Goal: Task Accomplishment & Management: Use online tool/utility

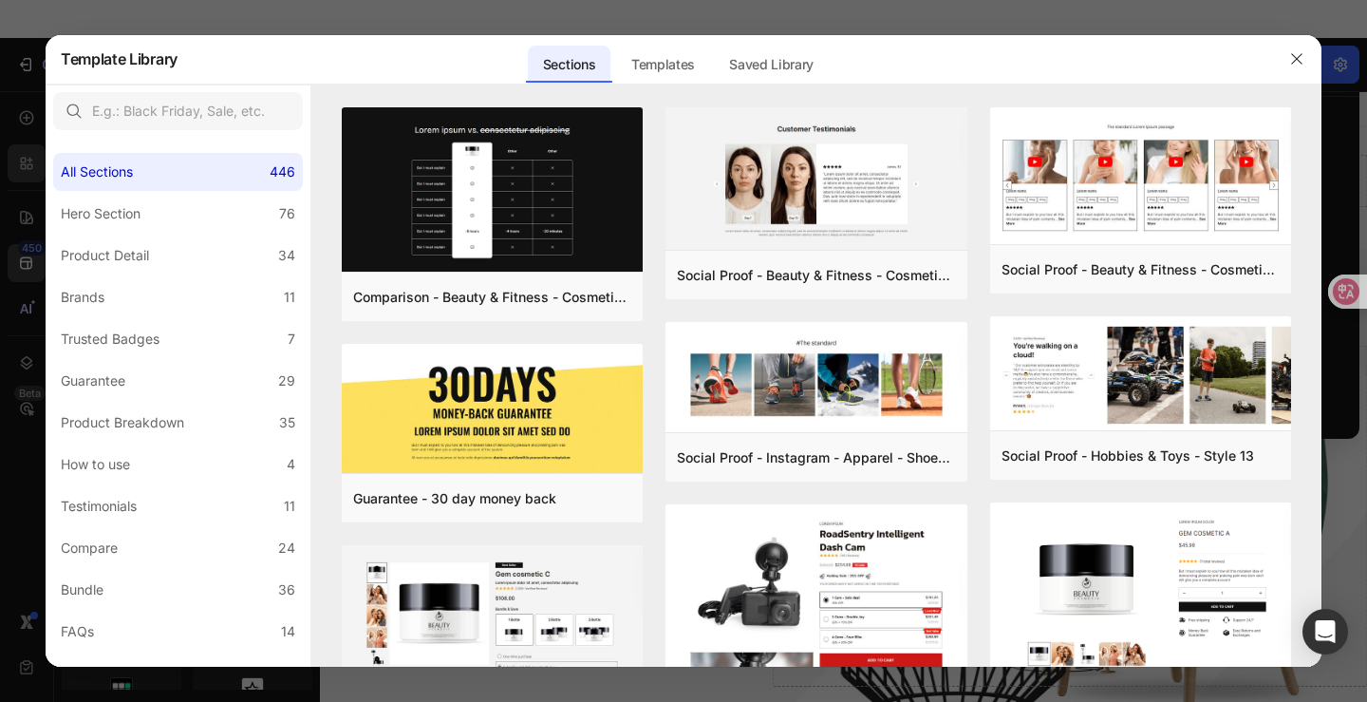
scroll to position [9017, 0]
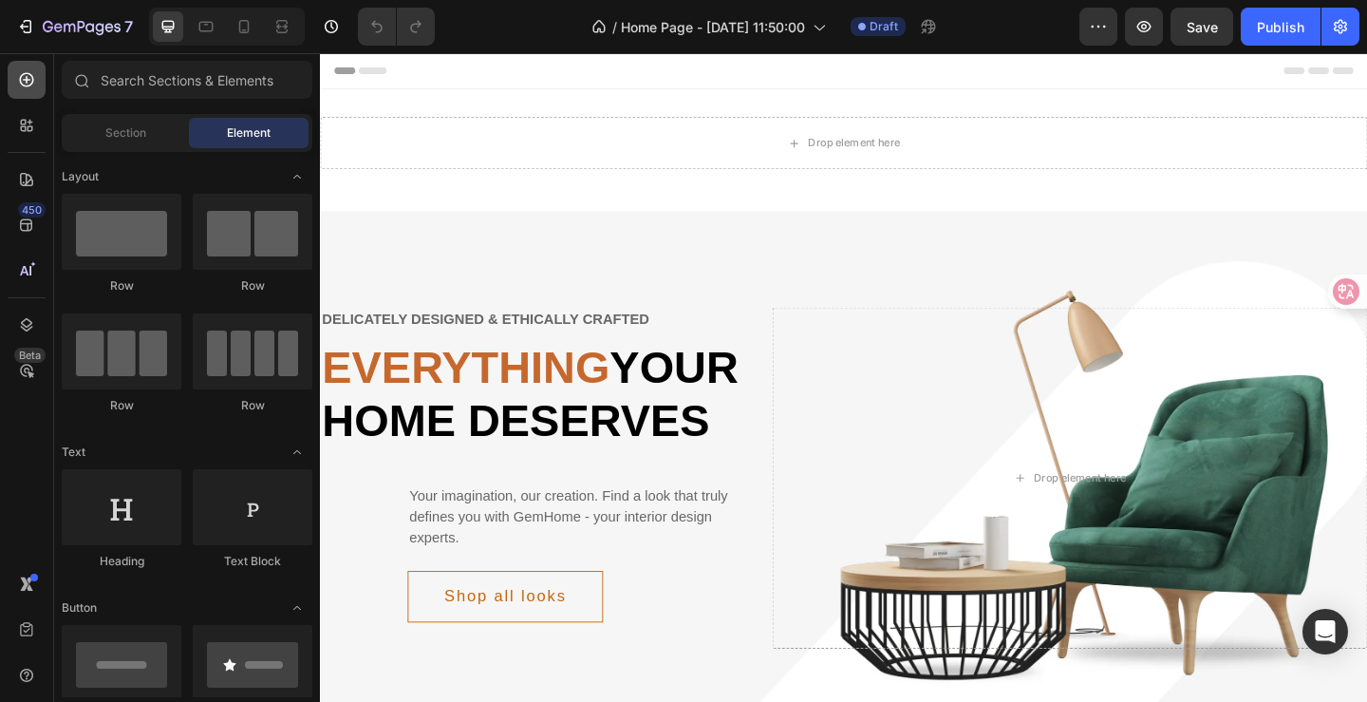
click at [27, 84] on icon at bounding box center [26, 79] width 19 height 19
click at [158, 134] on div "Section" at bounding box center [126, 133] width 120 height 30
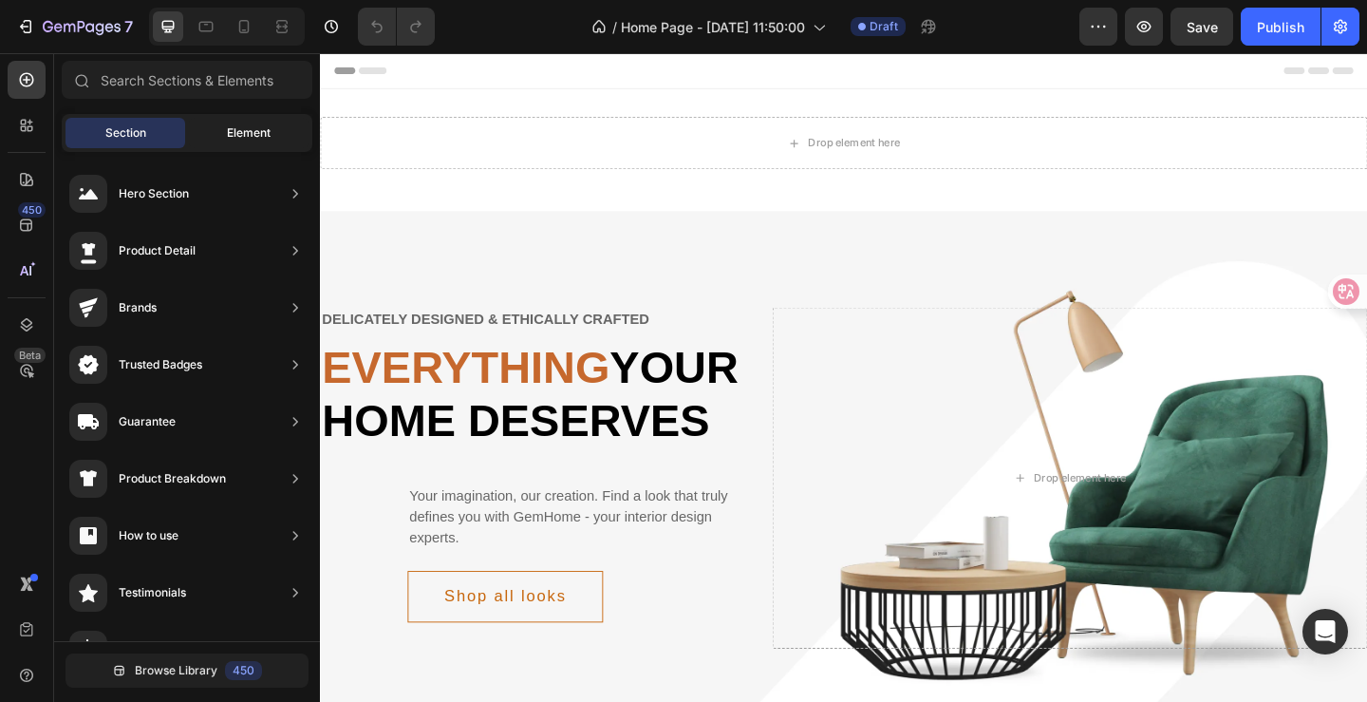
click at [238, 141] on div "Element" at bounding box center [249, 133] width 120 height 30
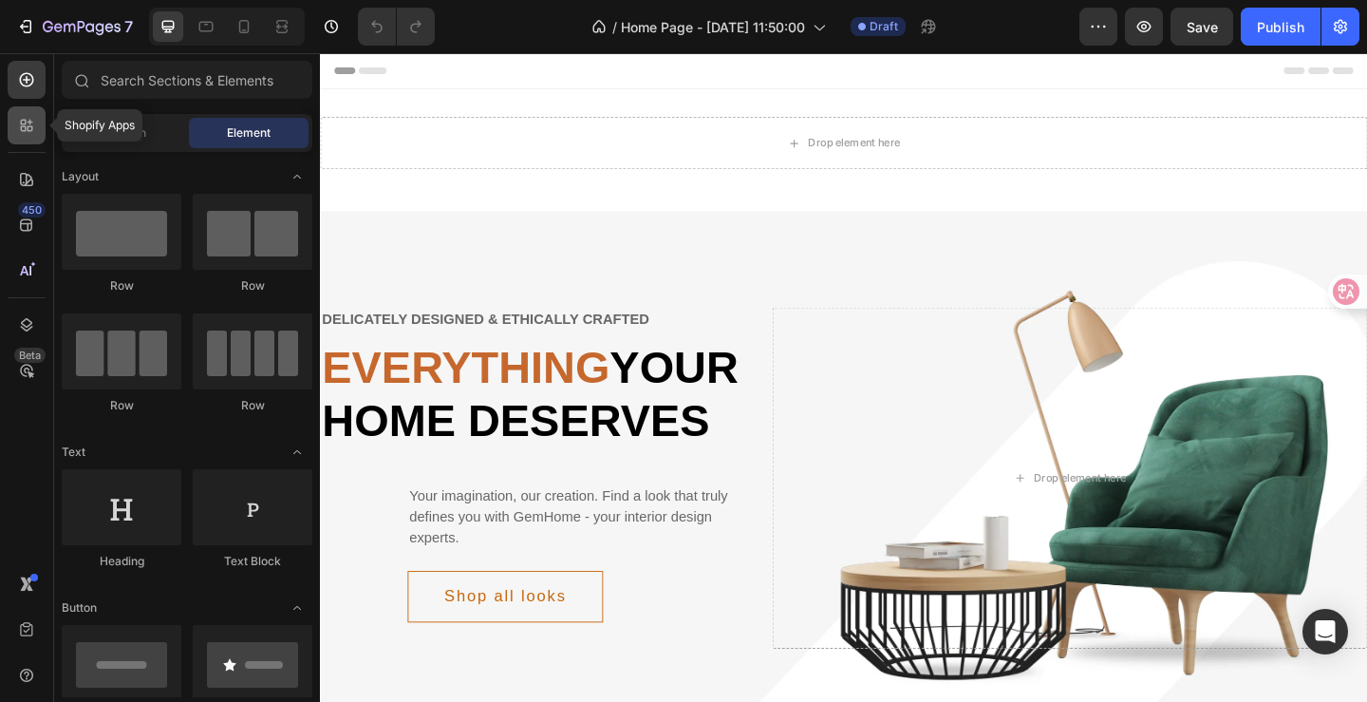
click at [23, 128] on icon at bounding box center [26, 125] width 19 height 19
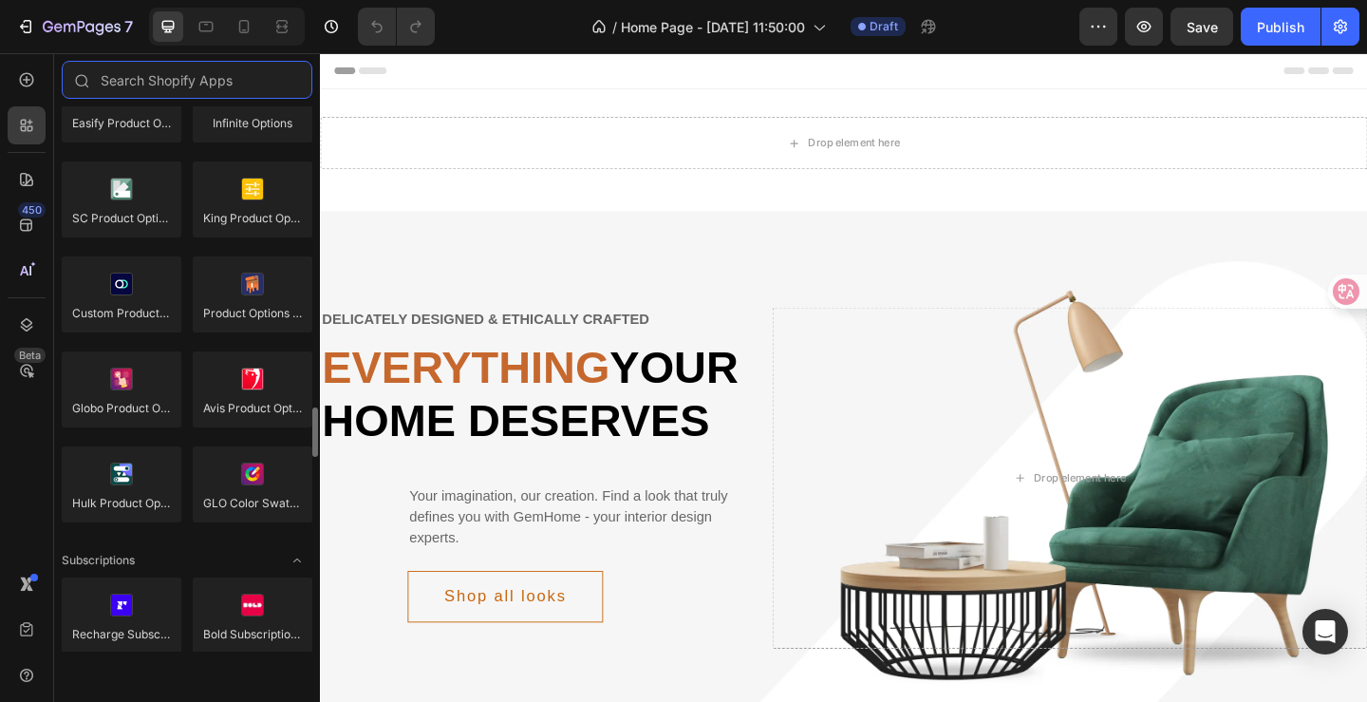
scroll to position [2279, 0]
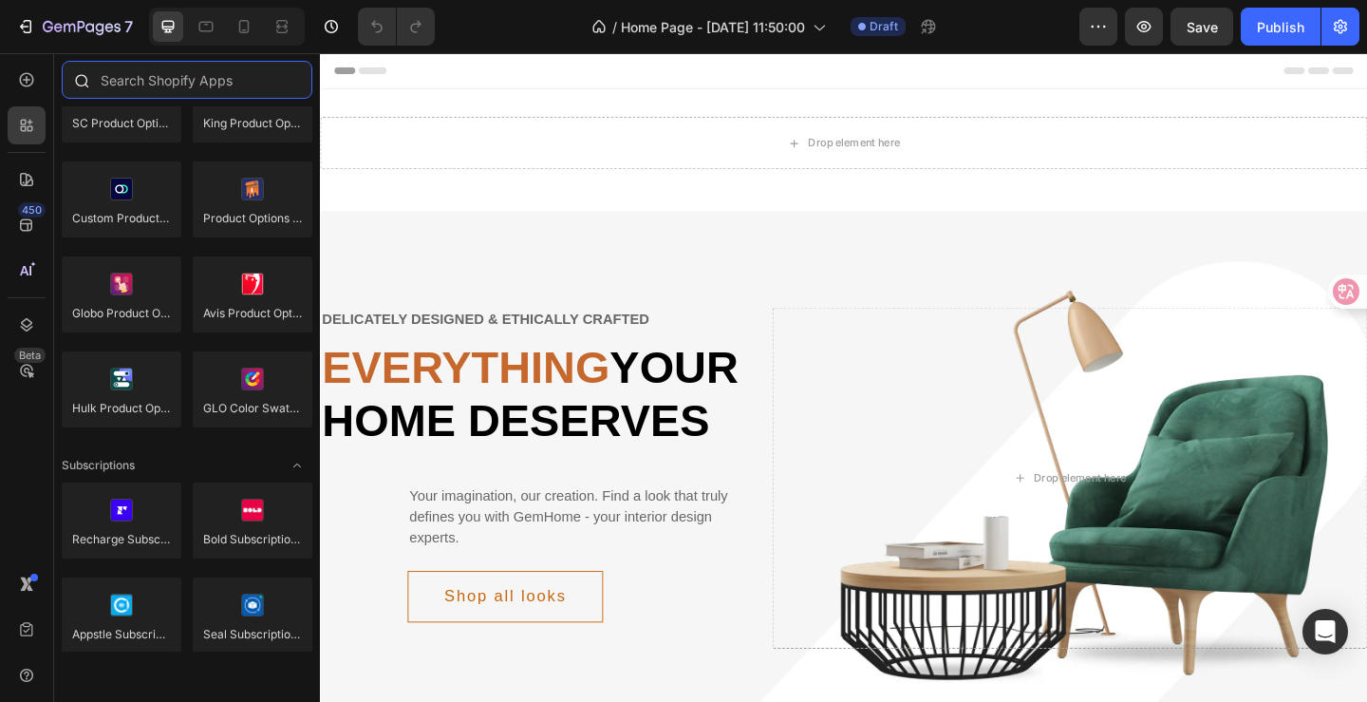
click at [179, 84] on input "text" at bounding box center [187, 80] width 251 height 38
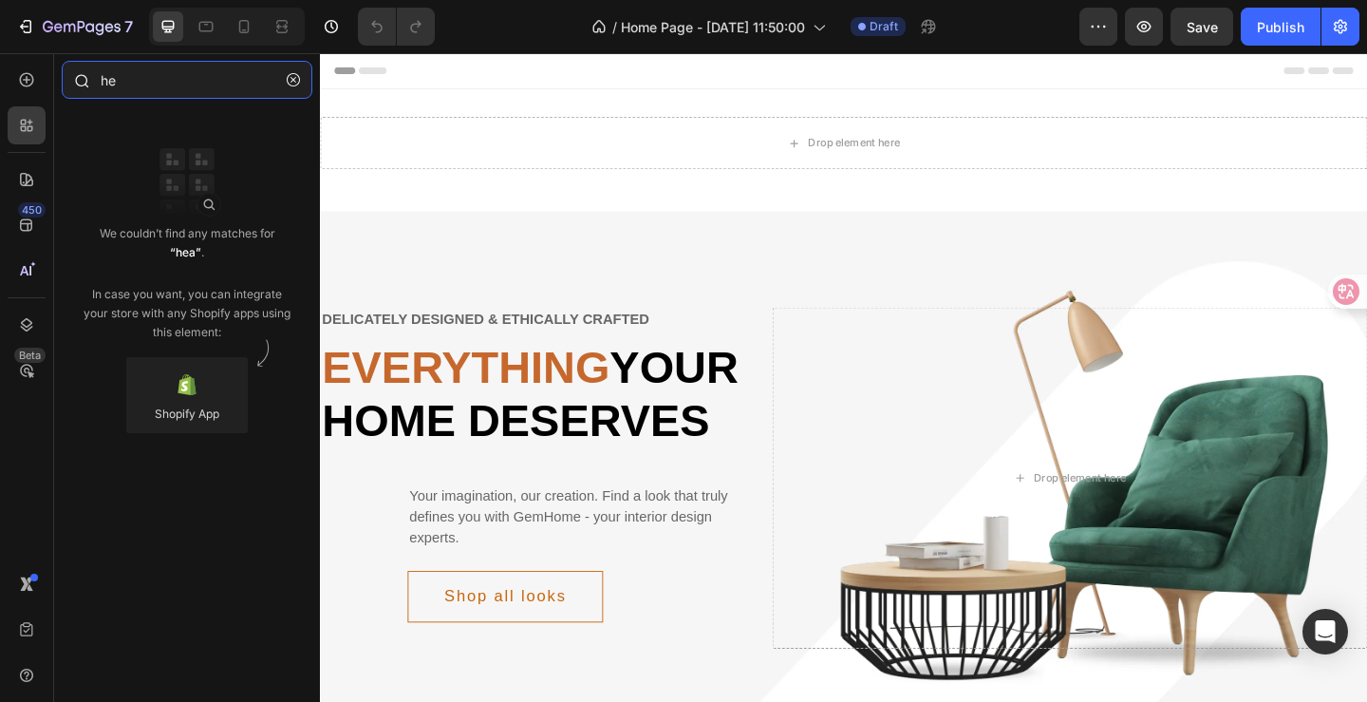
type input "h"
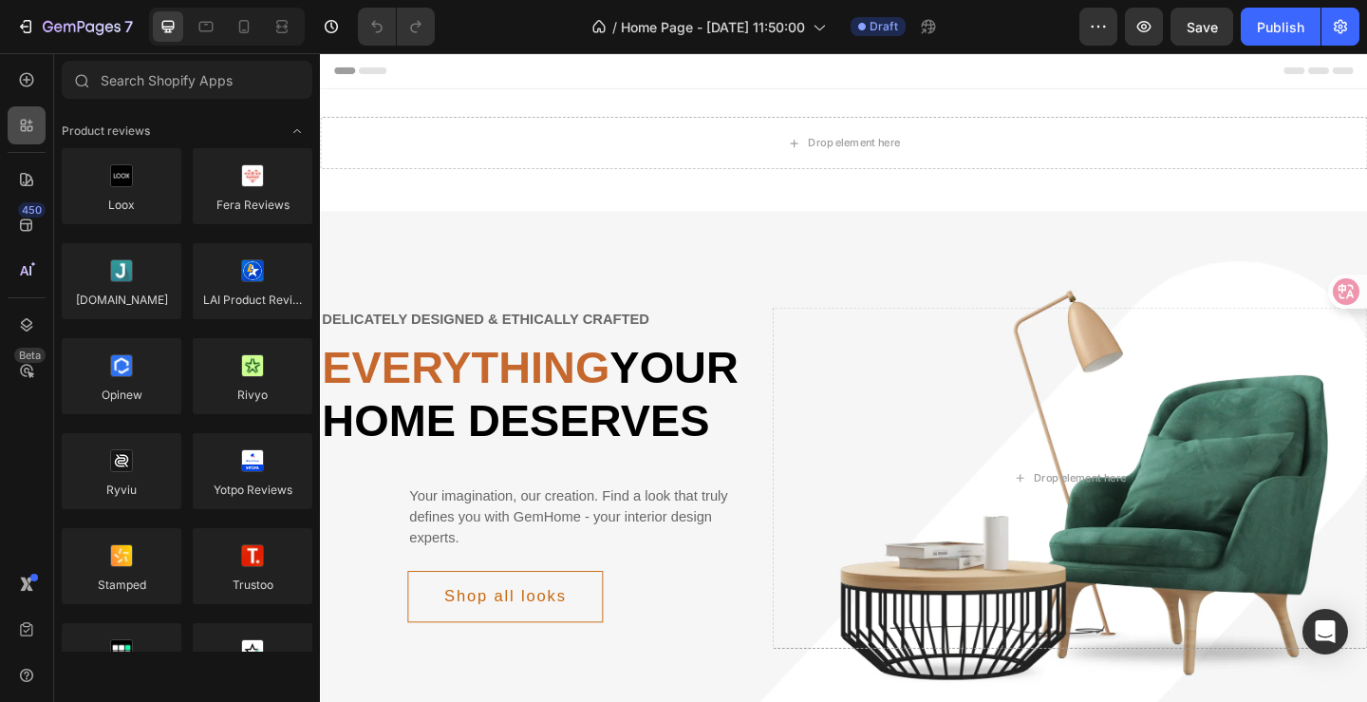
click at [22, 120] on icon at bounding box center [24, 123] width 6 height 6
click at [30, 178] on icon at bounding box center [26, 179] width 13 height 13
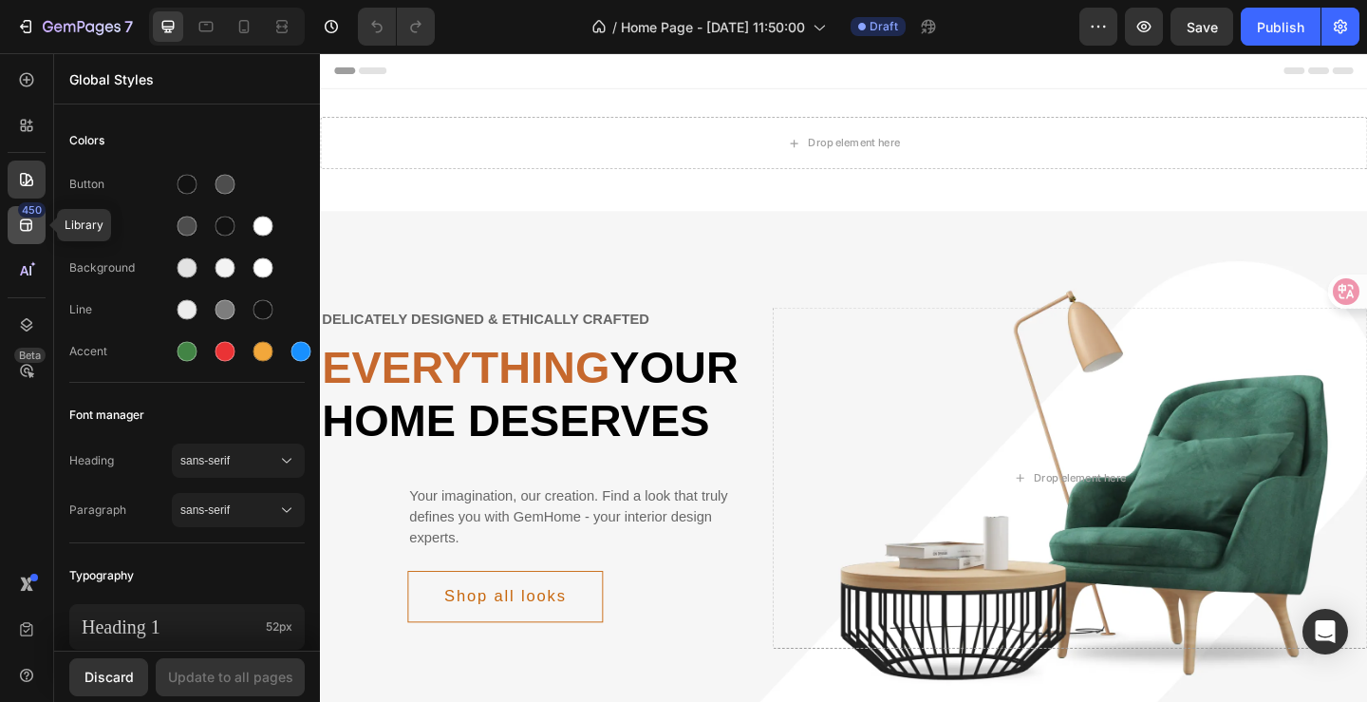
click at [34, 220] on icon at bounding box center [26, 225] width 19 height 19
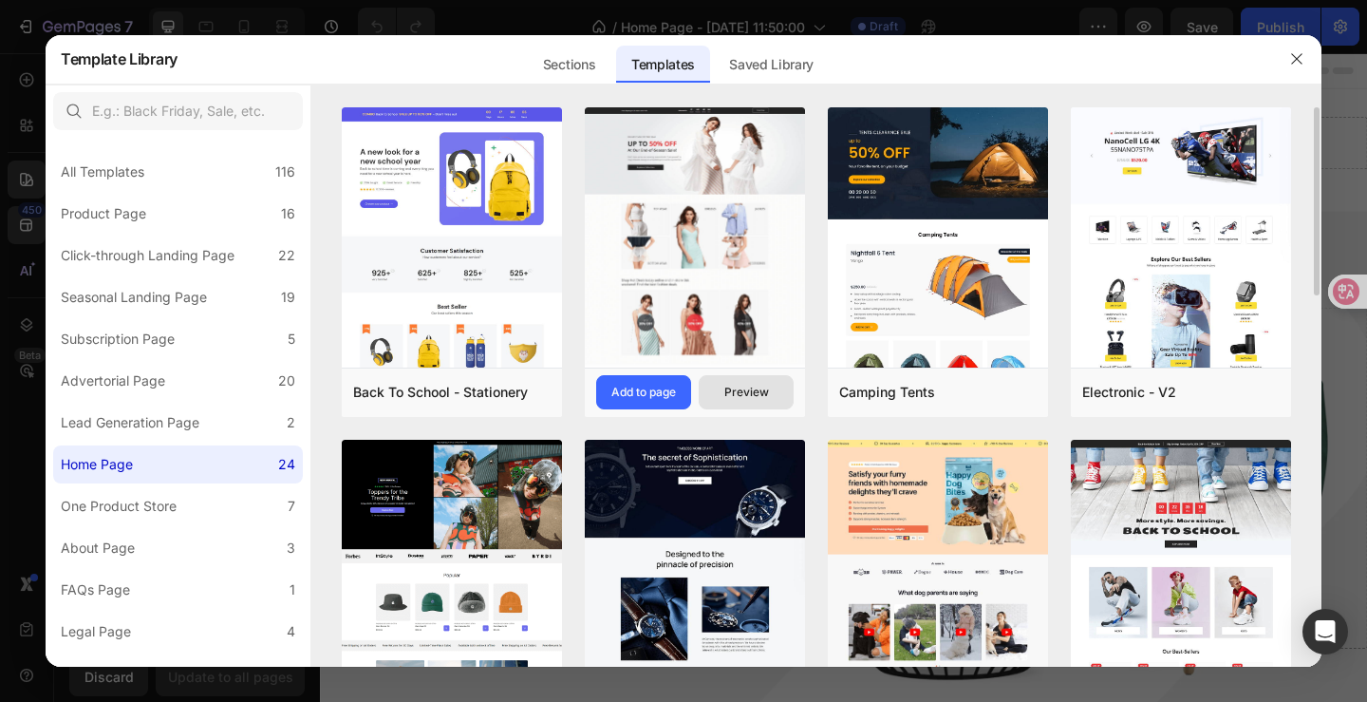
click at [754, 398] on div "Preview" at bounding box center [746, 392] width 45 height 17
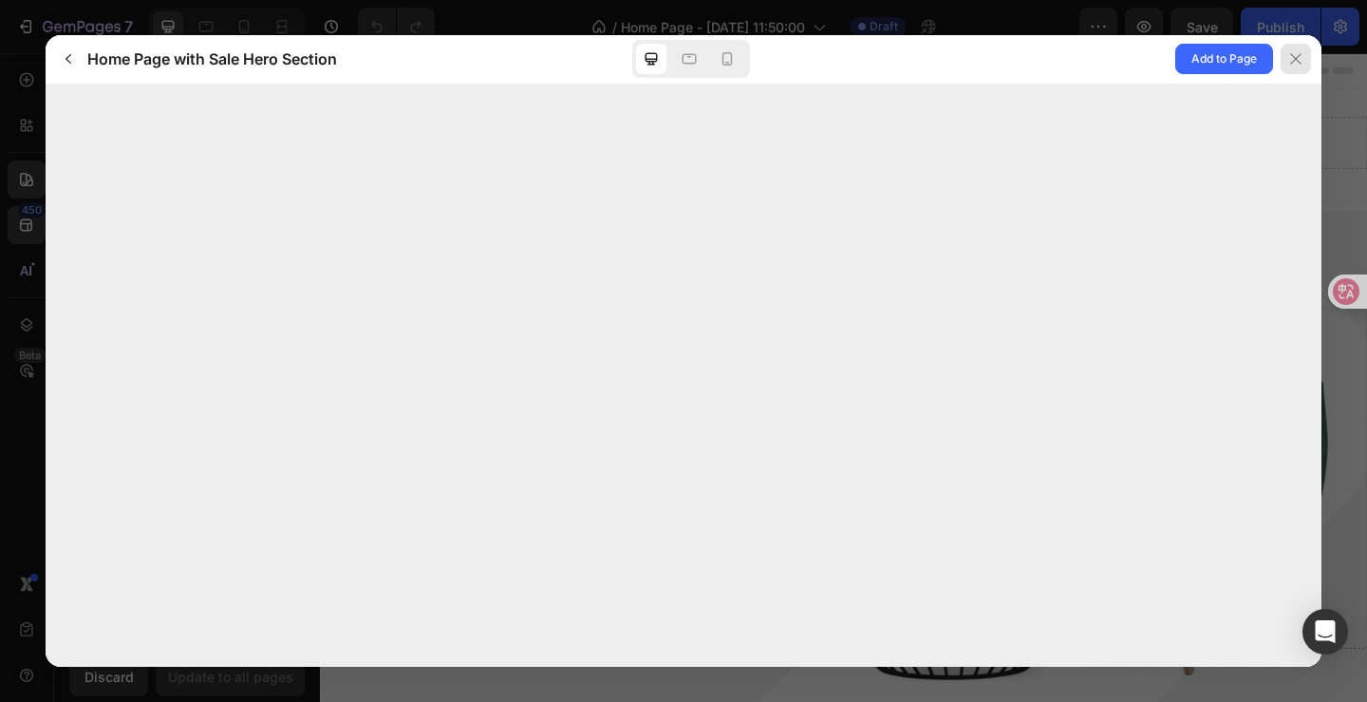
click at [1297, 51] on icon at bounding box center [1295, 58] width 15 height 15
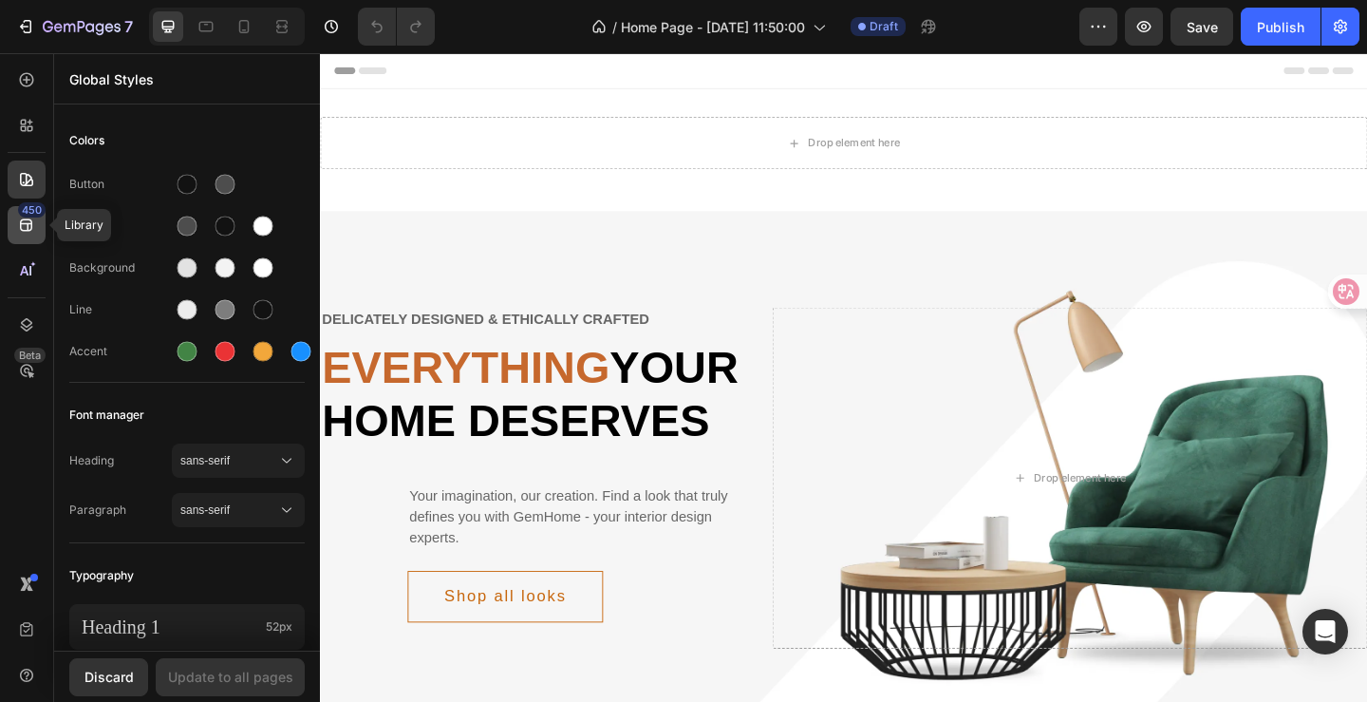
click at [26, 229] on icon at bounding box center [26, 225] width 19 height 19
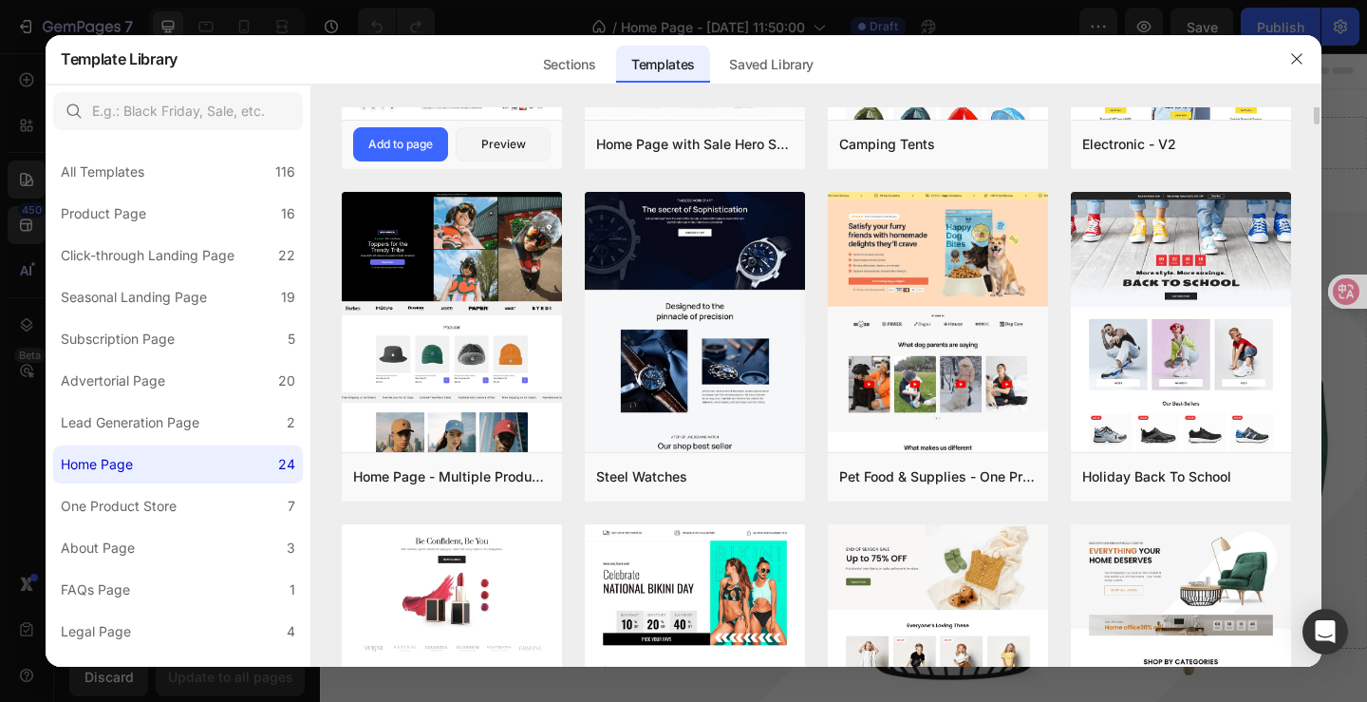
scroll to position [0, 0]
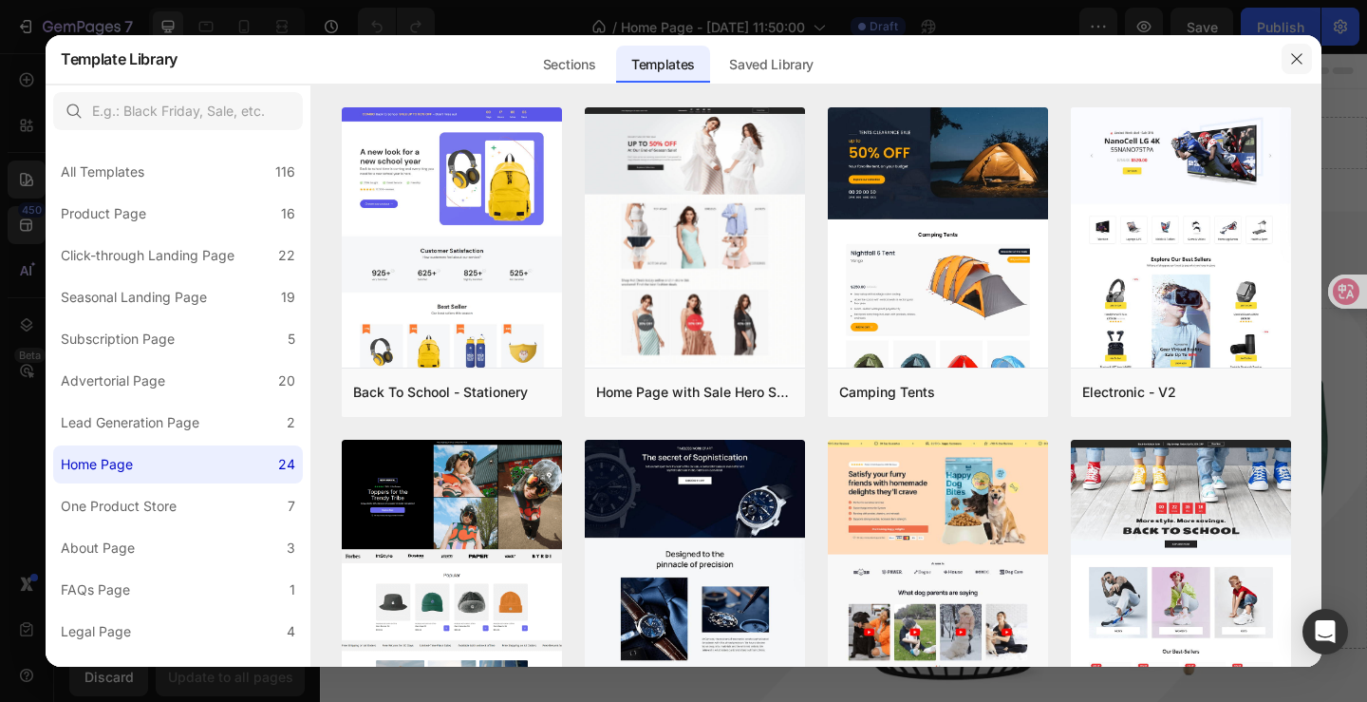
click at [1308, 64] on button "button" at bounding box center [1297, 59] width 30 height 30
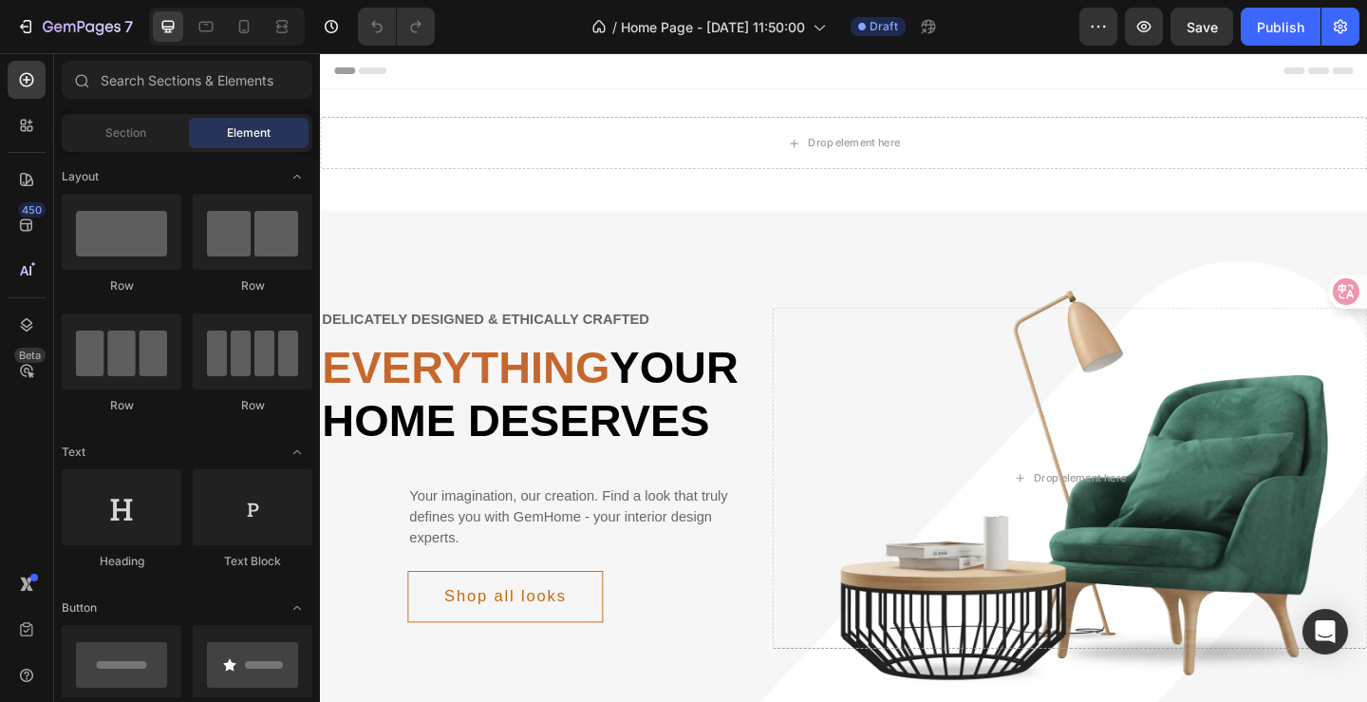
click at [659, 75] on div "Header" at bounding box center [889, 72] width 1109 height 38
click at [349, 70] on div "Header" at bounding box center [366, 72] width 70 height 23
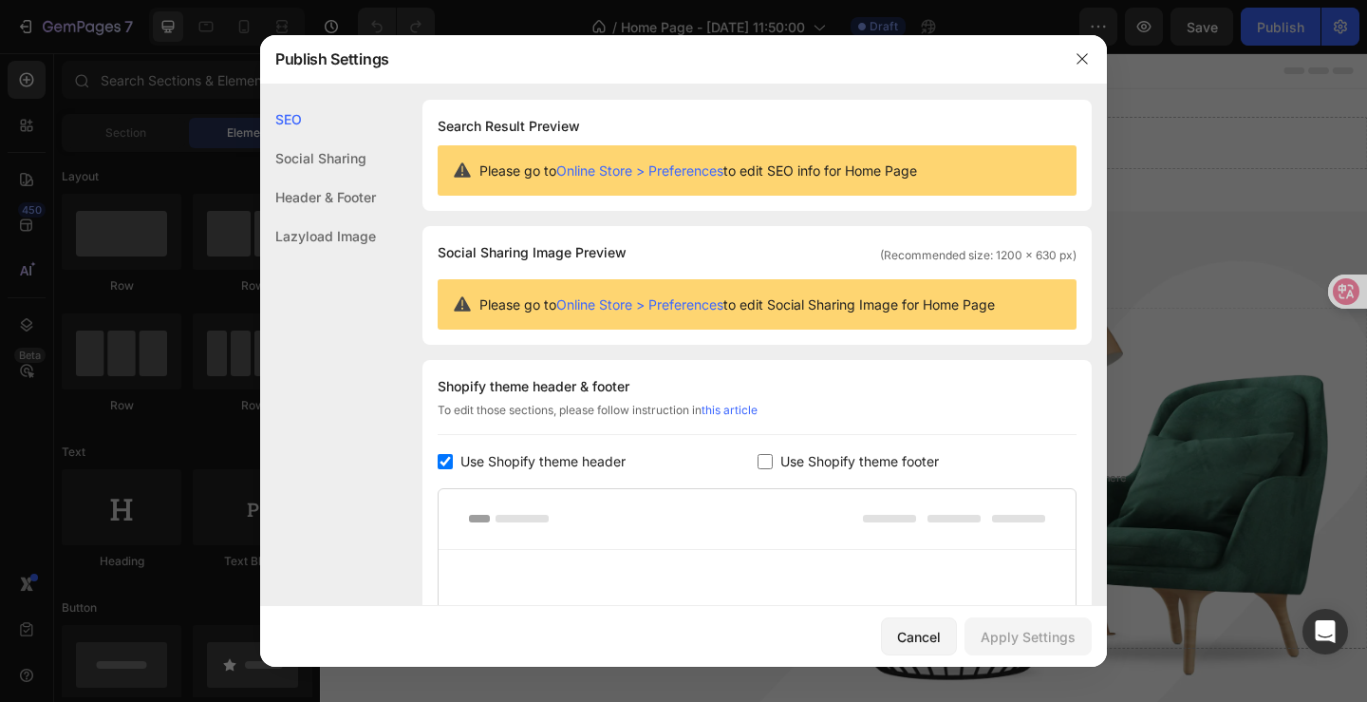
click at [344, 178] on div "Social Sharing" at bounding box center [318, 197] width 116 height 39
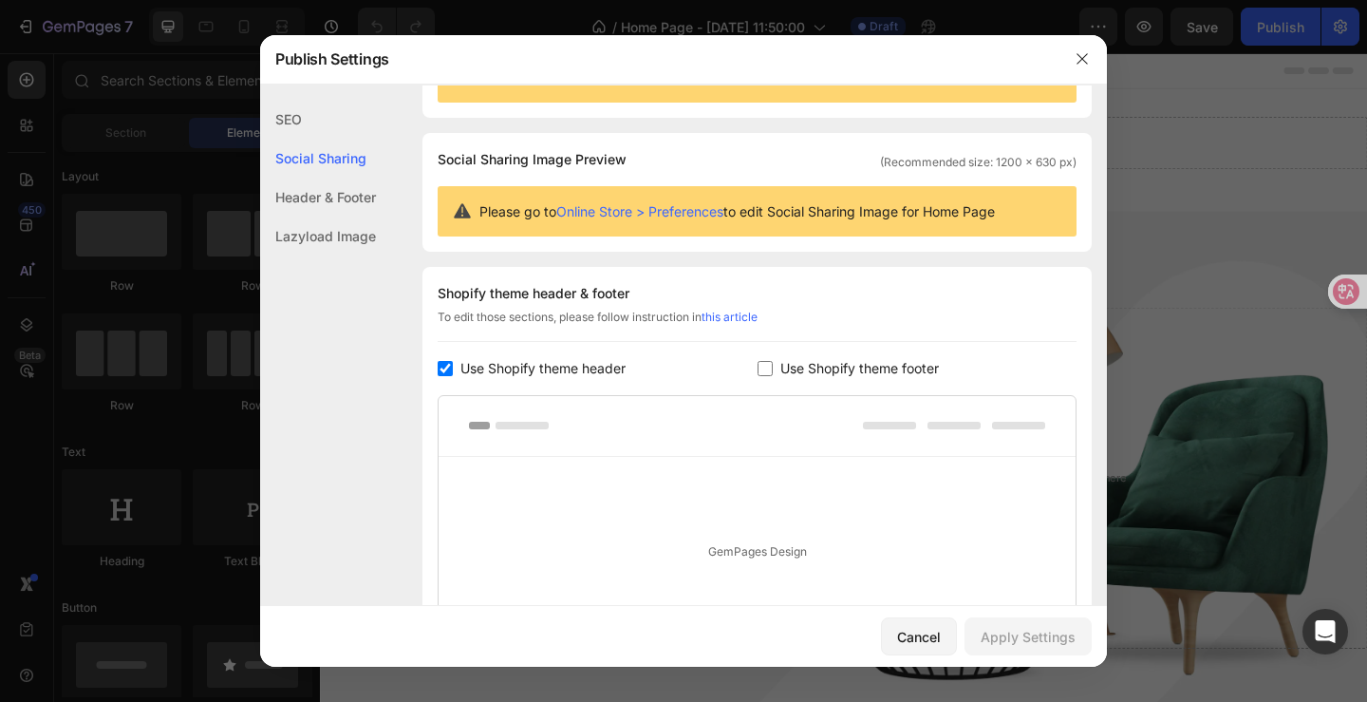
scroll to position [122, 0]
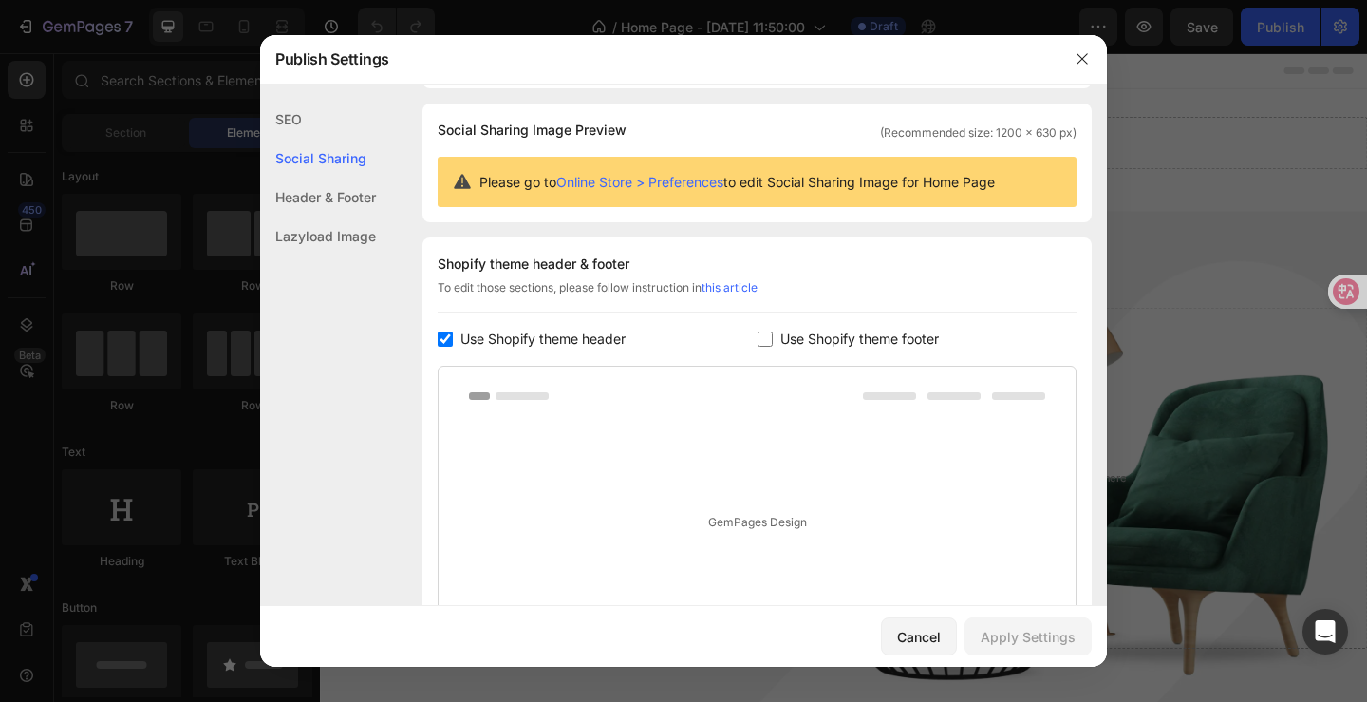
click at [350, 216] on div "Header & Footer" at bounding box center [318, 235] width 116 height 39
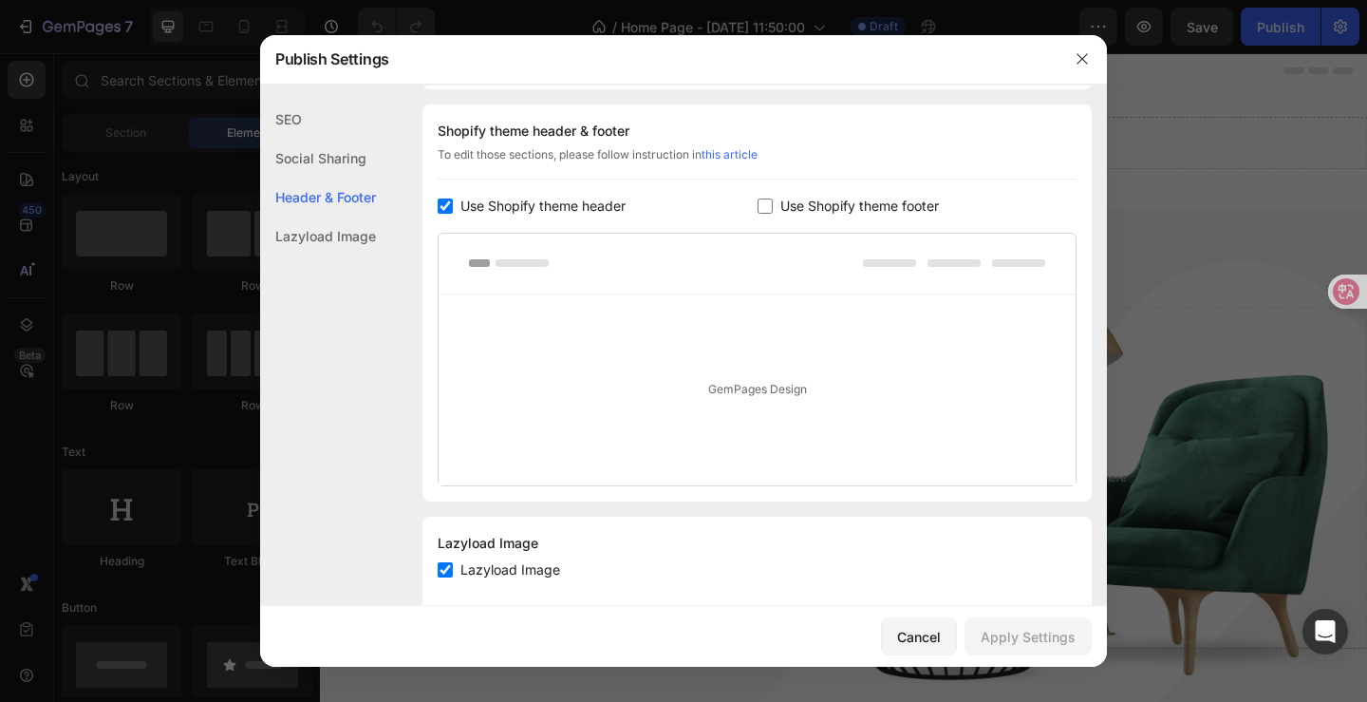
scroll to position [256, 0]
click at [350, 242] on div "Lazyload Image" at bounding box center [318, 235] width 116 height 39
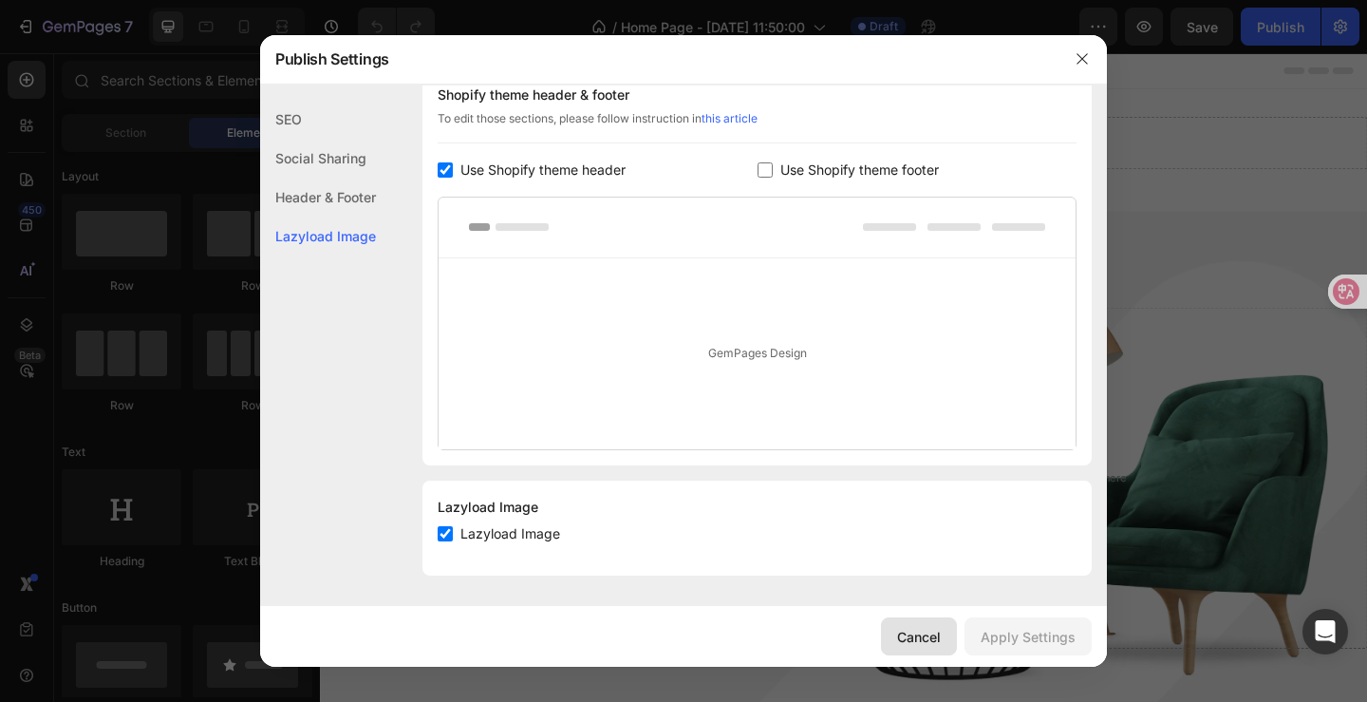
click at [940, 640] on div "Cancel" at bounding box center [919, 637] width 44 height 20
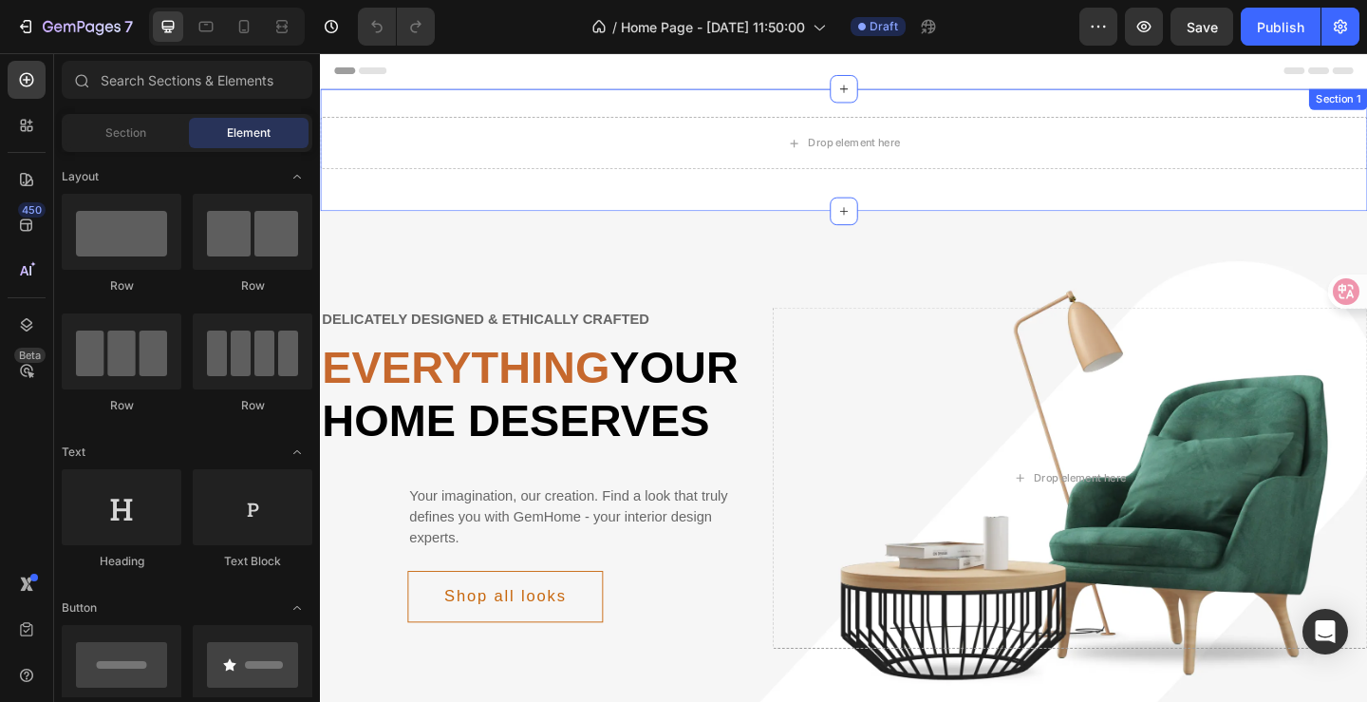
click at [699, 201] on div "Drop element here Row Section 1" at bounding box center [889, 158] width 1139 height 133
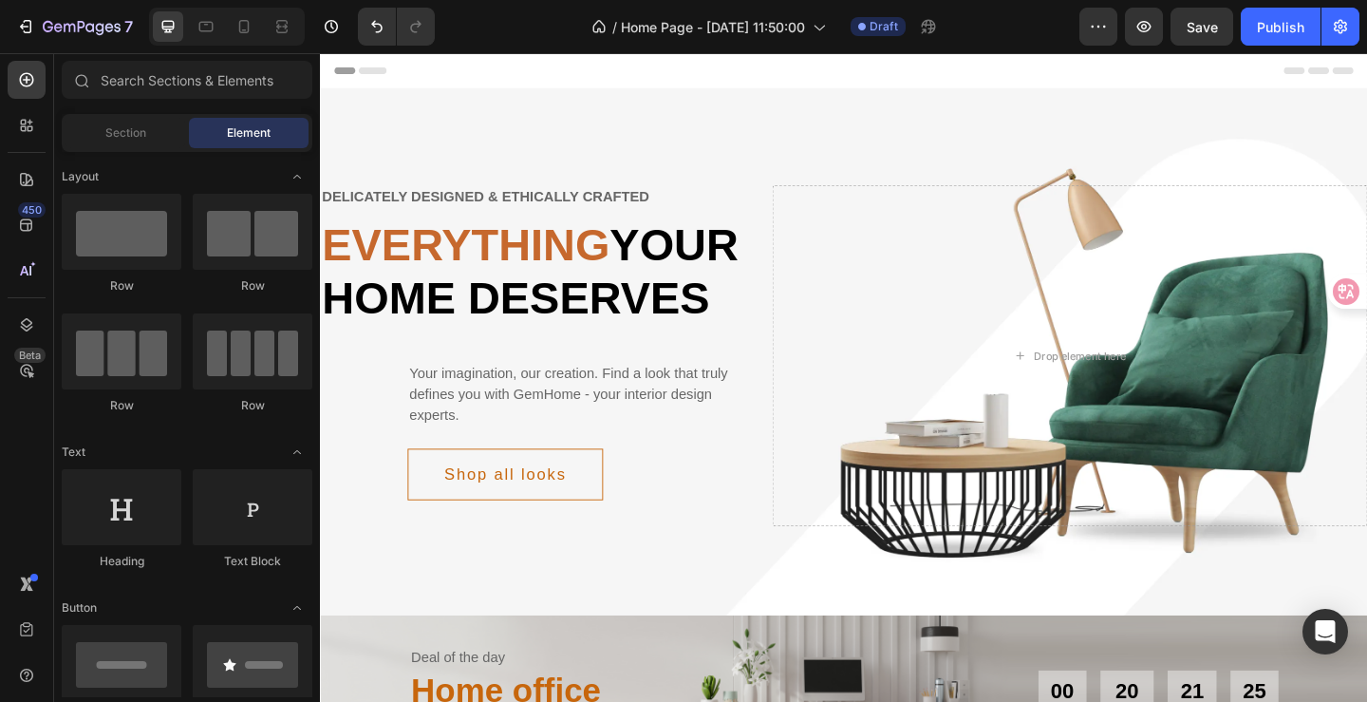
click at [511, 70] on div "Header" at bounding box center [889, 72] width 1109 height 38
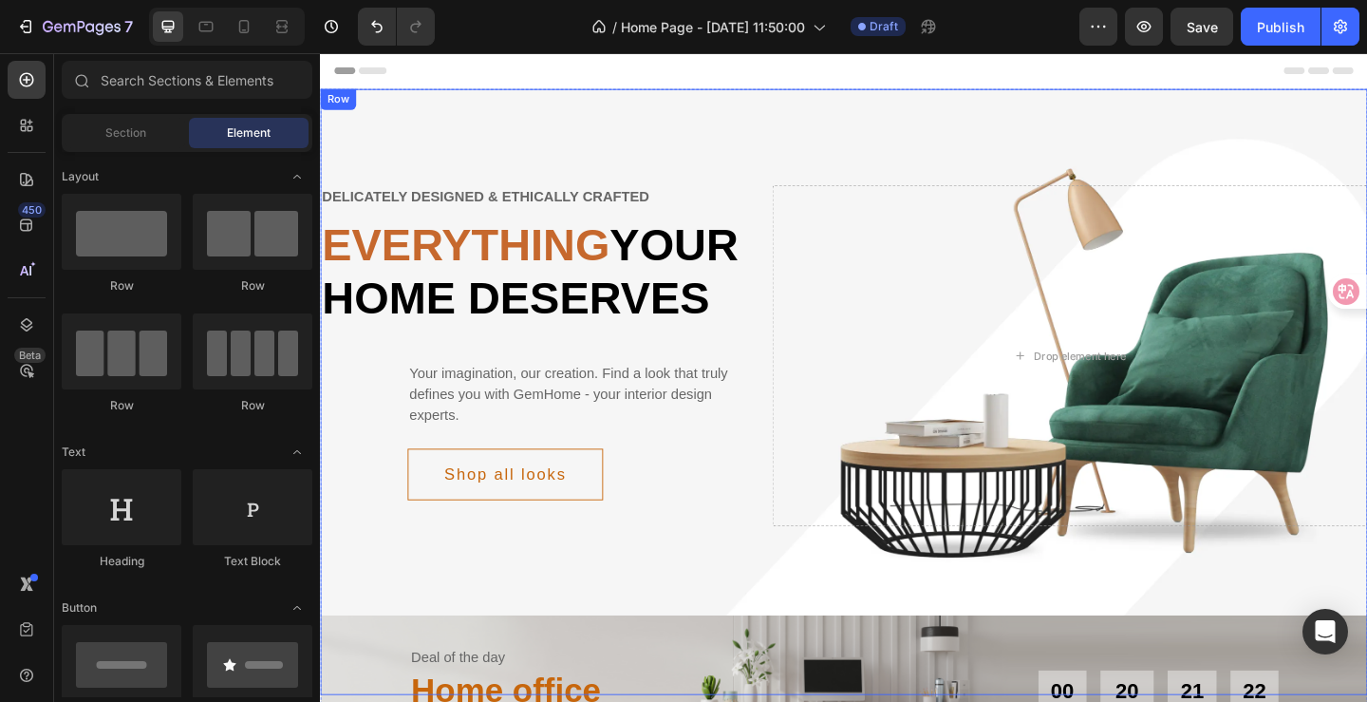
click at [575, 618] on div "Delicately designed & ethically crafted Text Everything your home deserves Head…" at bounding box center [889, 421] width 1139 height 659
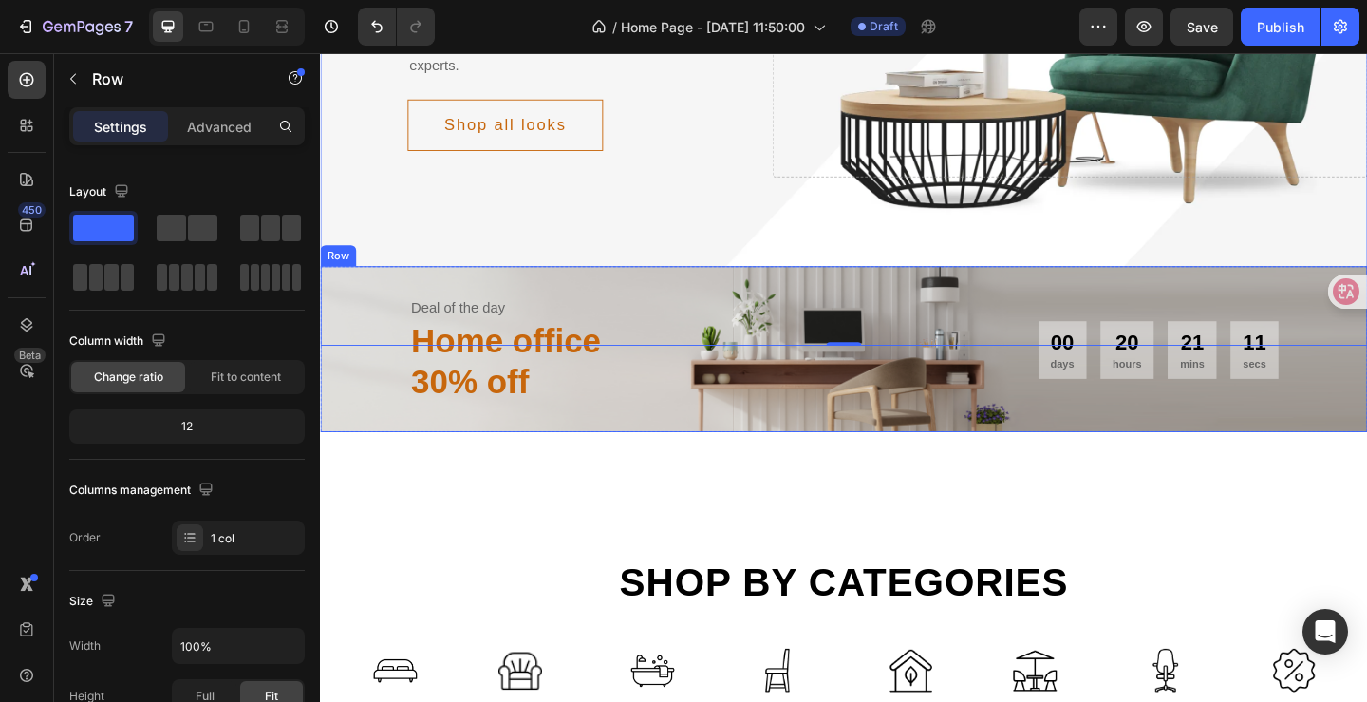
scroll to position [475, 0]
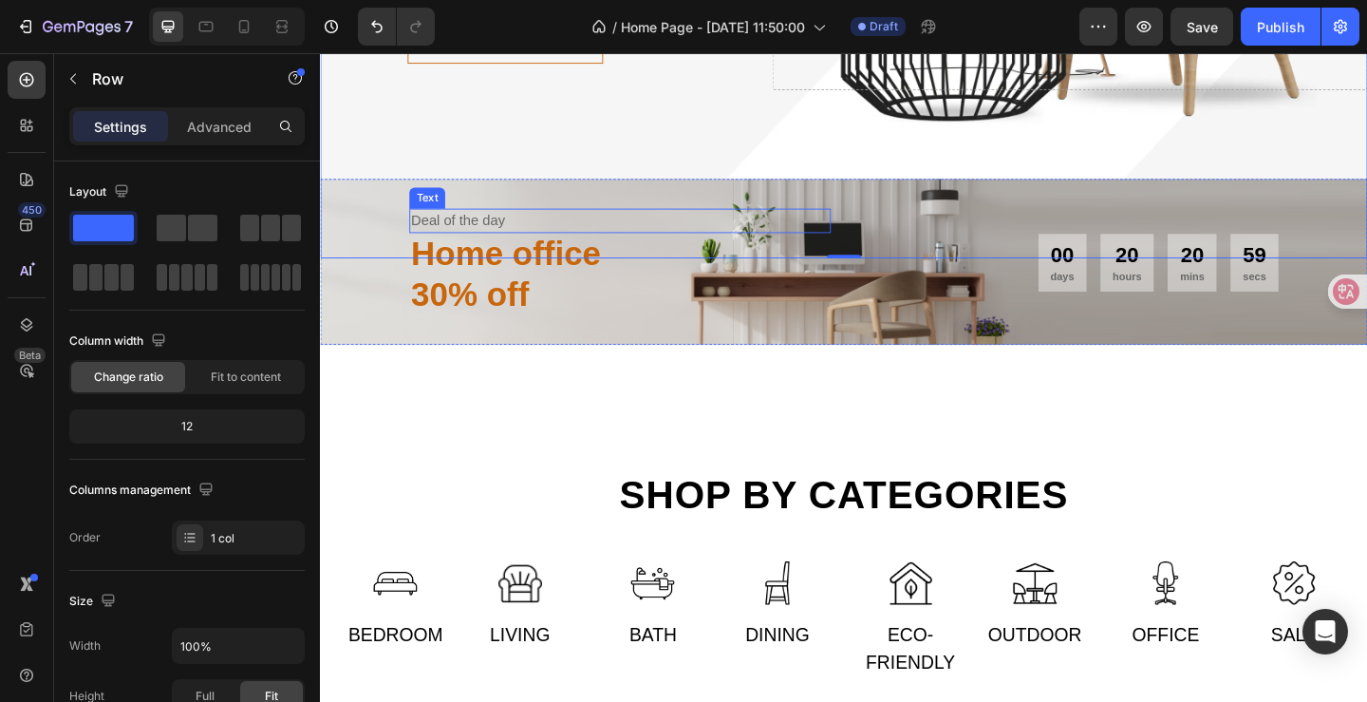
click at [423, 239] on div "Deal of the day" at bounding box center [646, 235] width 459 height 27
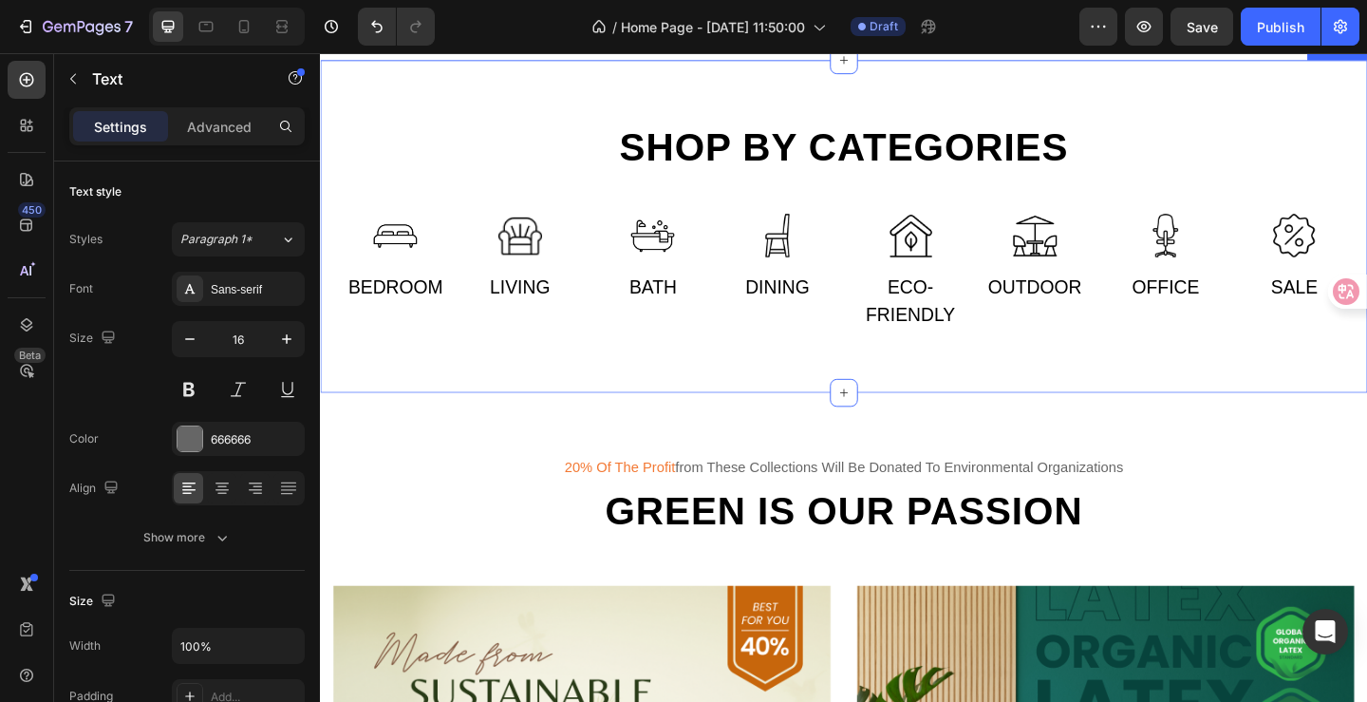
scroll to position [854, 0]
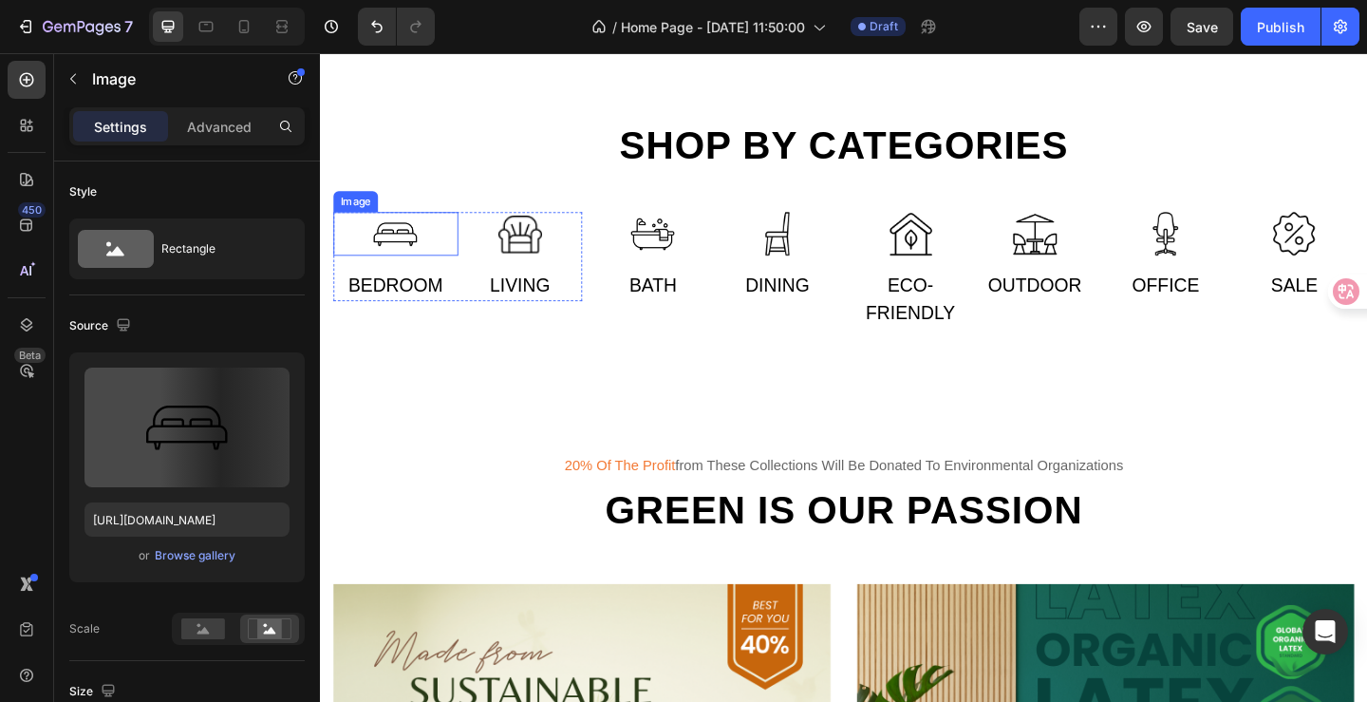
click at [358, 237] on div at bounding box center [402, 249] width 136 height 47
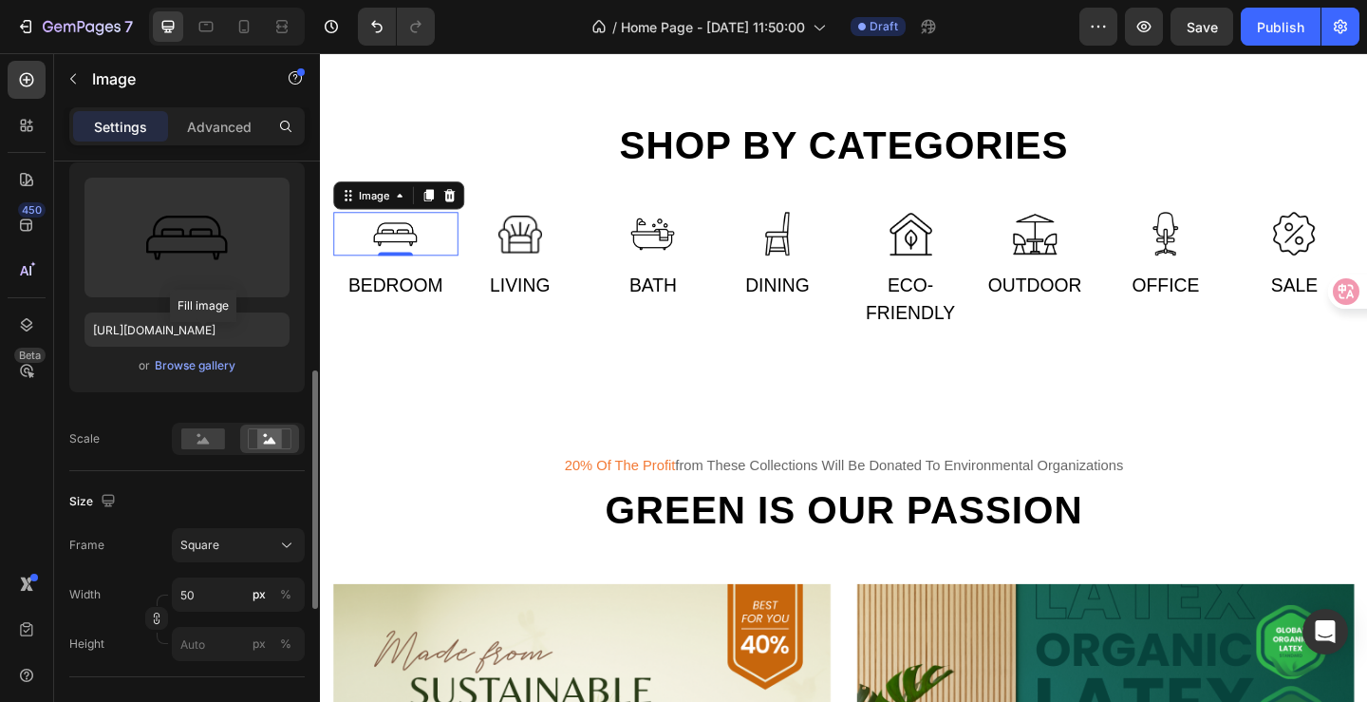
scroll to position [285, 0]
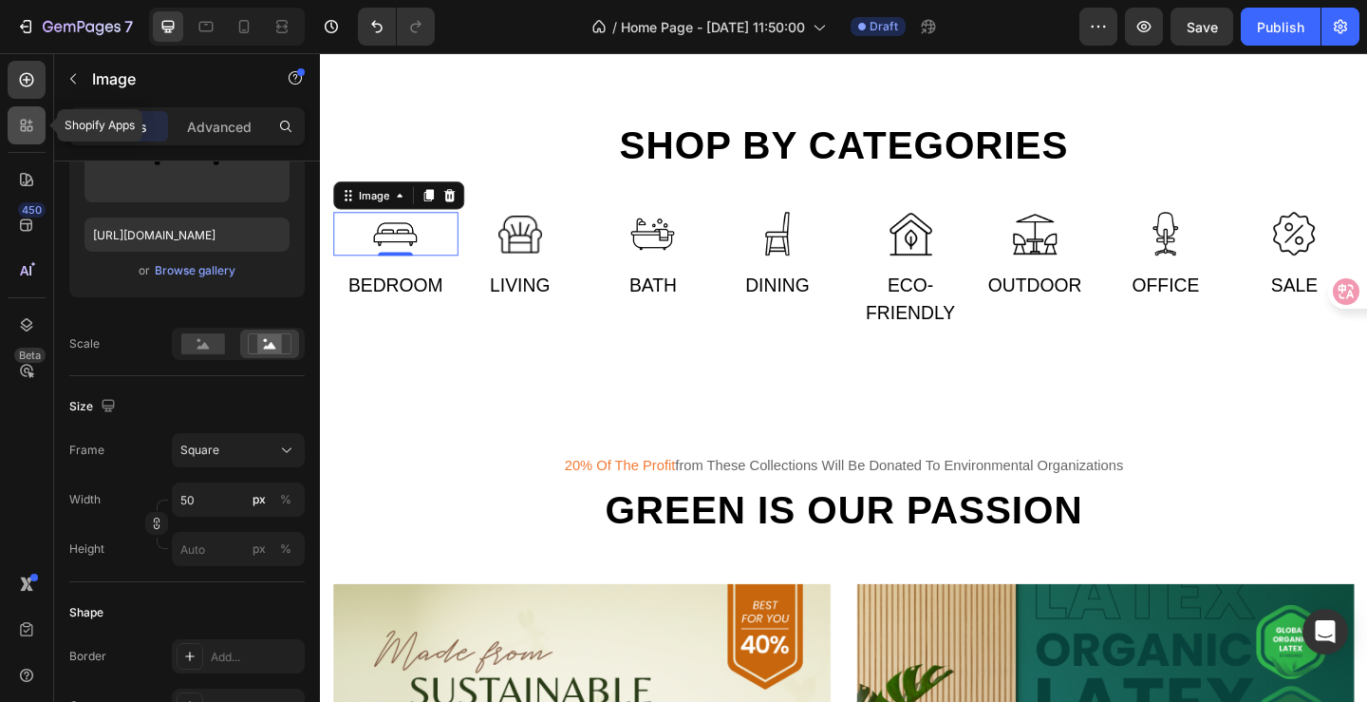
click at [27, 122] on icon at bounding box center [27, 126] width 12 height 12
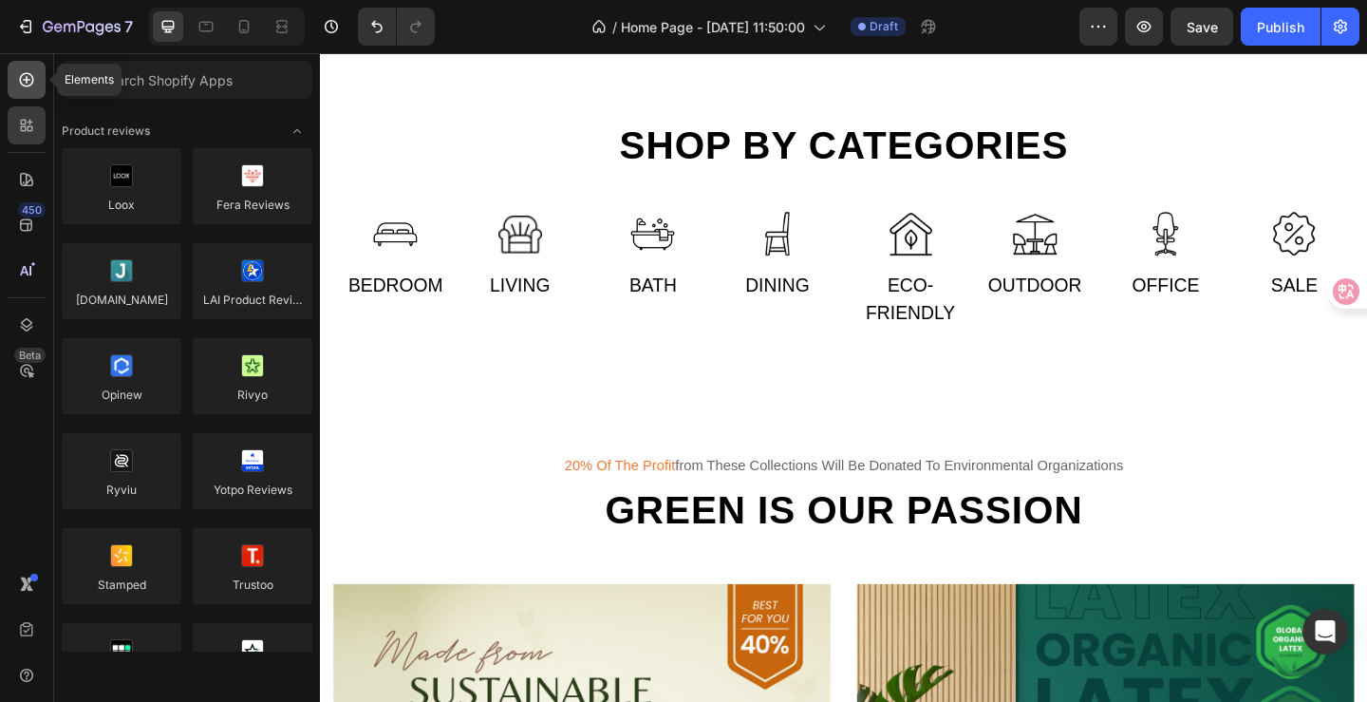
click at [28, 82] on icon at bounding box center [26, 79] width 19 height 19
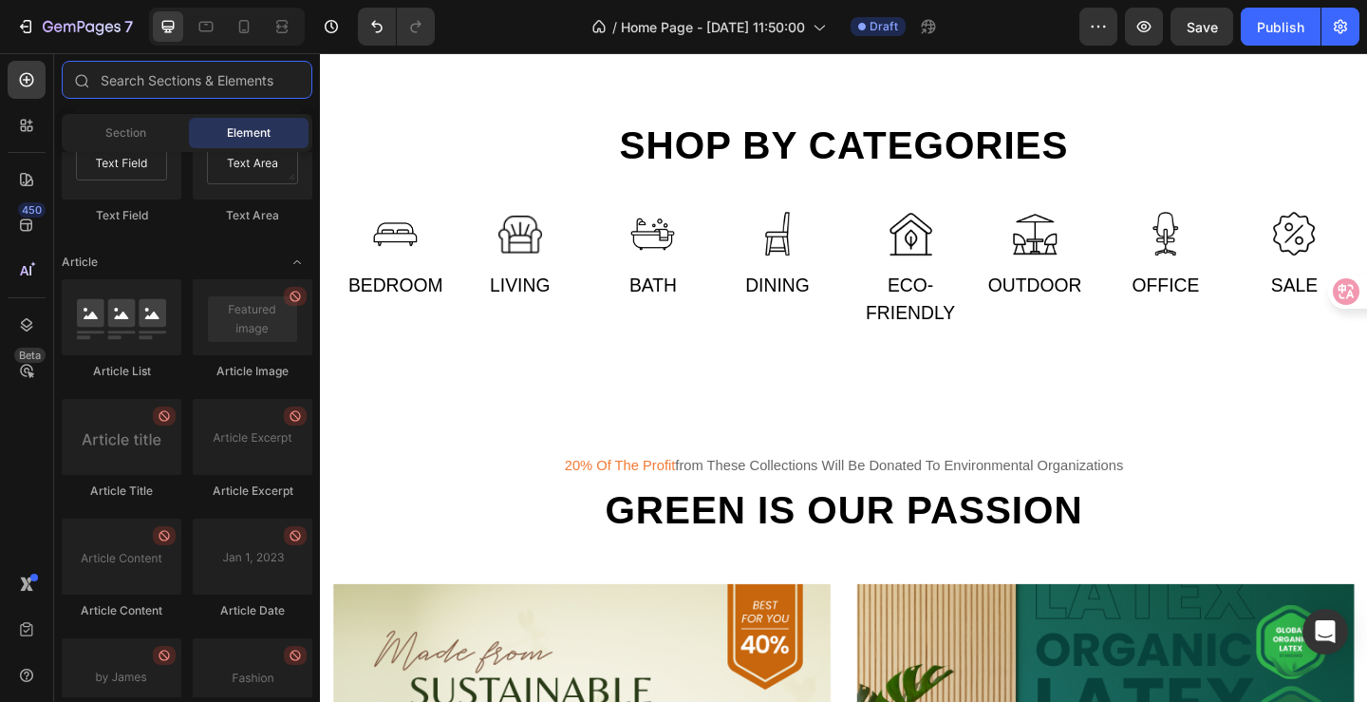
scroll to position [5082, 0]
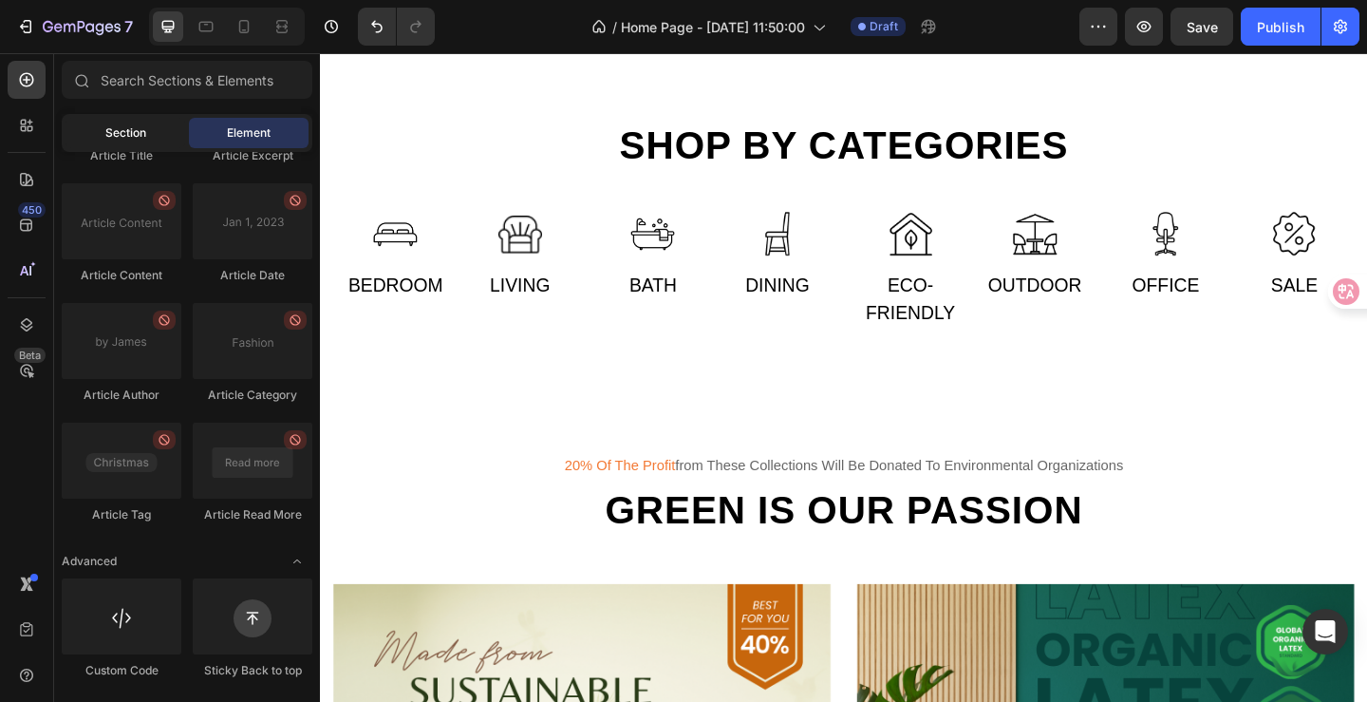
click at [128, 128] on span "Section" at bounding box center [125, 132] width 41 height 17
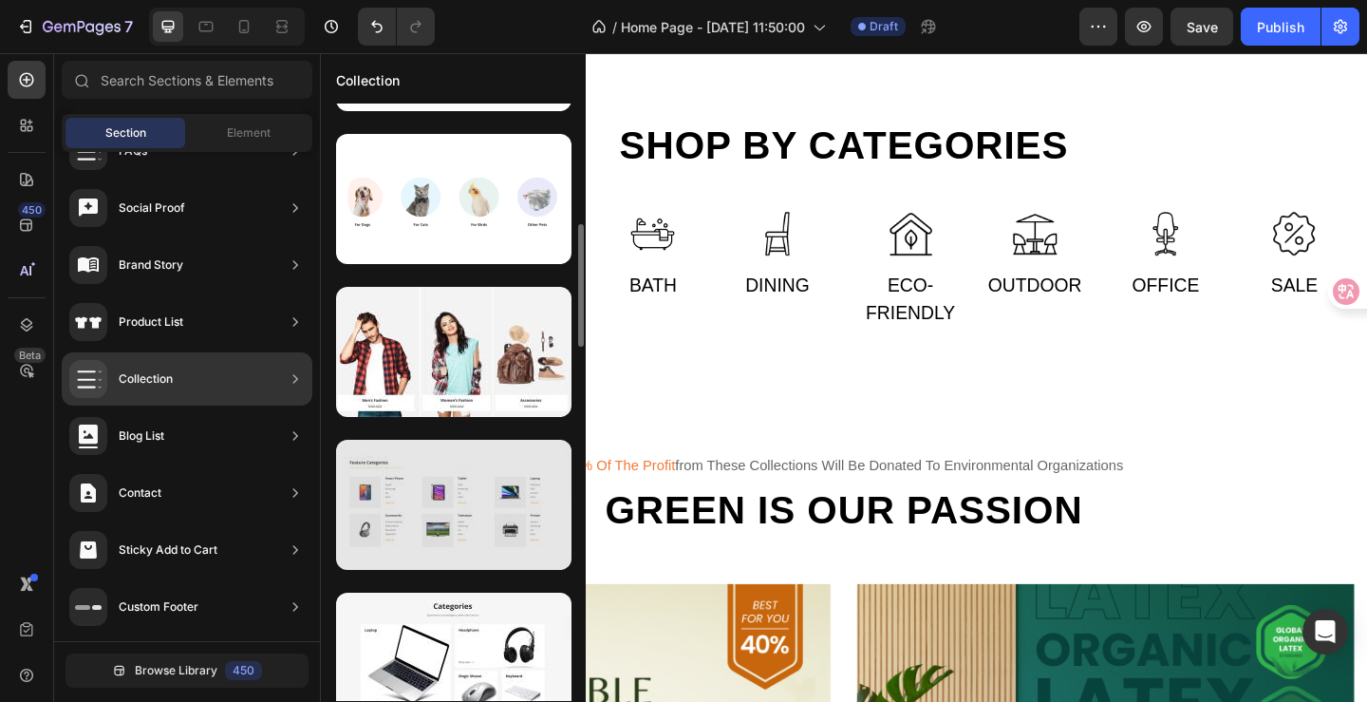
scroll to position [682, 0]
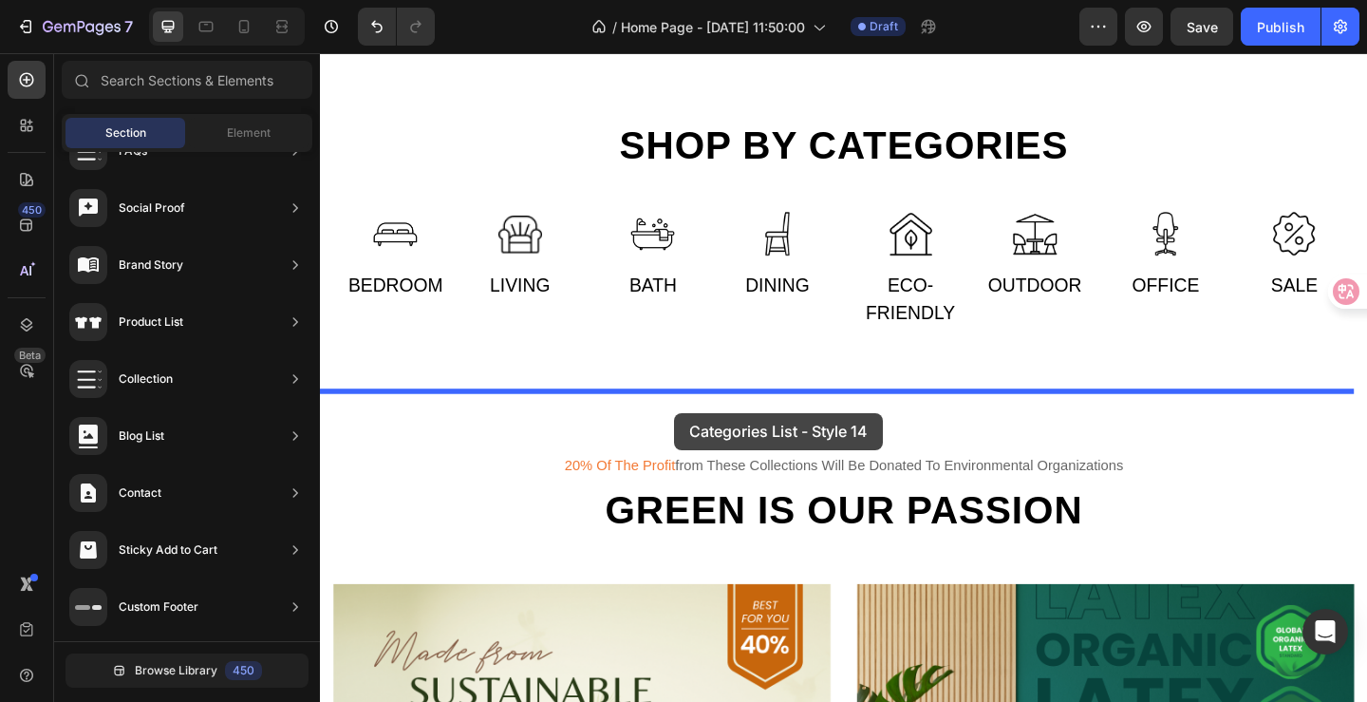
drag, startPoint x: 717, startPoint y: 489, endPoint x: 703, endPoint y: 444, distance: 46.8
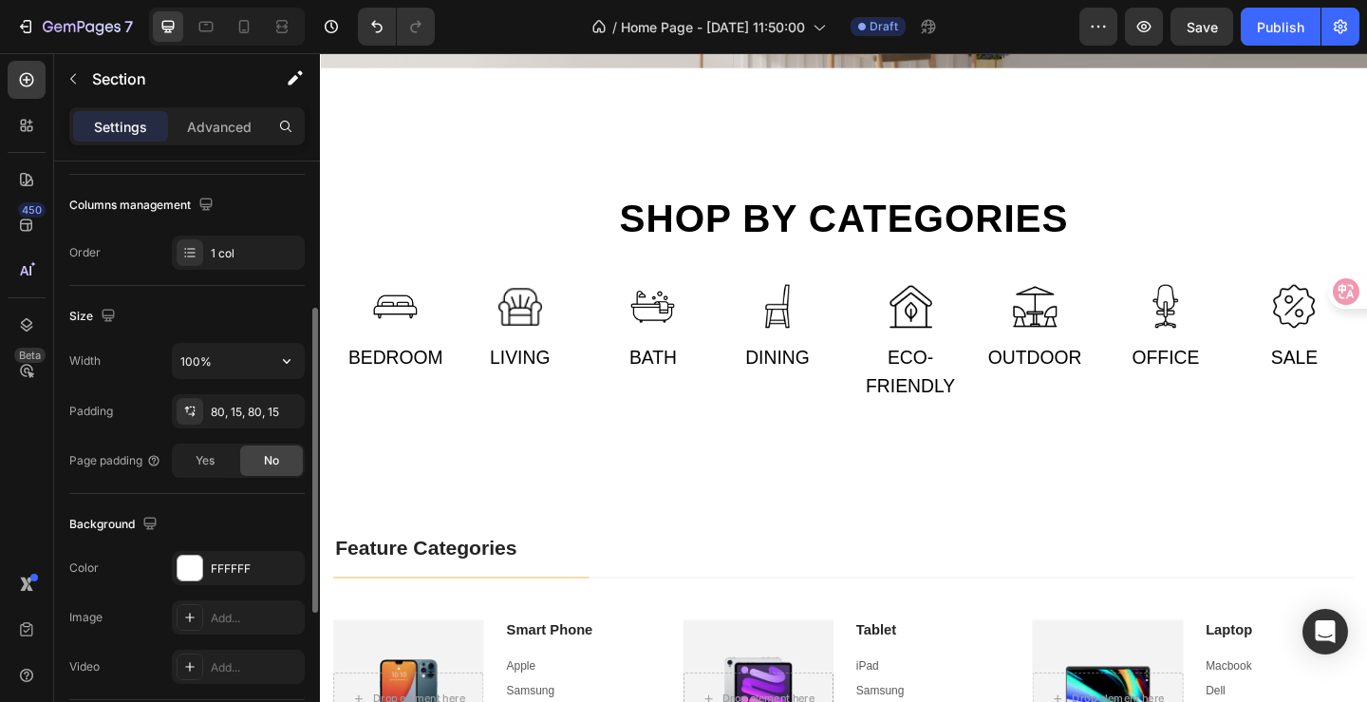
scroll to position [0, 0]
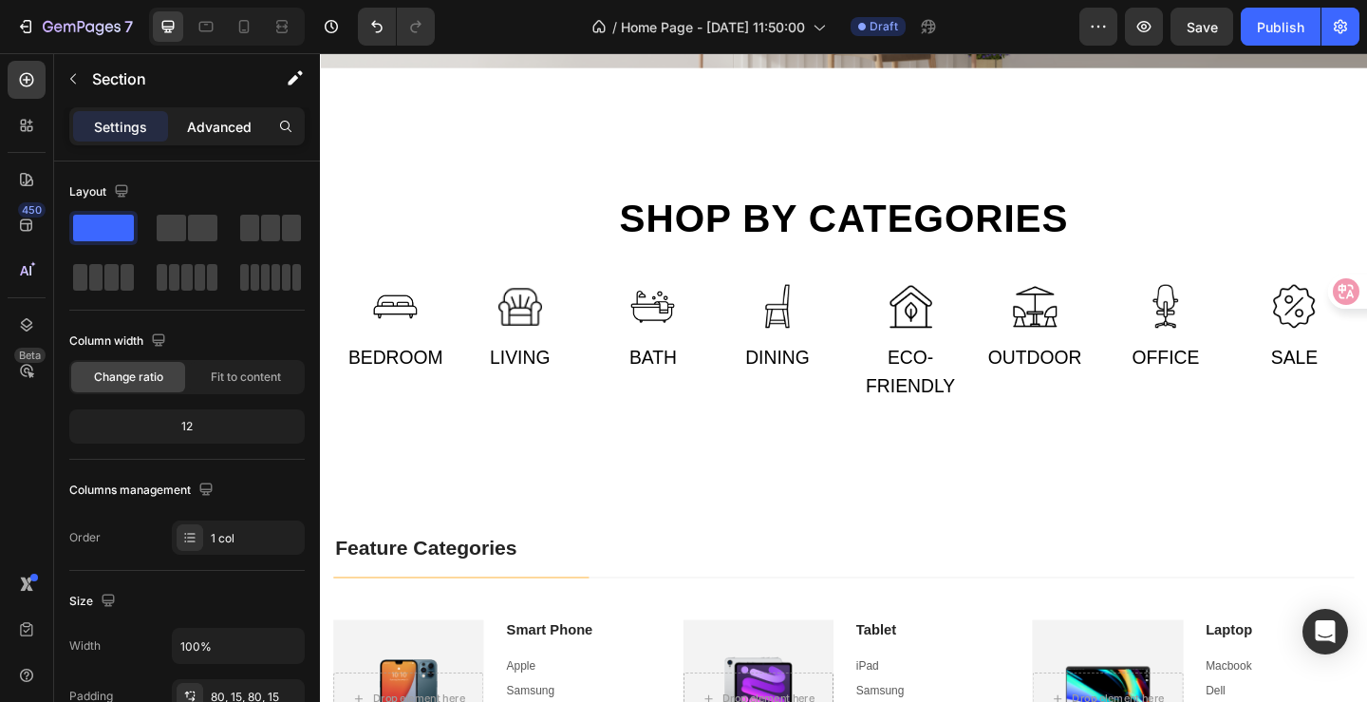
click at [211, 123] on p "Advanced" at bounding box center [219, 127] width 65 height 20
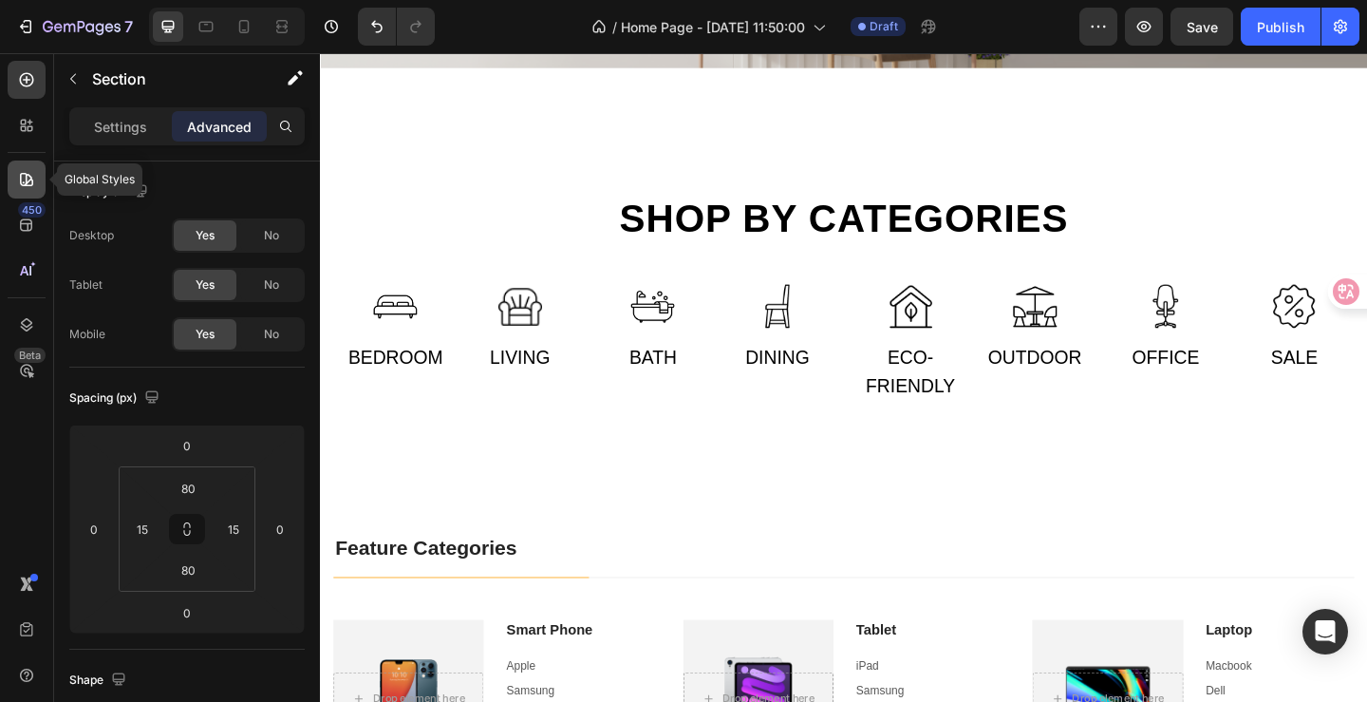
click at [30, 184] on icon at bounding box center [26, 179] width 13 height 13
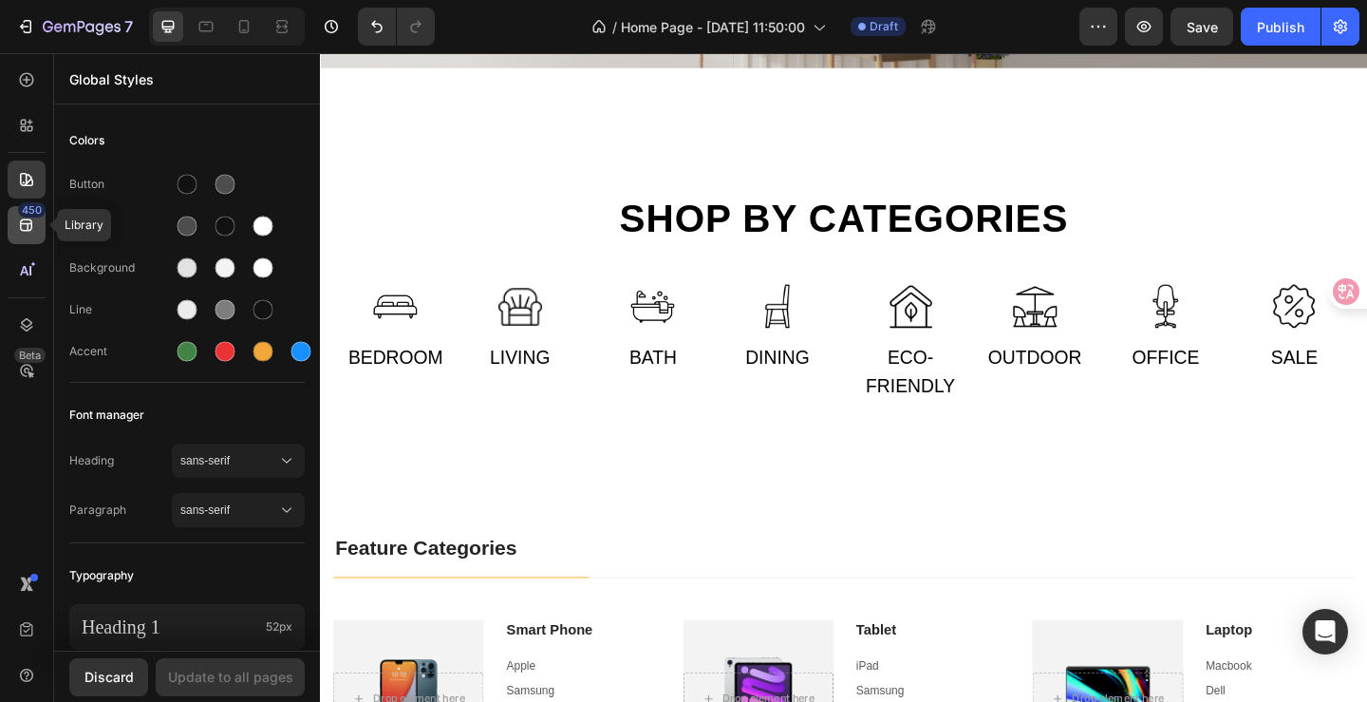
click at [31, 229] on icon at bounding box center [26, 225] width 12 height 12
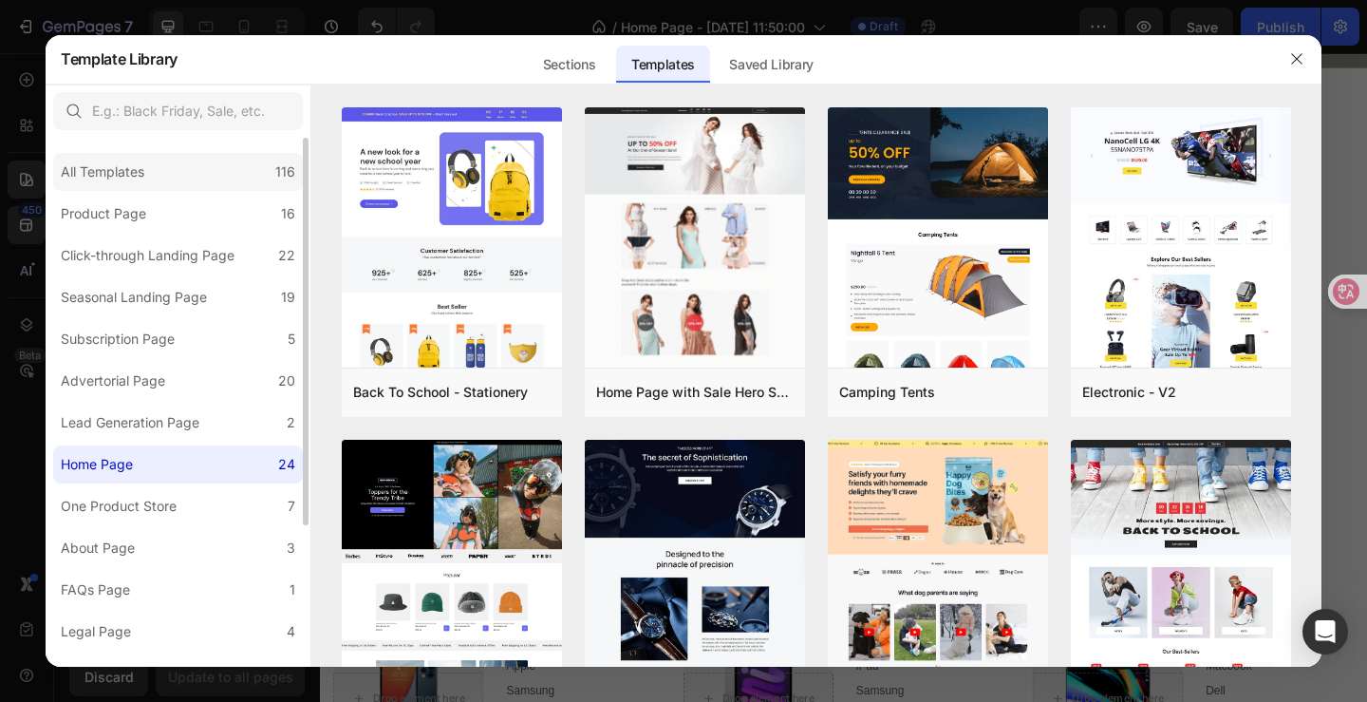
click at [198, 181] on div "All Templates 116" at bounding box center [178, 172] width 250 height 38
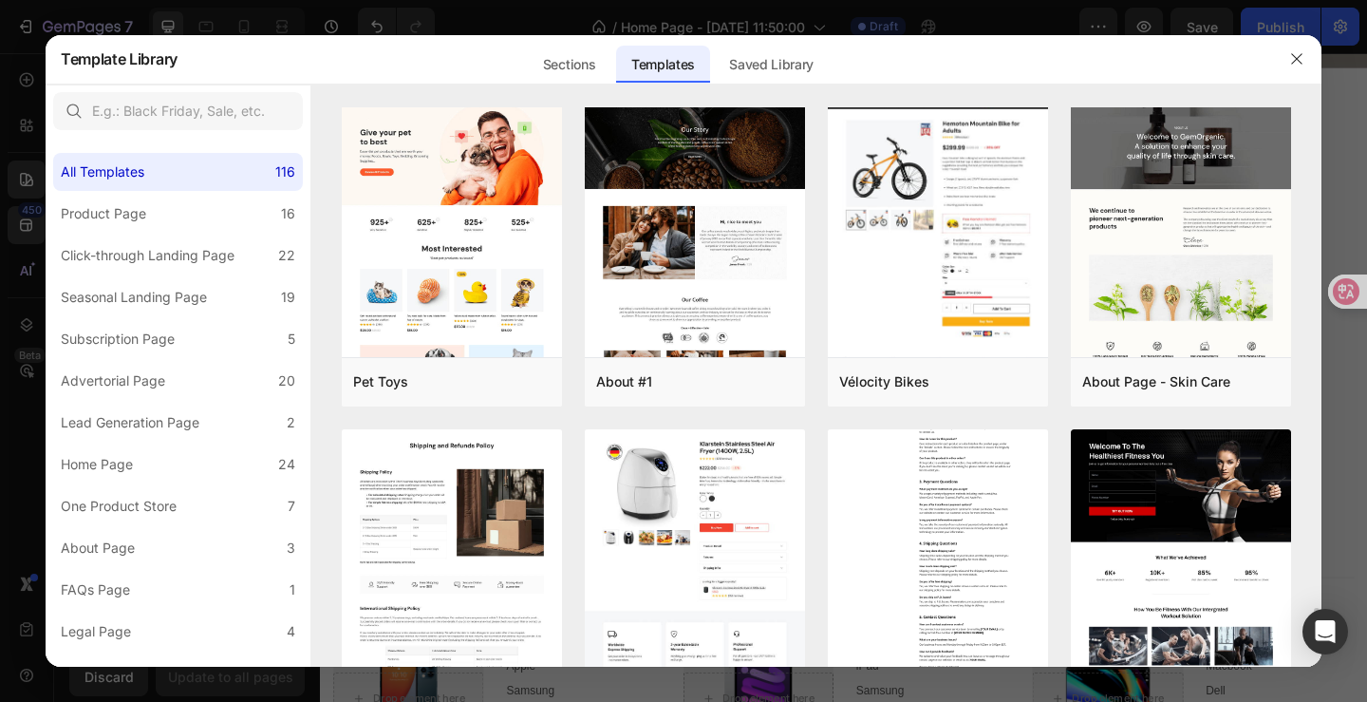
scroll to position [8413, 0]
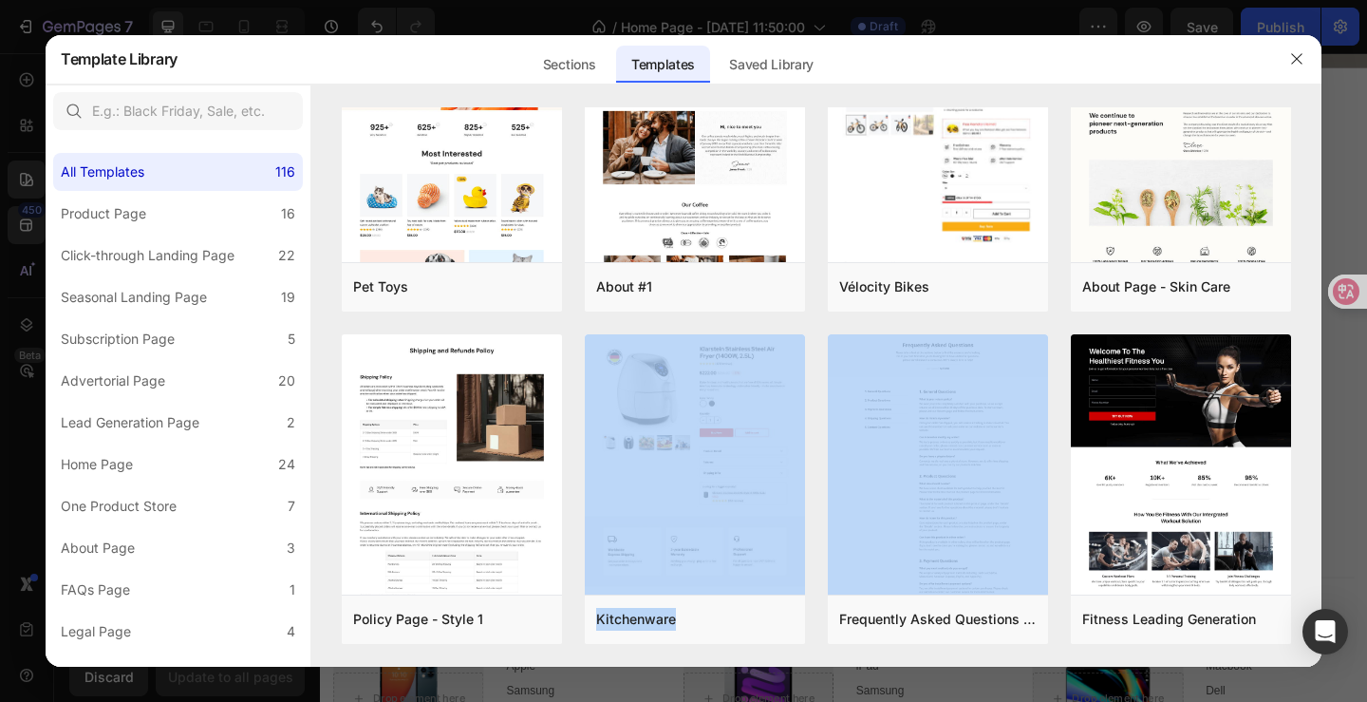
drag, startPoint x: 811, startPoint y: 554, endPoint x: 818, endPoint y: 567, distance: 14.5
click at [937, 46] on div "Sections Templates Existing pages Saved Library Templates Saved Library" at bounding box center [678, 58] width 1000 height 49
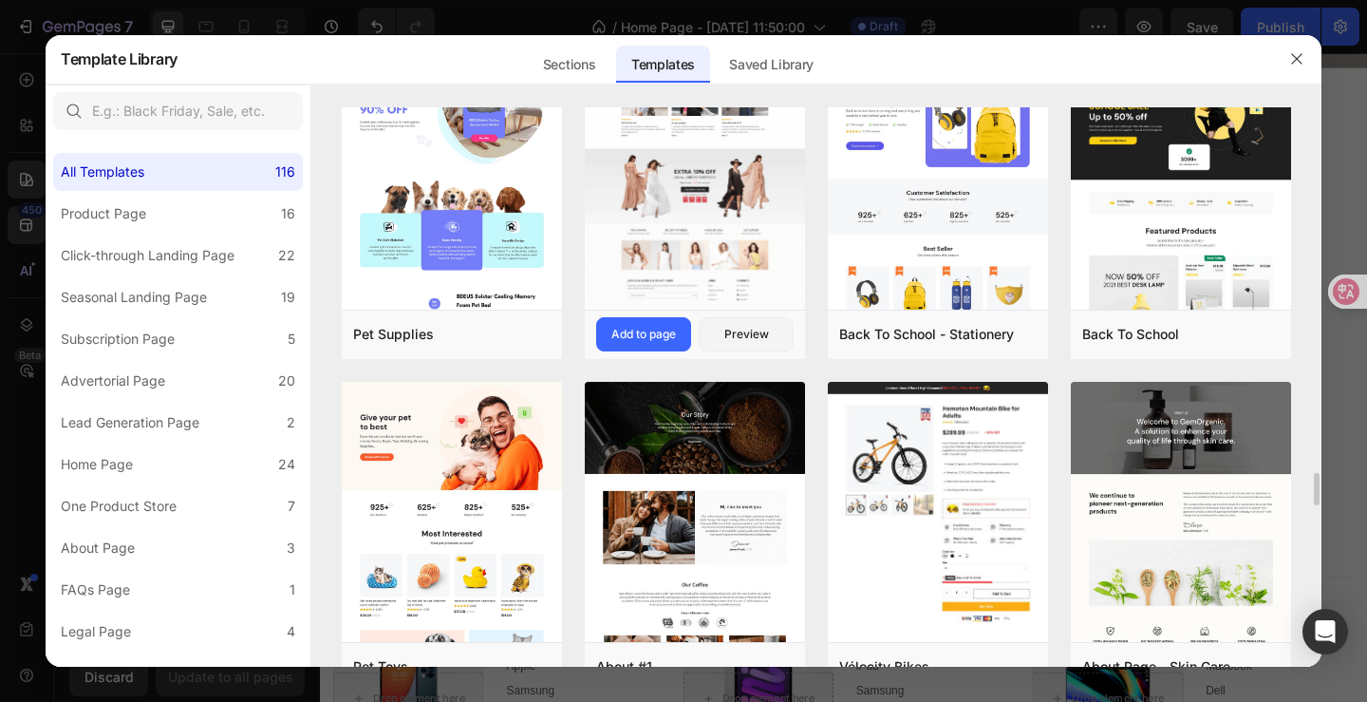
scroll to position [7938, 0]
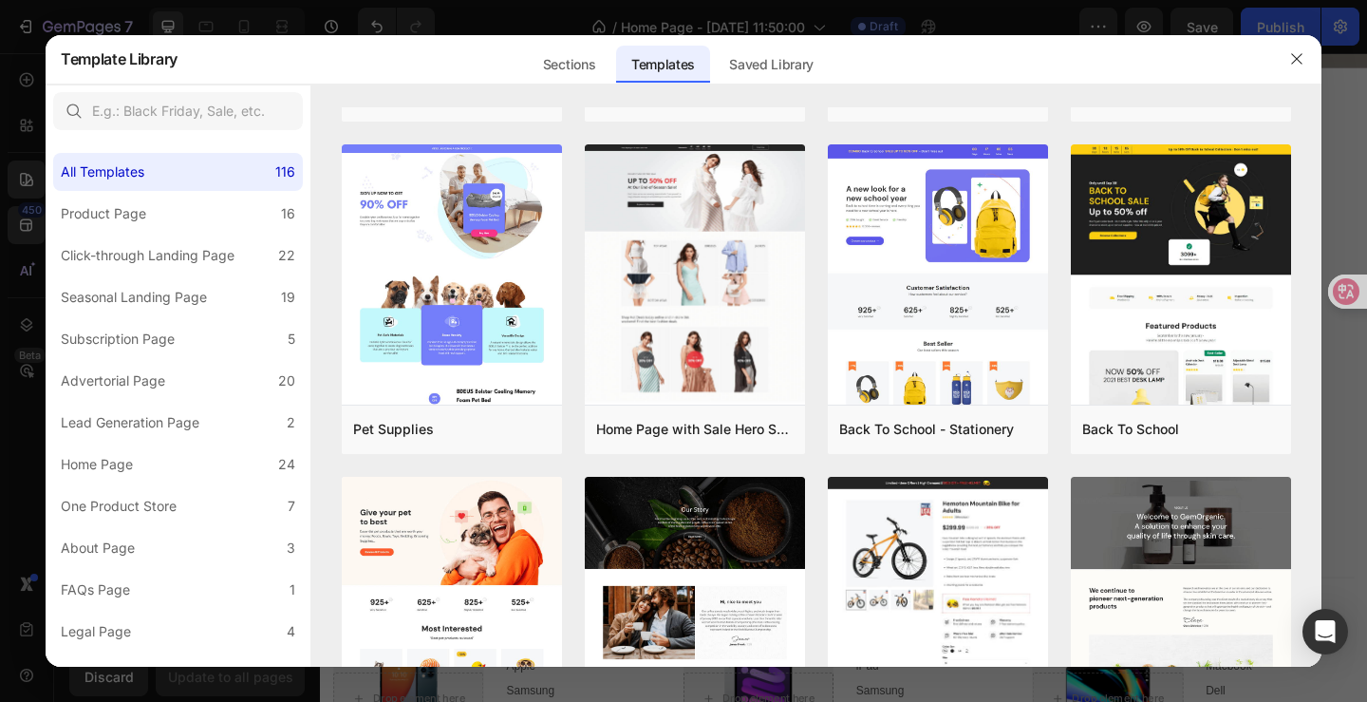
drag, startPoint x: 1303, startPoint y: 67, endPoint x: 1300, endPoint y: 83, distance: 15.5
click at [1302, 73] on button "button" at bounding box center [1297, 59] width 30 height 30
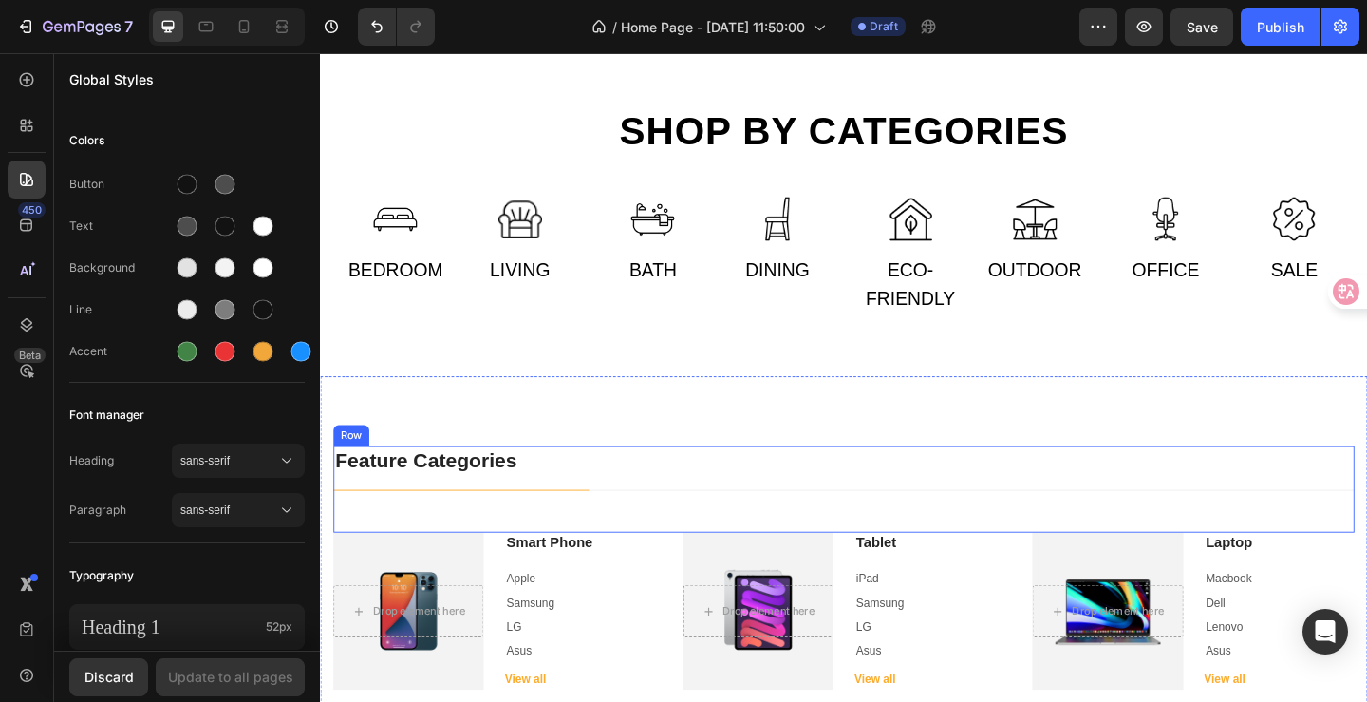
scroll to position [1155, 0]
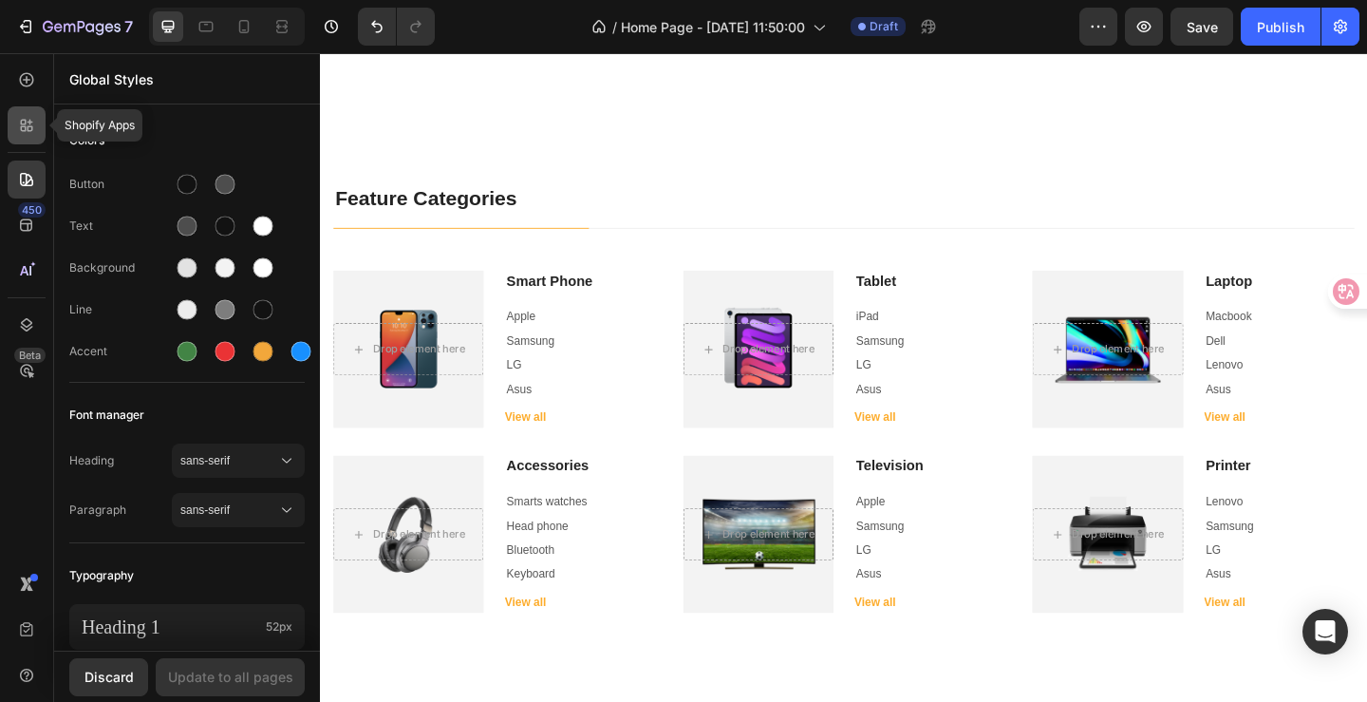
click at [32, 118] on icon at bounding box center [26, 125] width 19 height 19
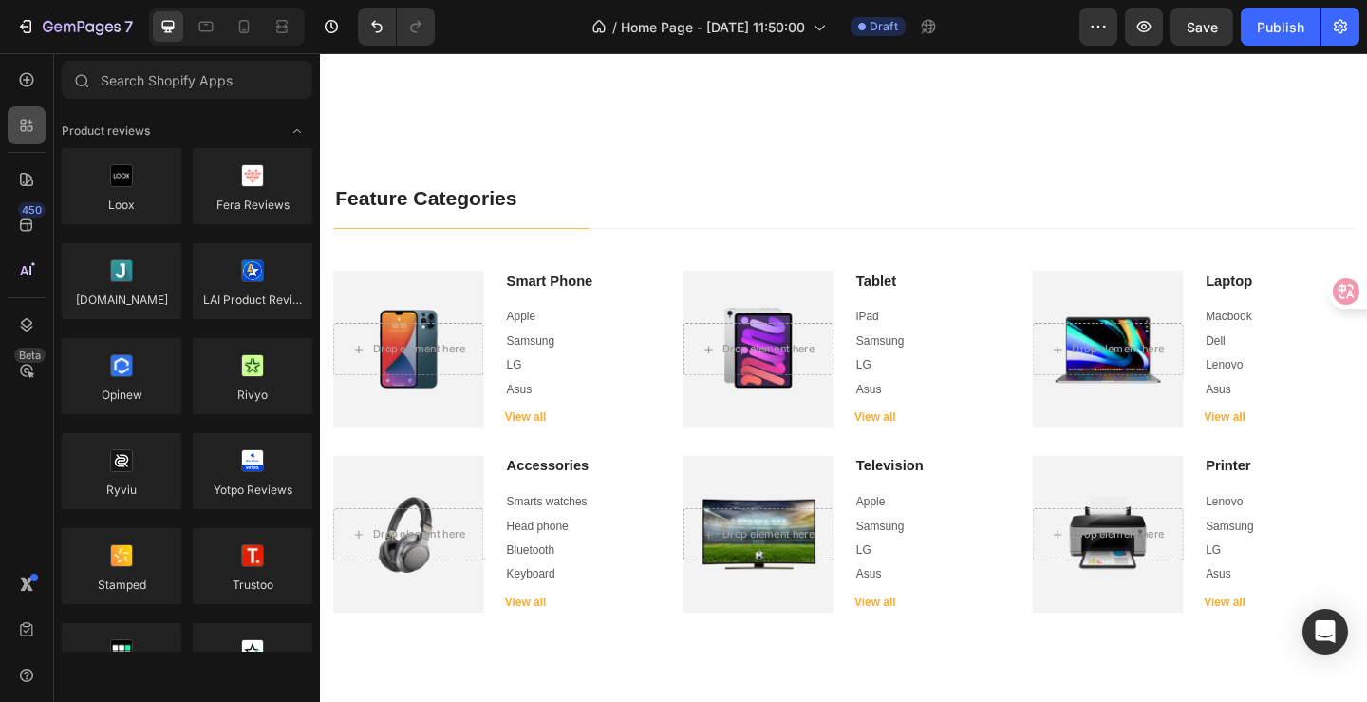
scroll to position [5082, 0]
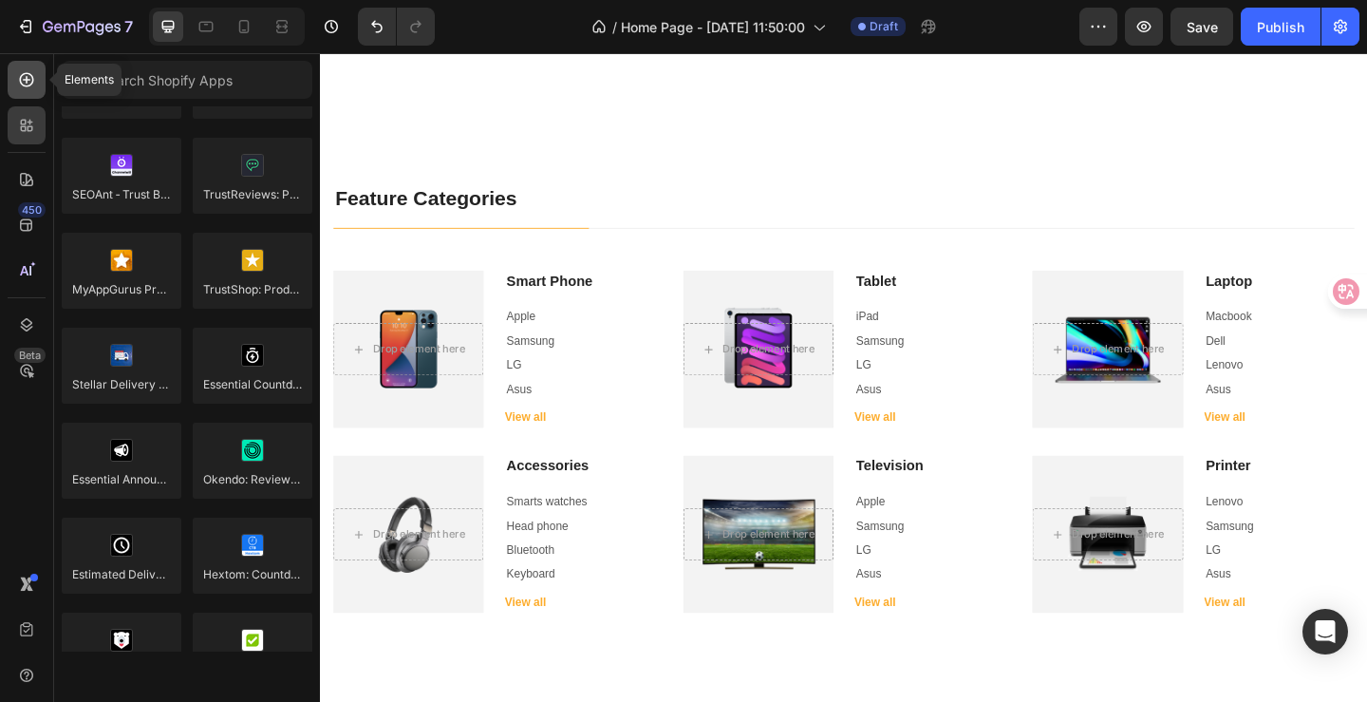
click at [27, 86] on icon at bounding box center [26, 79] width 19 height 19
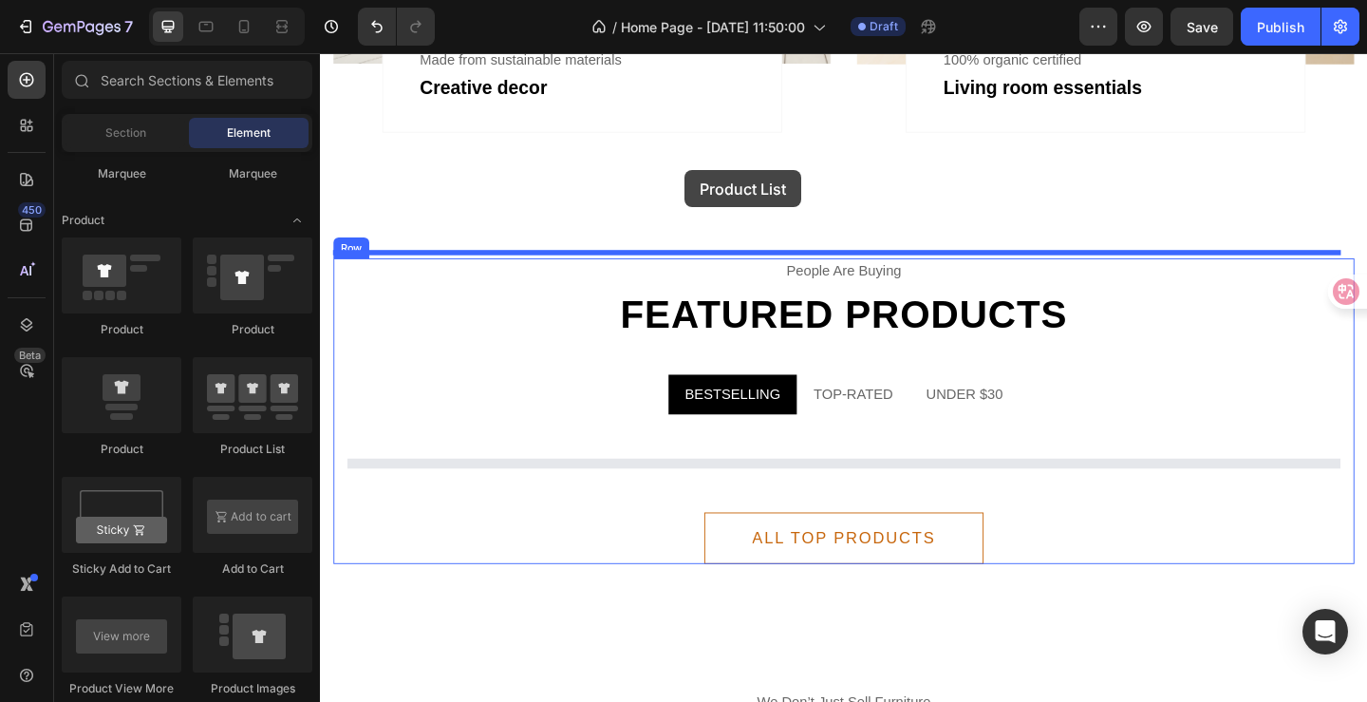
scroll to position [2601, 0]
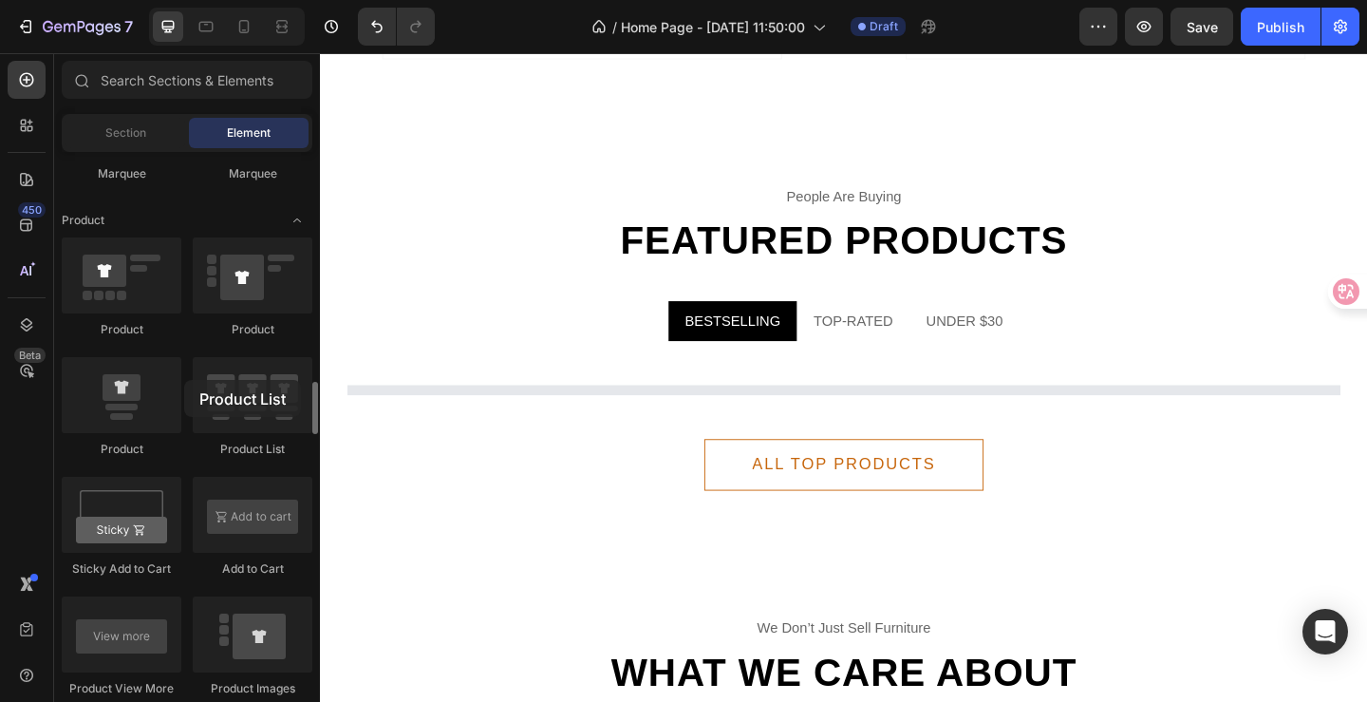
drag, startPoint x: 235, startPoint y: 409, endPoint x: 190, endPoint y: 391, distance: 48.1
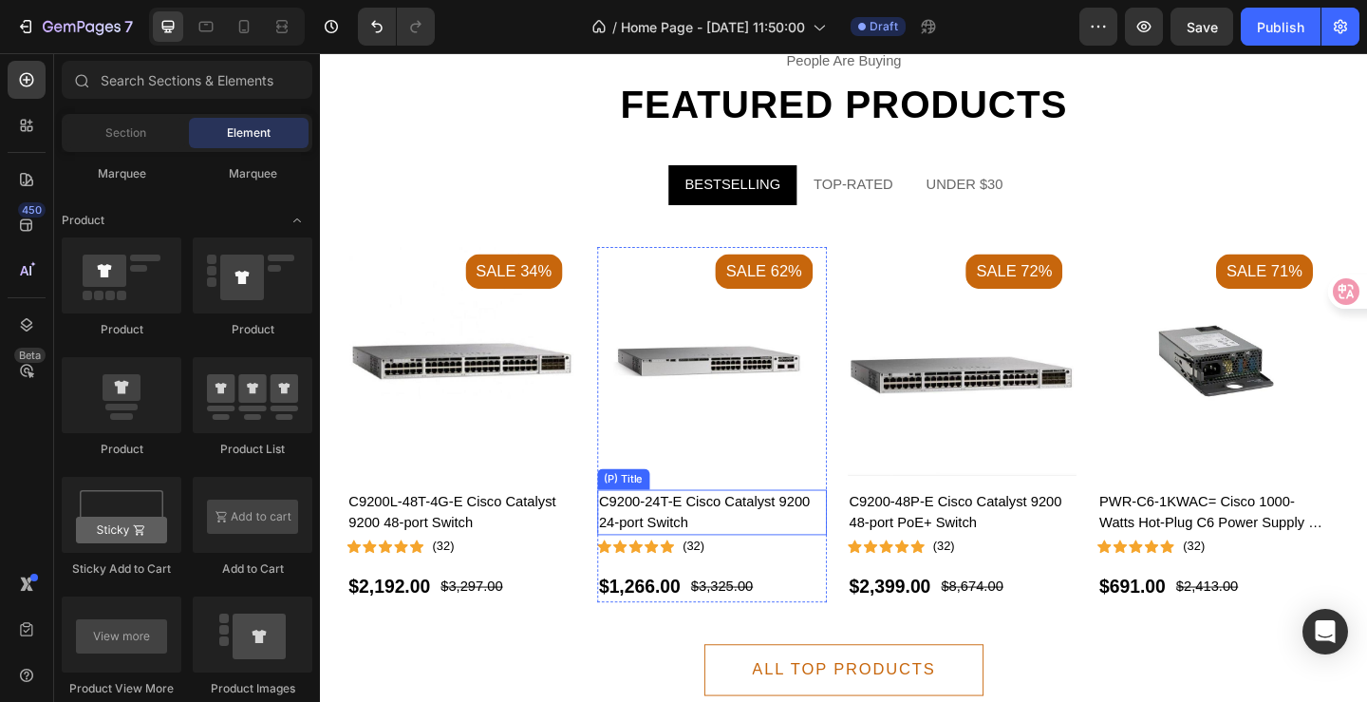
scroll to position [2654, 0]
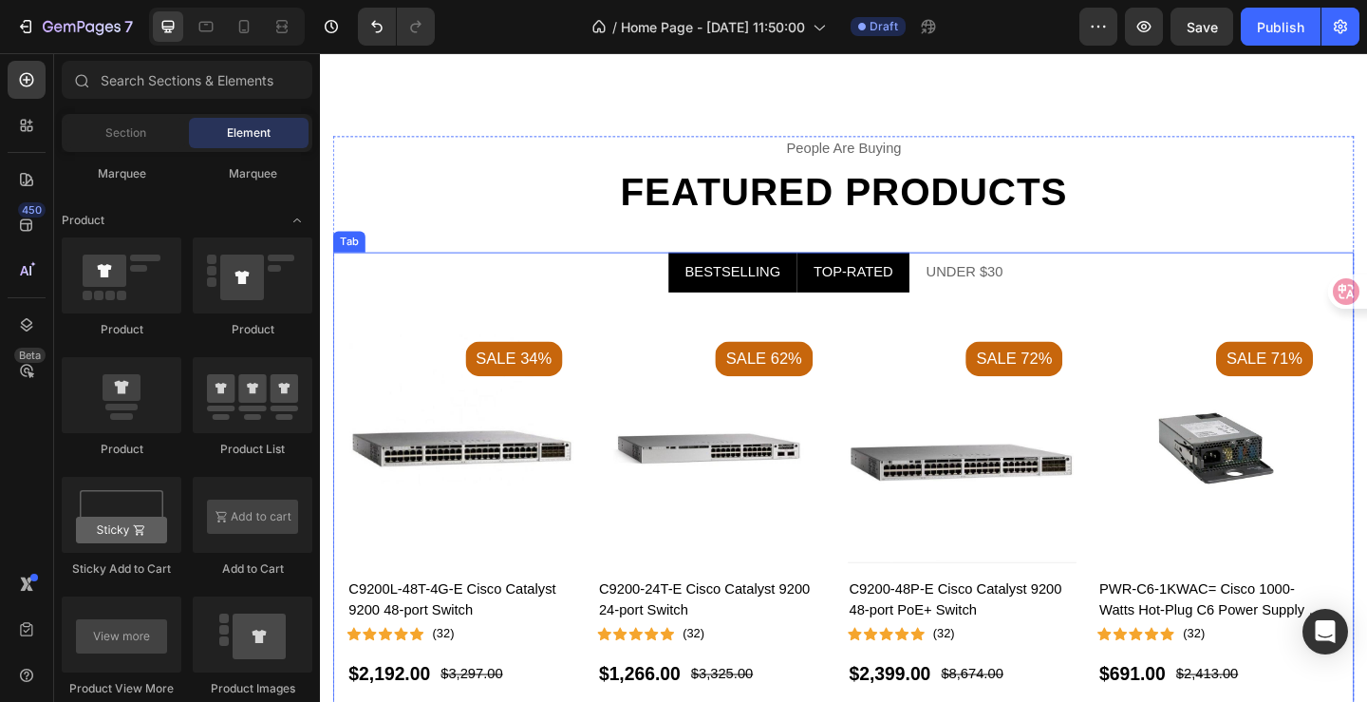
click at [911, 294] on div "TOP-RATED" at bounding box center [900, 291] width 92 height 28
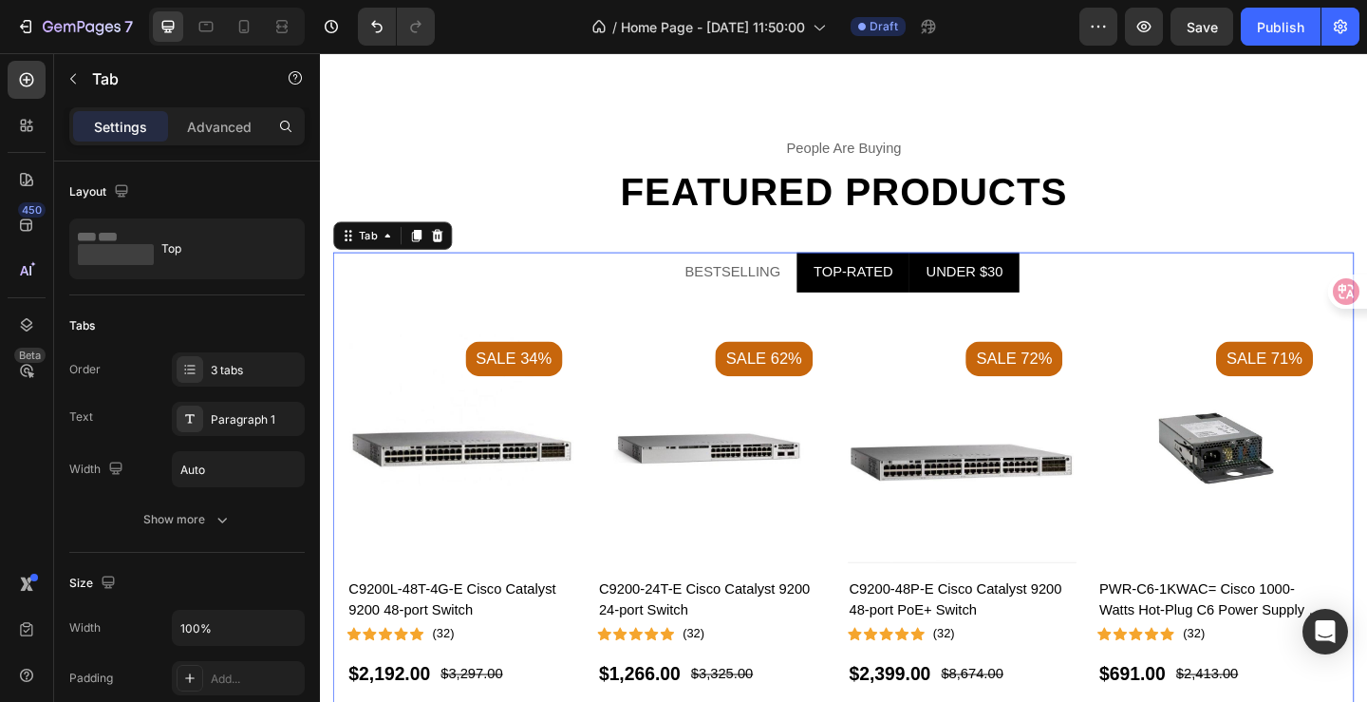
click at [994, 294] on div "UNDER $30" at bounding box center [1020, 291] width 89 height 28
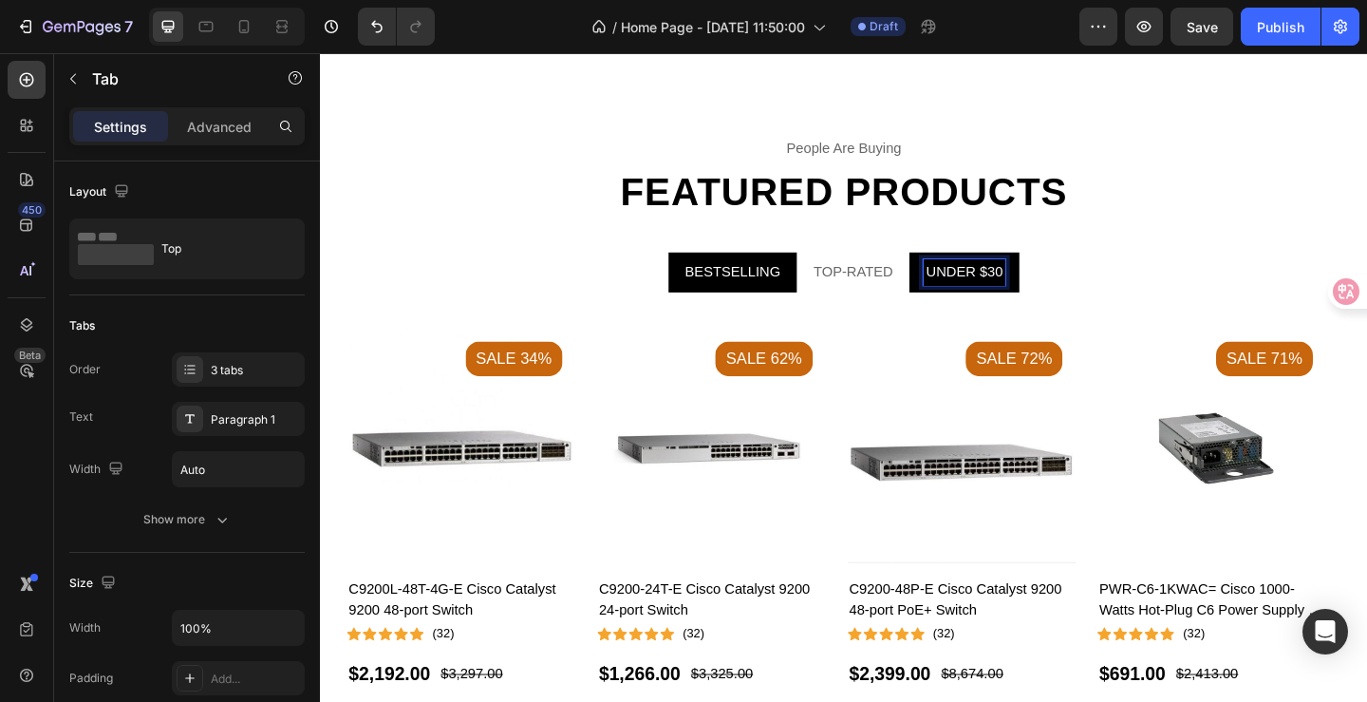
click at [767, 285] on p "BESTSELLING" at bounding box center [768, 291] width 103 height 23
click at [893, 291] on p "TOP-RATED" at bounding box center [899, 291] width 86 height 23
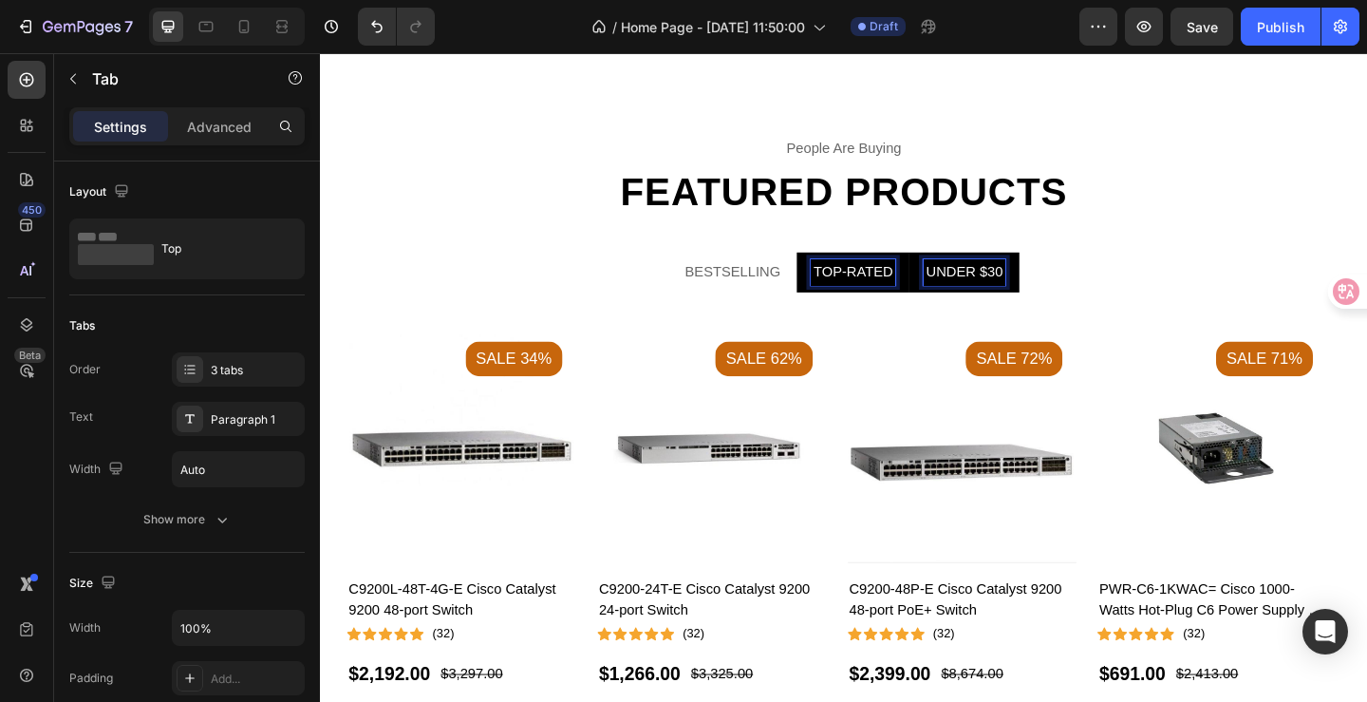
click at [996, 285] on p "UNDER $30" at bounding box center [1021, 291] width 84 height 23
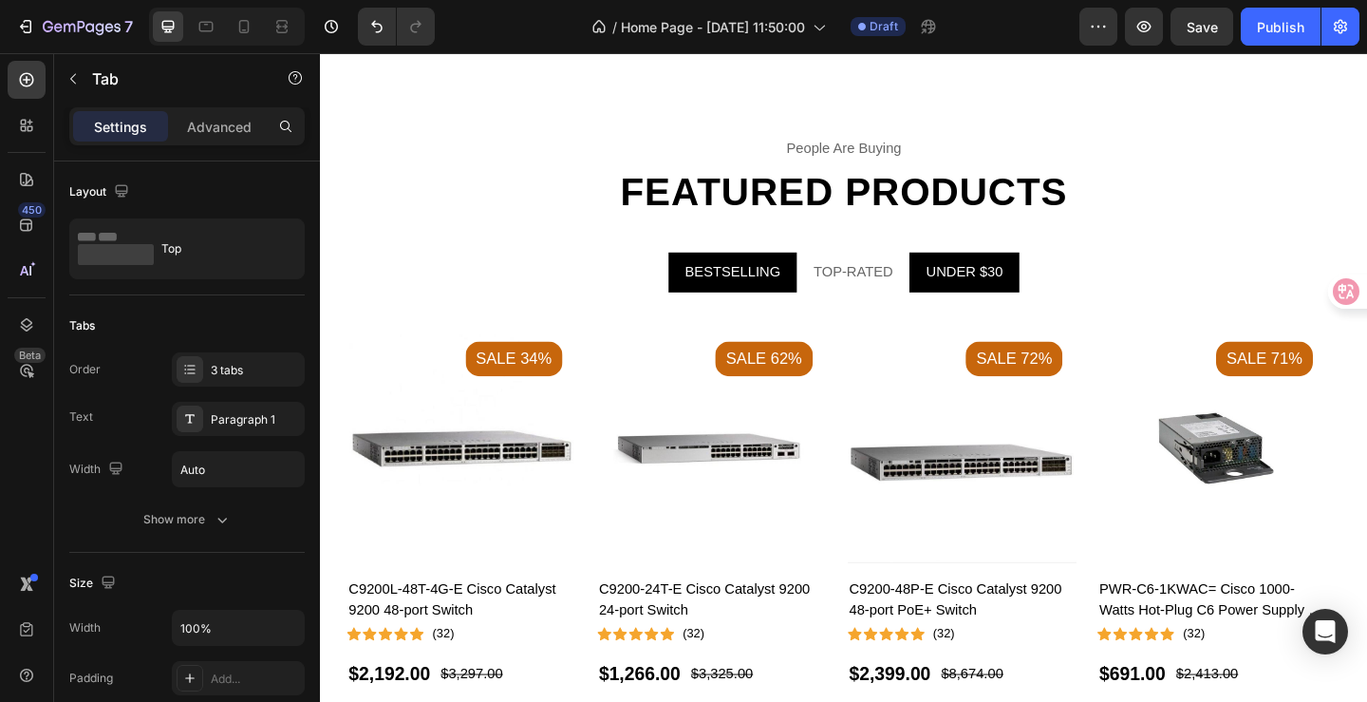
click at [771, 299] on li "BESTSELLING" at bounding box center [769, 292] width 140 height 44
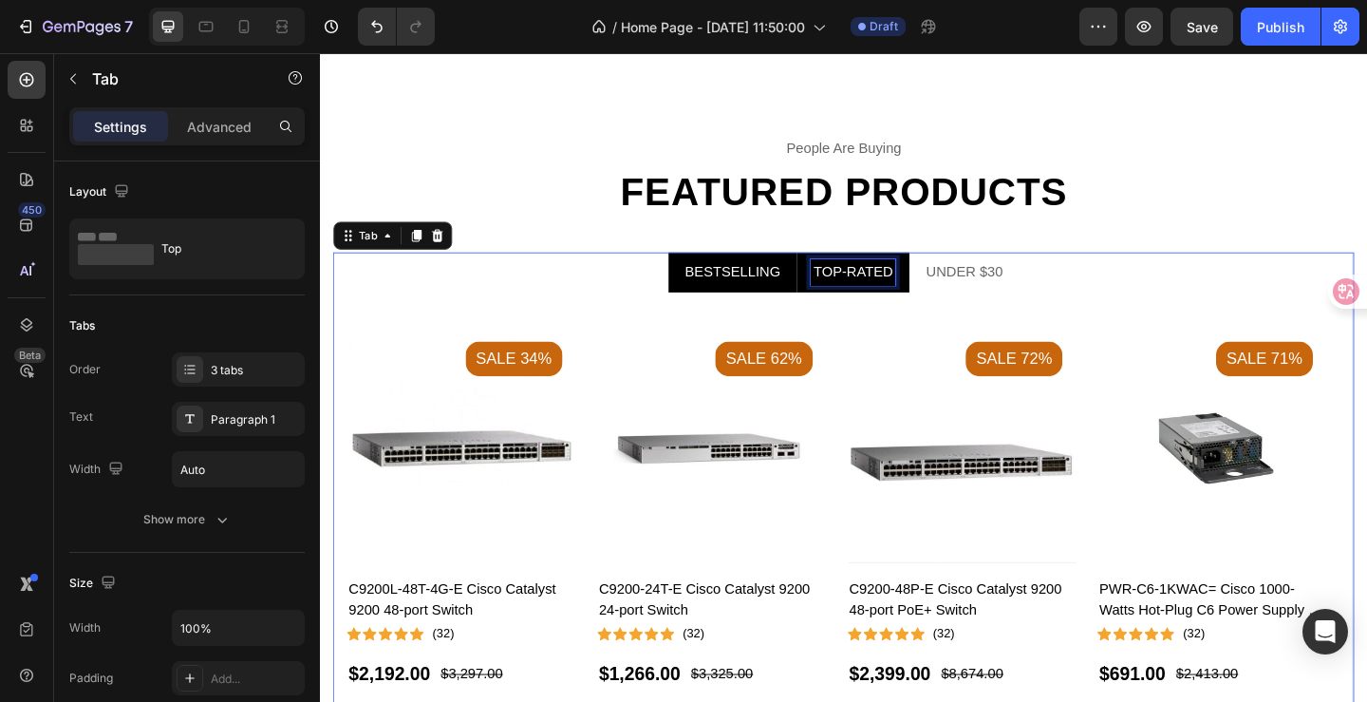
click at [882, 285] on p "TOP-RATED" at bounding box center [899, 291] width 86 height 23
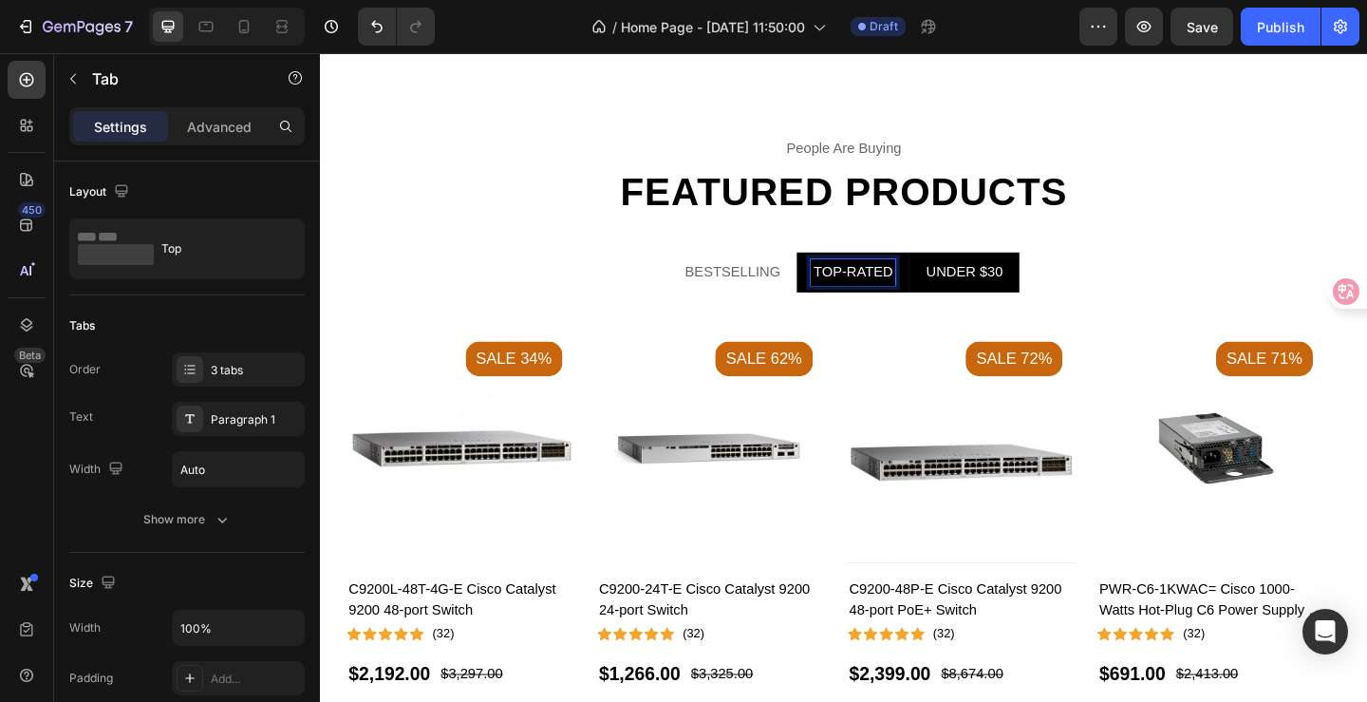
click at [1003, 283] on p "UNDER $30" at bounding box center [1021, 291] width 84 height 23
click at [1107, 278] on ul "BESTSELLING TOP-RATED UNDER $30" at bounding box center [889, 292] width 1111 height 44
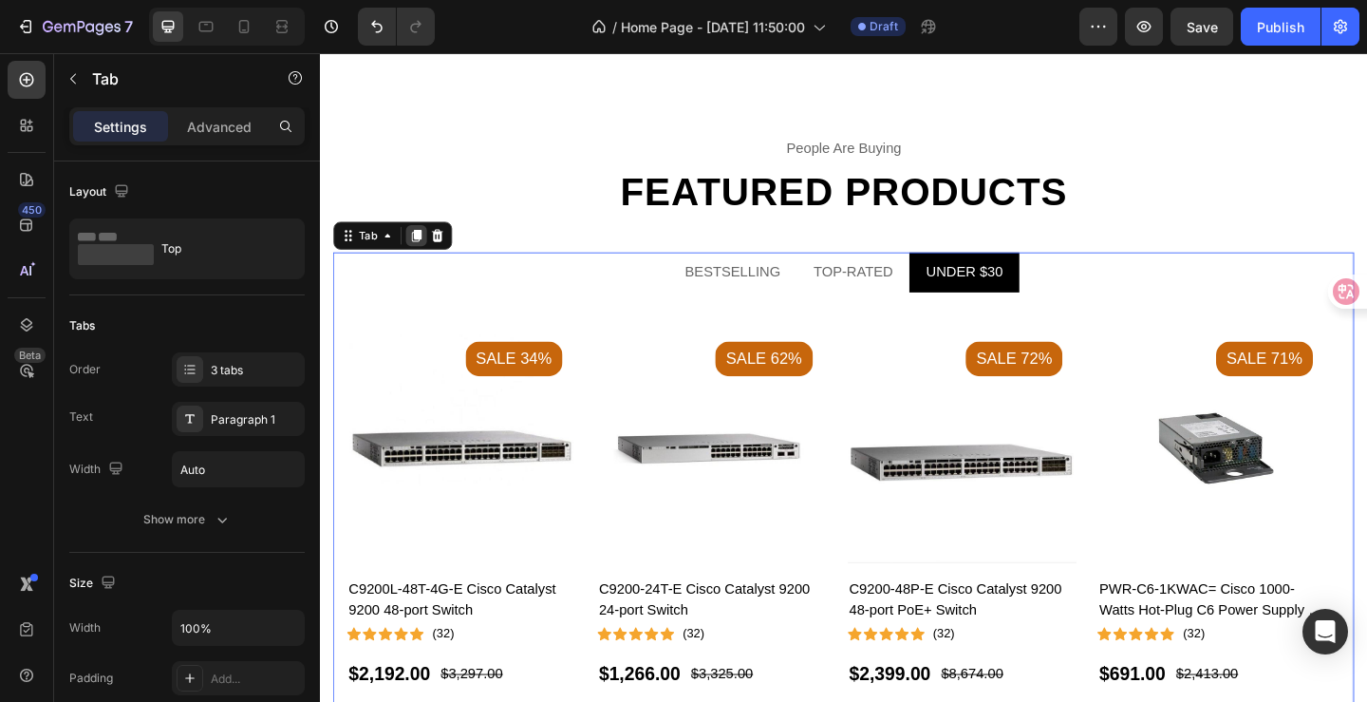
click at [421, 246] on icon at bounding box center [424, 251] width 15 height 15
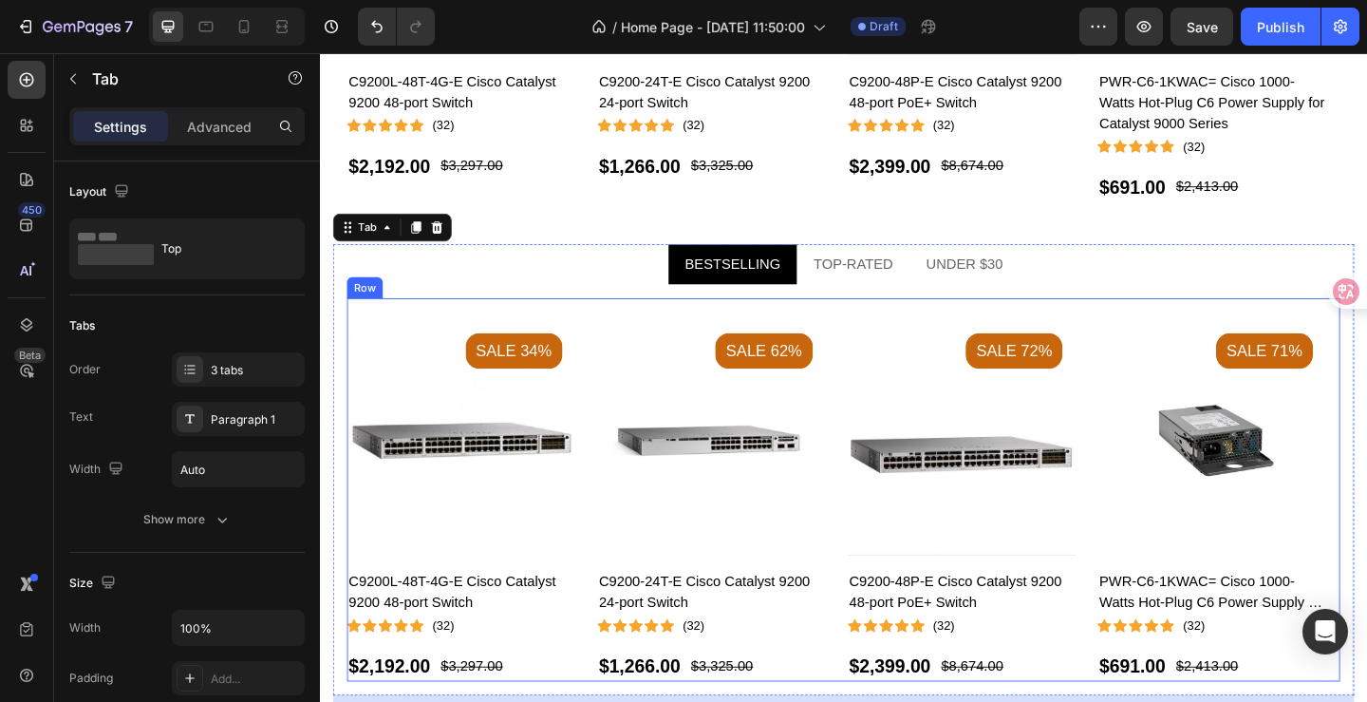
scroll to position [3246, 0]
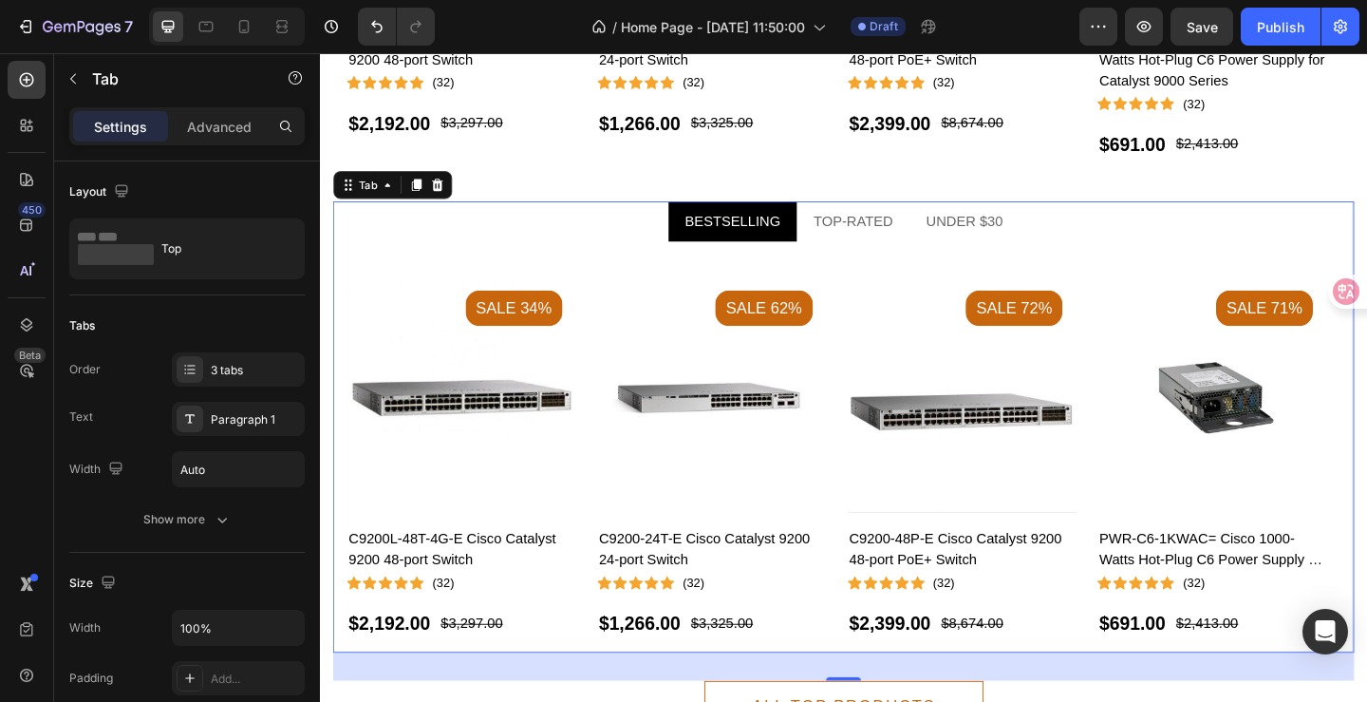
click at [767, 241] on div "BESTSELLING" at bounding box center [768, 236] width 109 height 28
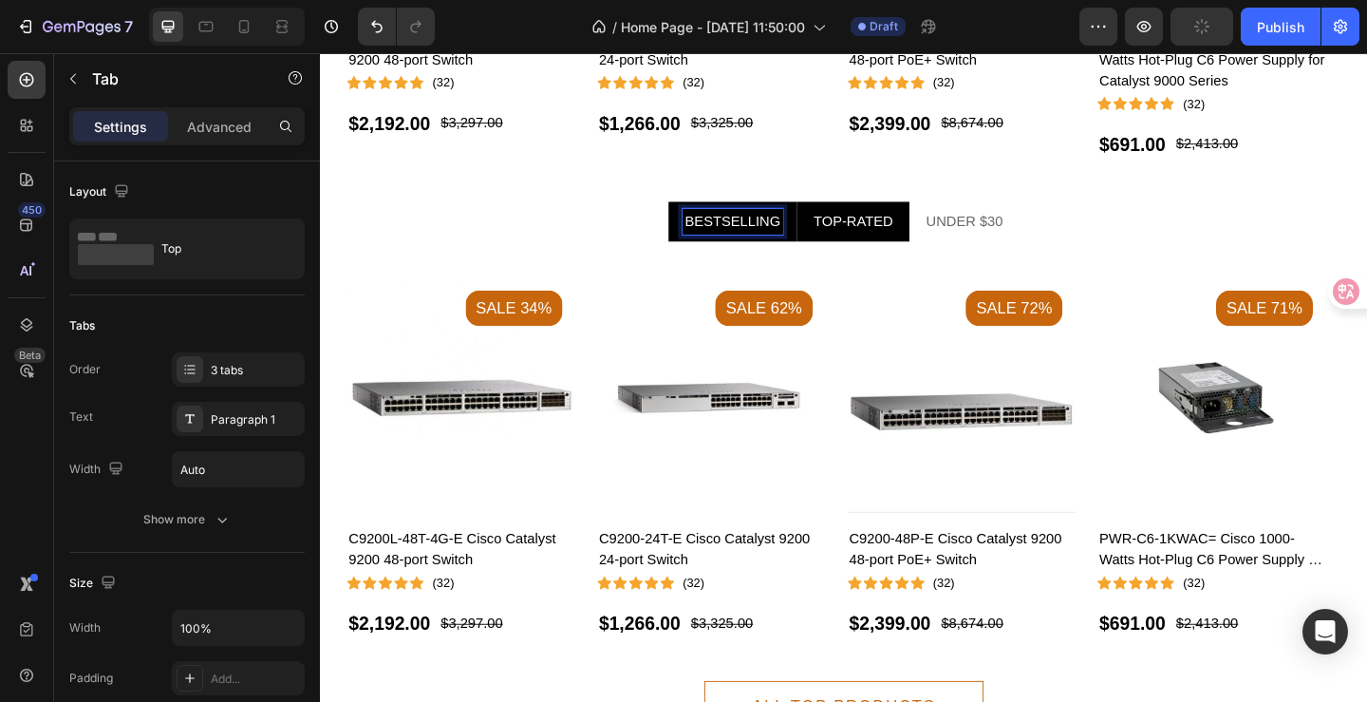
click at [876, 254] on li "TOP-RATED" at bounding box center [899, 237] width 122 height 44
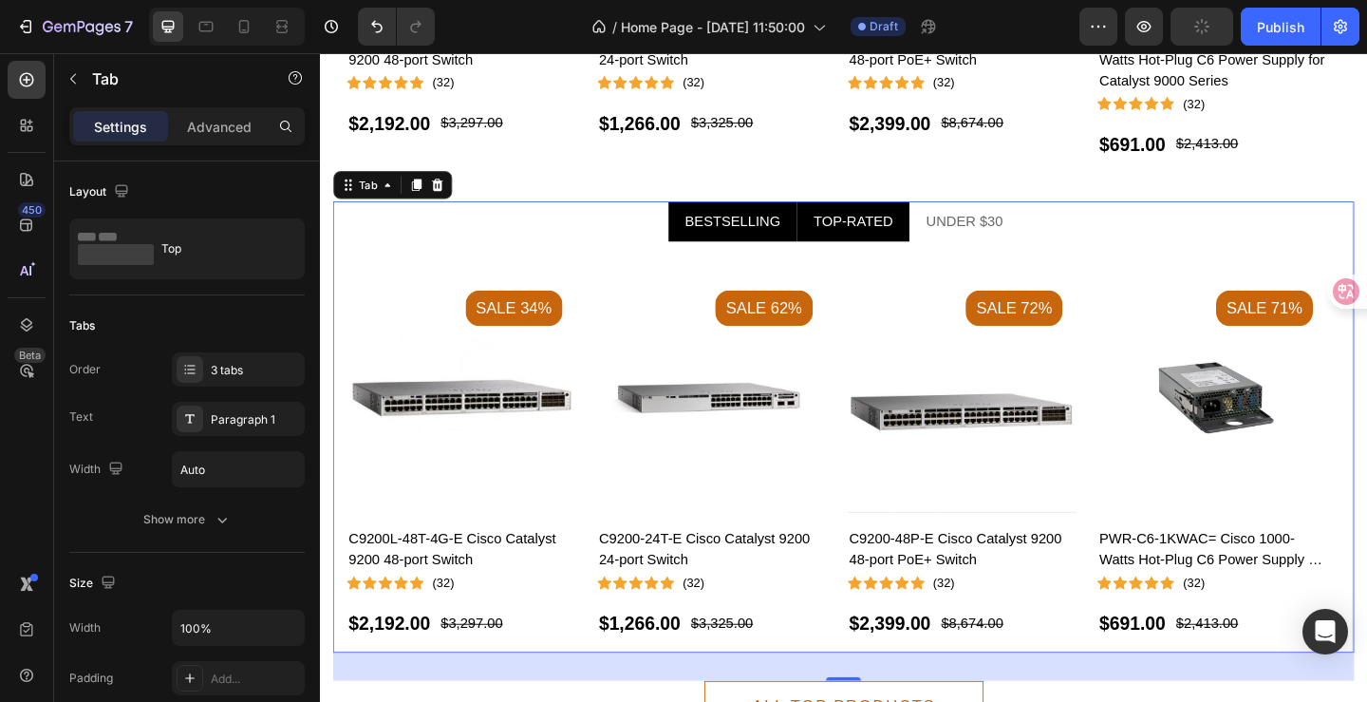
click at [746, 242] on p "BESTSELLING" at bounding box center [768, 236] width 103 height 23
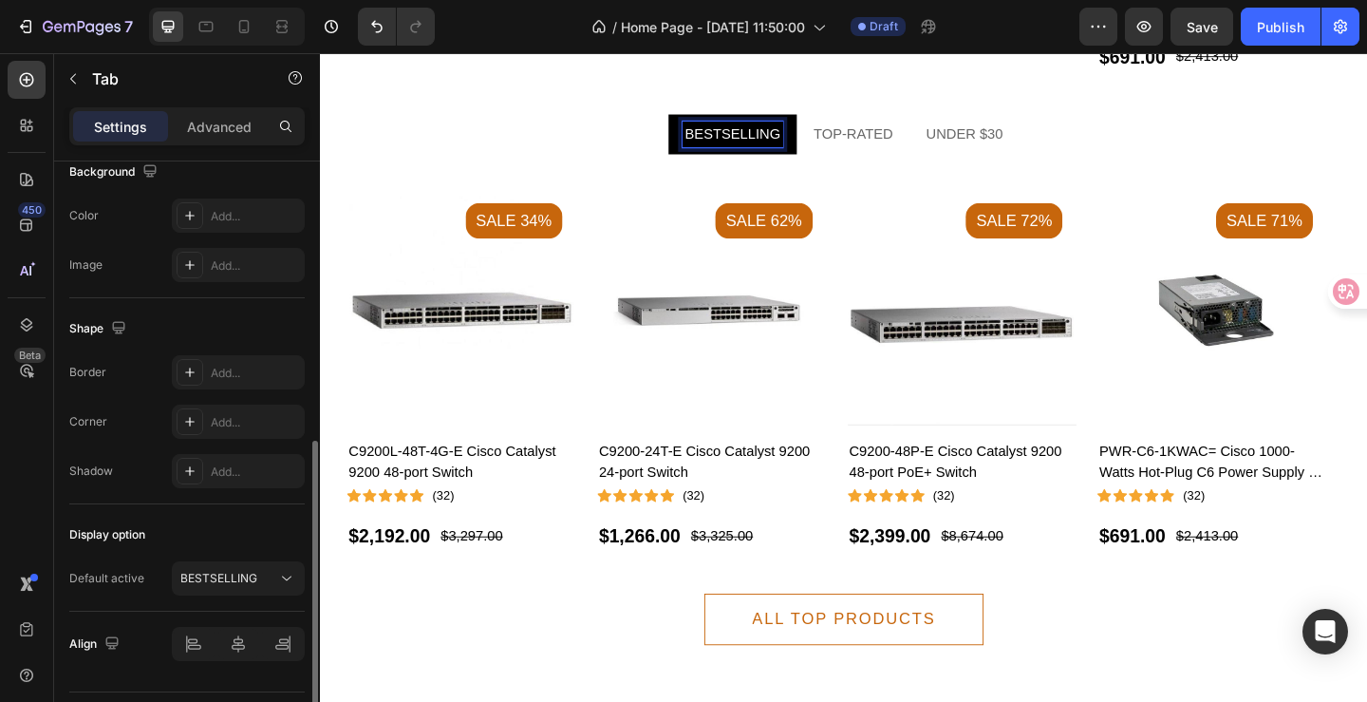
scroll to position [620, 0]
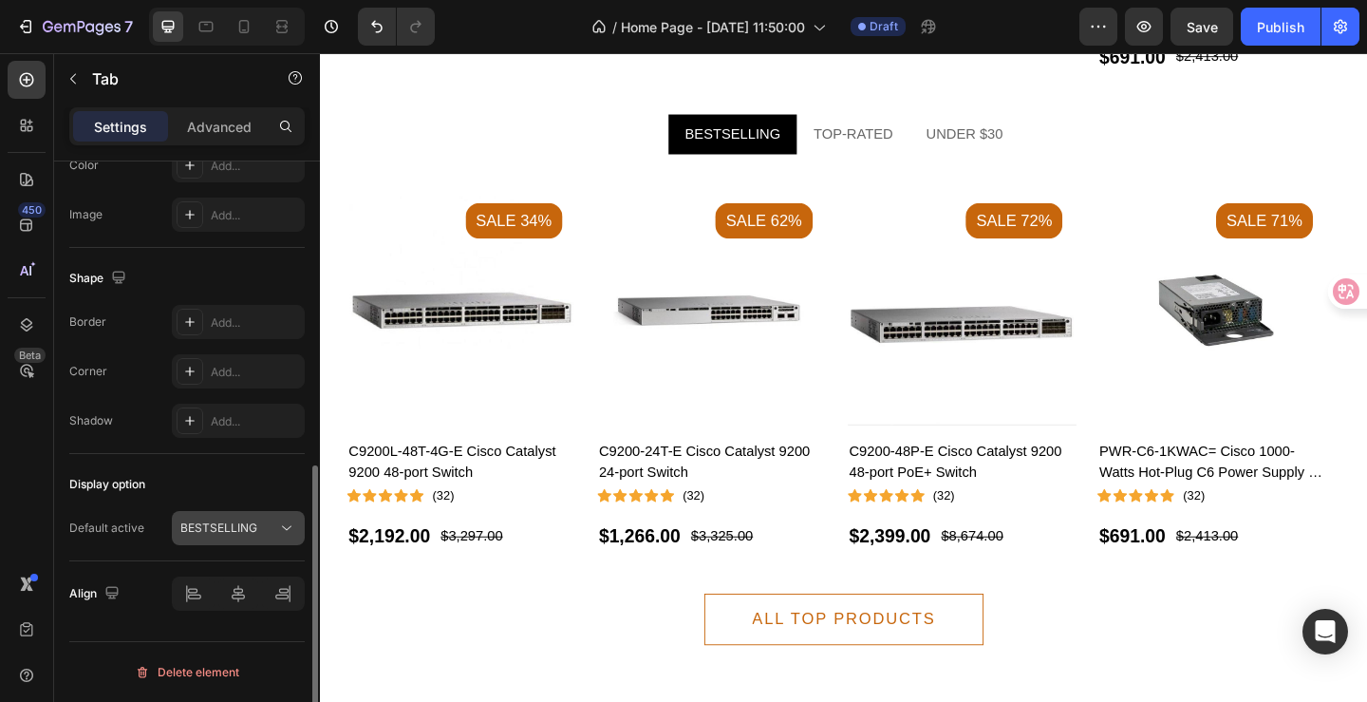
click at [268, 523] on div "BESTSELLING" at bounding box center [228, 527] width 97 height 17
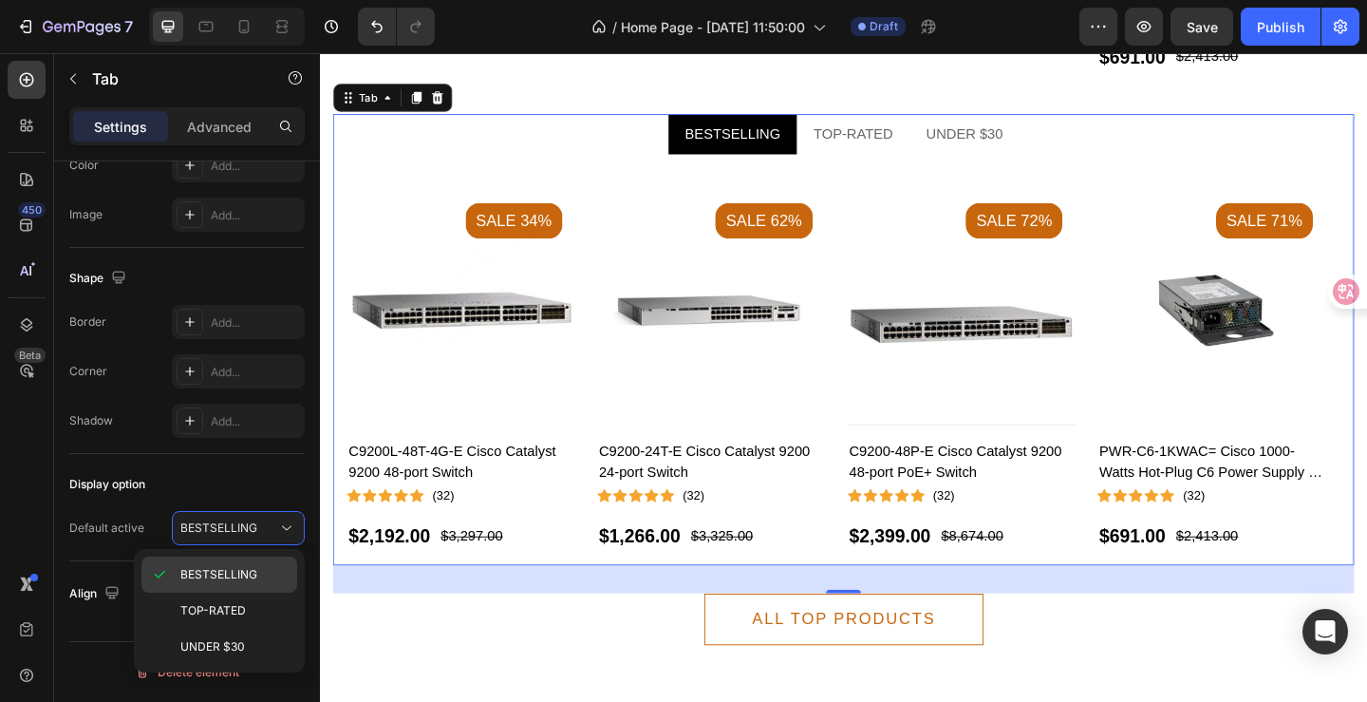
click at [254, 569] on span "BESTSELLING" at bounding box center [218, 574] width 77 height 17
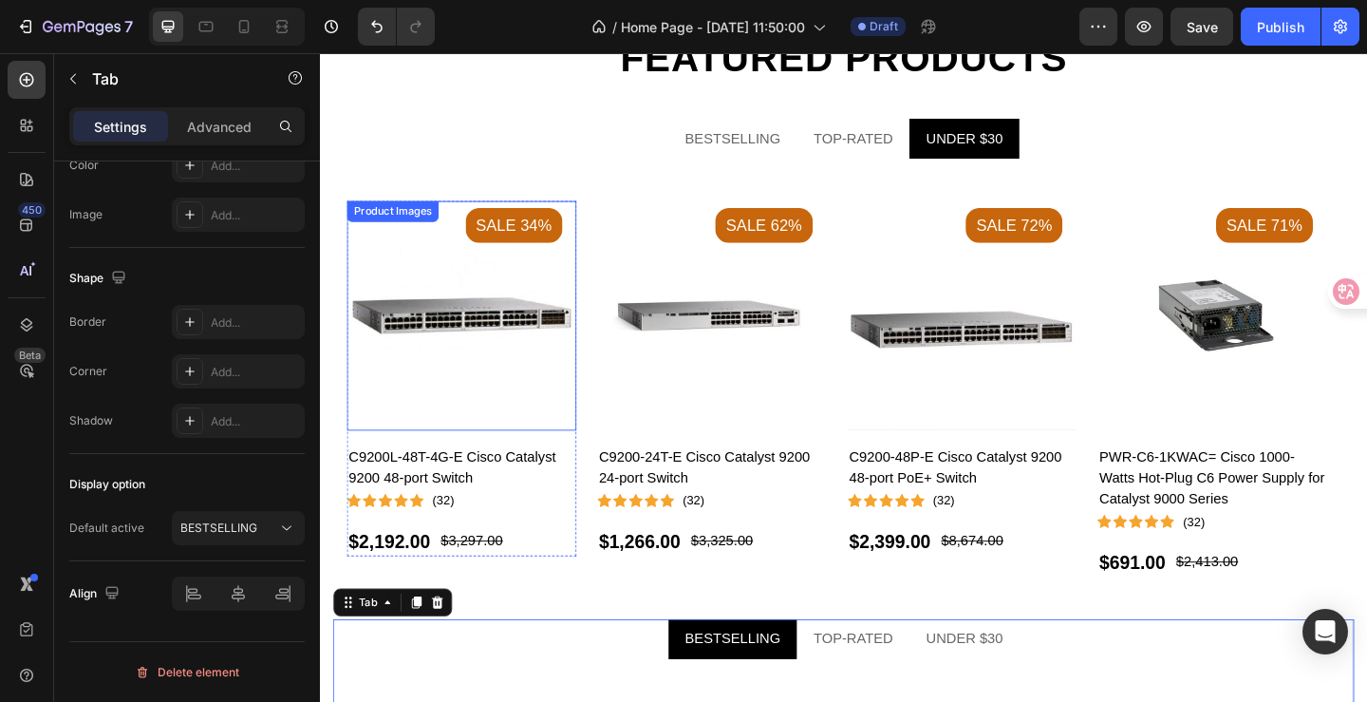
scroll to position [3056, 0]
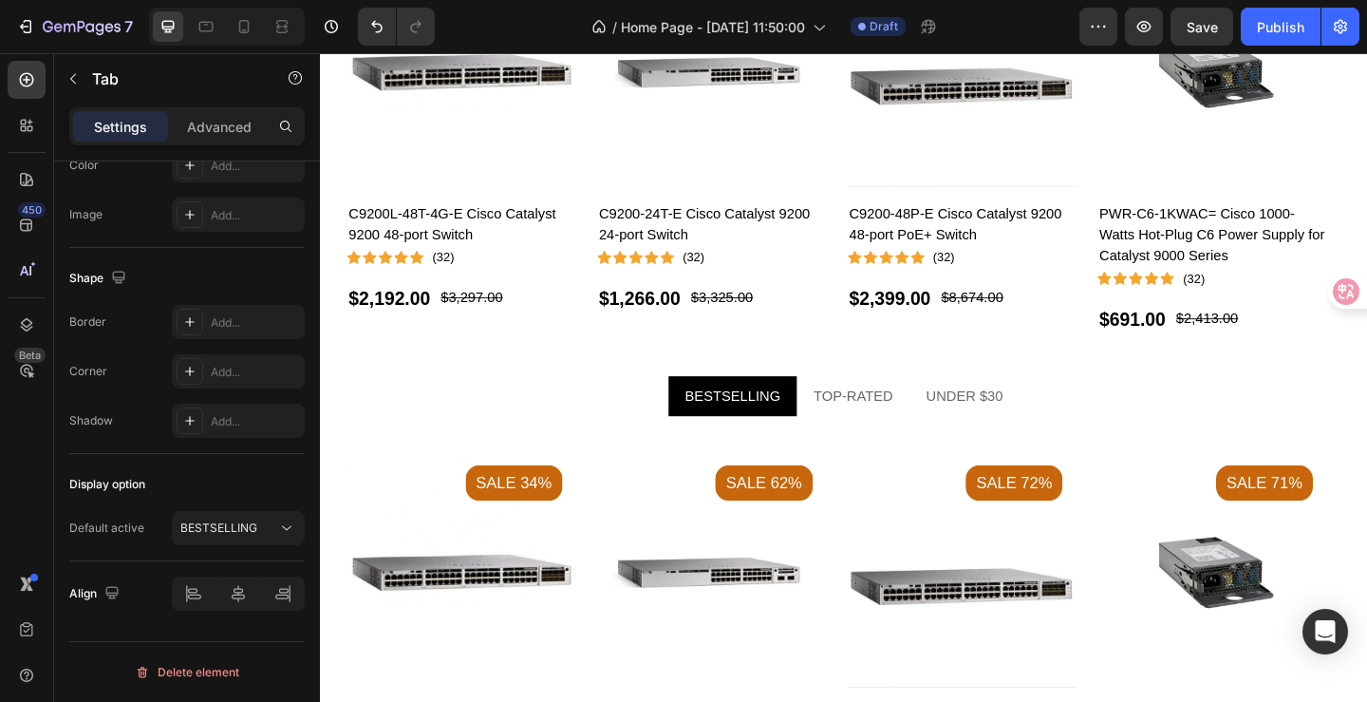
click at [703, 423] on li "BESTSELLING" at bounding box center [769, 426] width 140 height 44
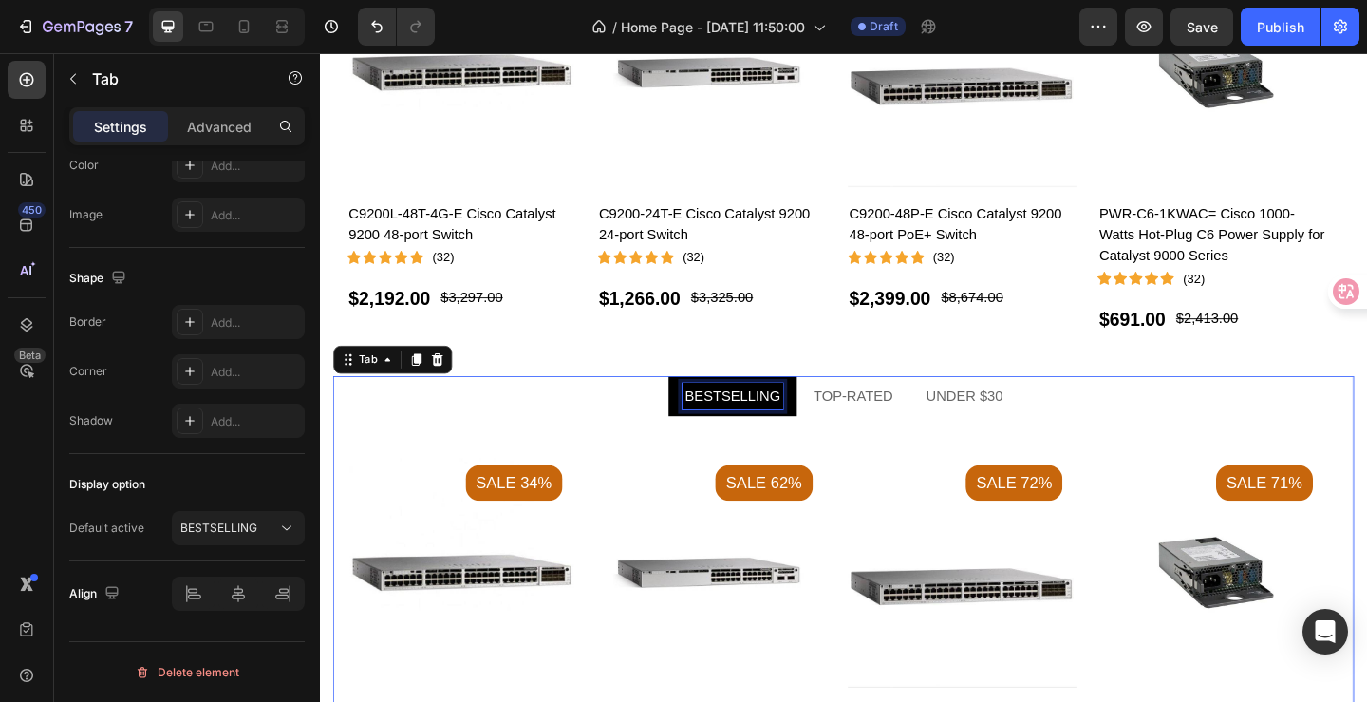
click at [734, 428] on p "BESTSELLING" at bounding box center [768, 426] width 103 height 23
click at [812, 435] on p "BESTSELLING" at bounding box center [768, 426] width 103 height 23
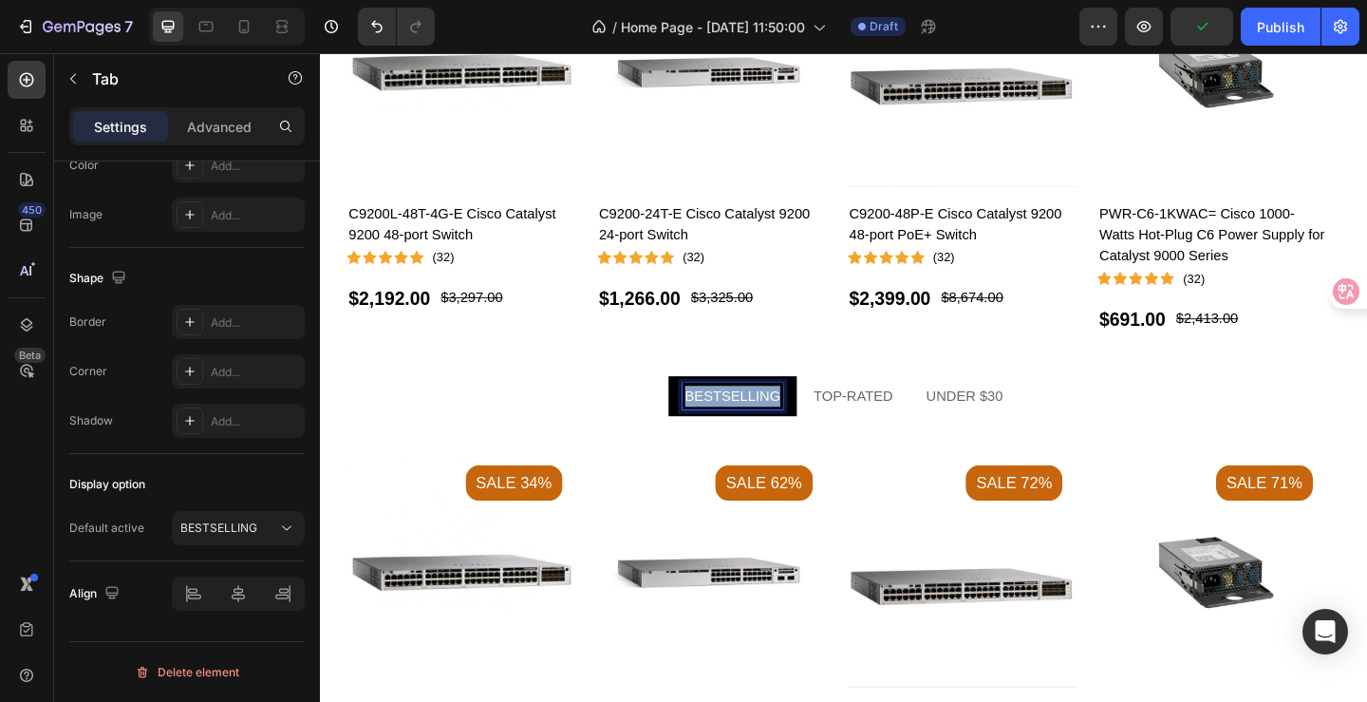
drag, startPoint x: 811, startPoint y: 433, endPoint x: 721, endPoint y: 427, distance: 90.4
click at [721, 427] on p "BESTSELLING" at bounding box center [768, 426] width 103 height 23
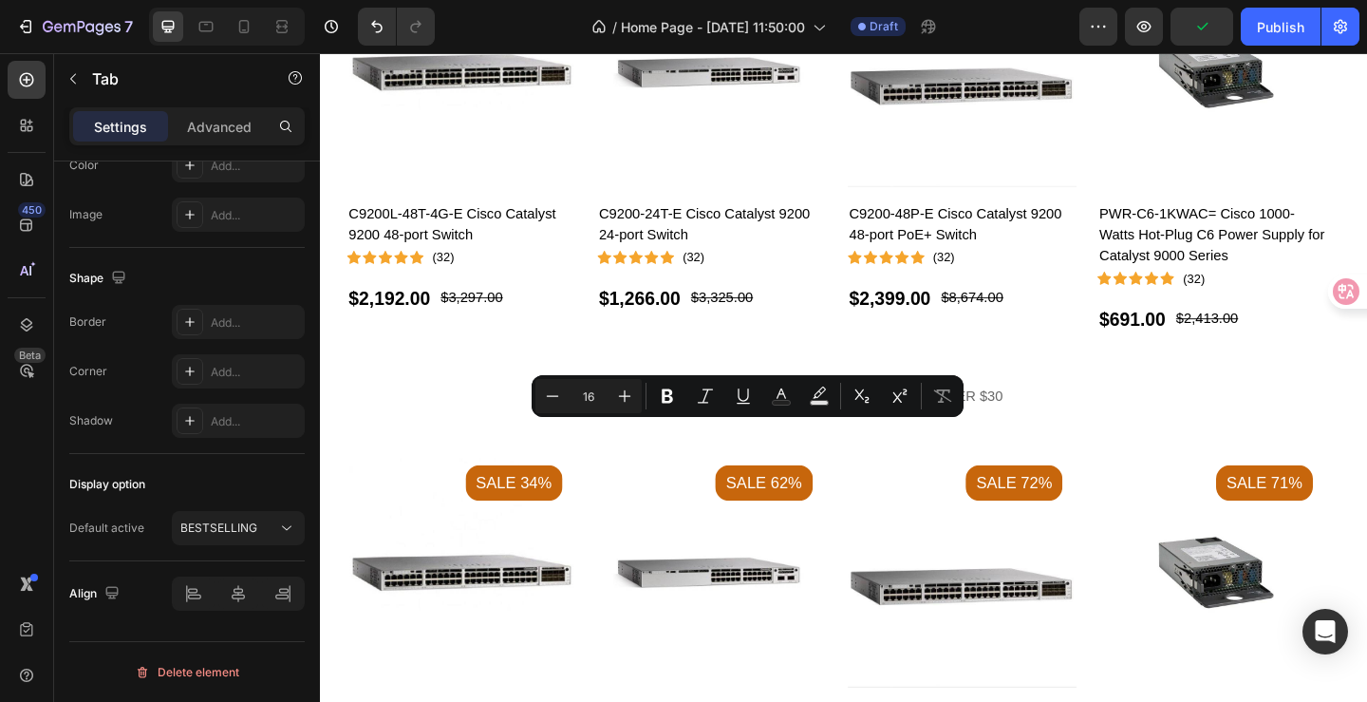
click at [738, 469] on div "Product Images Sale 34% Product Badge C9200L-48T-4G-E Cisco Catalyst 9200 48-po…" at bounding box center [889, 671] width 1080 height 417
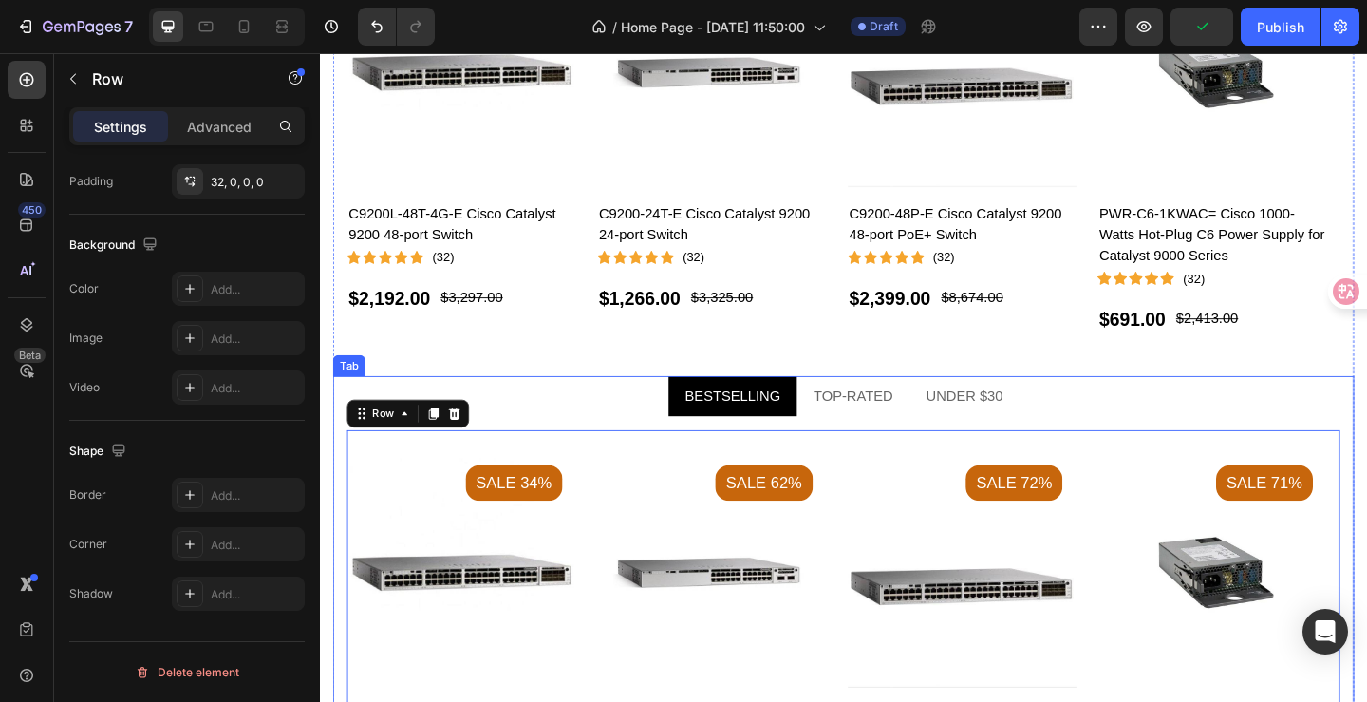
scroll to position [0, 0]
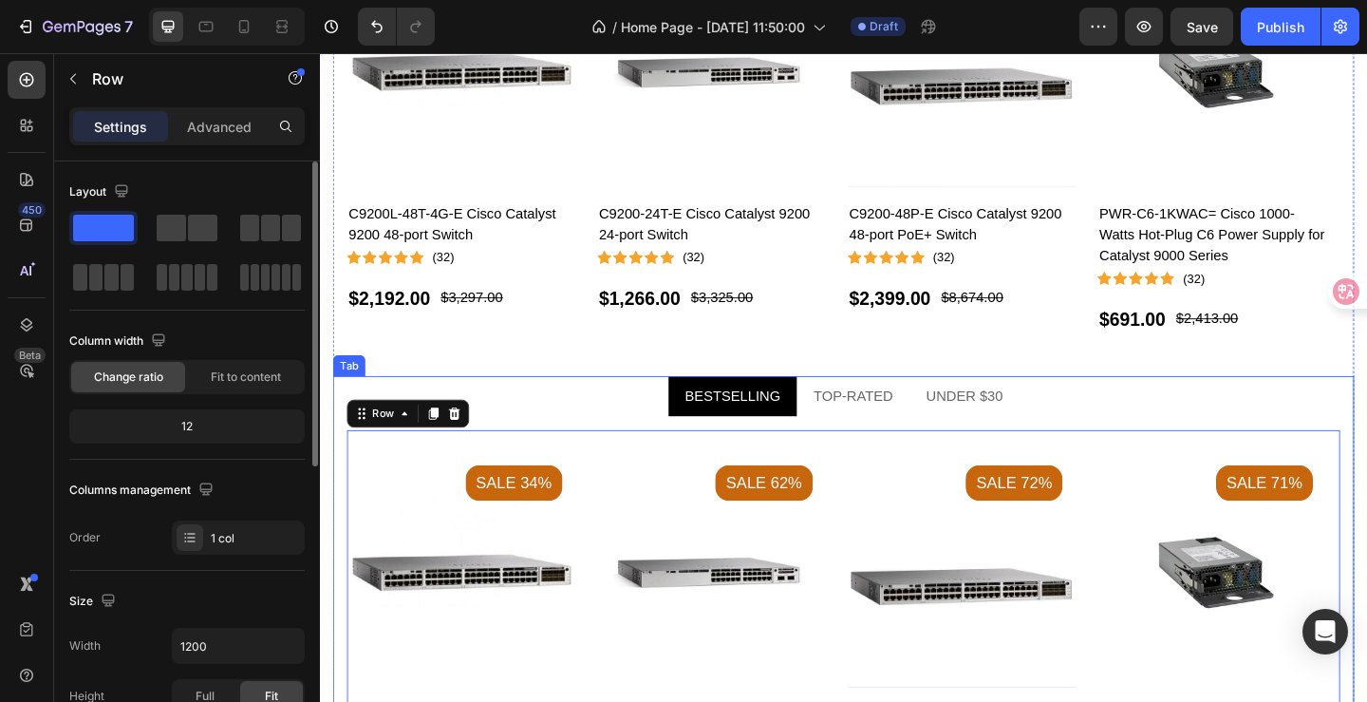
click at [754, 429] on p "BESTSELLING" at bounding box center [768, 426] width 103 height 23
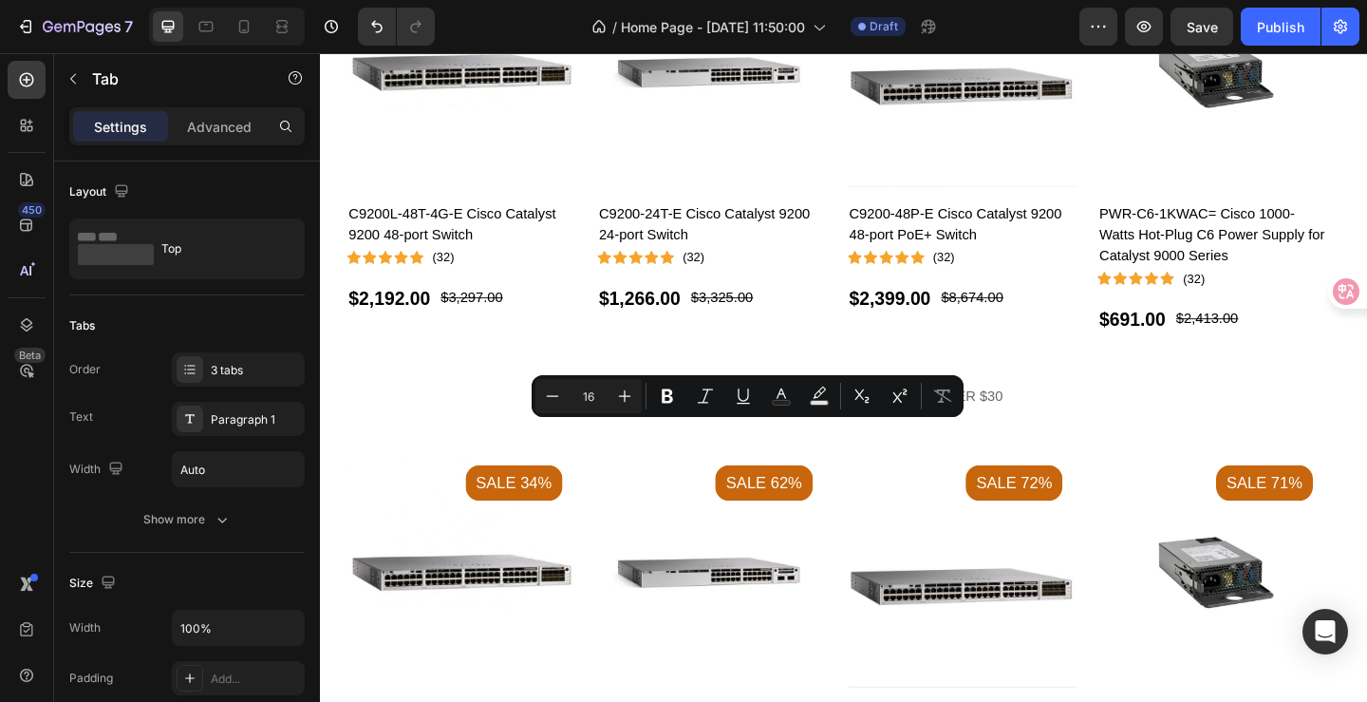
drag, startPoint x: 720, startPoint y: 428, endPoint x: 809, endPoint y: 435, distance: 89.5
click at [809, 435] on p "BESTSELLING" at bounding box center [768, 426] width 103 height 23
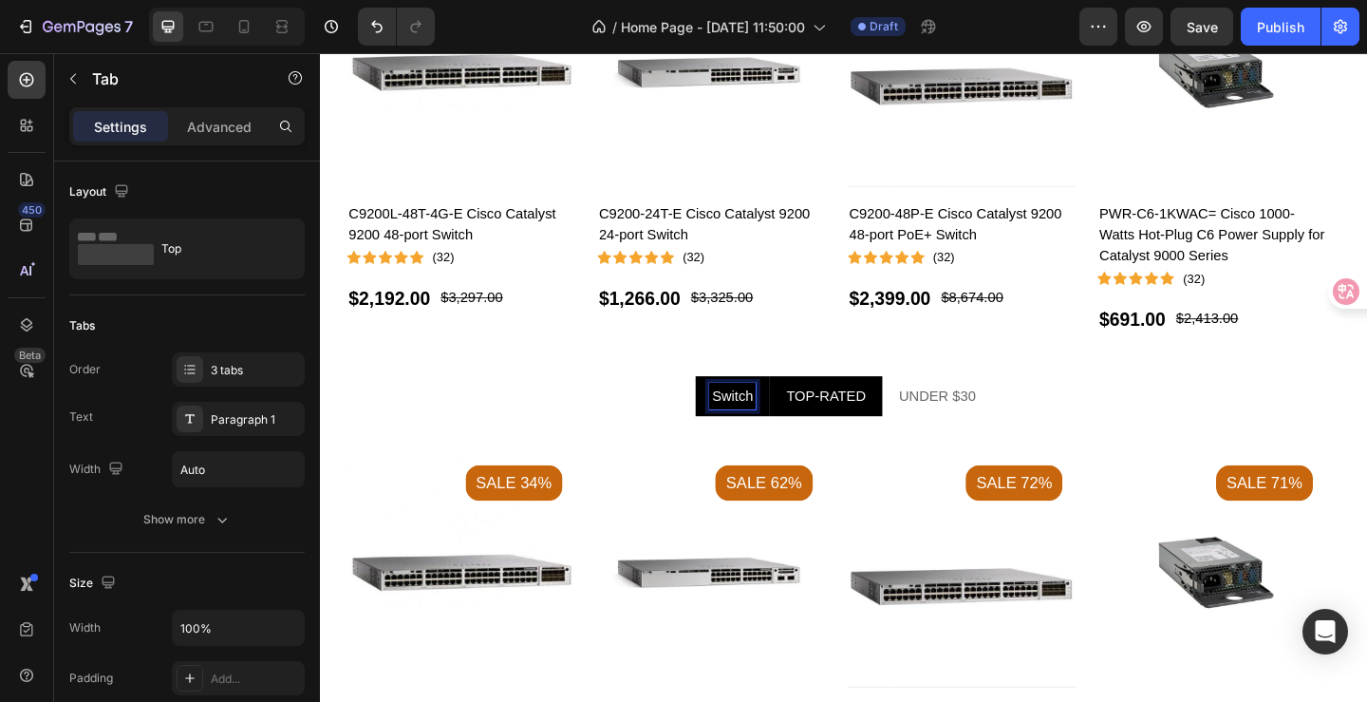
click at [869, 434] on p "TOP-RATED" at bounding box center [870, 426] width 86 height 23
click at [906, 427] on p "TOP-RATED" at bounding box center [870, 426] width 86 height 23
click at [944, 428] on p "UNDER $30" at bounding box center [977, 426] width 84 height 23
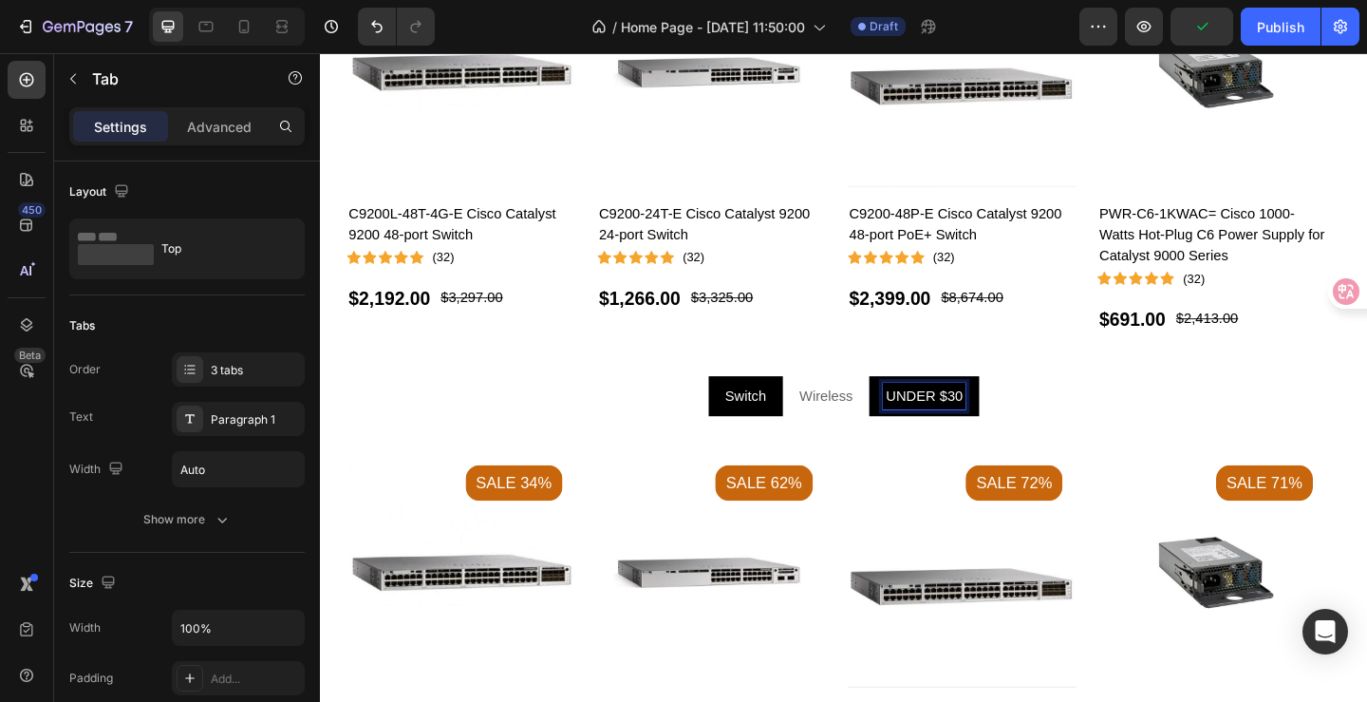
click at [1010, 427] on p "UNDER $30" at bounding box center [977, 426] width 84 height 23
click at [793, 424] on p "Switch" at bounding box center [791, 426] width 45 height 23
click at [220, 128] on p "Advanced" at bounding box center [219, 127] width 65 height 20
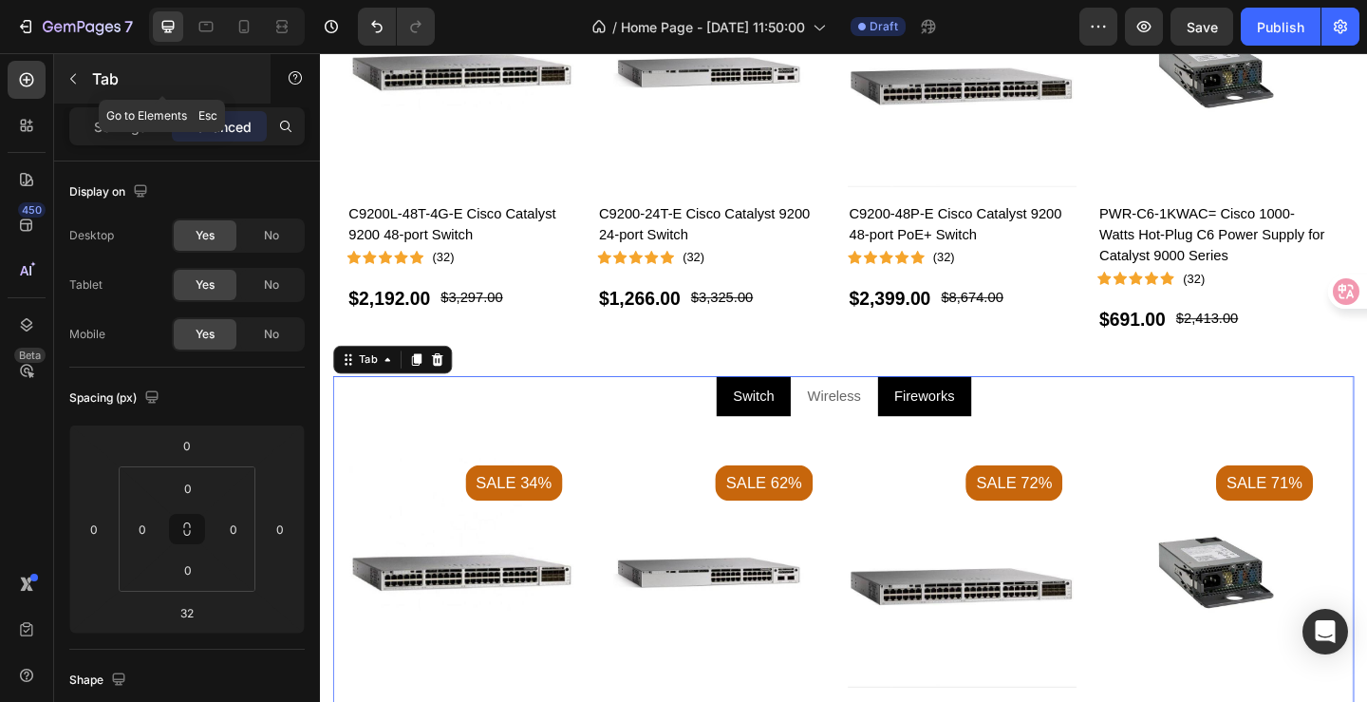
click at [76, 77] on icon "button" at bounding box center [73, 78] width 15 height 15
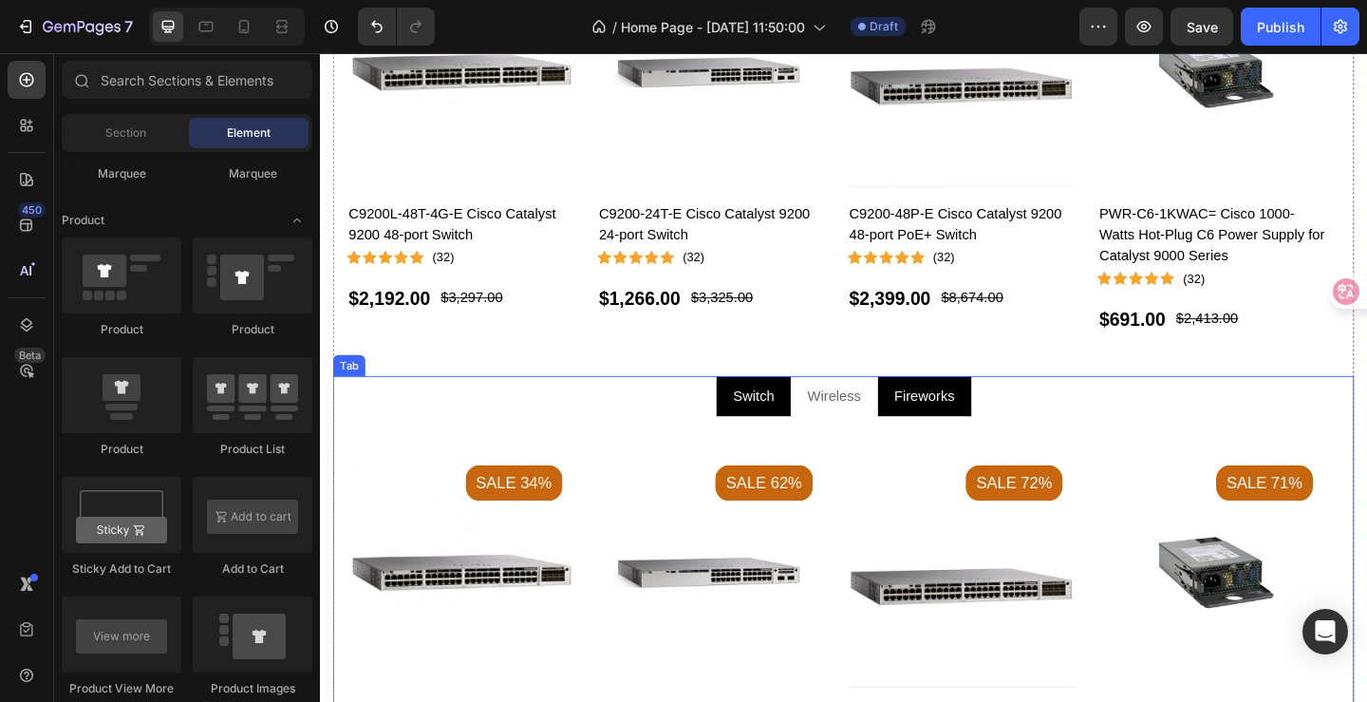
click at [795, 424] on p "Switch" at bounding box center [791, 426] width 45 height 23
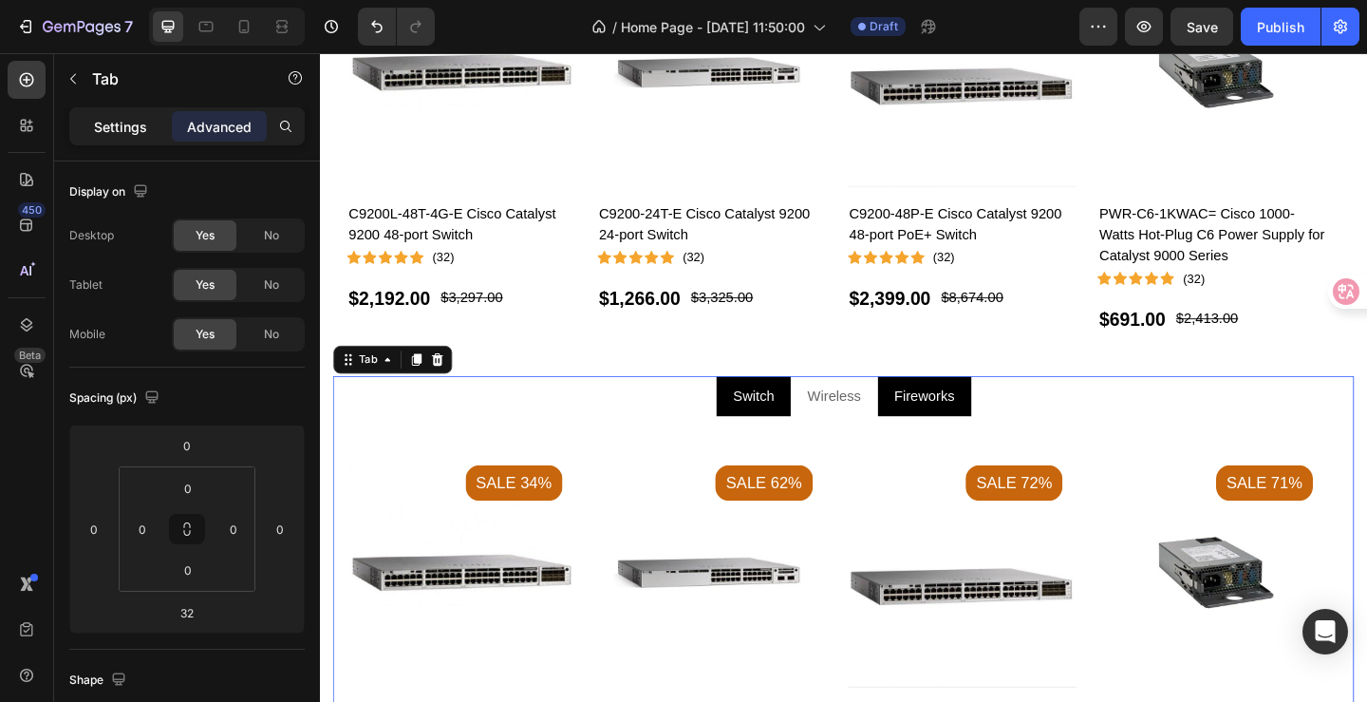
click at [115, 126] on p "Settings" at bounding box center [120, 127] width 53 height 20
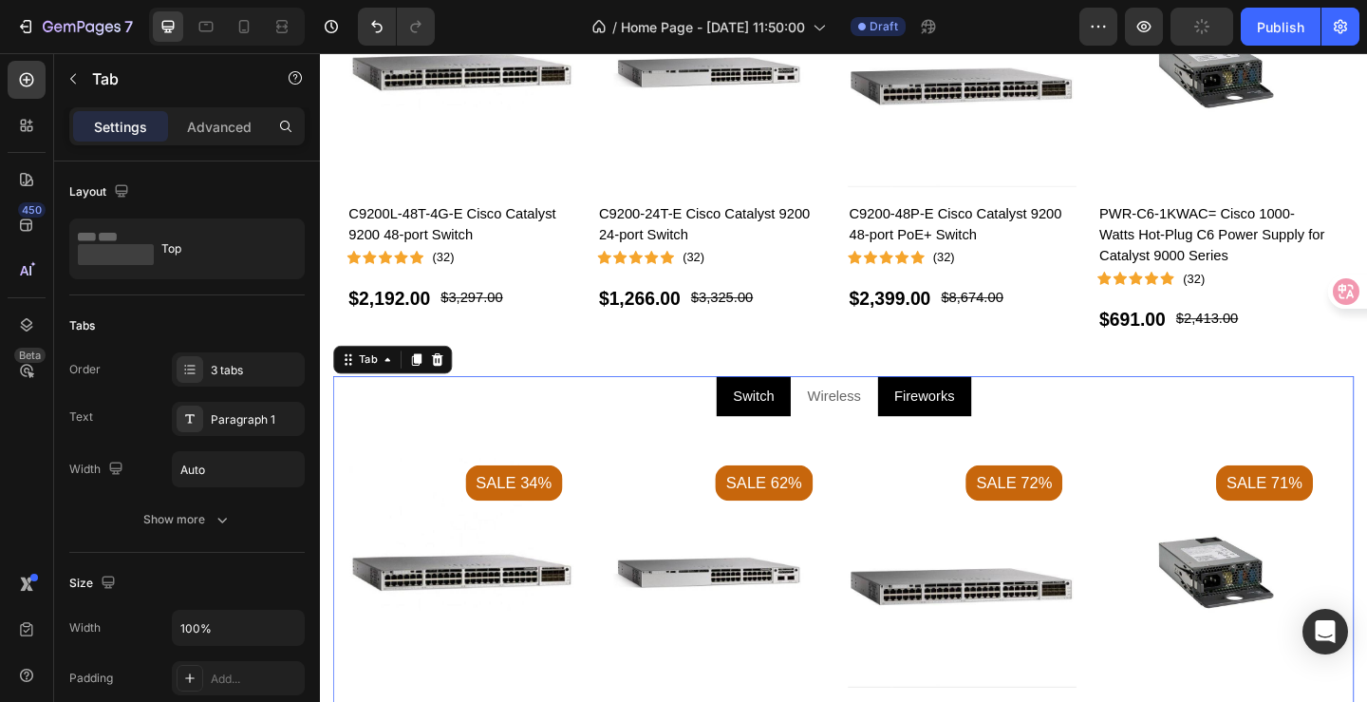
click at [385, 399] on div "Tab" at bounding box center [398, 386] width 129 height 30
click at [386, 394] on div "Tab" at bounding box center [372, 386] width 66 height 23
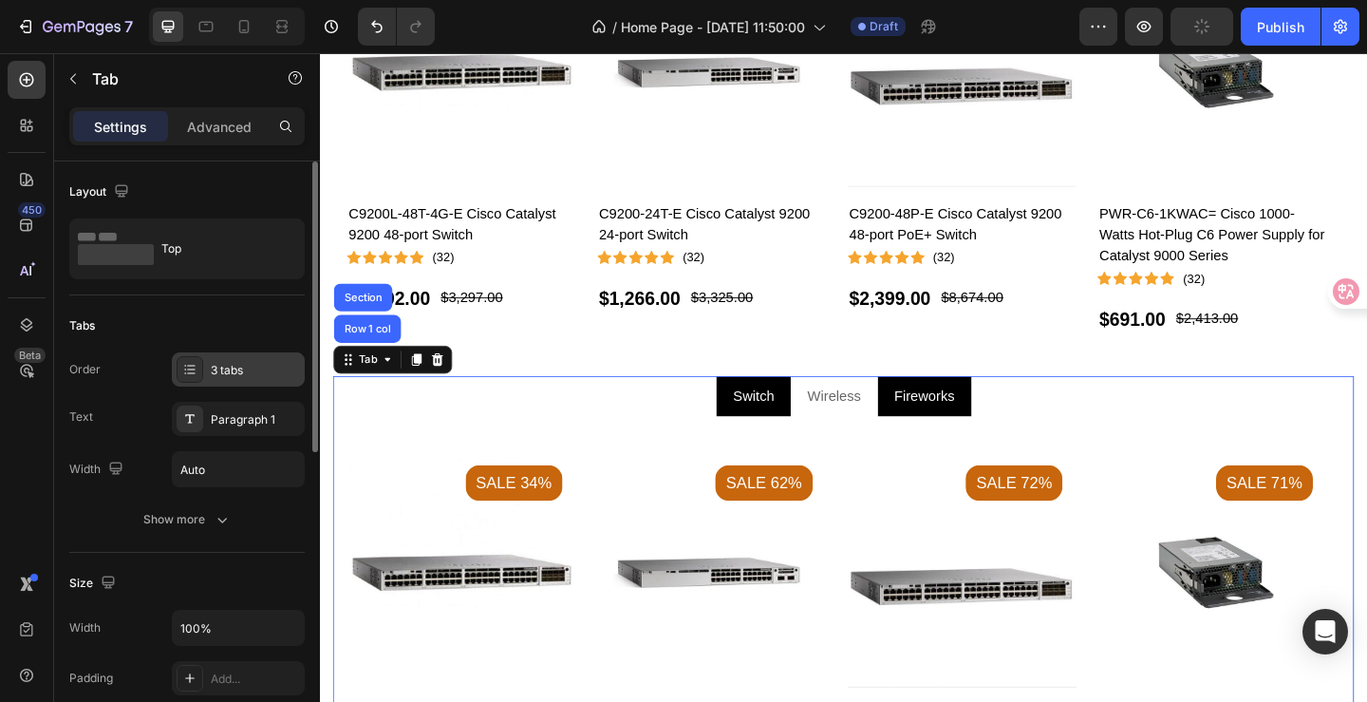
click at [267, 381] on div "3 tabs" at bounding box center [238, 369] width 133 height 34
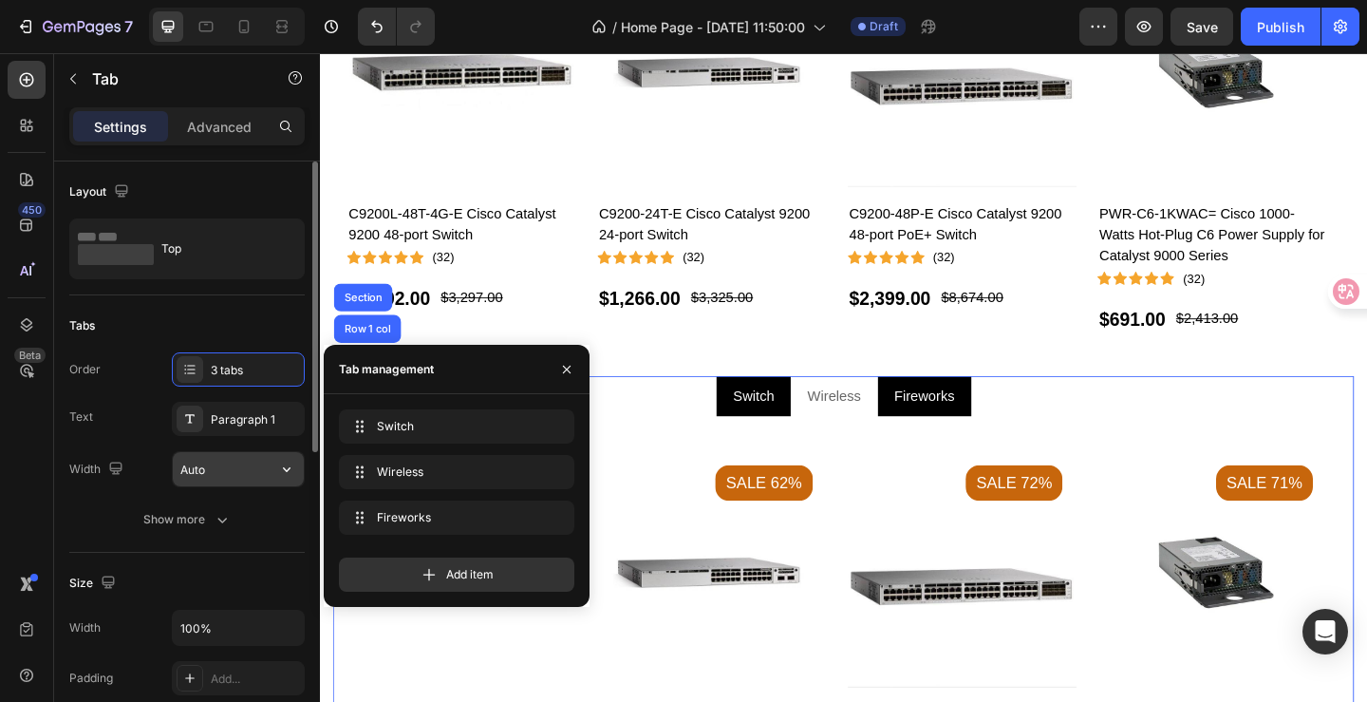
scroll to position [95, 0]
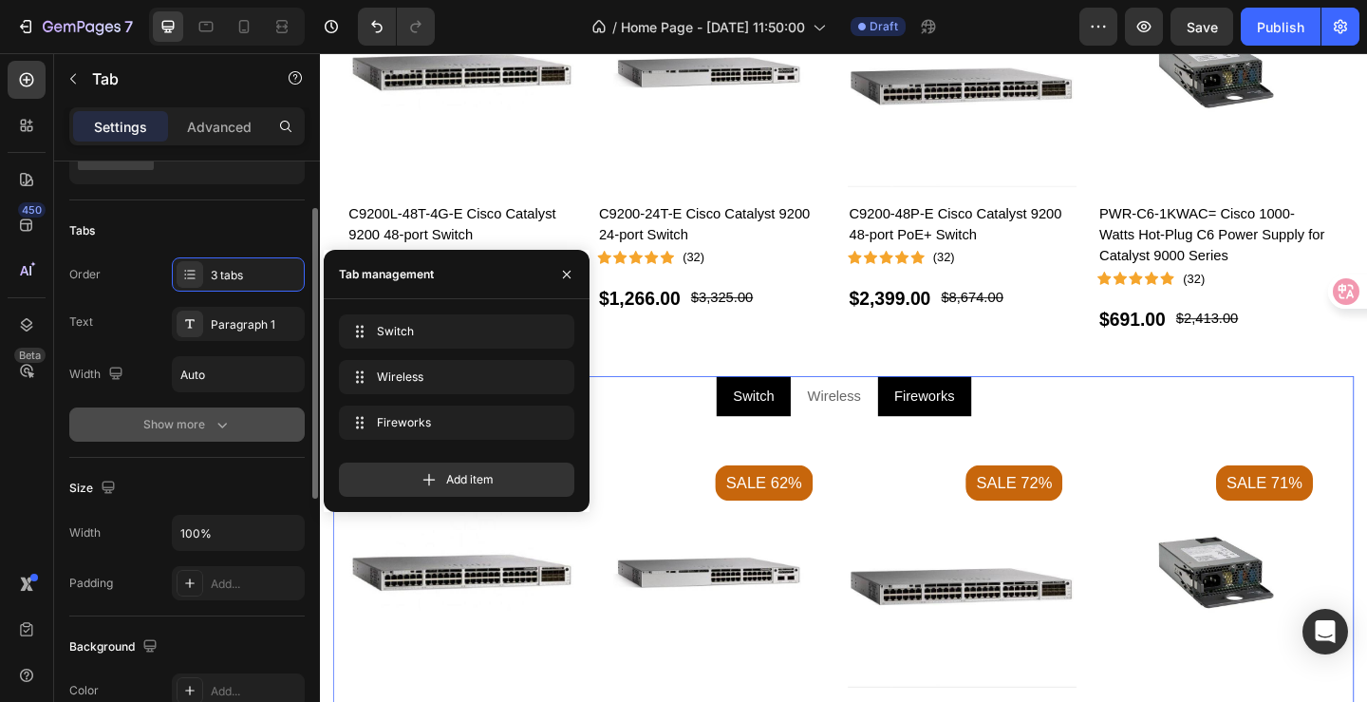
click at [213, 428] on icon "button" at bounding box center [222, 424] width 19 height 19
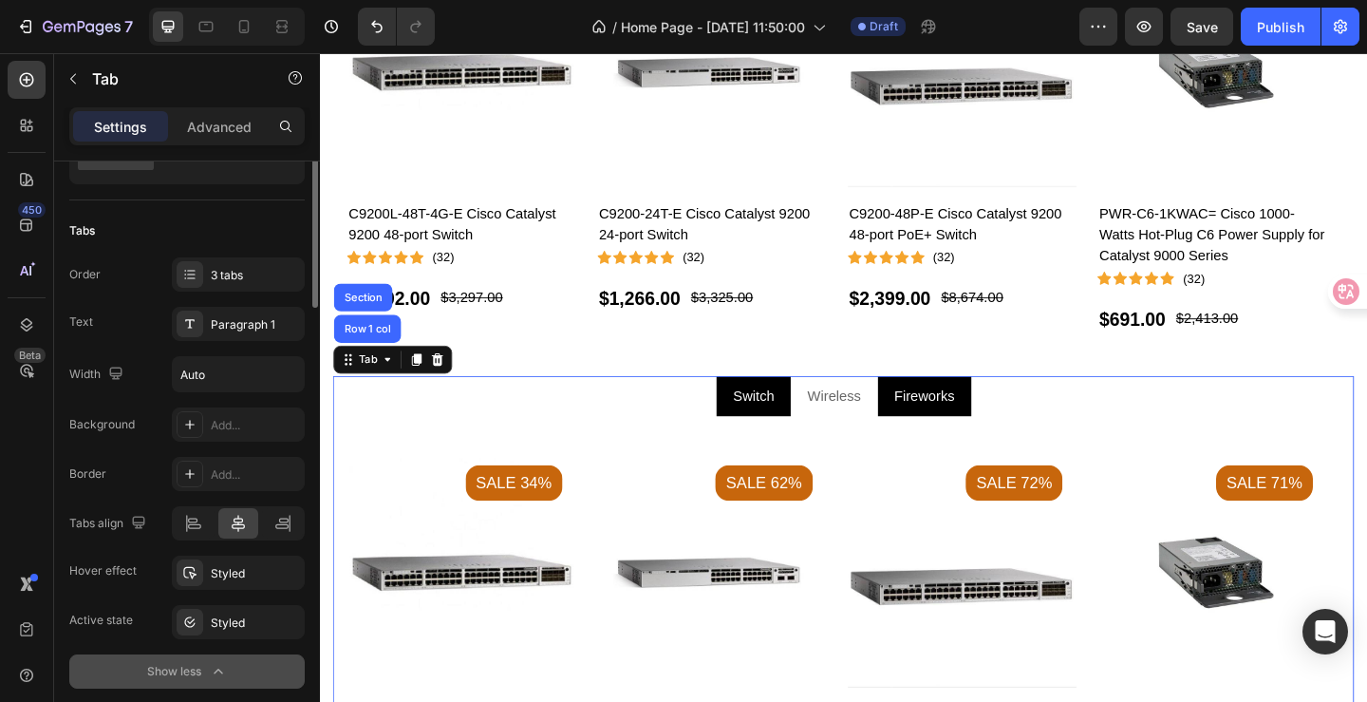
scroll to position [0, 0]
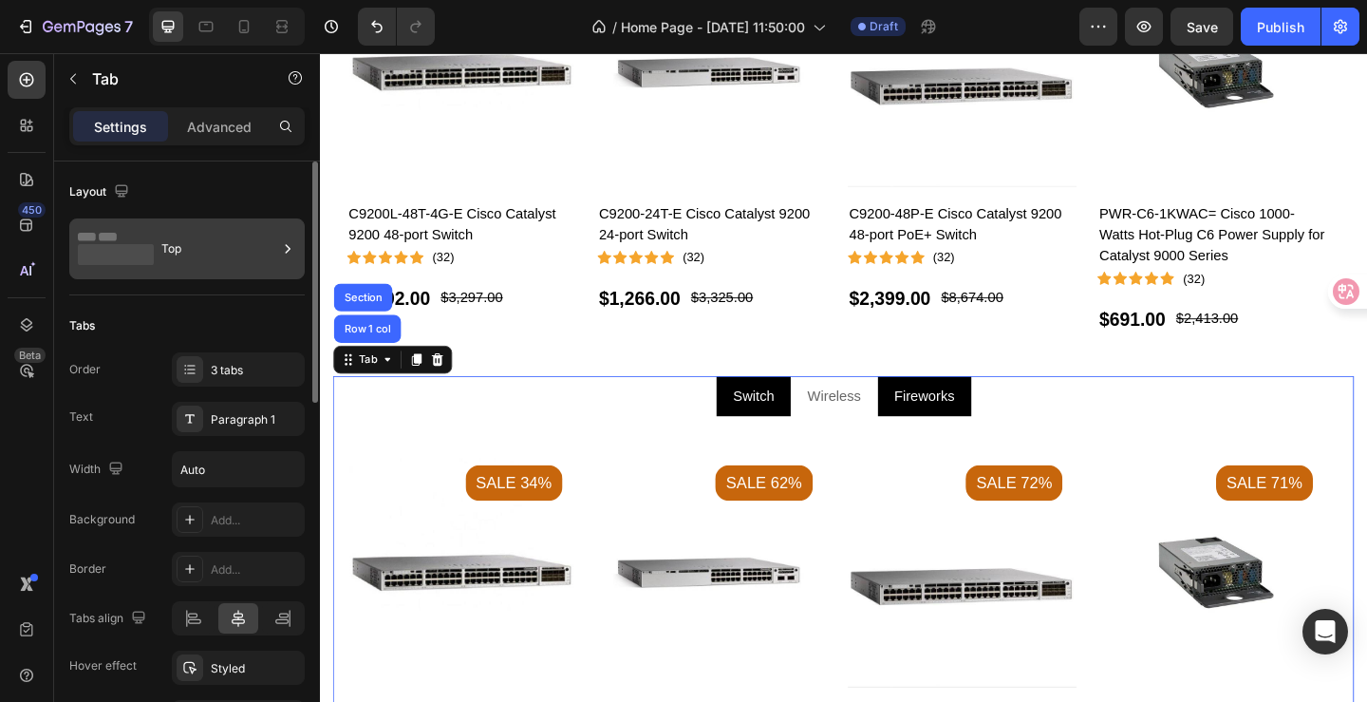
click at [287, 252] on icon at bounding box center [288, 248] width 5 height 9
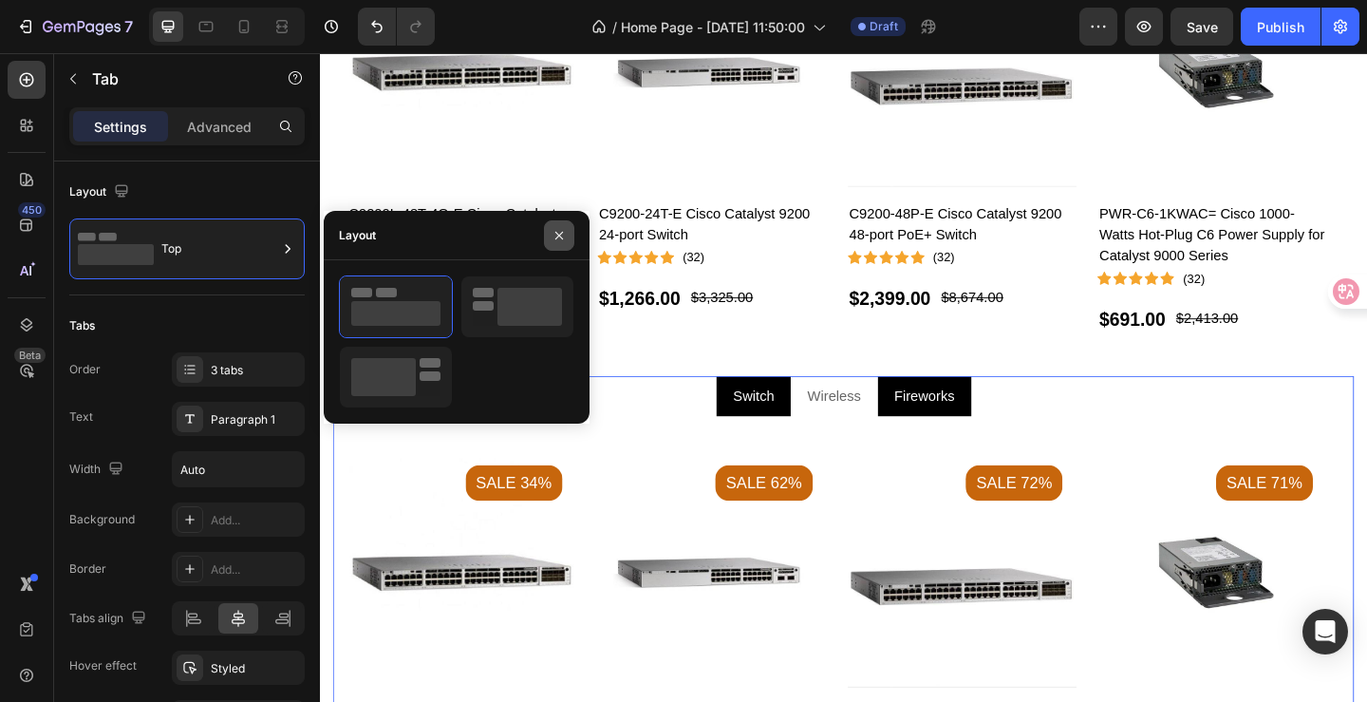
click at [564, 244] on button "button" at bounding box center [559, 235] width 30 height 30
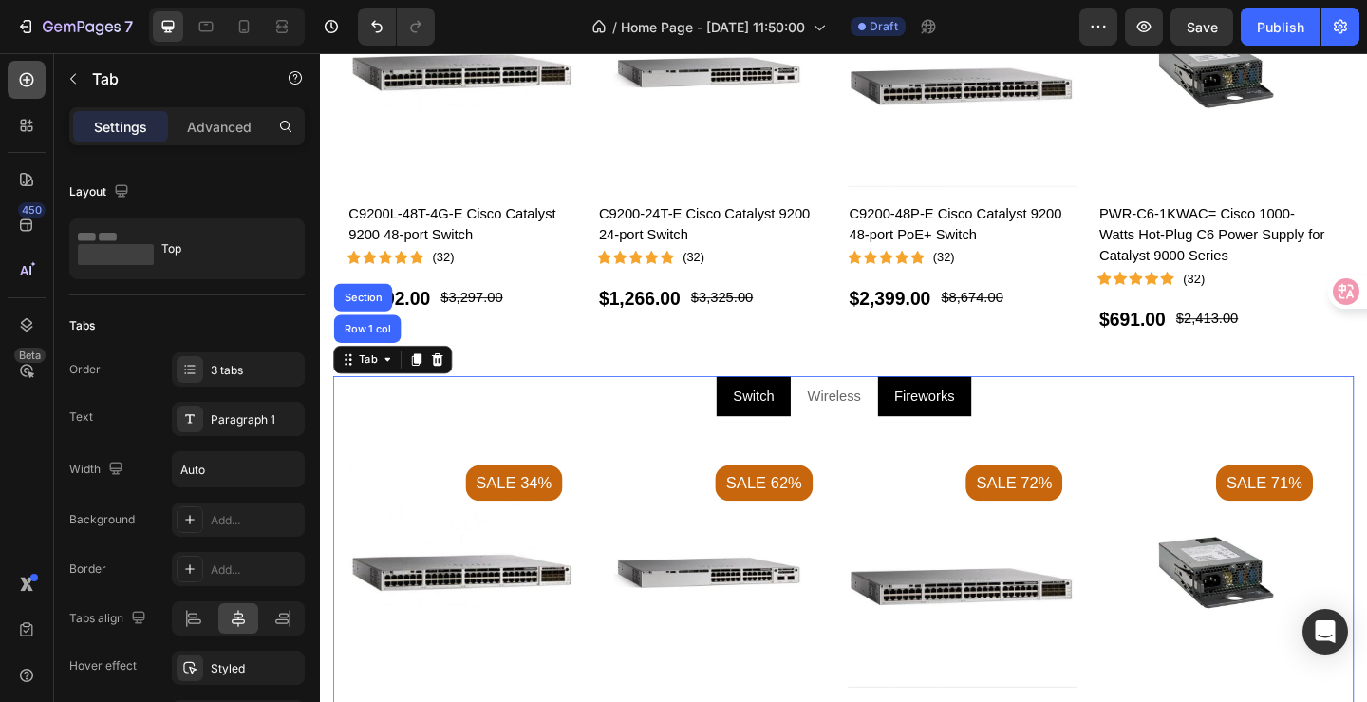
click at [37, 67] on div at bounding box center [27, 80] width 38 height 38
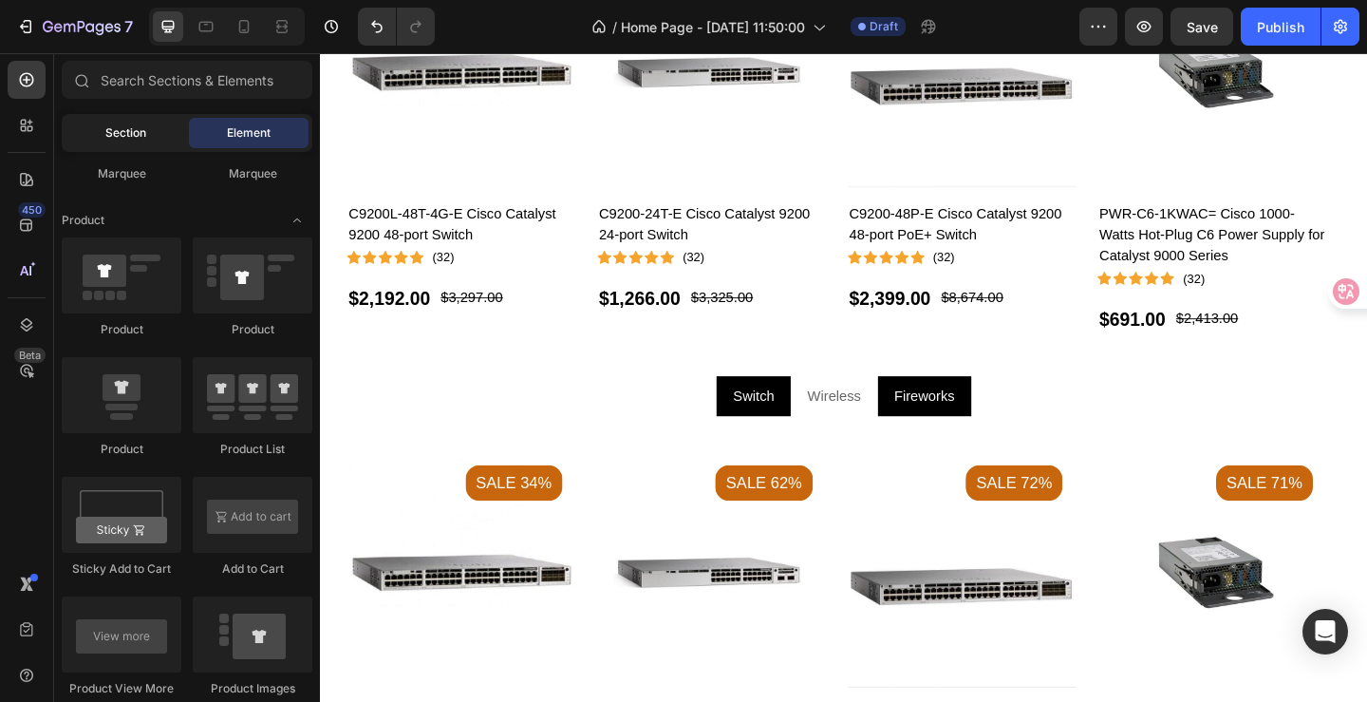
click at [137, 141] on span "Section" at bounding box center [125, 132] width 41 height 17
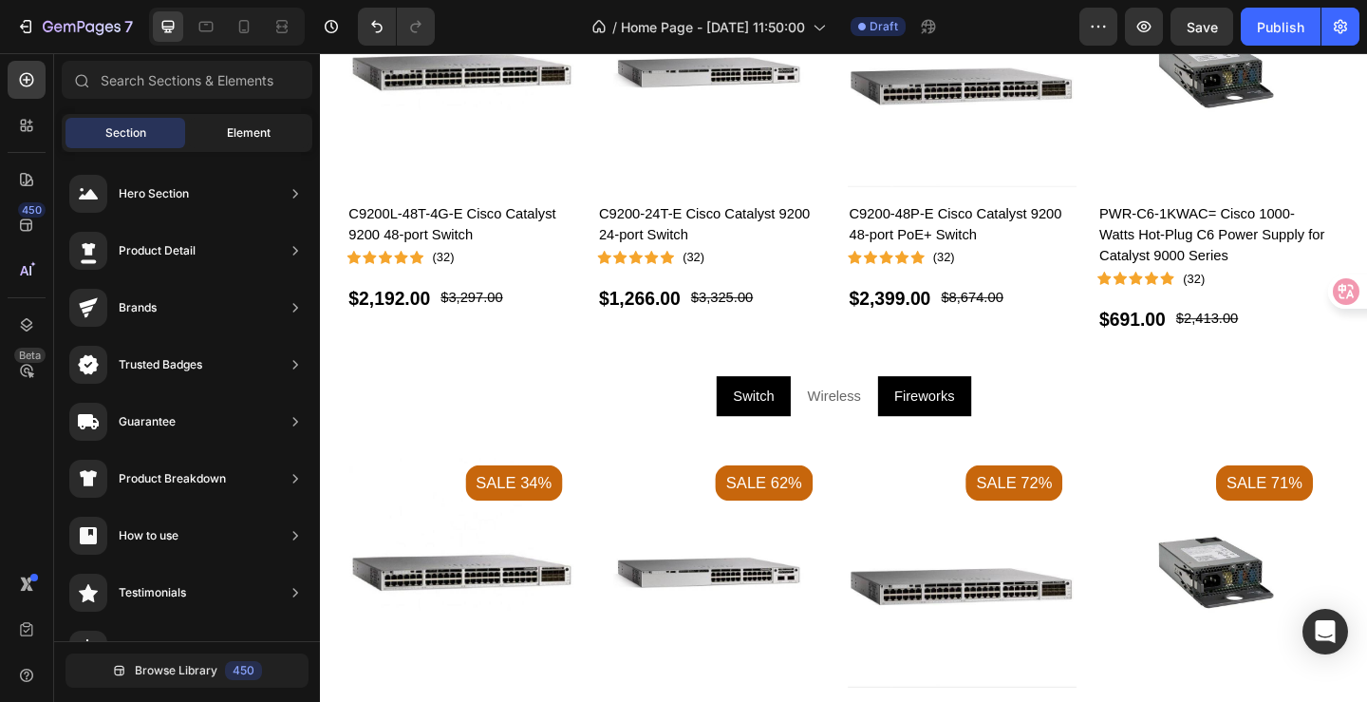
click at [241, 139] on span "Element" at bounding box center [249, 132] width 44 height 17
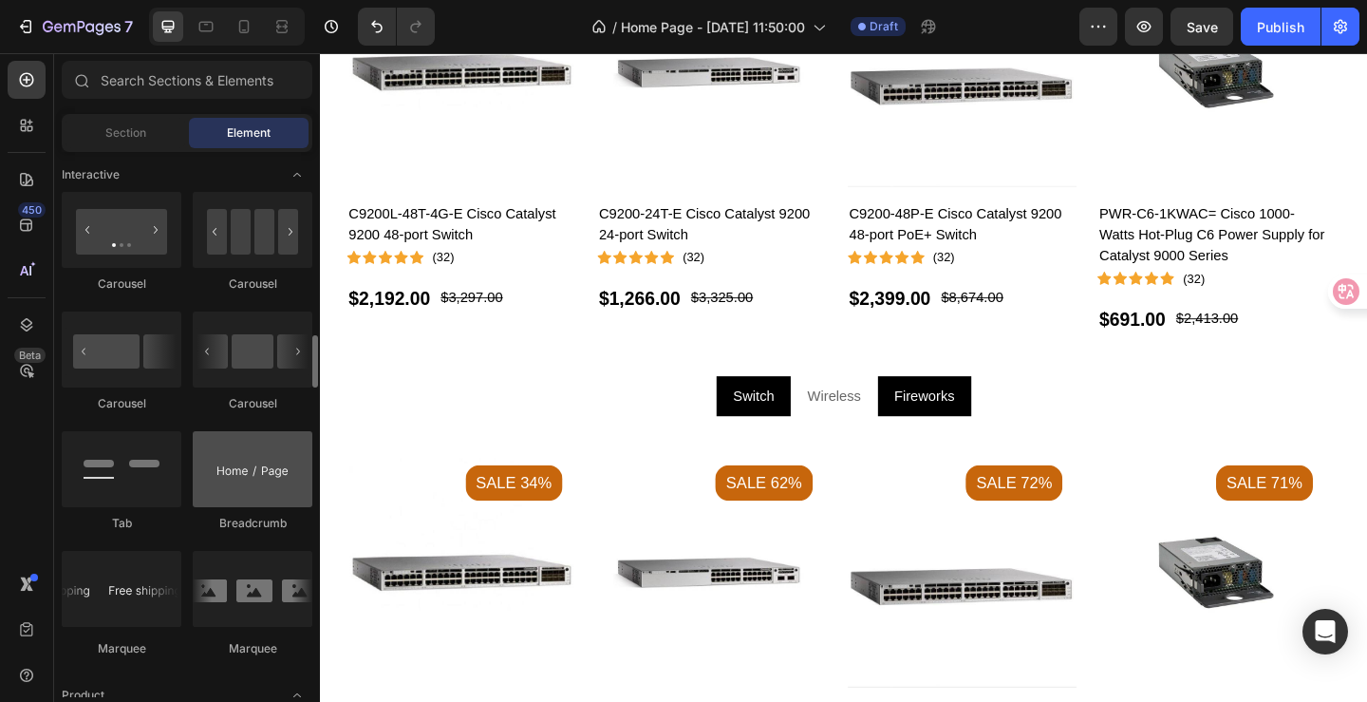
scroll to position [1614, 0]
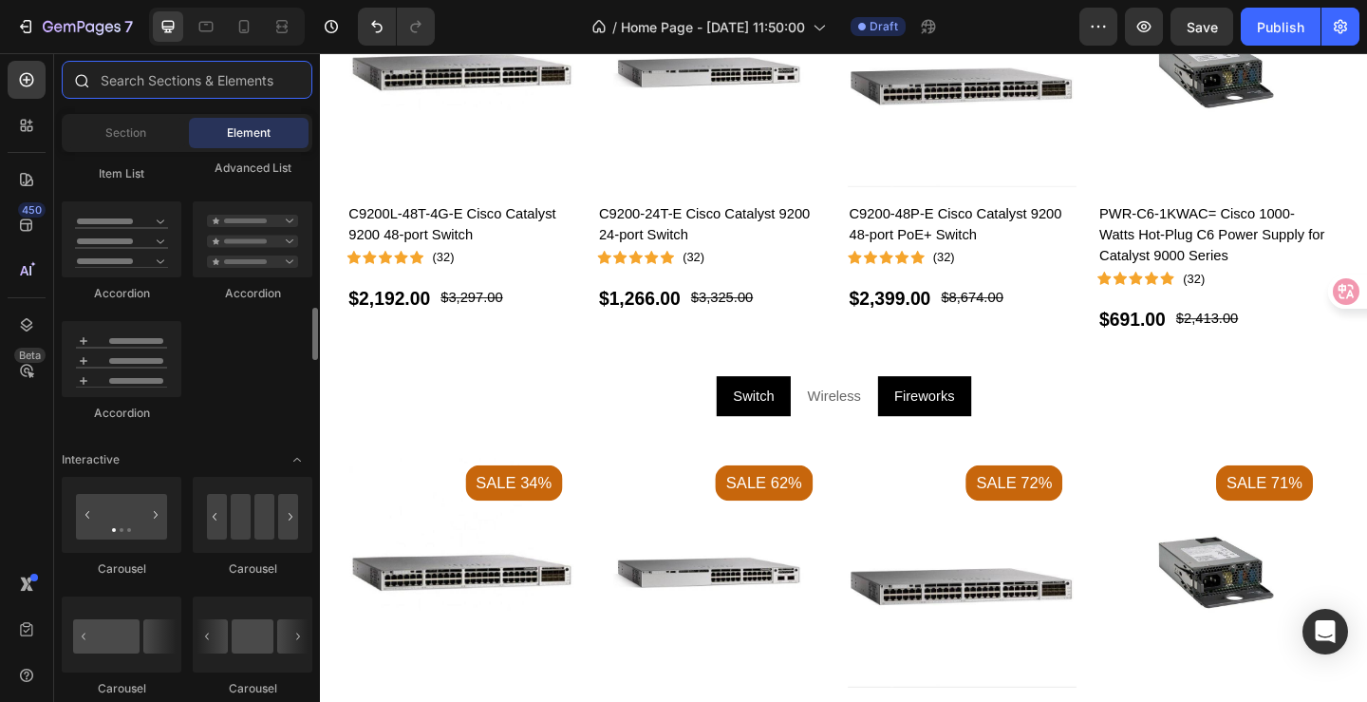
click at [183, 66] on input "text" at bounding box center [187, 80] width 251 height 38
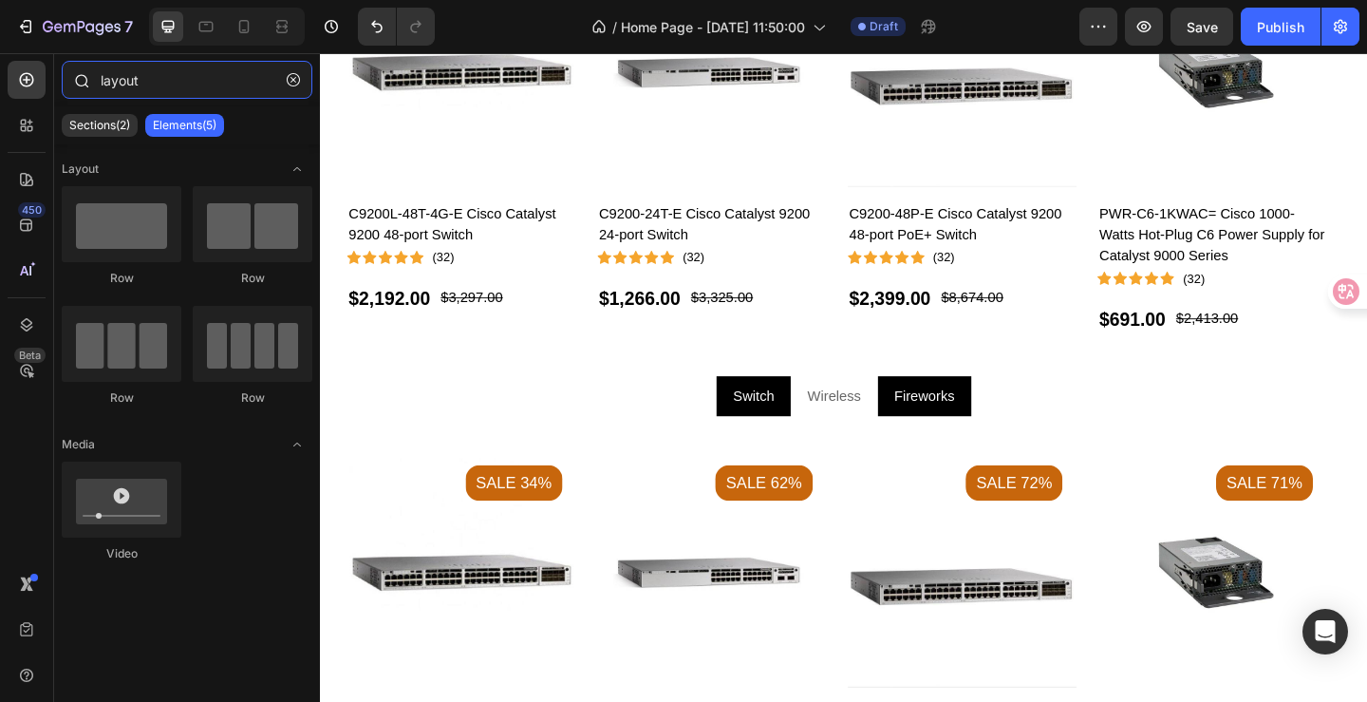
click at [165, 79] on input "layout" at bounding box center [187, 80] width 251 height 38
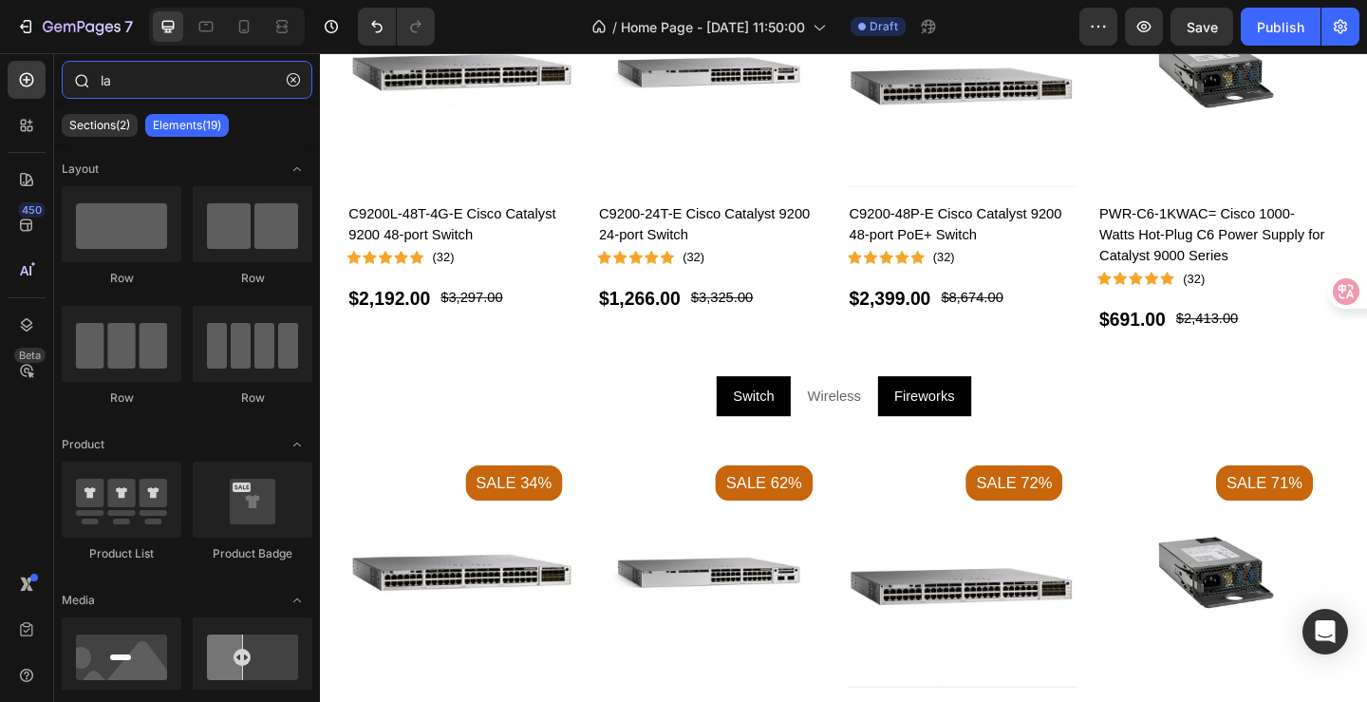
type input "l"
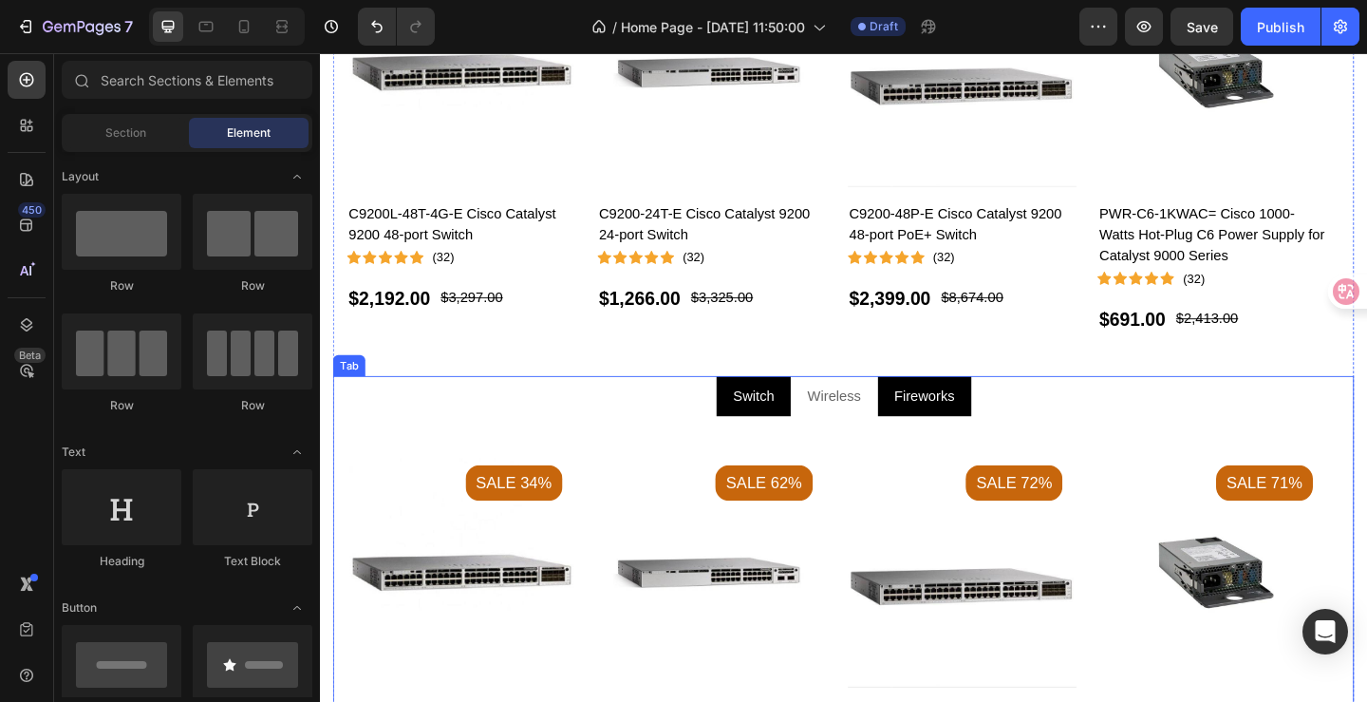
click at [347, 403] on div "people are buying Text Featured products Heading BESTSELLING TOP-RATED UNDER $3…" at bounding box center [889, 369] width 1111 height 1270
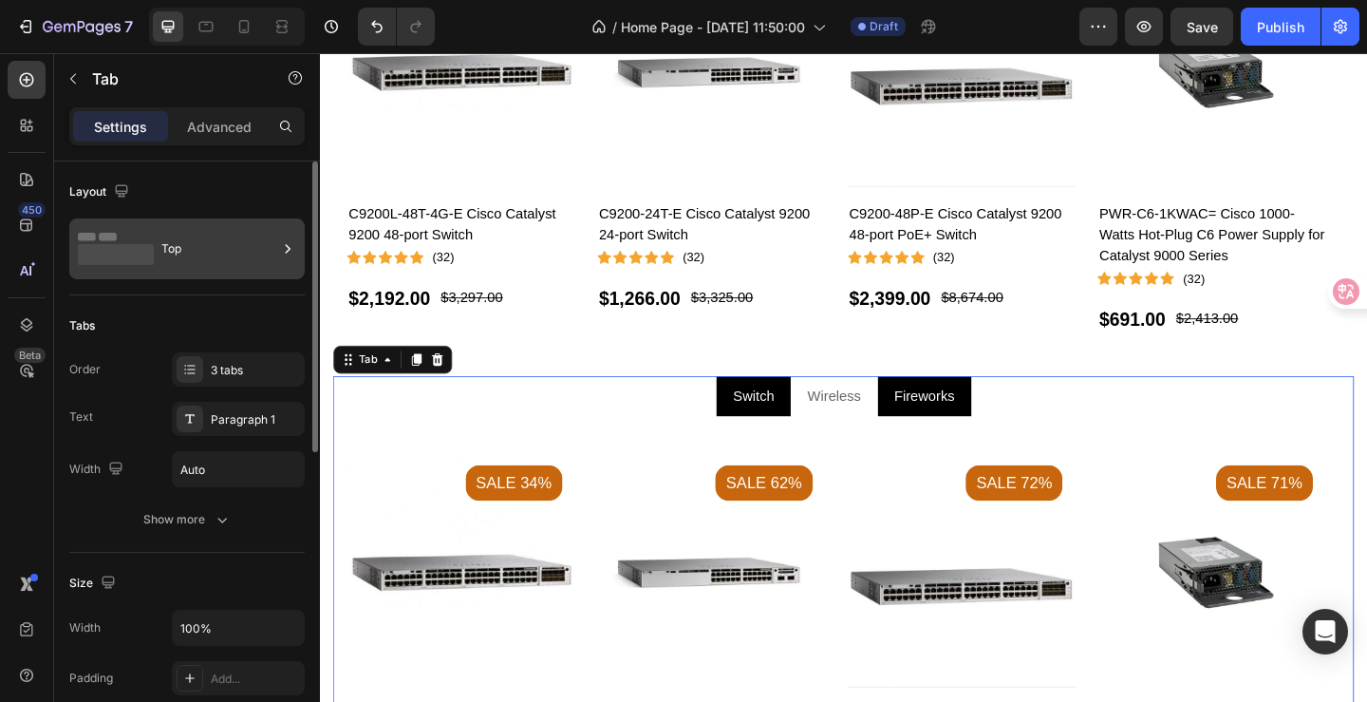
click at [217, 253] on div "Top" at bounding box center [219, 249] width 116 height 44
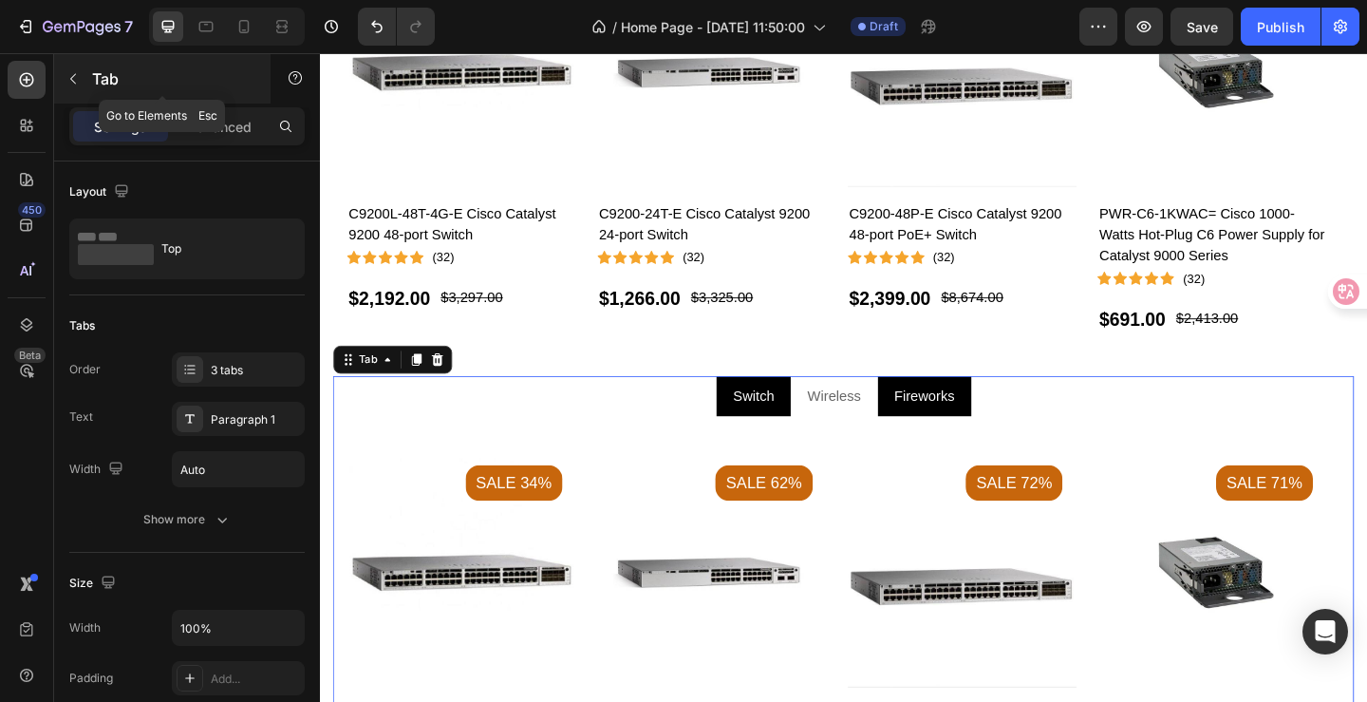
click at [108, 74] on p "Tab" at bounding box center [172, 78] width 161 height 23
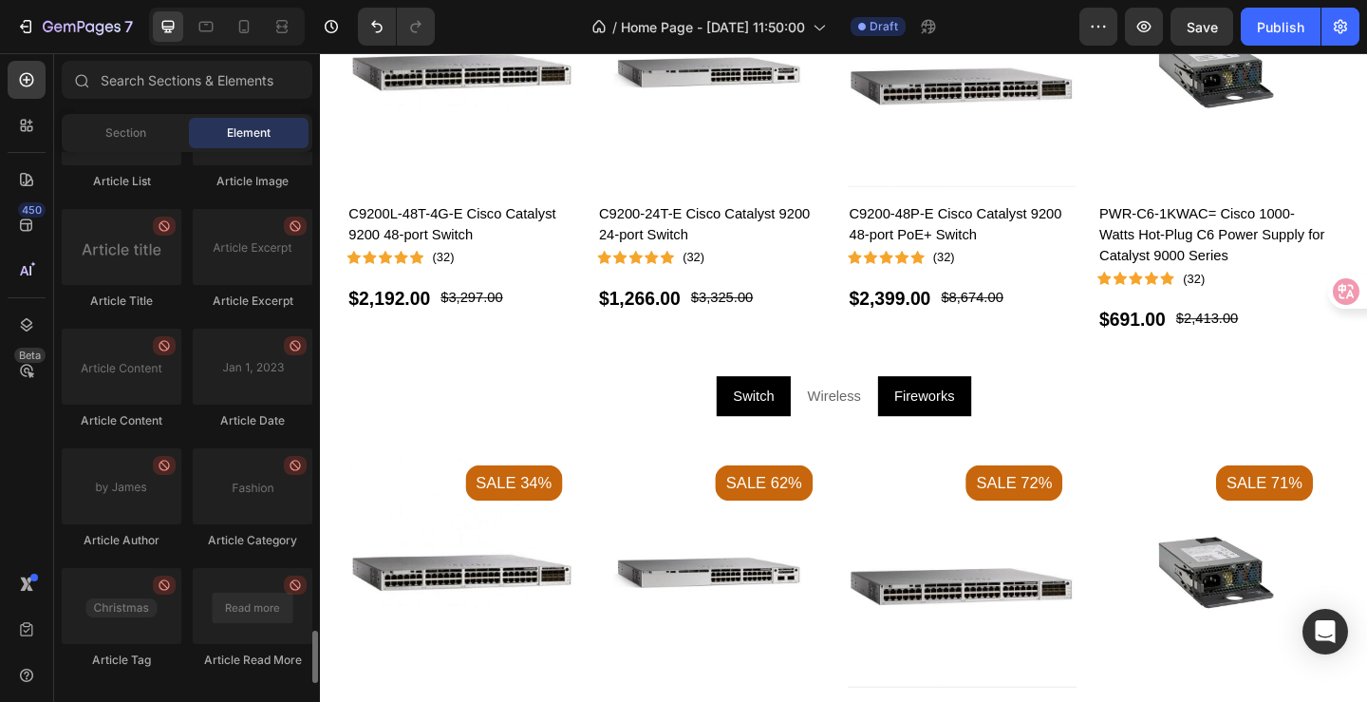
scroll to position [5082, 0]
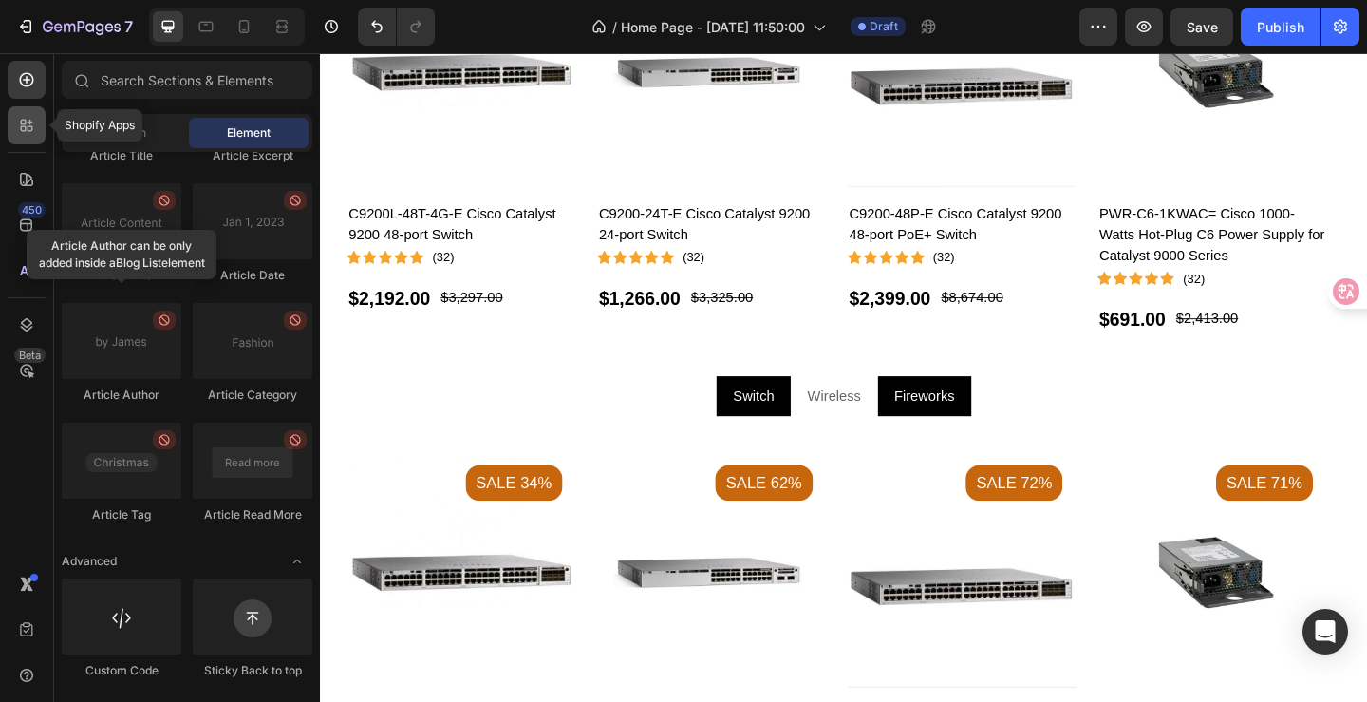
click at [29, 142] on div at bounding box center [27, 125] width 38 height 38
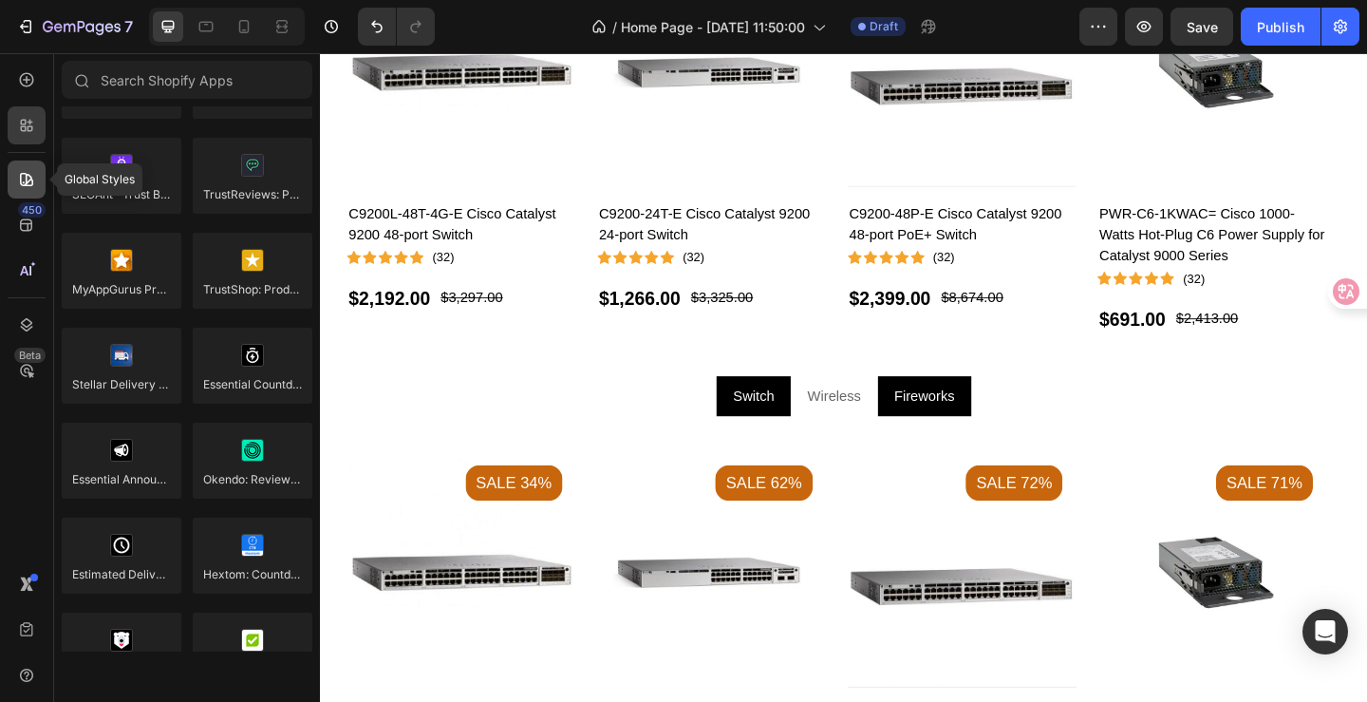
click at [30, 193] on div at bounding box center [27, 179] width 38 height 38
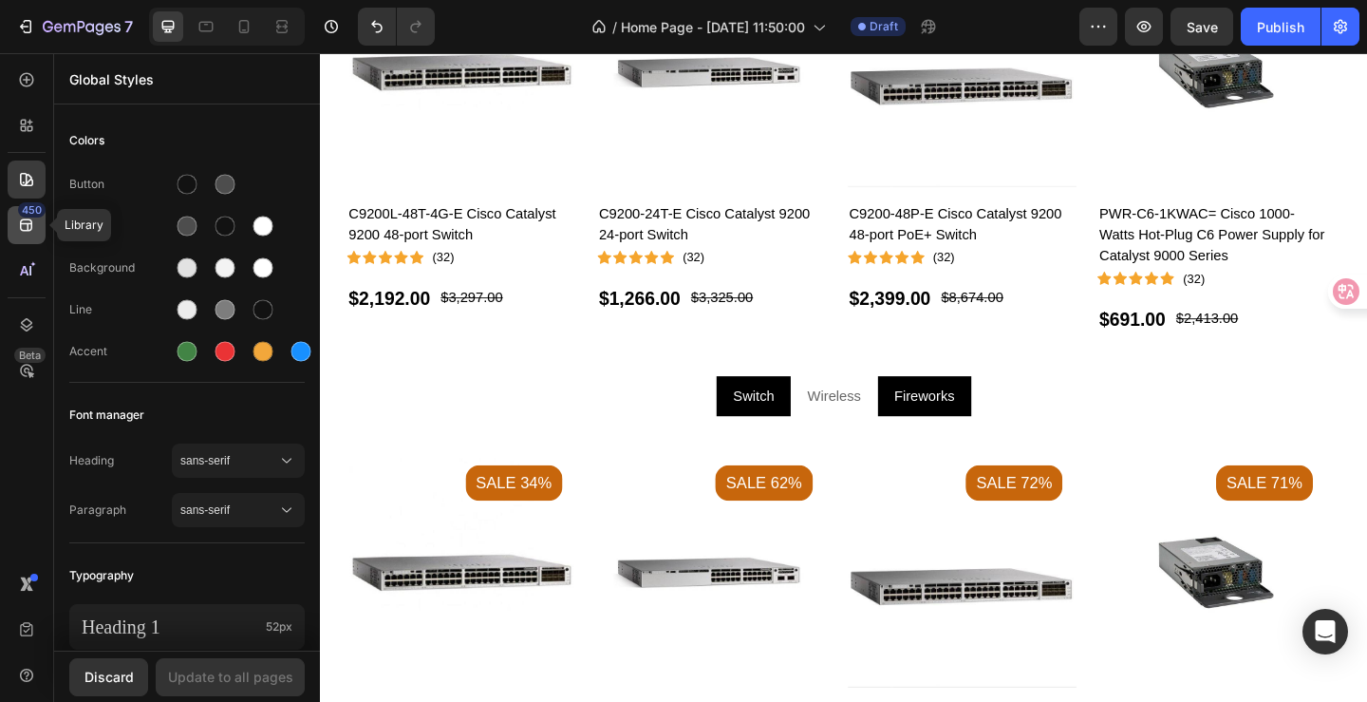
click at [29, 231] on icon at bounding box center [26, 225] width 12 height 12
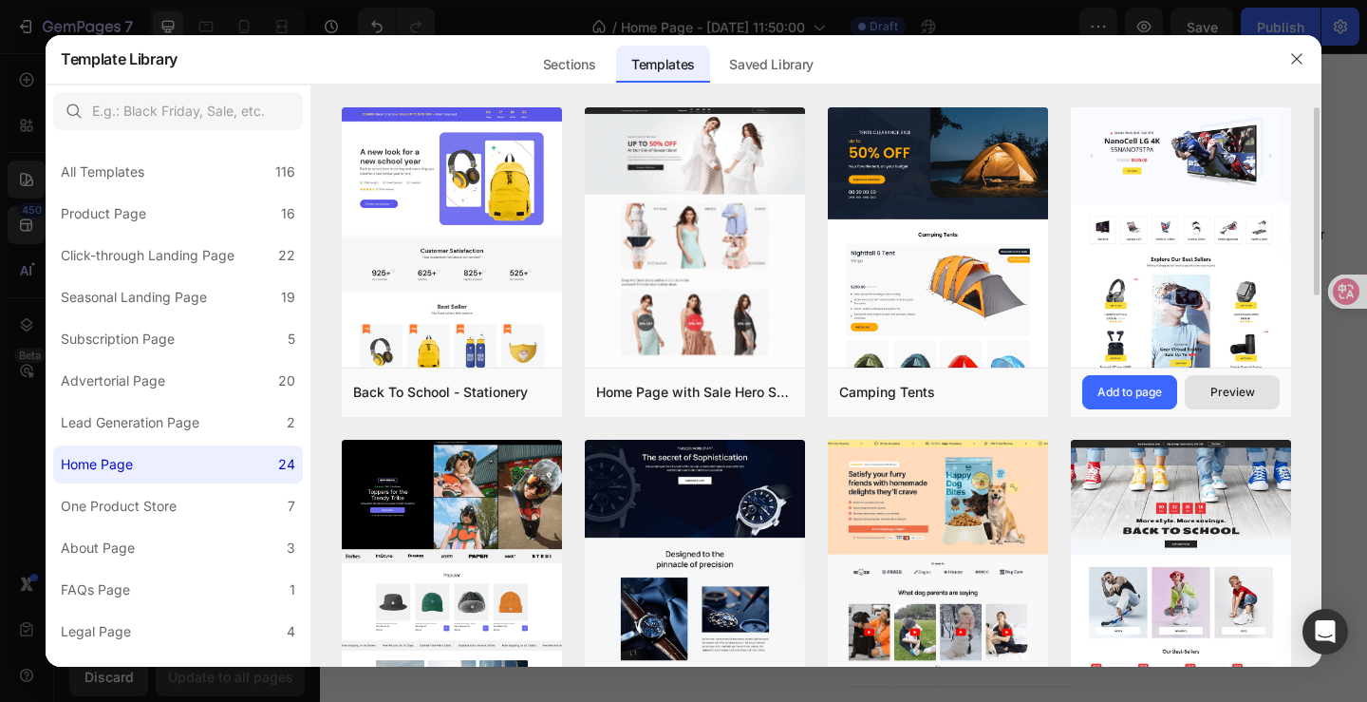
click at [1241, 387] on div "Preview" at bounding box center [1233, 392] width 45 height 17
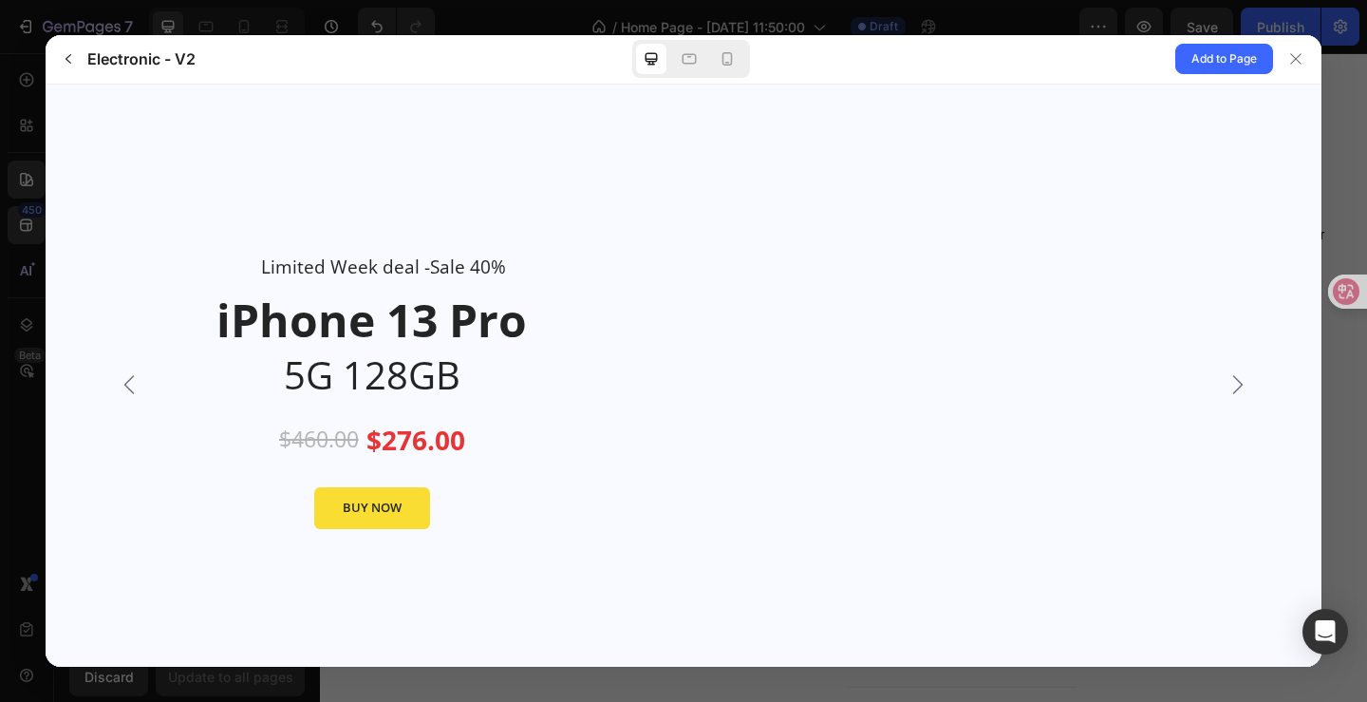
scroll to position [2089, 0]
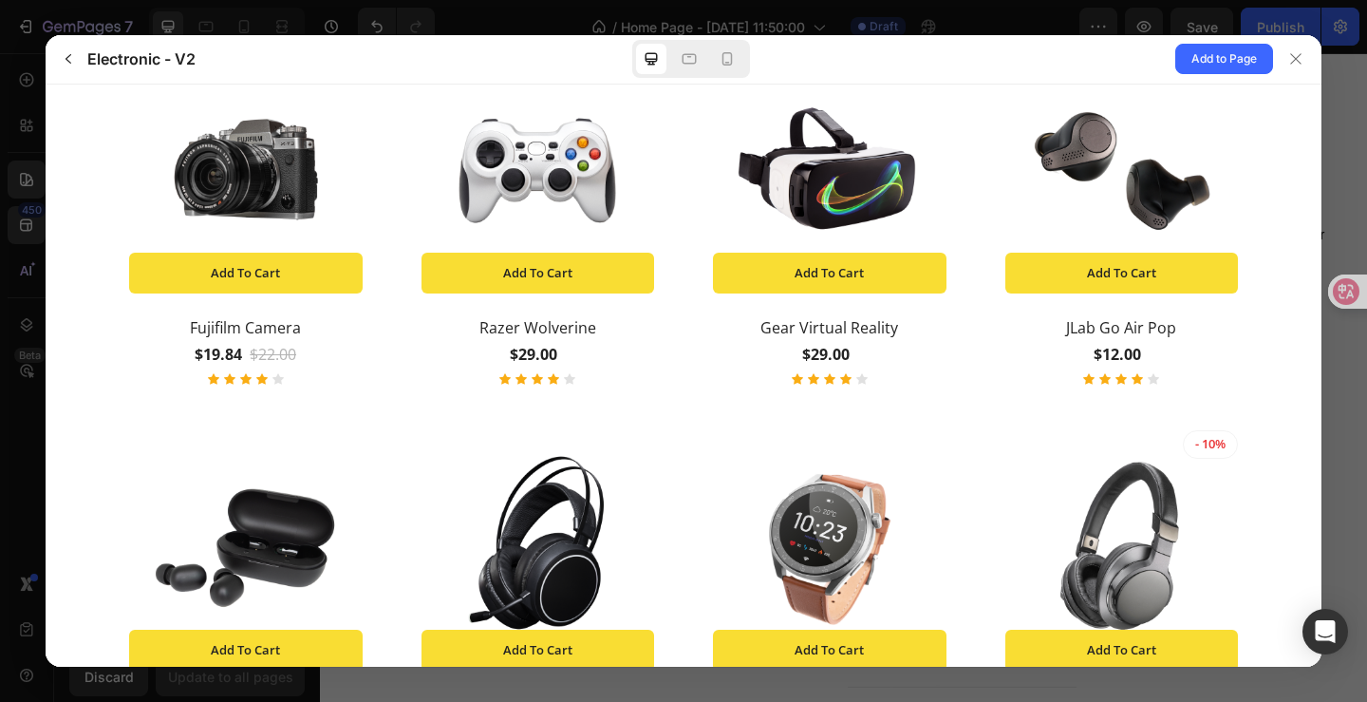
drag, startPoint x: 663, startPoint y: 328, endPoint x: 1108, endPoint y: 67, distance: 515.7
click at [1110, 67] on div "Add to Page" at bounding box center [1065, 59] width 513 height 48
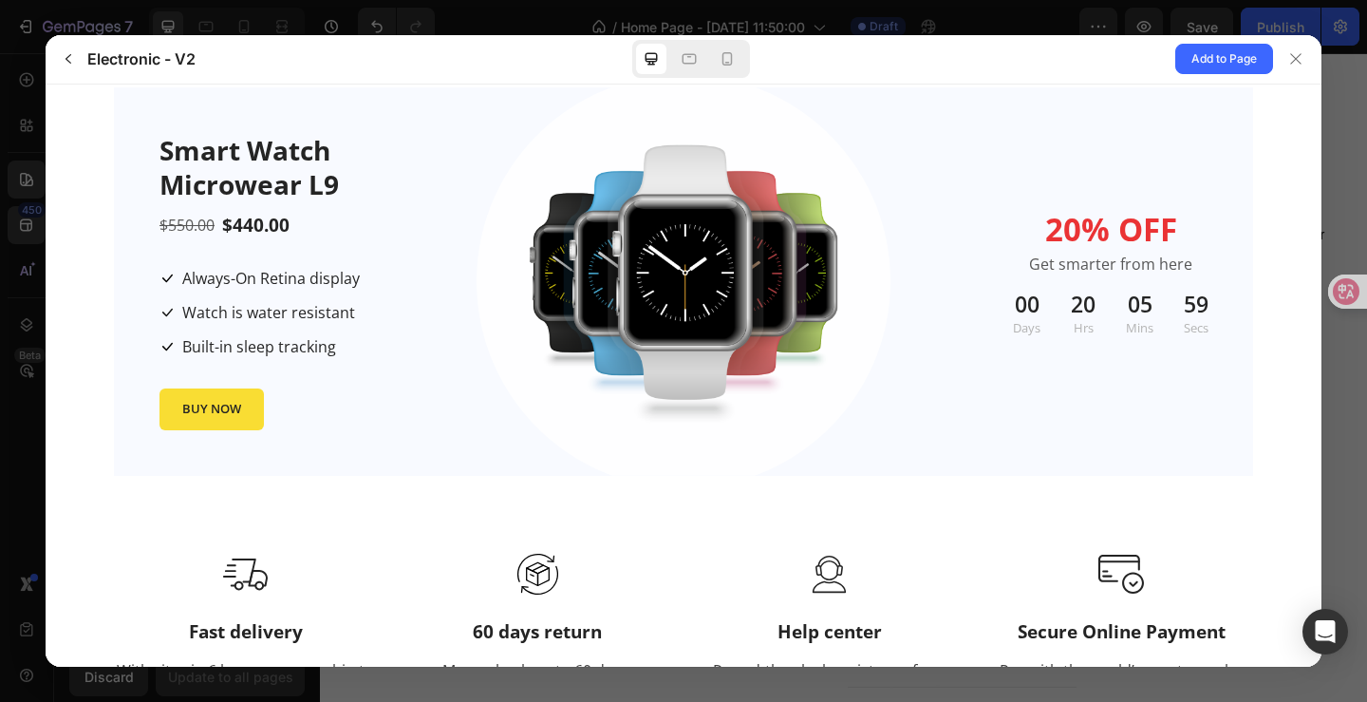
scroll to position [2563, 0]
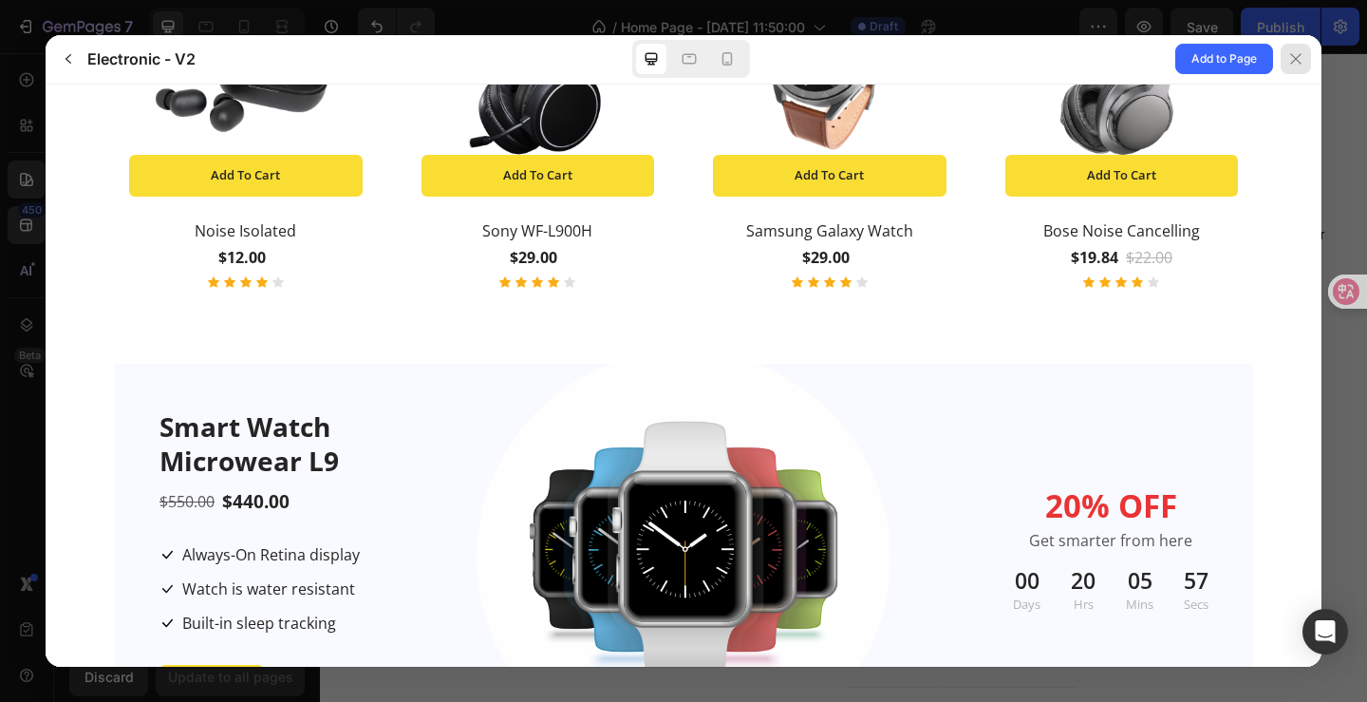
click at [1294, 62] on icon at bounding box center [1295, 58] width 15 height 15
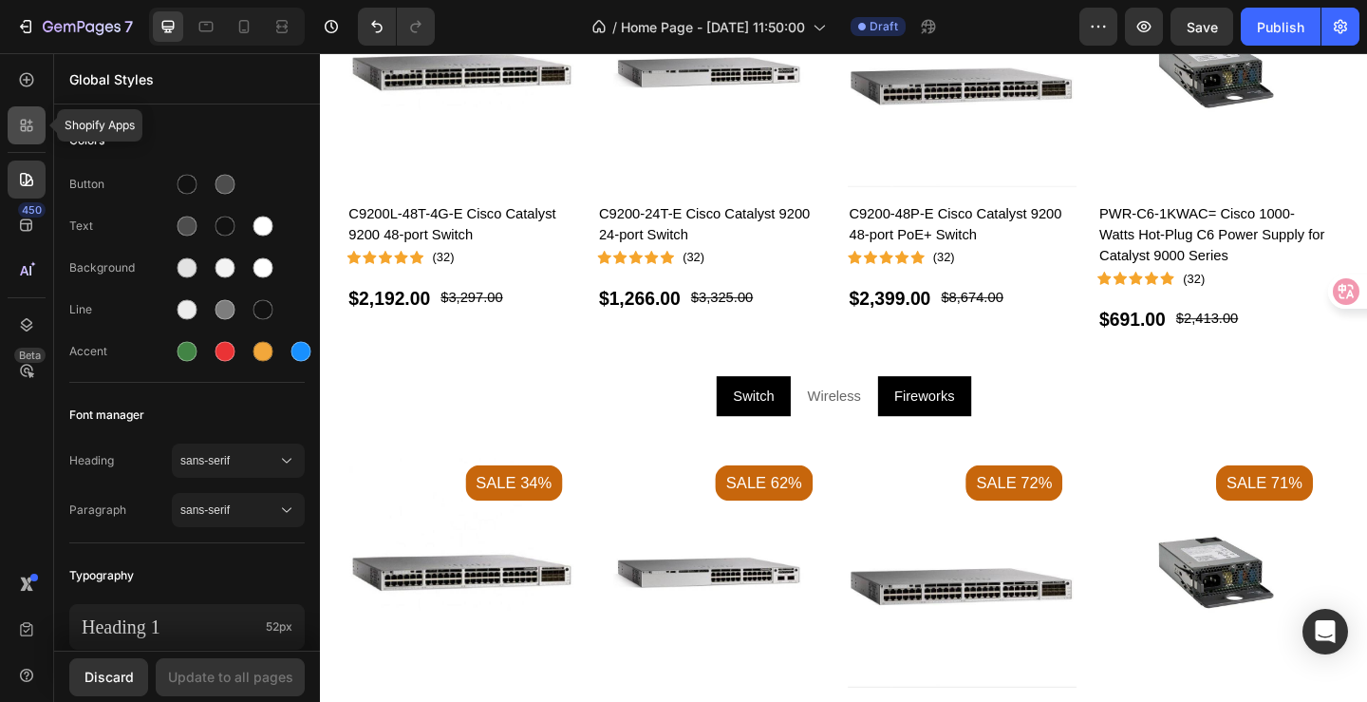
click at [13, 129] on div at bounding box center [27, 125] width 38 height 38
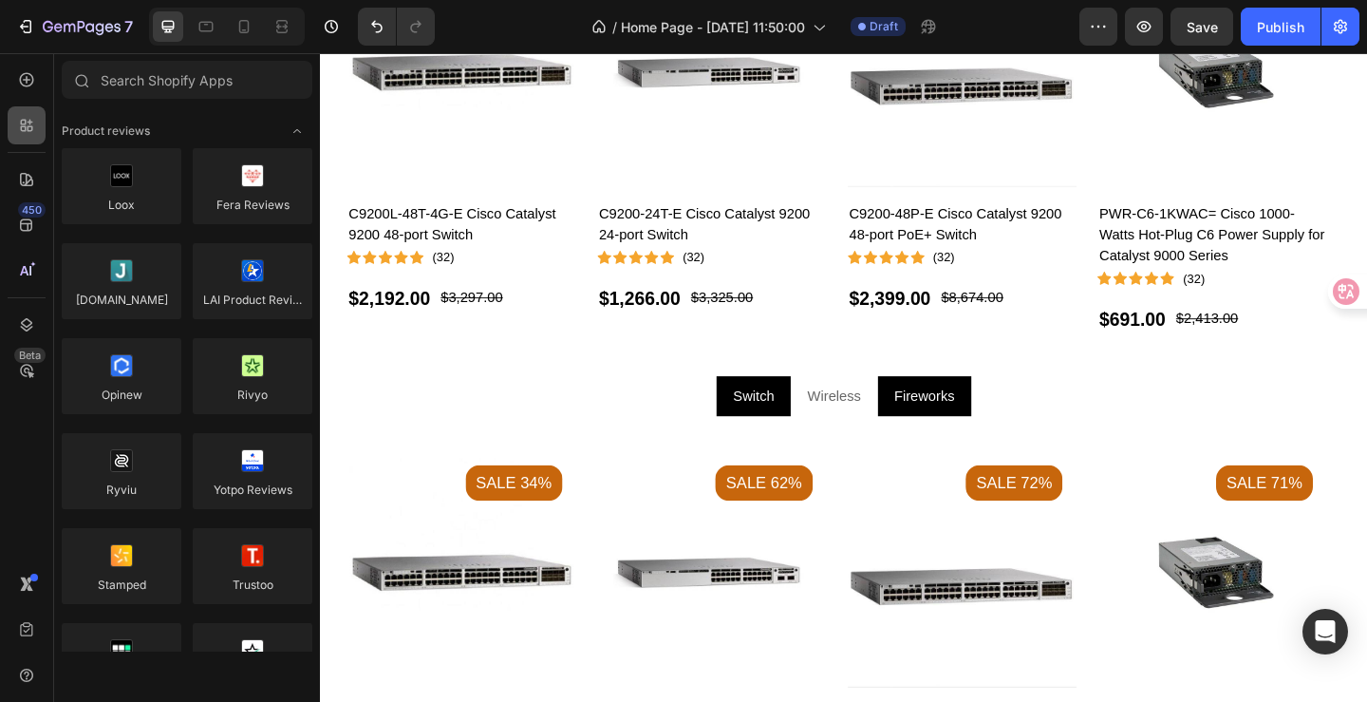
scroll to position [5082, 0]
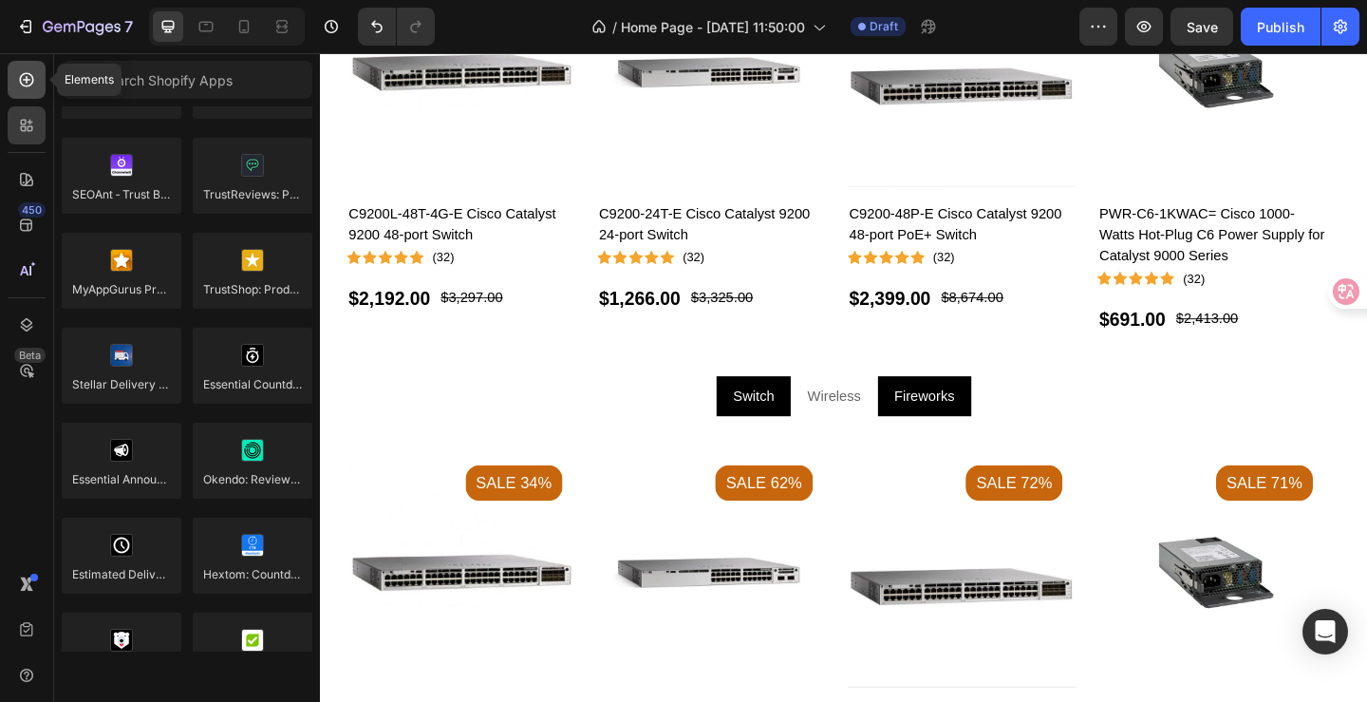
click at [31, 90] on div at bounding box center [27, 80] width 38 height 38
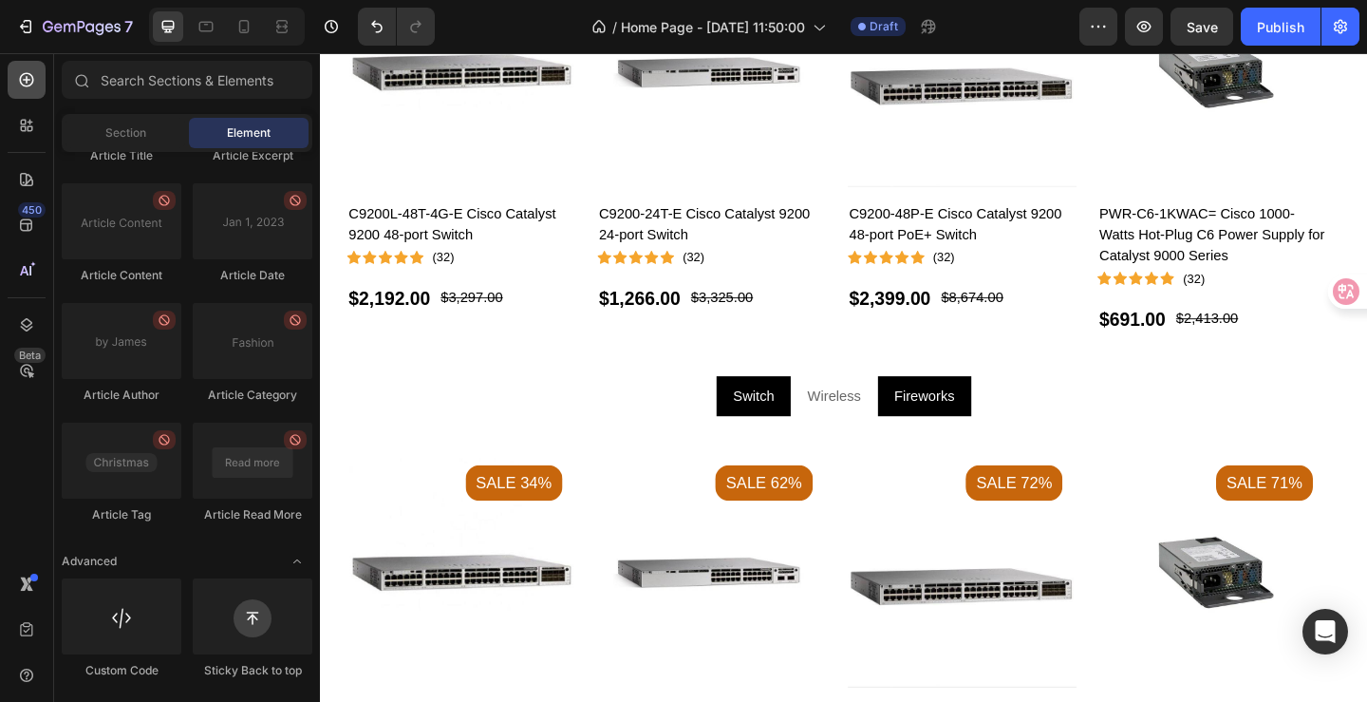
click at [32, 85] on icon at bounding box center [26, 79] width 19 height 19
click at [24, 226] on icon at bounding box center [26, 225] width 19 height 19
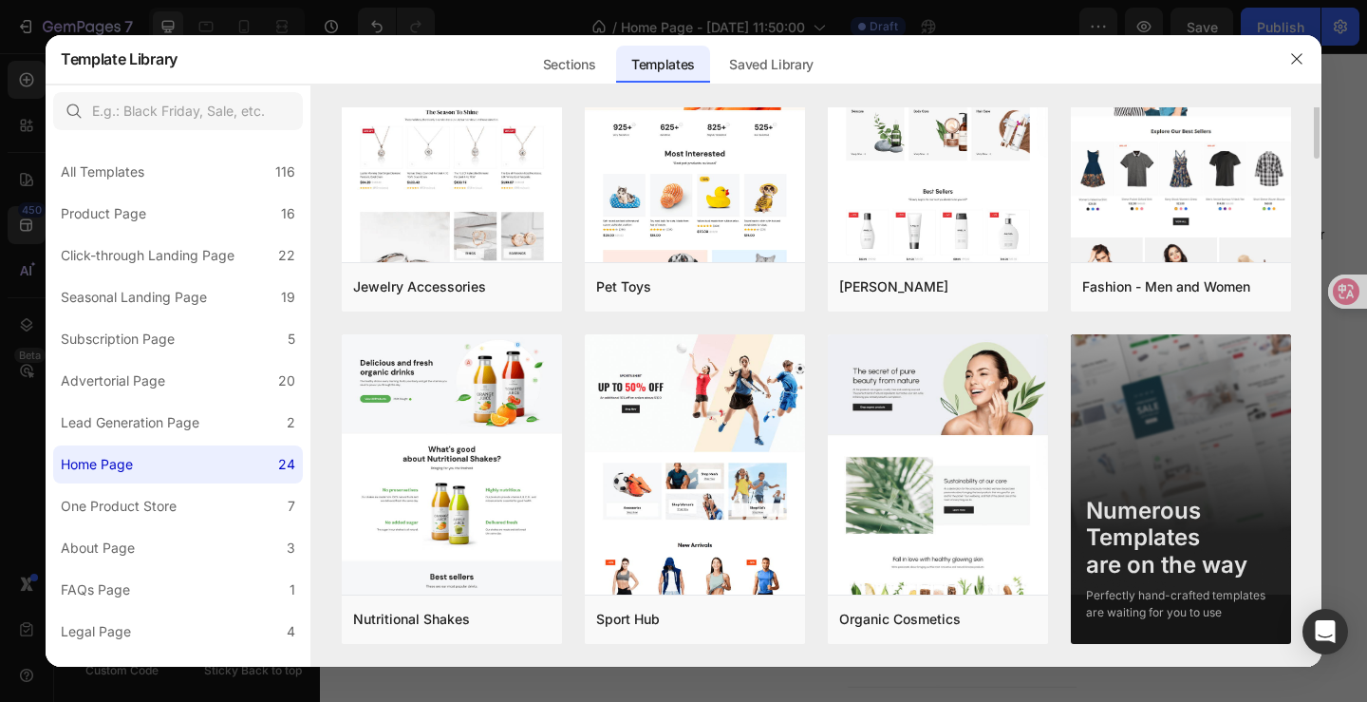
scroll to position [723, 0]
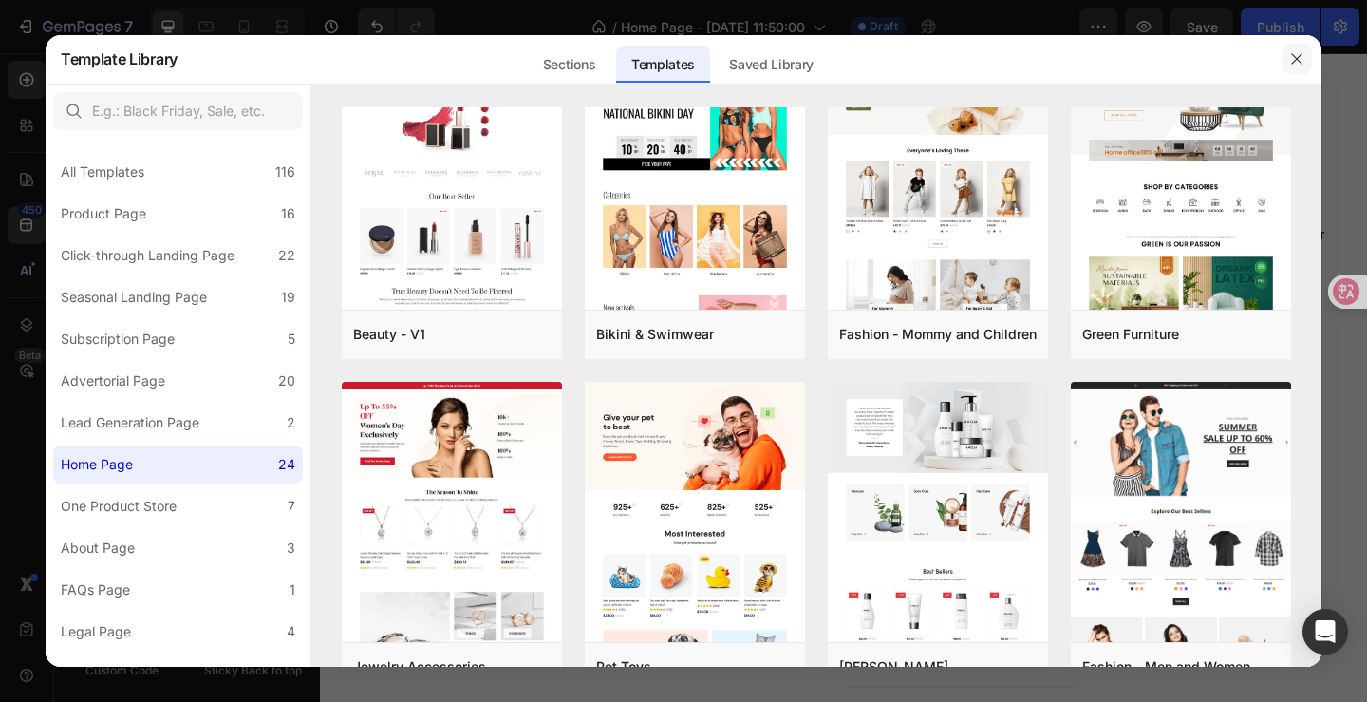
click at [1305, 56] on button "button" at bounding box center [1297, 59] width 30 height 30
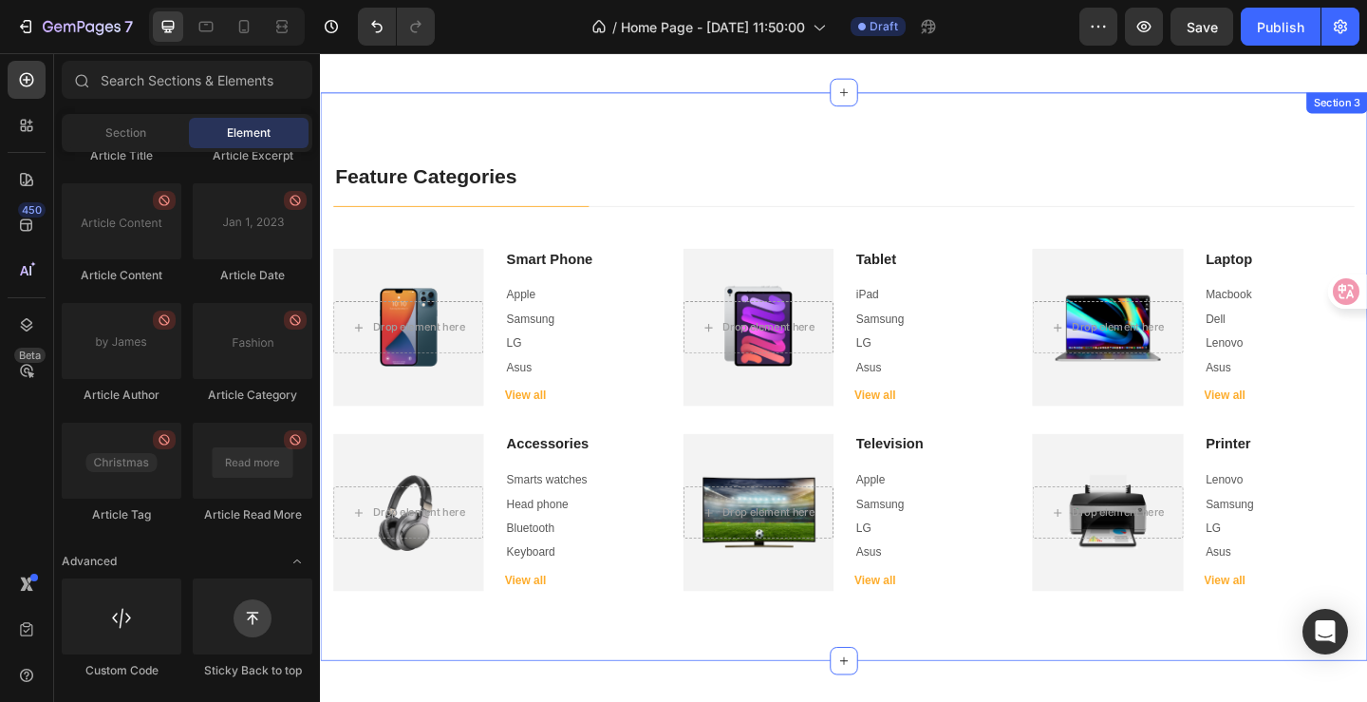
scroll to position [1139, 0]
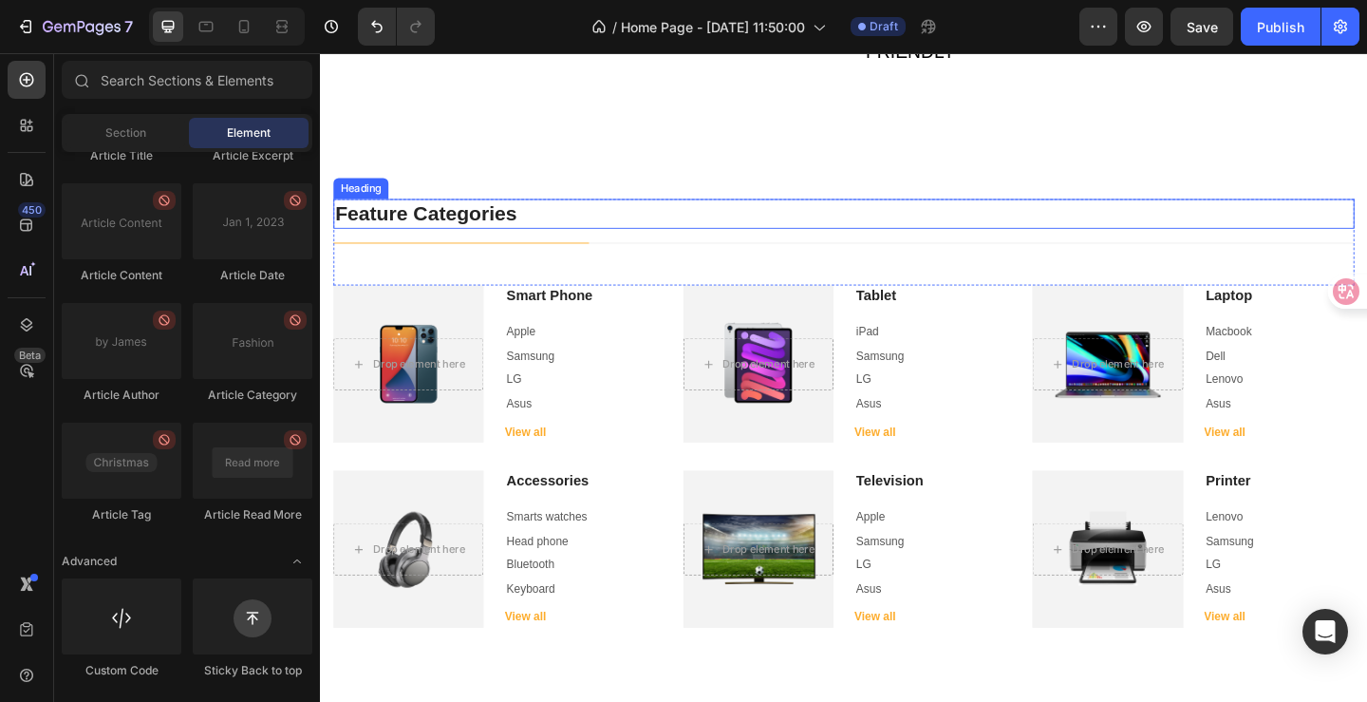
click at [555, 235] on p "Feature Categories" at bounding box center [889, 228] width 1107 height 28
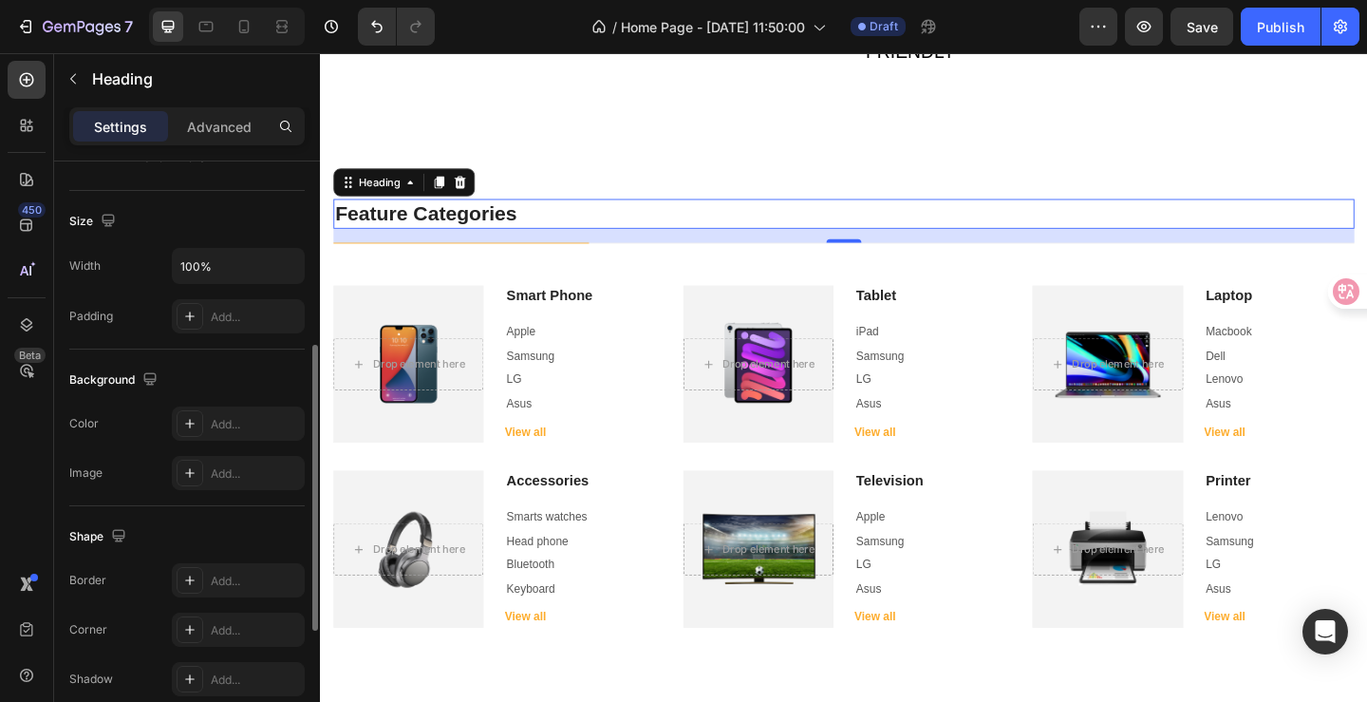
scroll to position [0, 0]
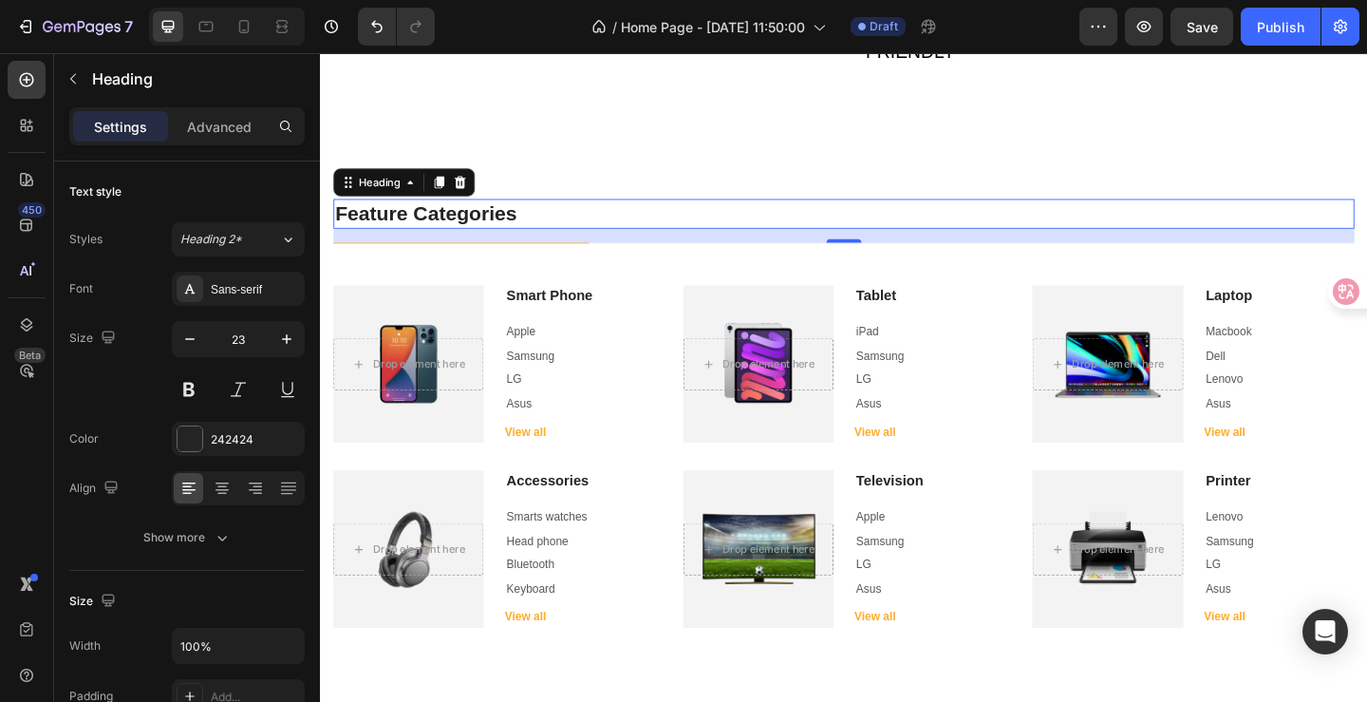
click at [460, 231] on p "Feature Categories" at bounding box center [889, 228] width 1107 height 28
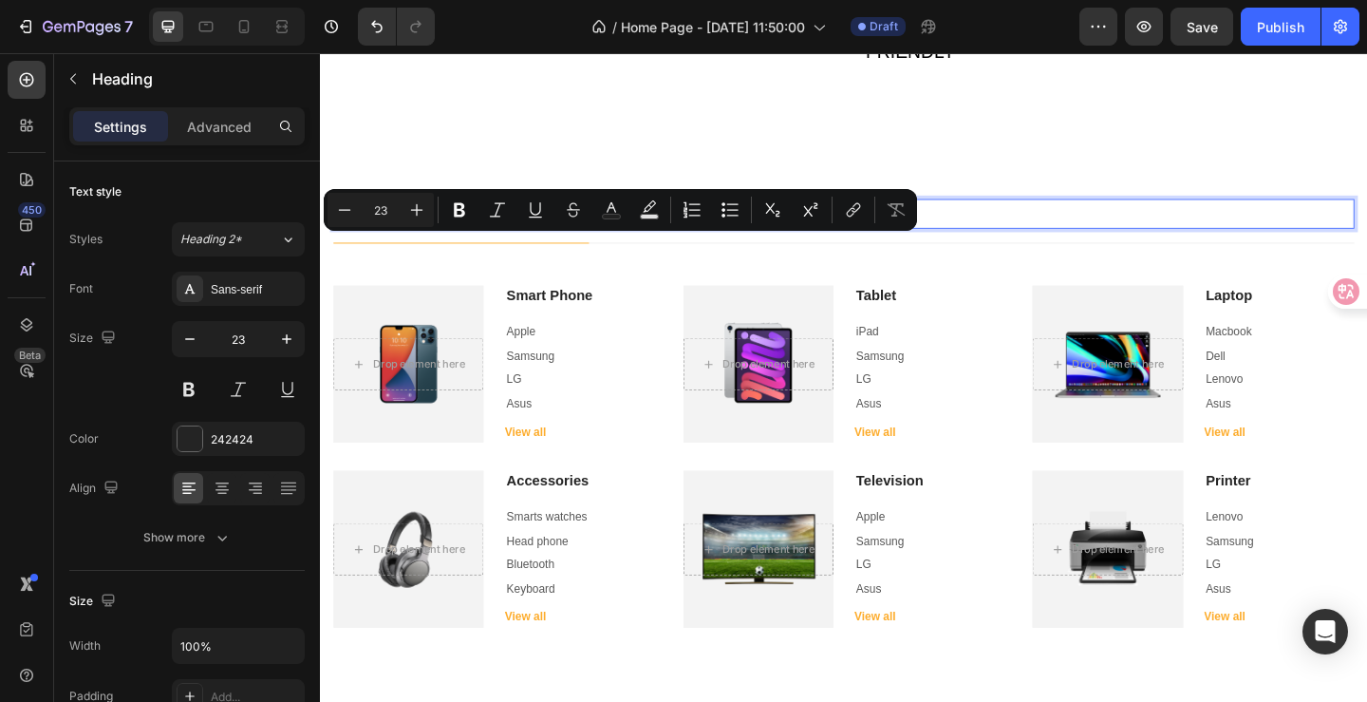
drag, startPoint x: 533, startPoint y: 233, endPoint x: 658, endPoint y: 264, distance: 129.2
click at [340, 228] on p "Feature Categories" at bounding box center [889, 228] width 1107 height 28
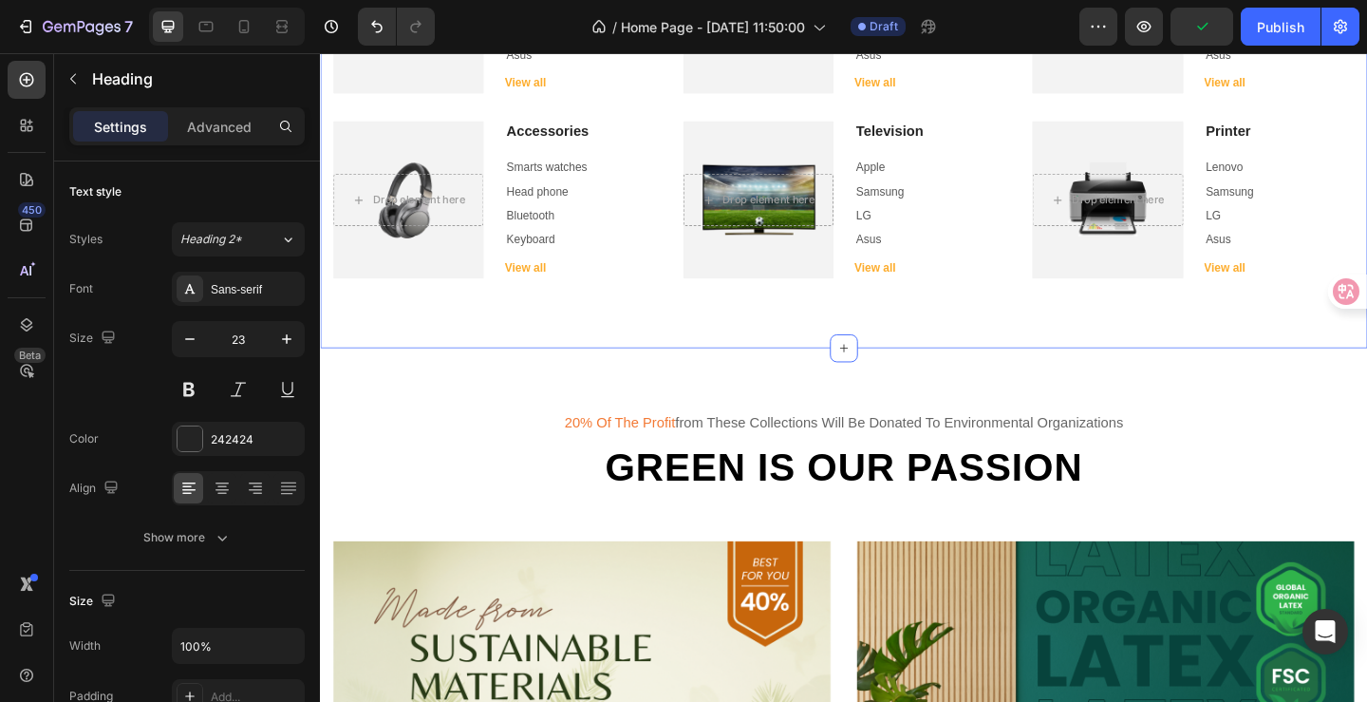
scroll to position [1614, 0]
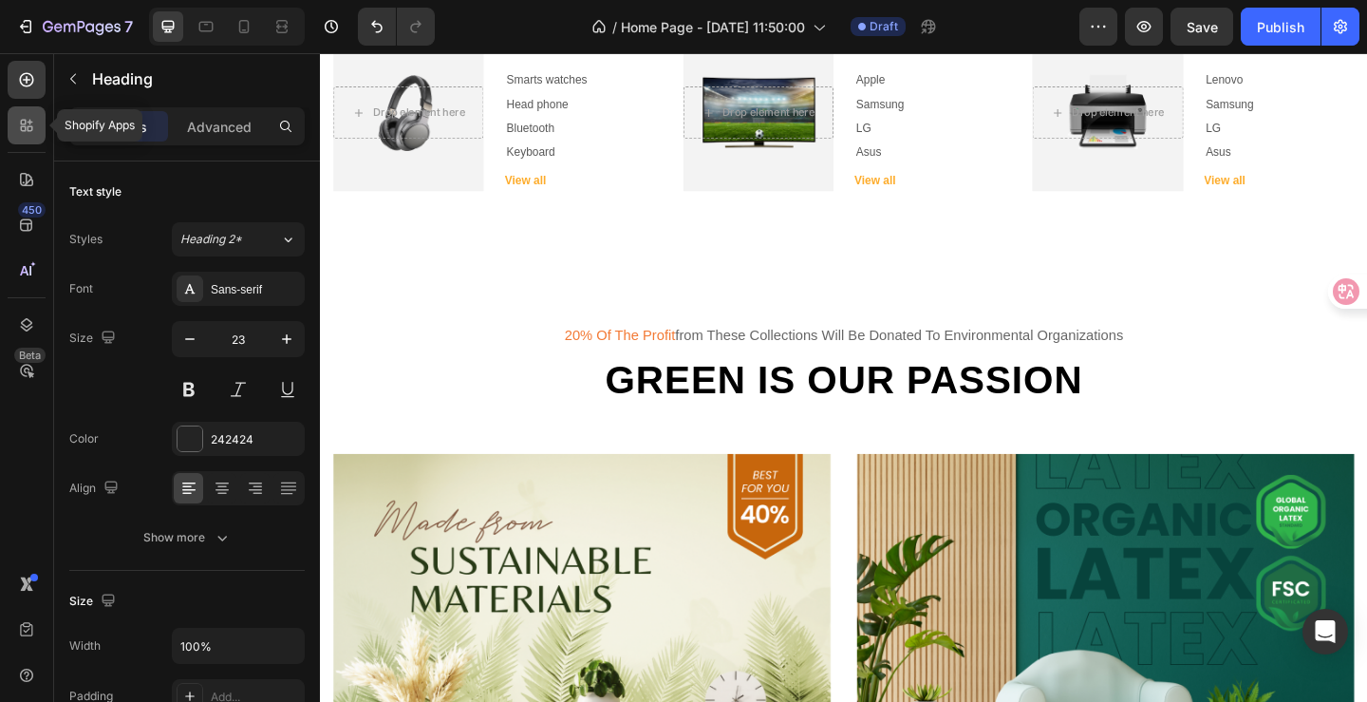
click at [30, 140] on div at bounding box center [27, 125] width 38 height 38
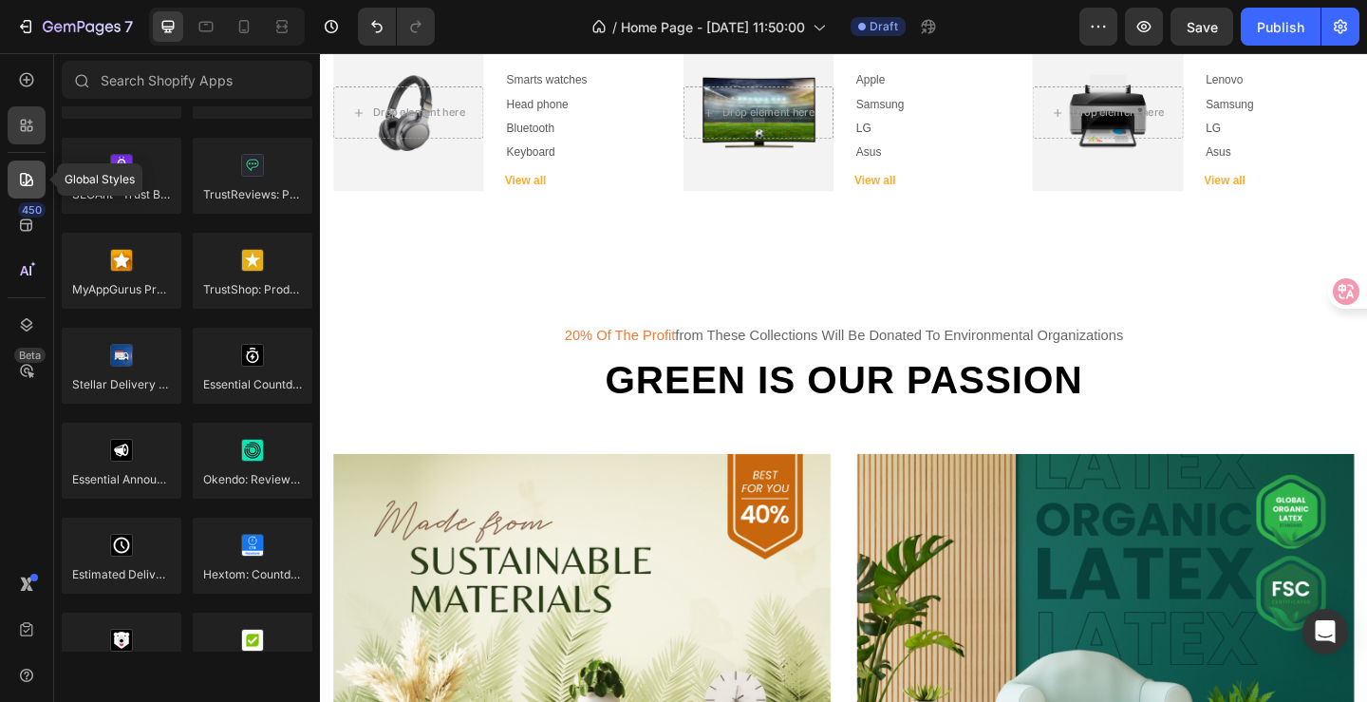
click at [29, 187] on icon at bounding box center [26, 179] width 19 height 19
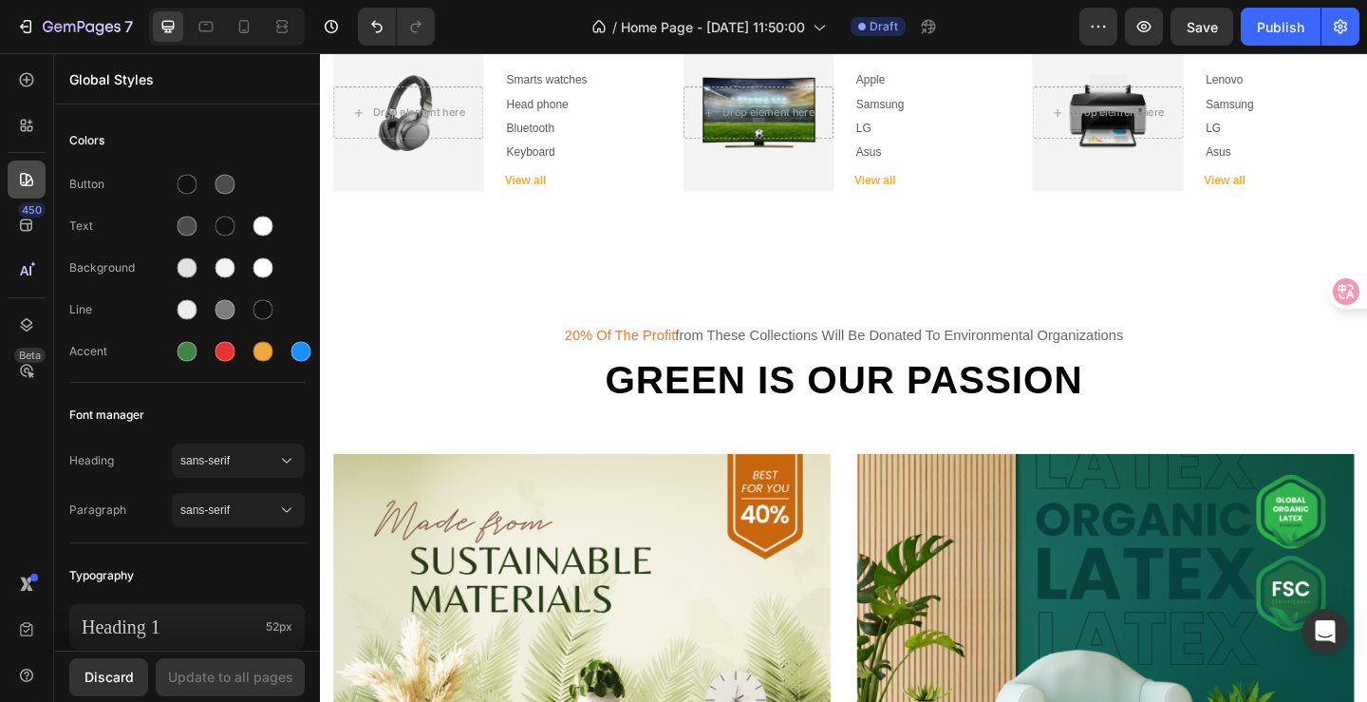
click at [32, 187] on icon at bounding box center [26, 179] width 19 height 19
click at [32, 235] on div "450" at bounding box center [27, 225] width 38 height 38
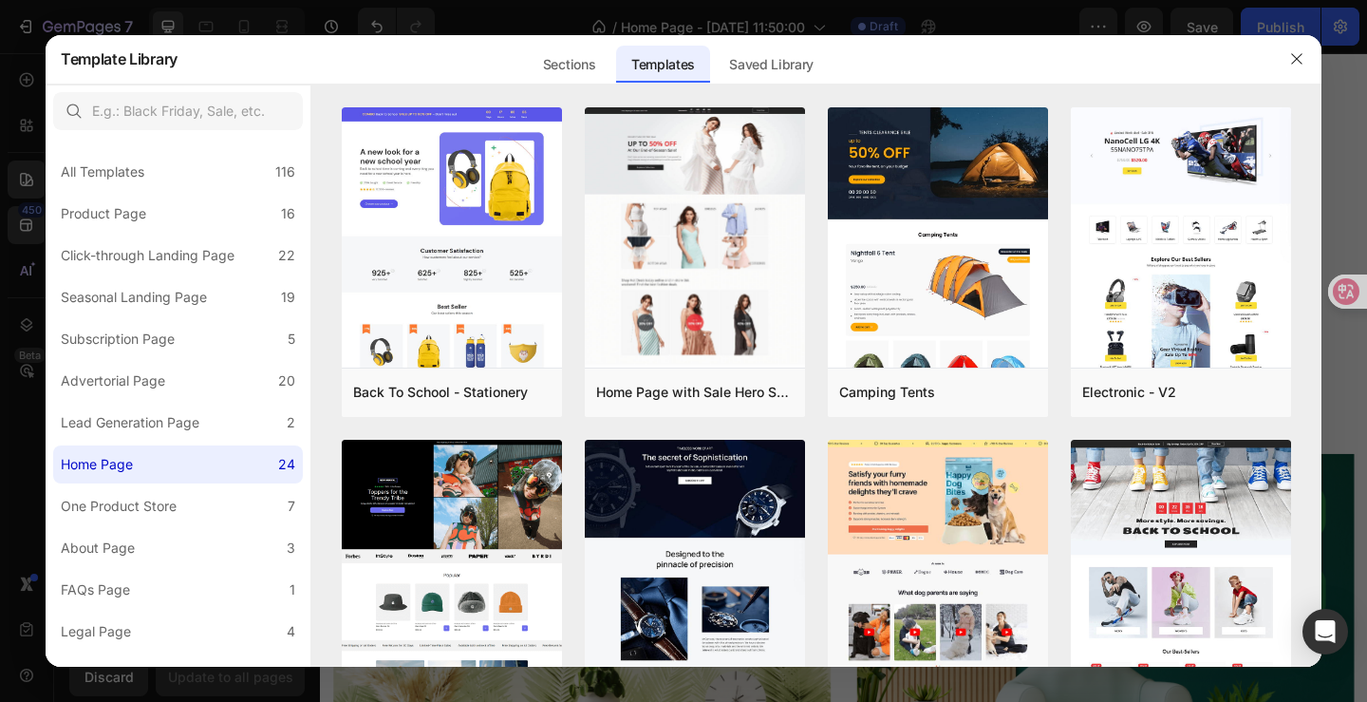
click at [32, 235] on div at bounding box center [683, 351] width 1367 height 702
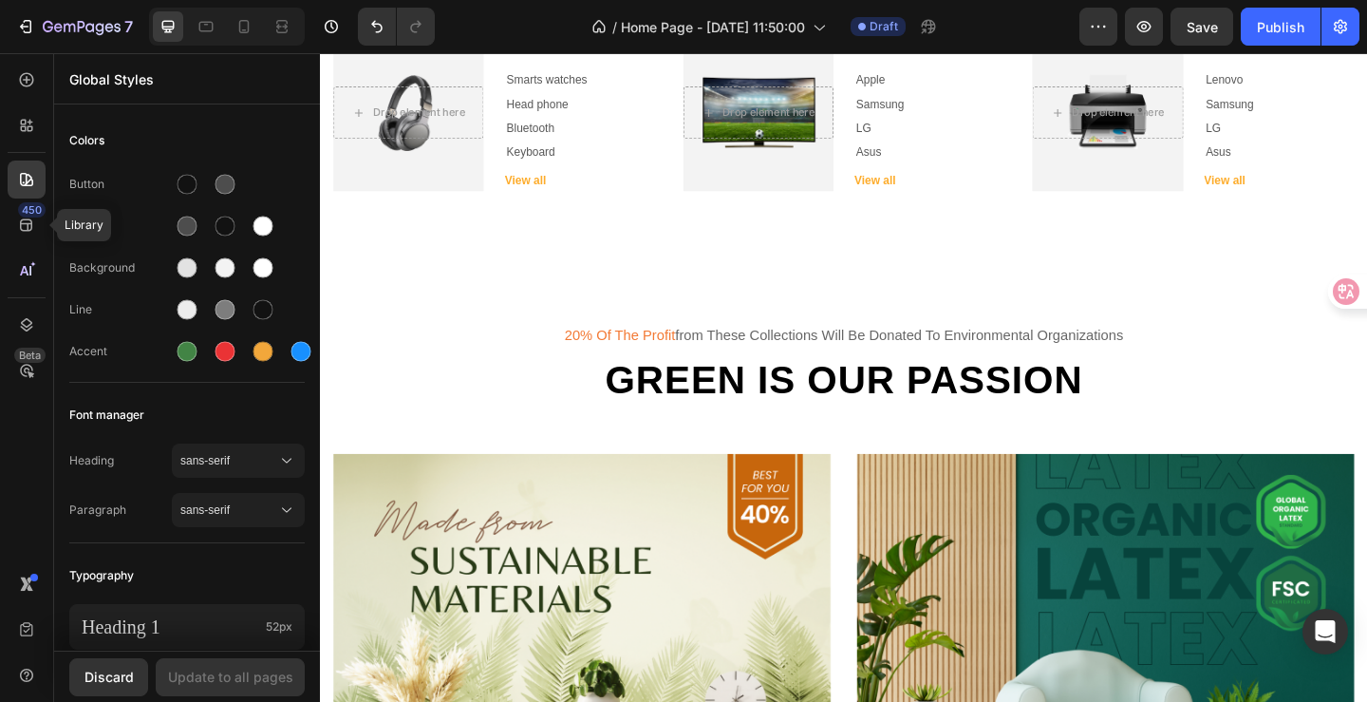
click at [32, 235] on div "450" at bounding box center [27, 225] width 38 height 38
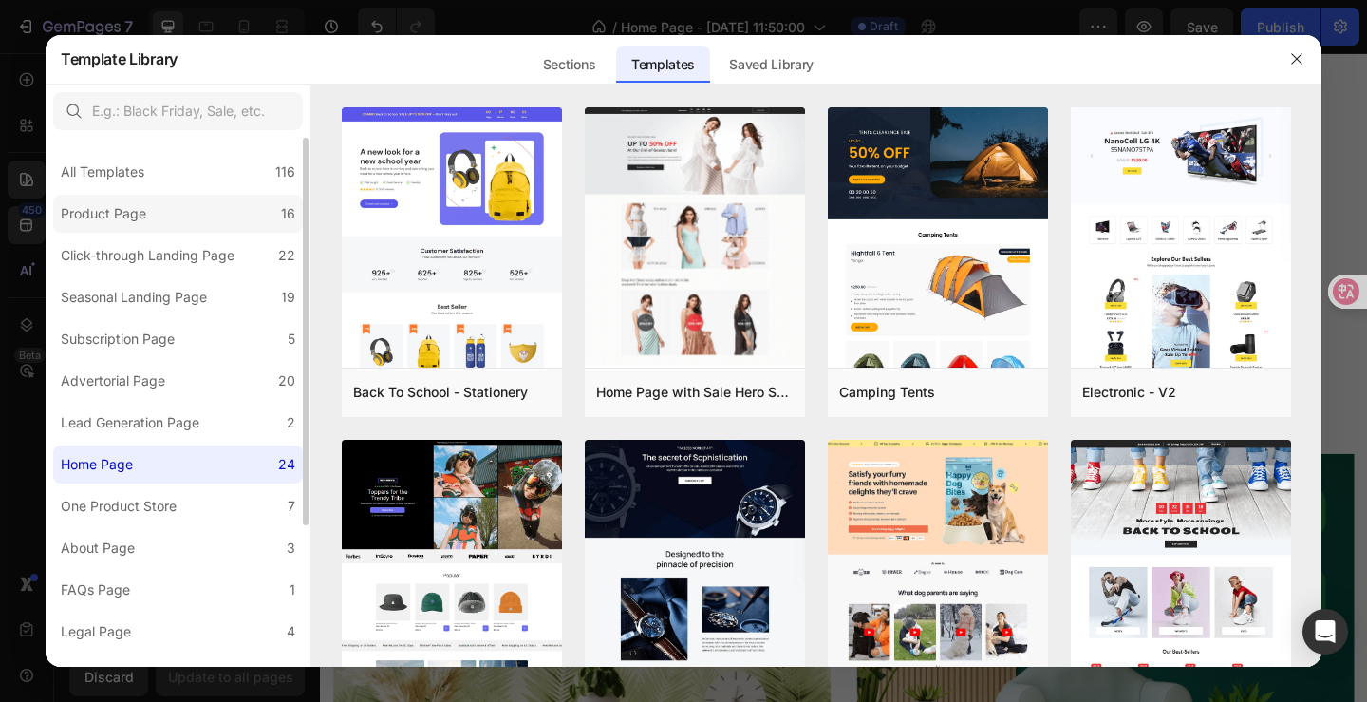
click at [153, 231] on label "Product Page 16" at bounding box center [178, 214] width 250 height 38
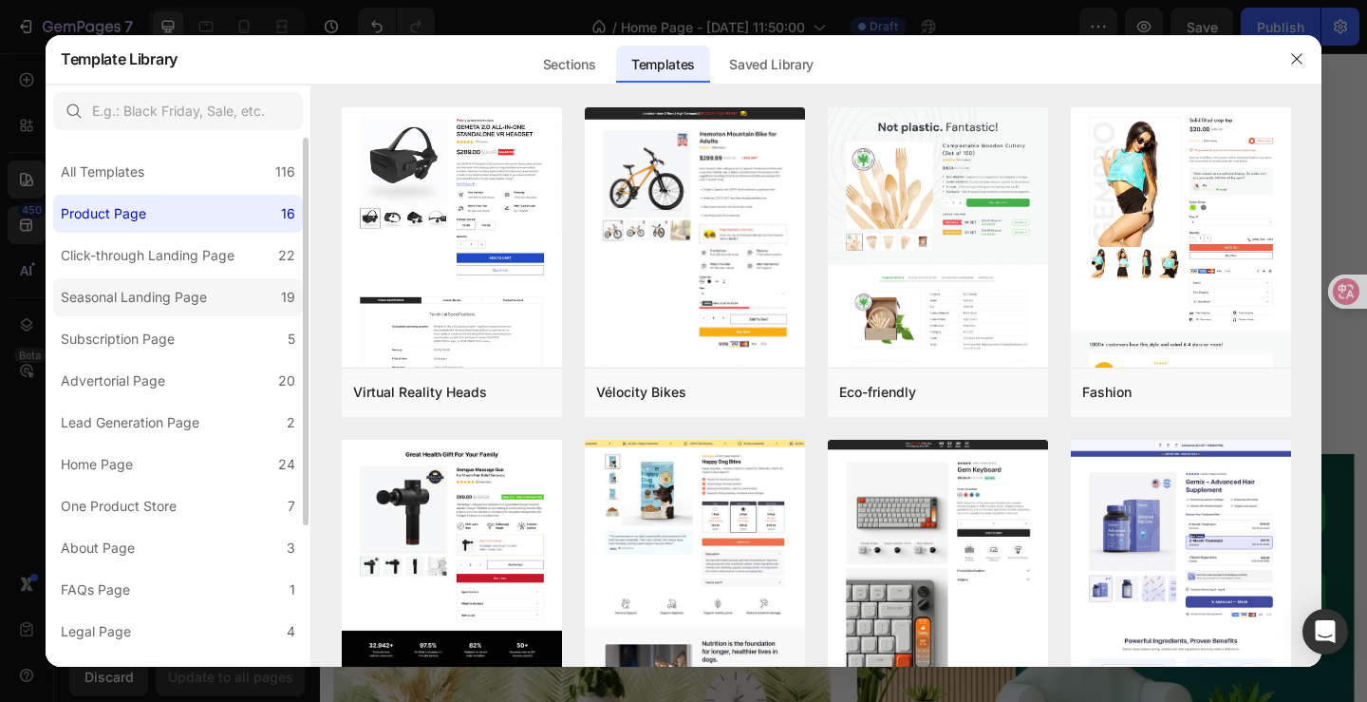
click at [155, 295] on div "Seasonal Landing Page" at bounding box center [134, 297] width 146 height 23
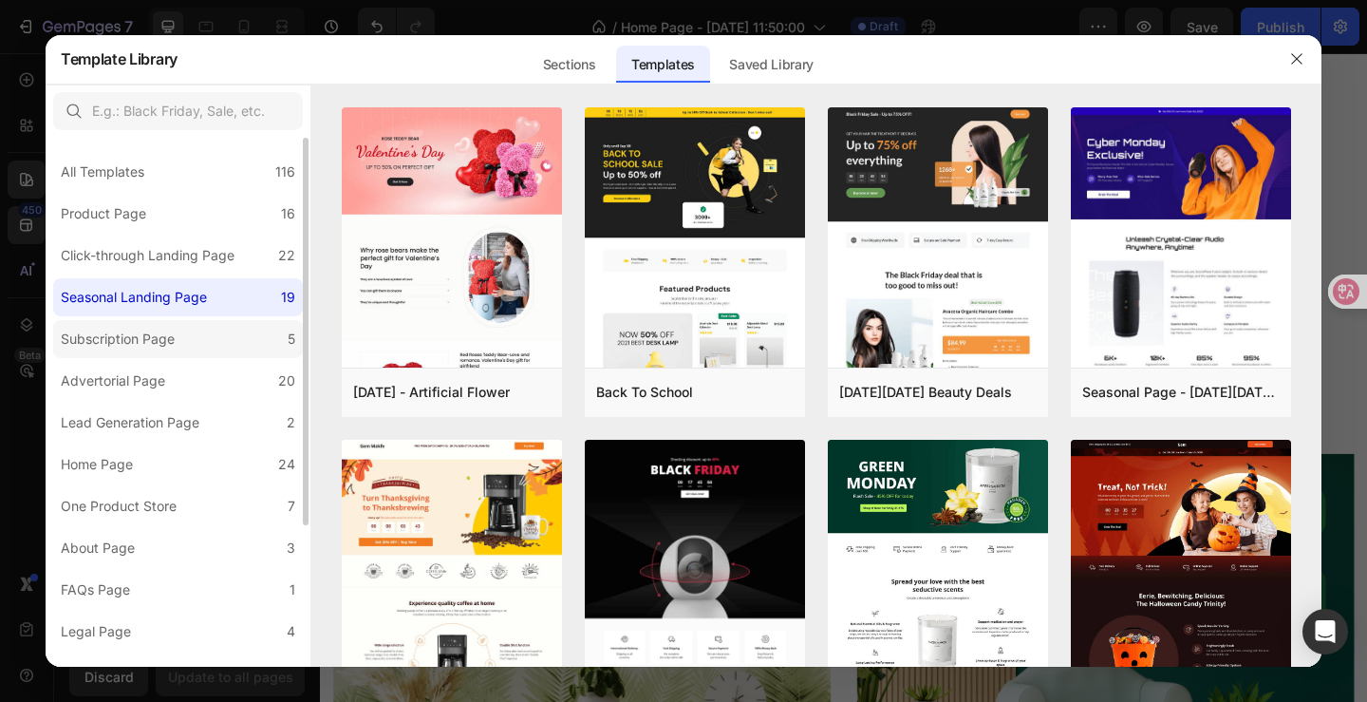
click at [158, 350] on label "Subscription Page 5" at bounding box center [178, 339] width 250 height 38
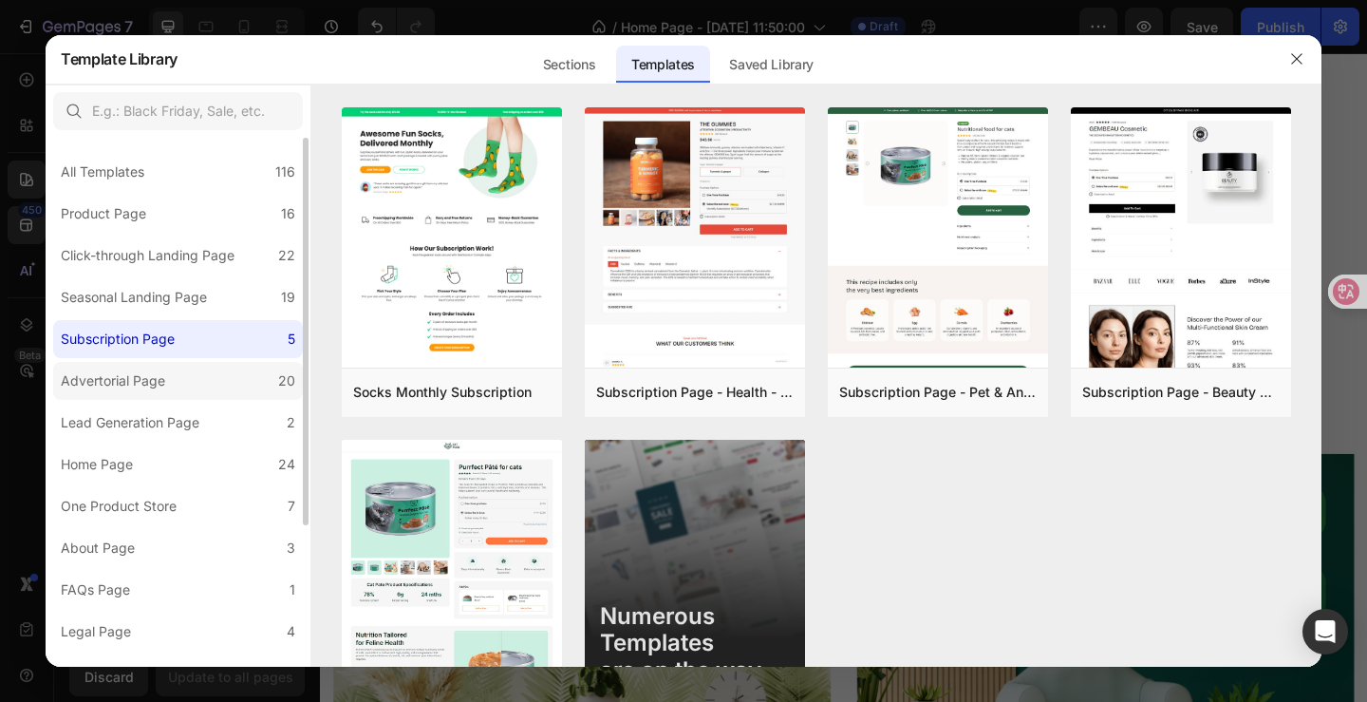
click at [158, 372] on div "Advertorial Page" at bounding box center [113, 380] width 104 height 23
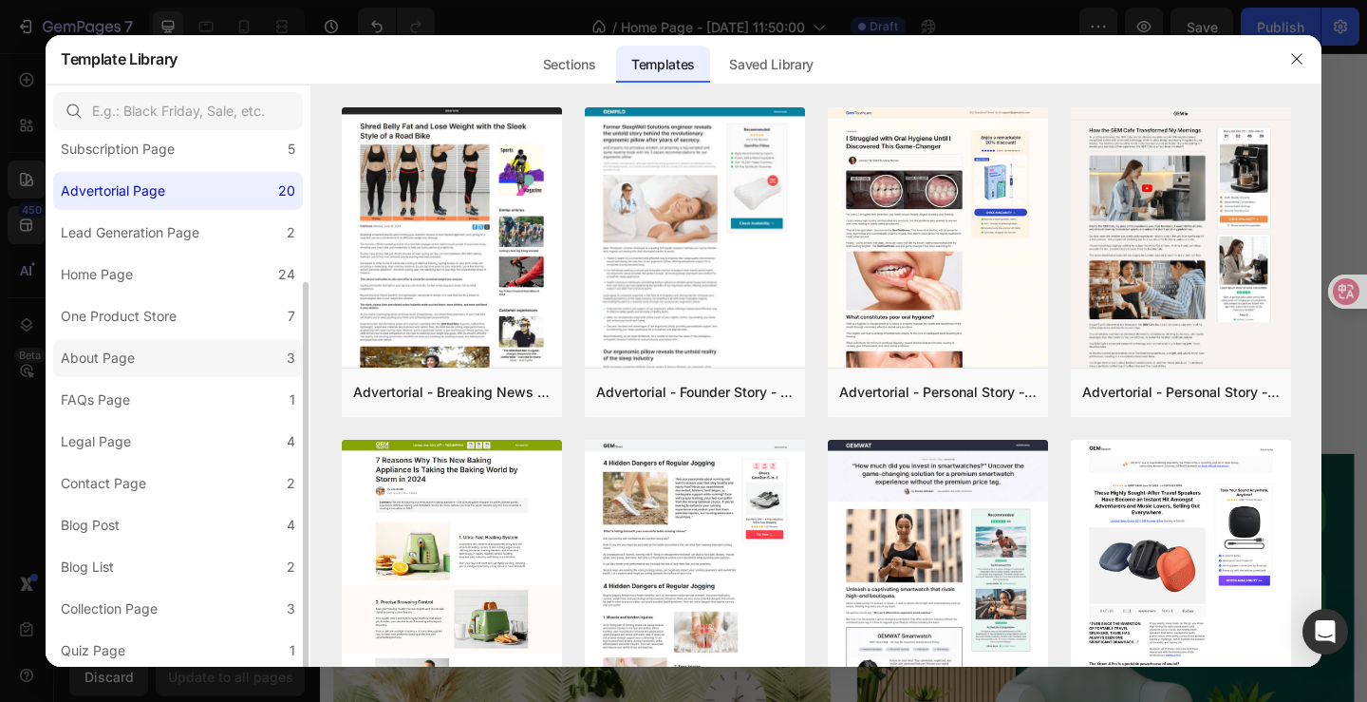
scroll to position [193, 0]
click at [145, 605] on div "Collection Page" at bounding box center [109, 605] width 97 height 23
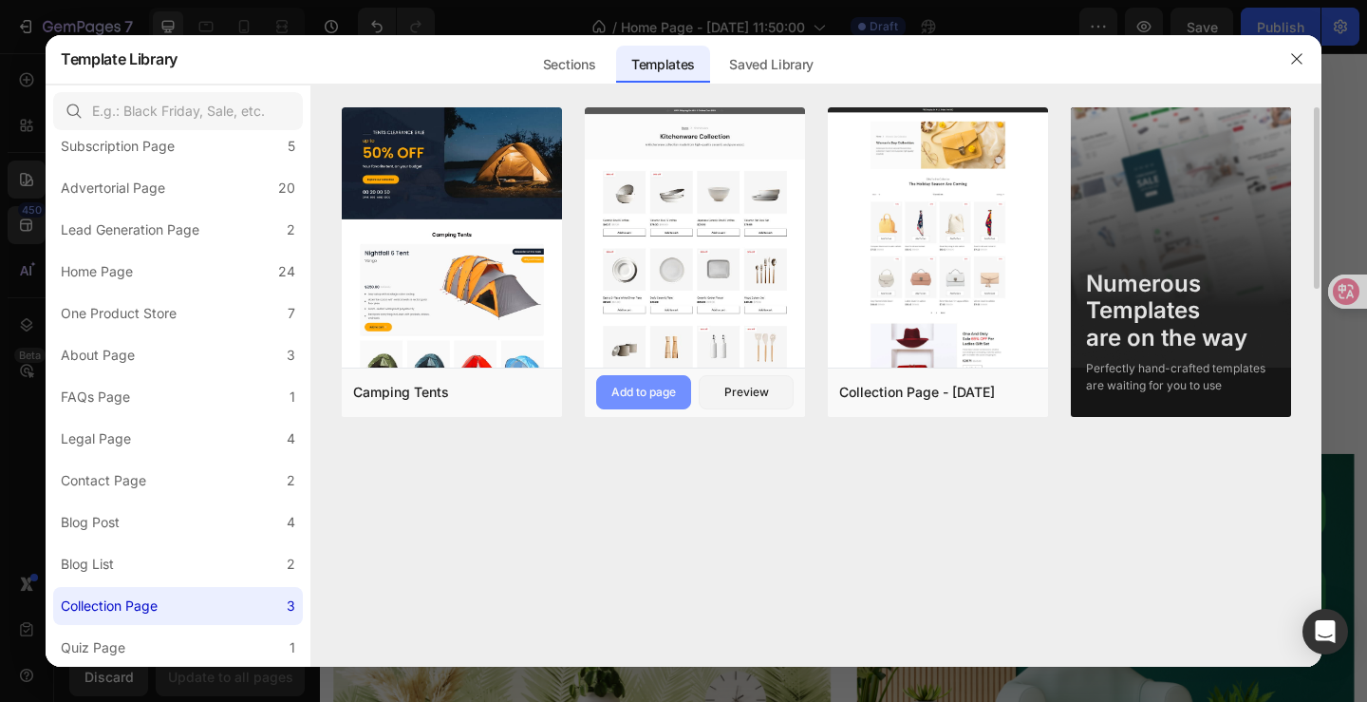
click at [667, 396] on div "Add to page" at bounding box center [643, 392] width 65 height 17
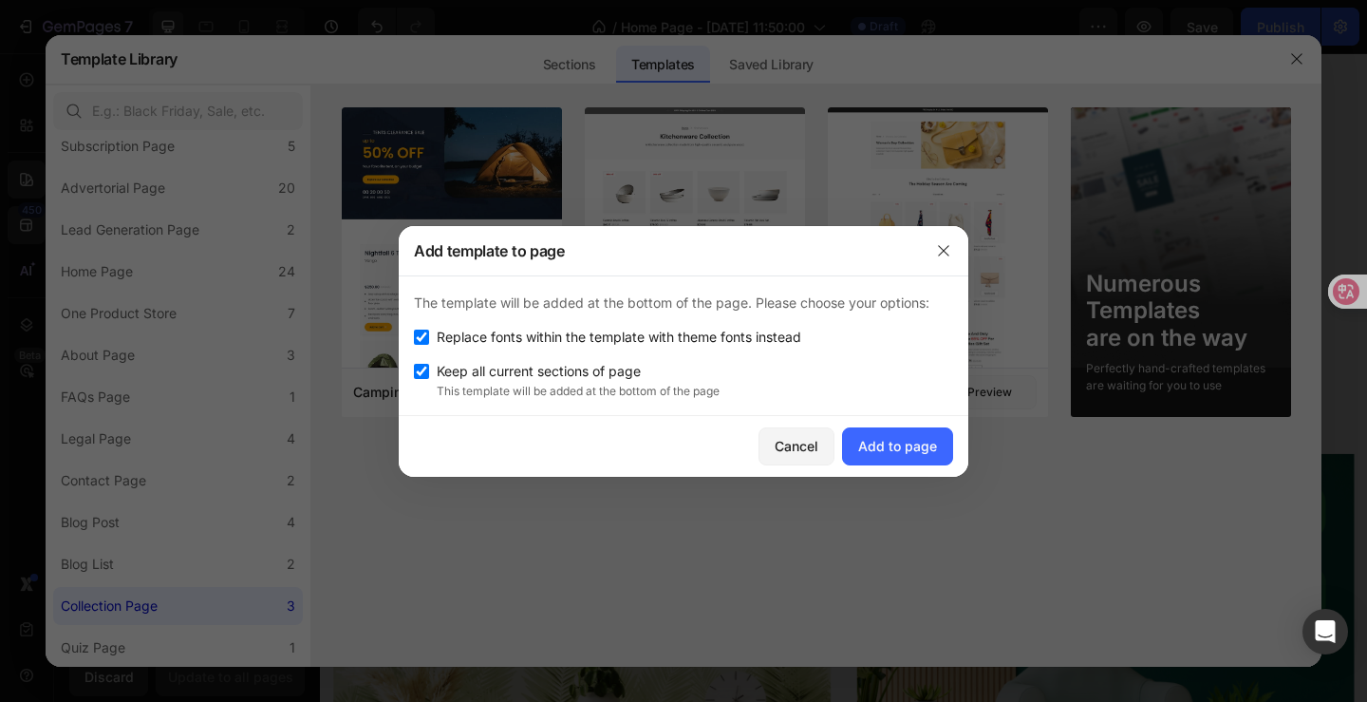
click at [942, 253] on icon "button" at bounding box center [943, 250] width 15 height 15
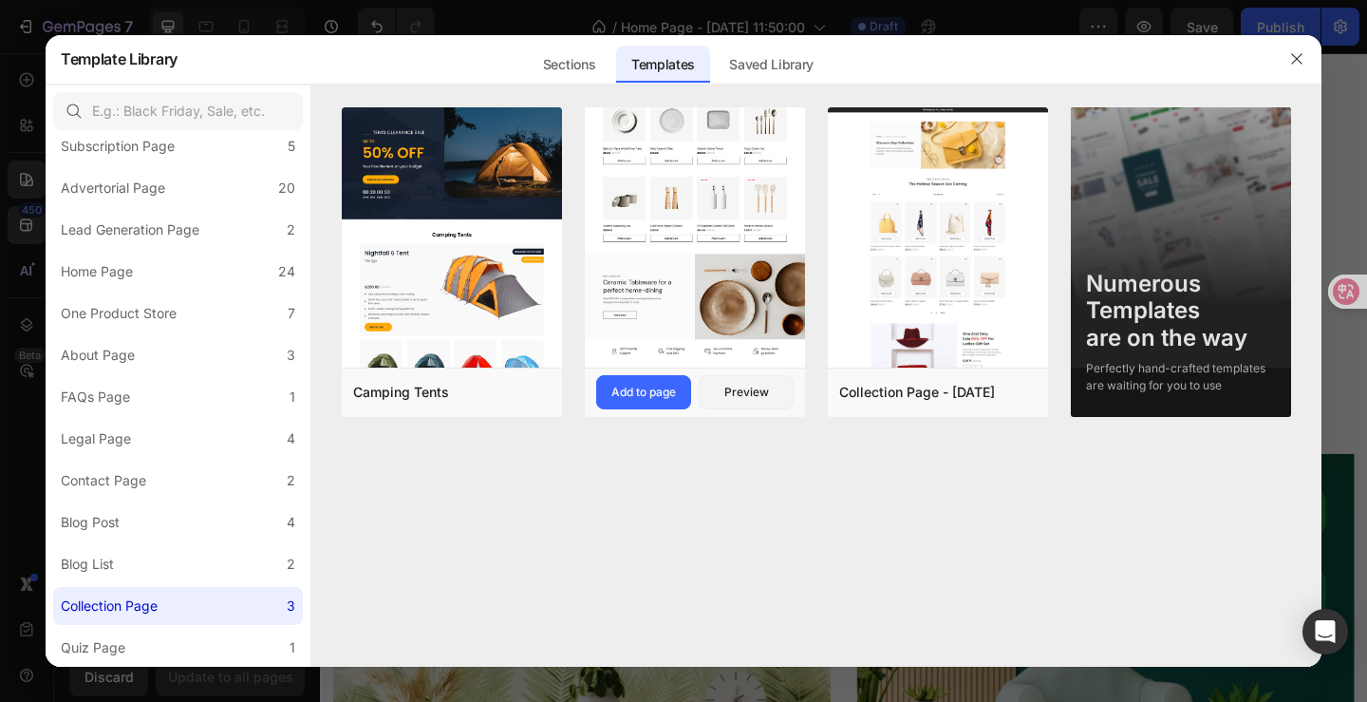
click at [706, 319] on img at bounding box center [695, 162] width 220 height 409
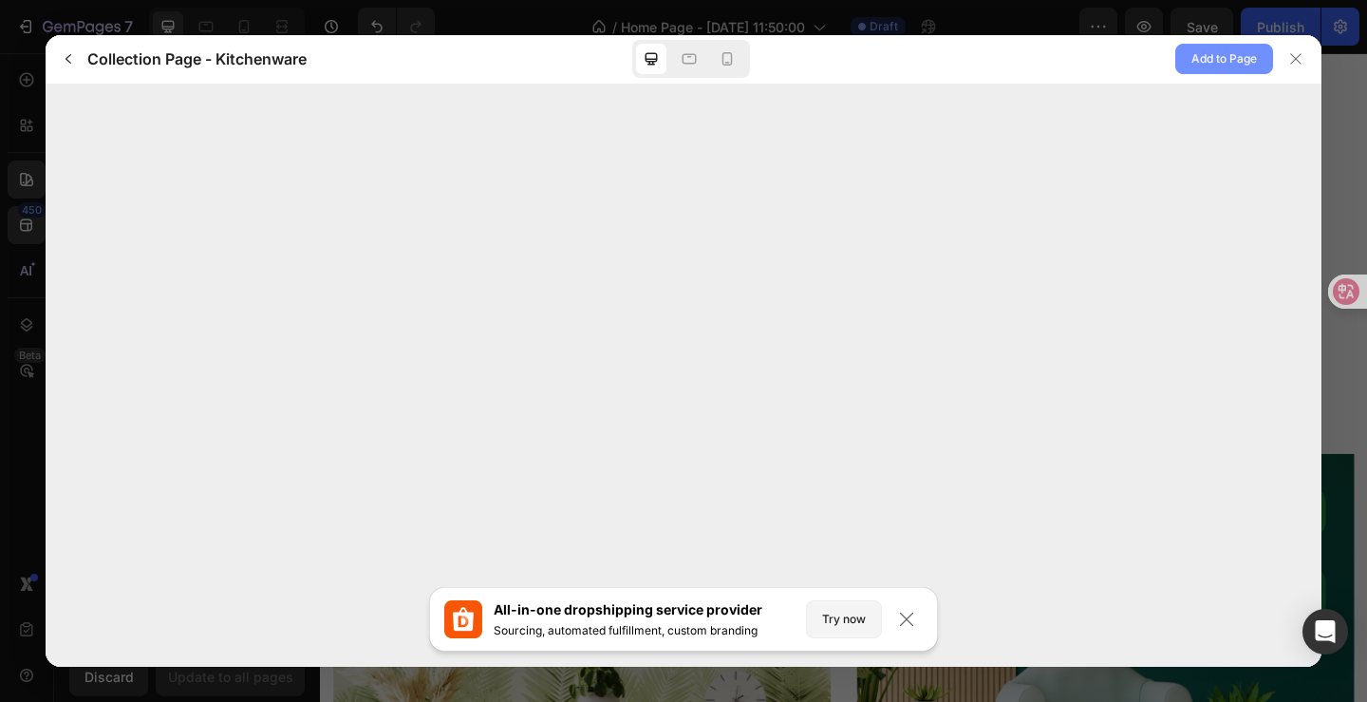
click at [1210, 70] on span "Add to Page" at bounding box center [1225, 58] width 66 height 23
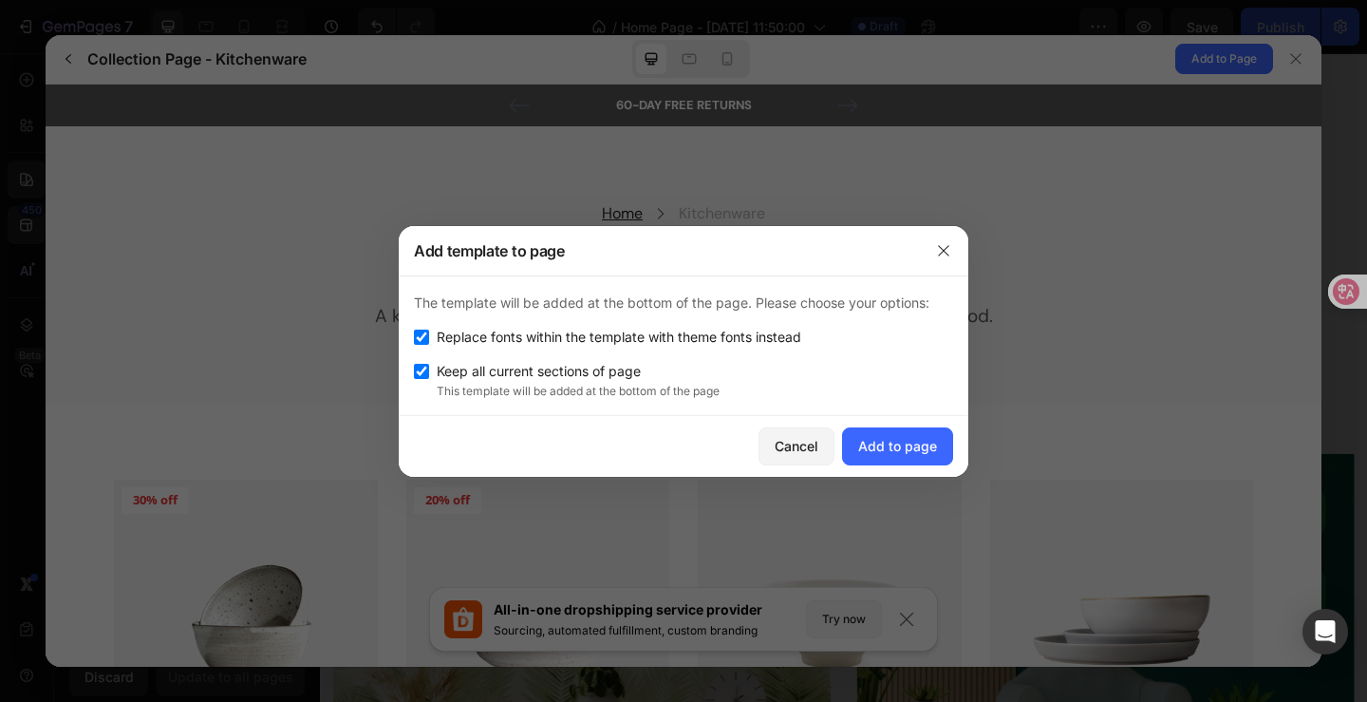
scroll to position [380, 0]
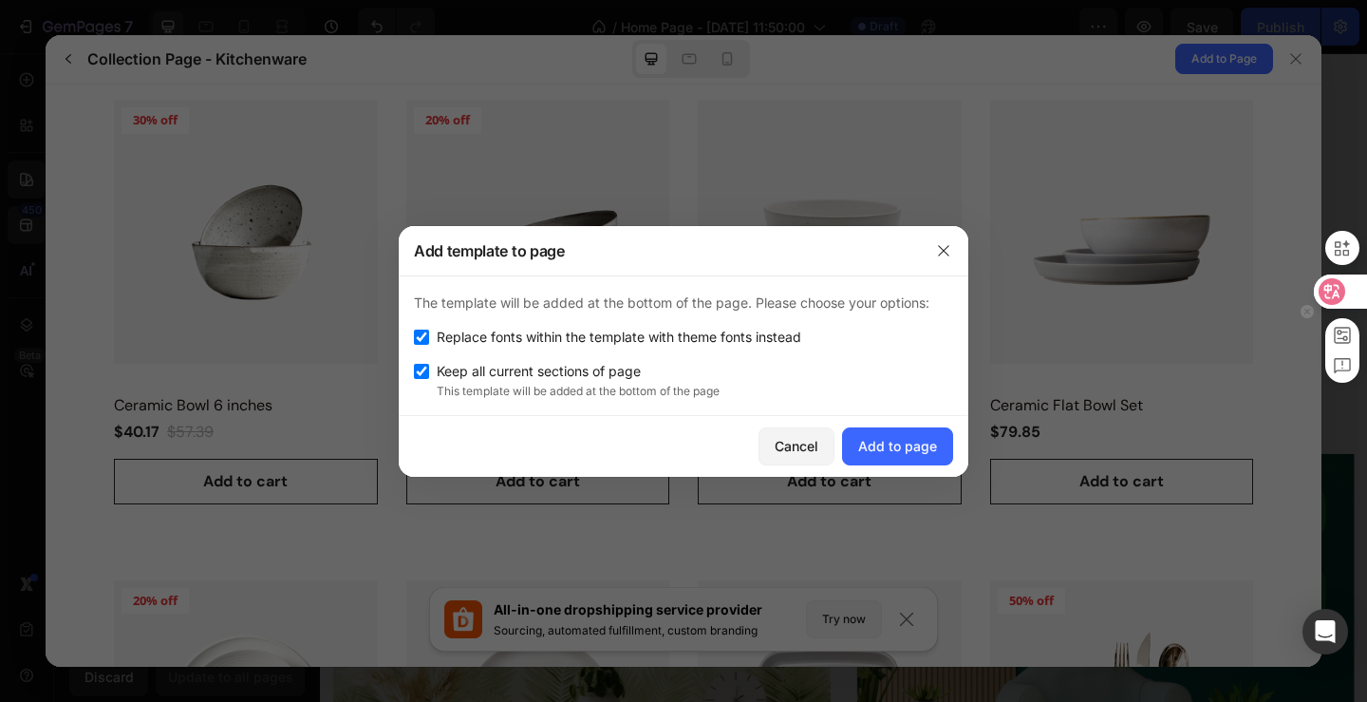
click at [1333, 289] on icon at bounding box center [1332, 291] width 19 height 19
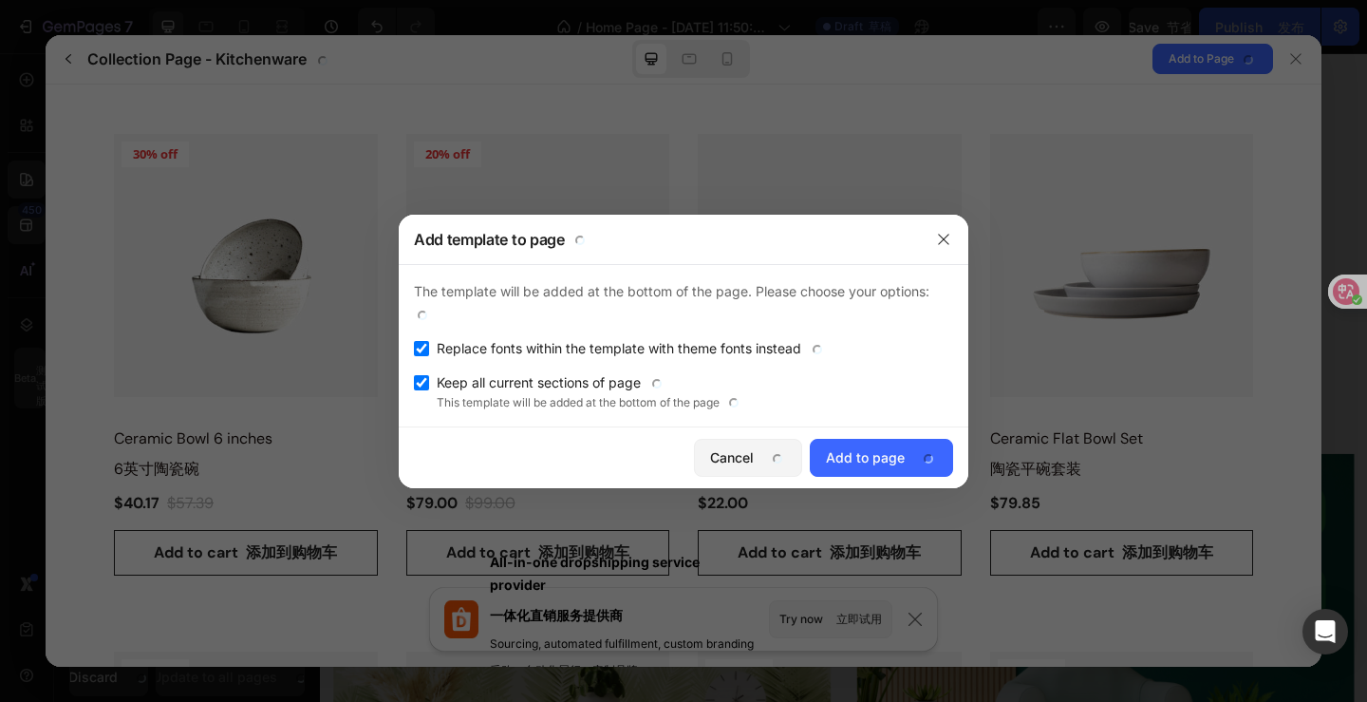
scroll to position [413, 0]
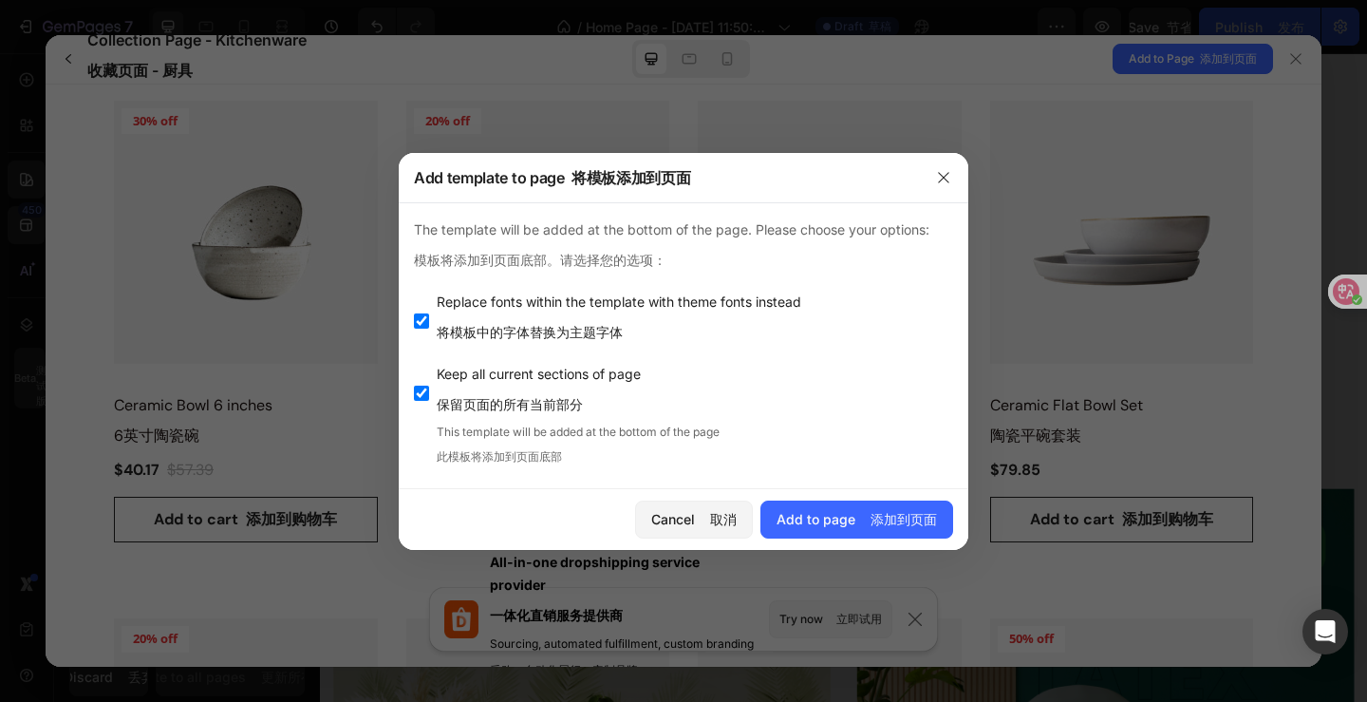
click at [424, 320] on input "checkbox" at bounding box center [421, 320] width 15 height 15
checkbox input "false"
click at [873, 526] on font "添加到页面" at bounding box center [904, 519] width 66 height 16
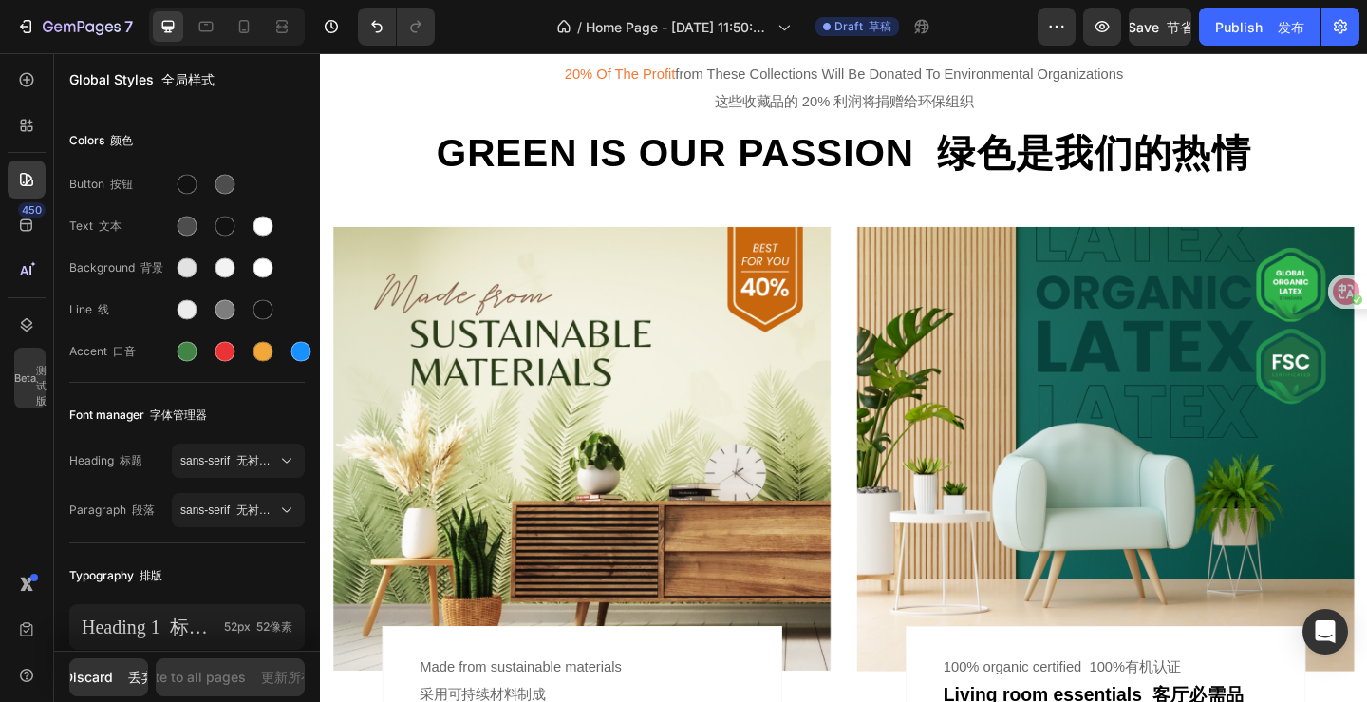
scroll to position [1614, 0]
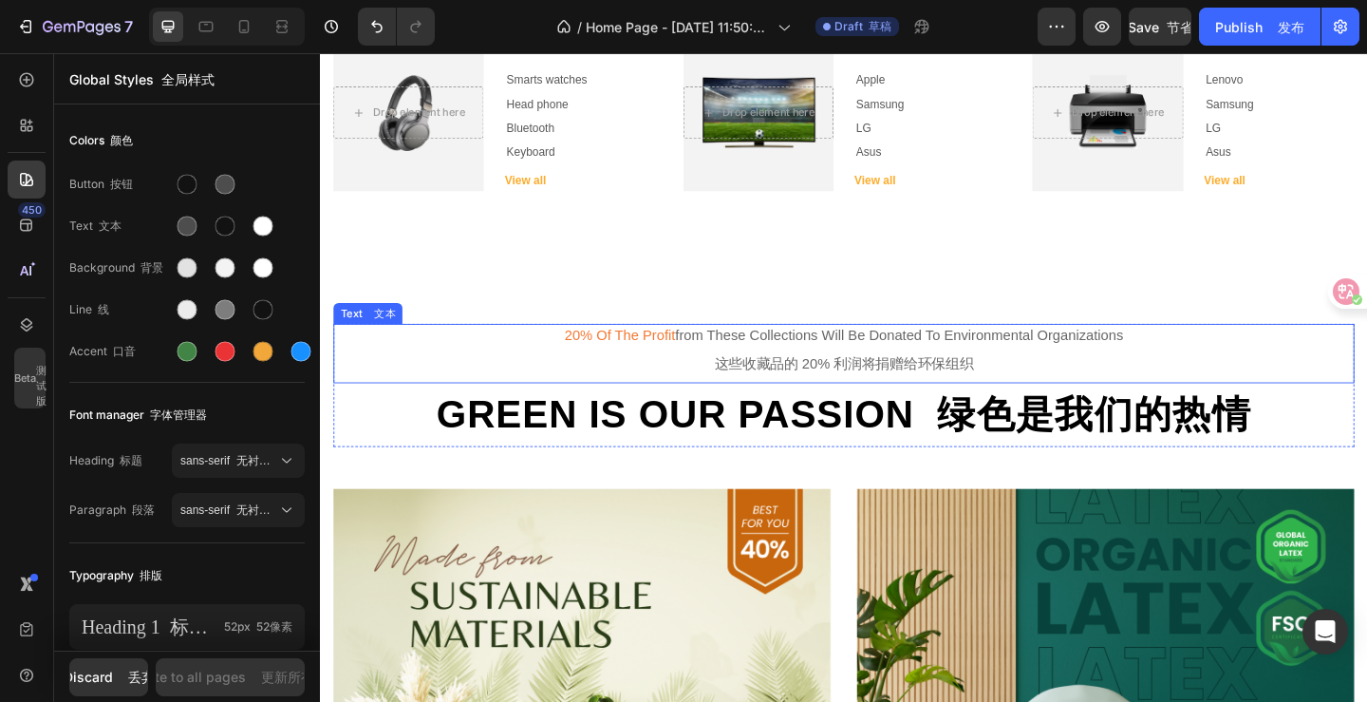
click at [781, 379] on div "20% of the profit from these collections will be donated to environmental organ…" at bounding box center [889, 379] width 1111 height 65
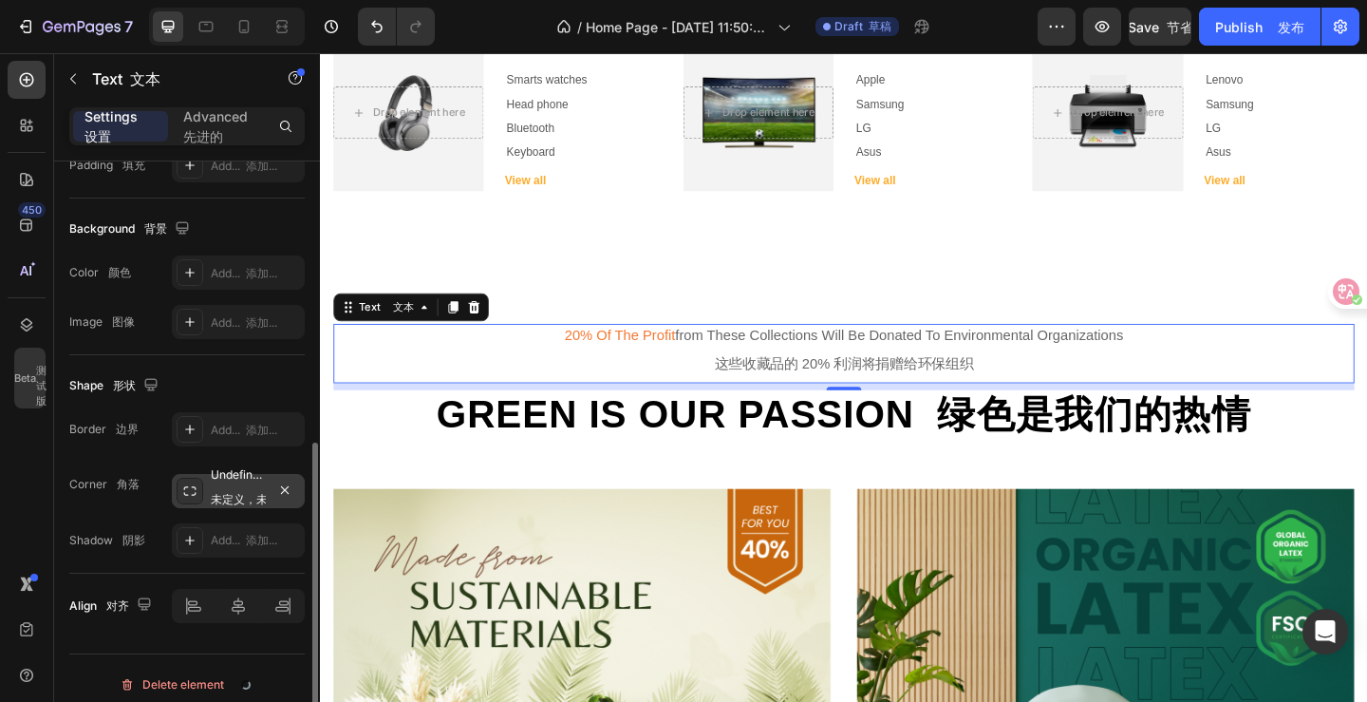
scroll to position [542, 0]
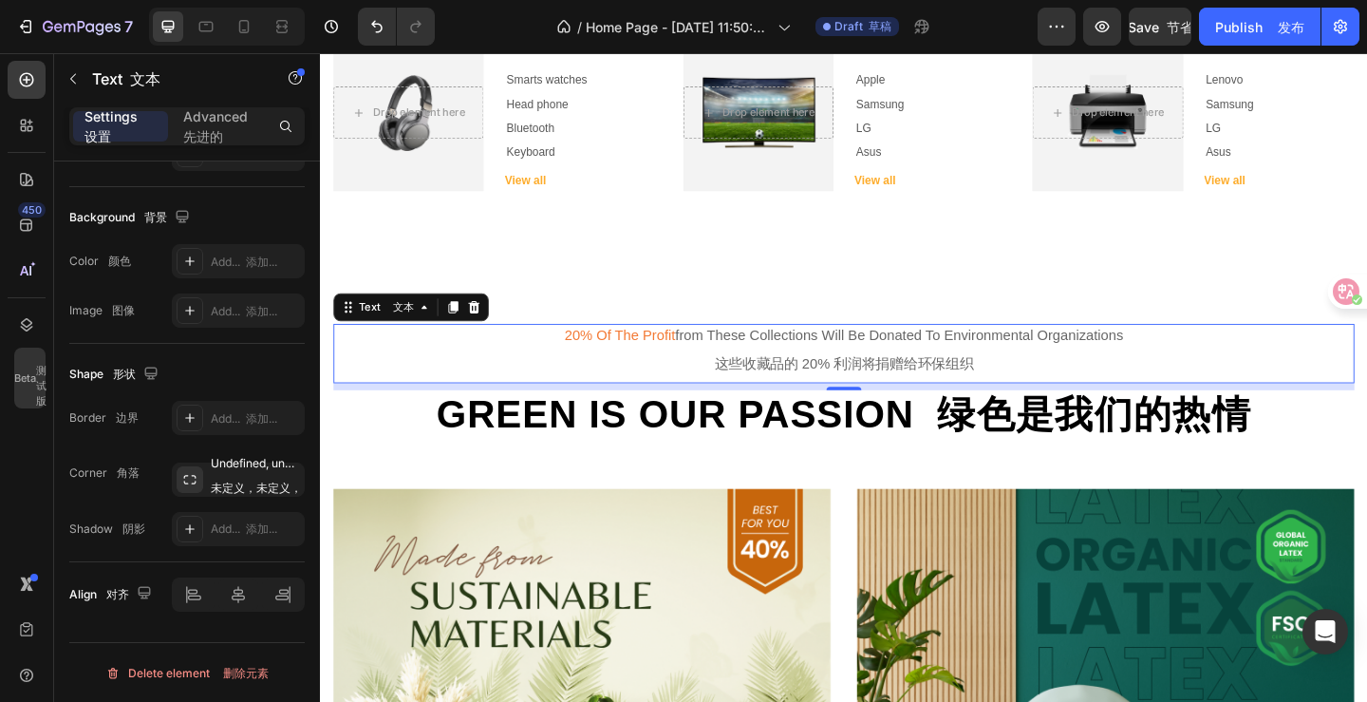
click at [740, 365] on div "20% of the profit from these collections will be donated to environmental organ…" at bounding box center [889, 379] width 1111 height 65
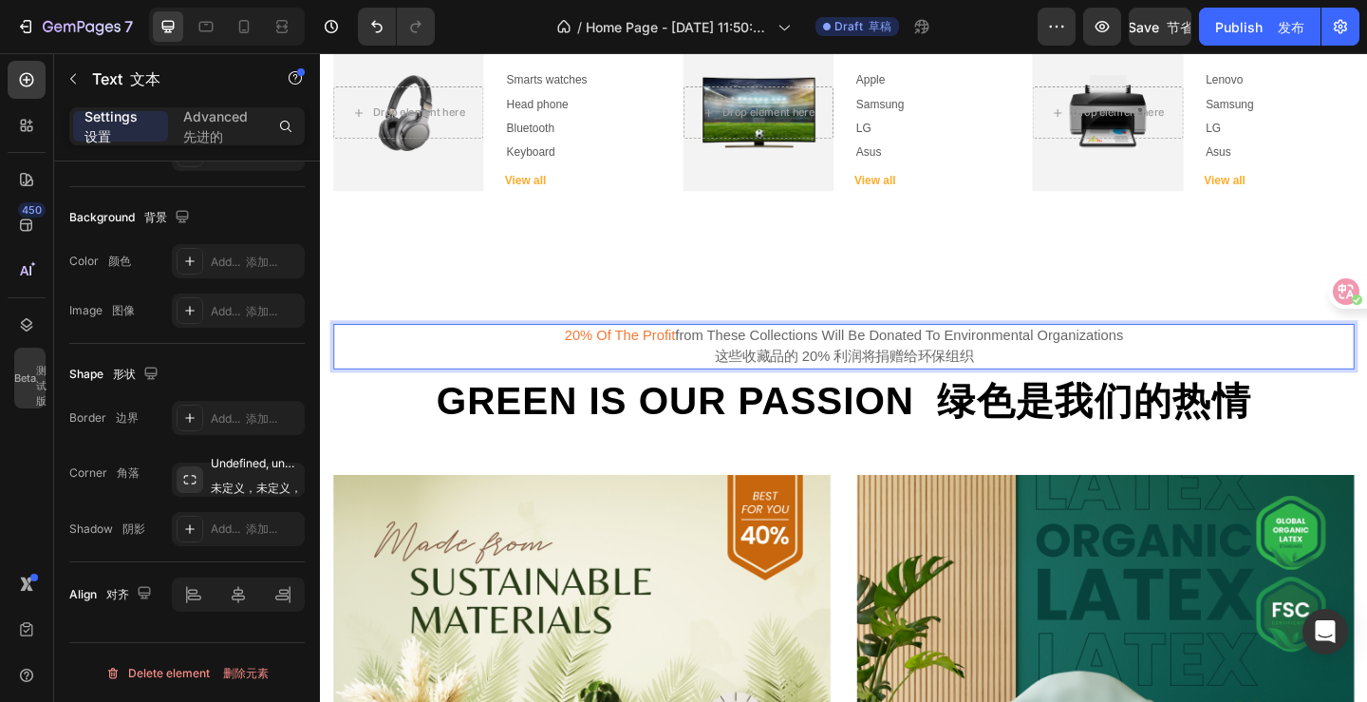
click at [1025, 384] on p "20% of the profit from these collections will be donated to environmental organ…" at bounding box center [889, 372] width 1107 height 46
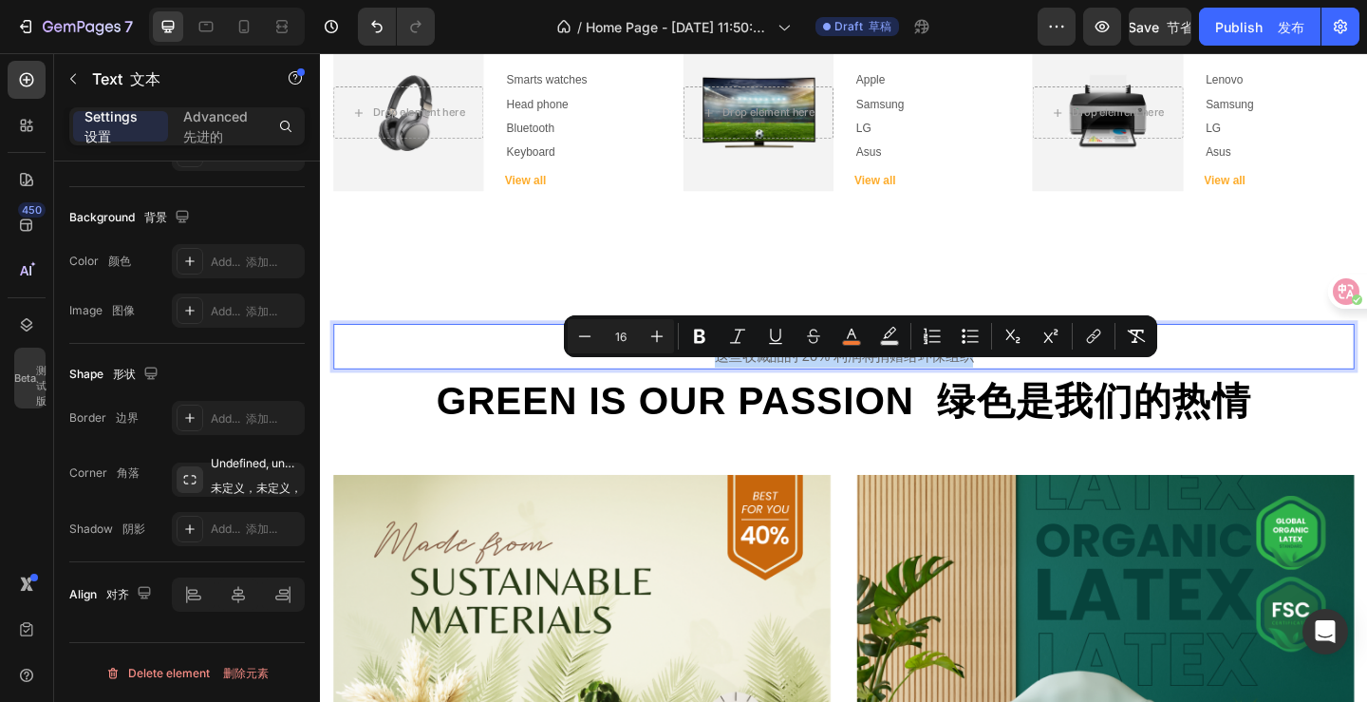
drag, startPoint x: 1029, startPoint y: 385, endPoint x: 554, endPoint y: 359, distance: 476.4
click at [554, 359] on p "20% of the profit from these collections will be donated to environmental organ…" at bounding box center [889, 372] width 1107 height 46
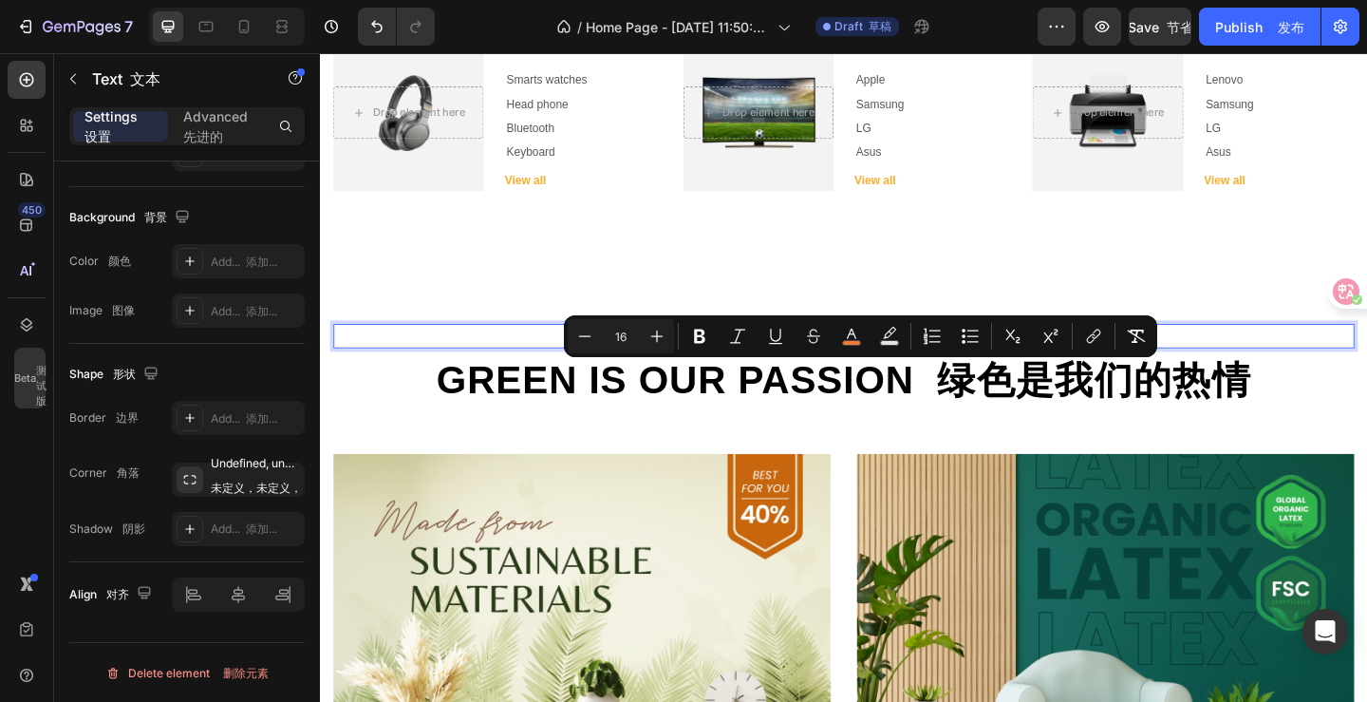
drag, startPoint x: 1100, startPoint y: 363, endPoint x: 946, endPoint y: 381, distance: 155.8
click at [653, 351] on p "Providing the best service to our customers is our mission." at bounding box center [889, 360] width 1107 height 23
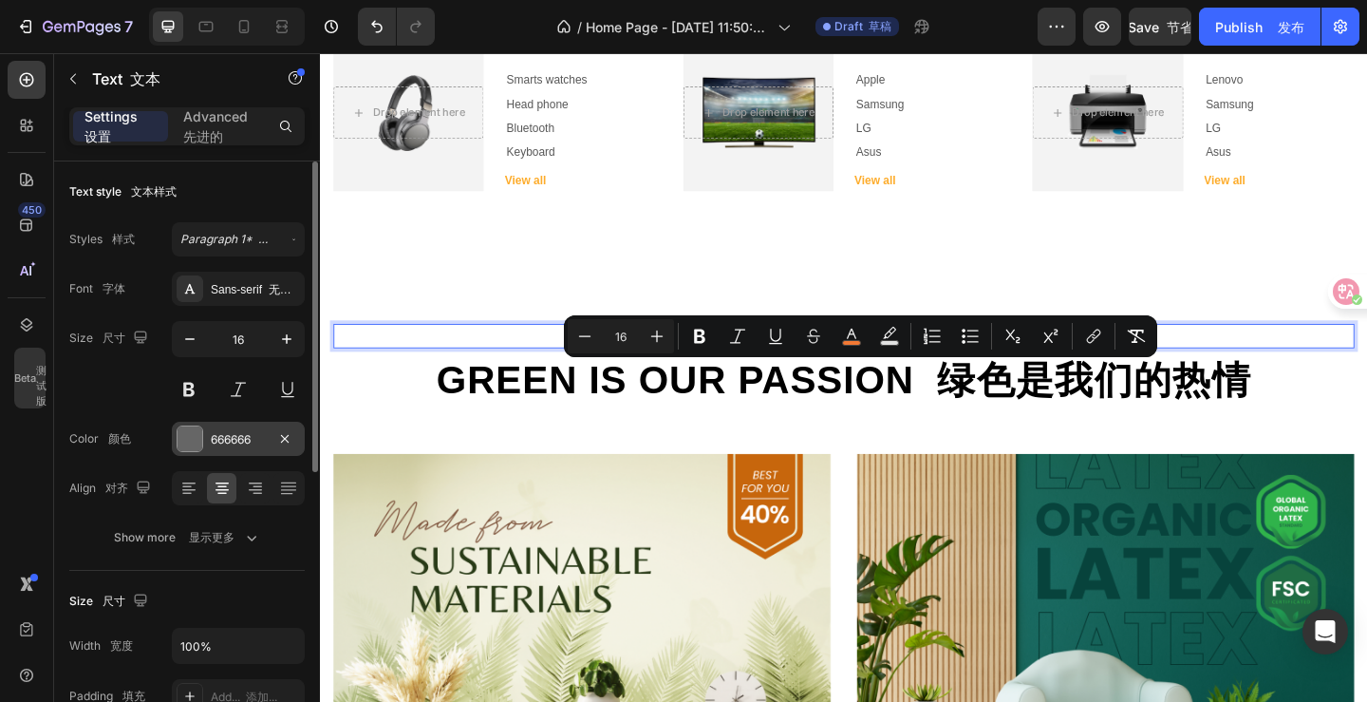
click at [216, 444] on div "666666" at bounding box center [238, 439] width 55 height 17
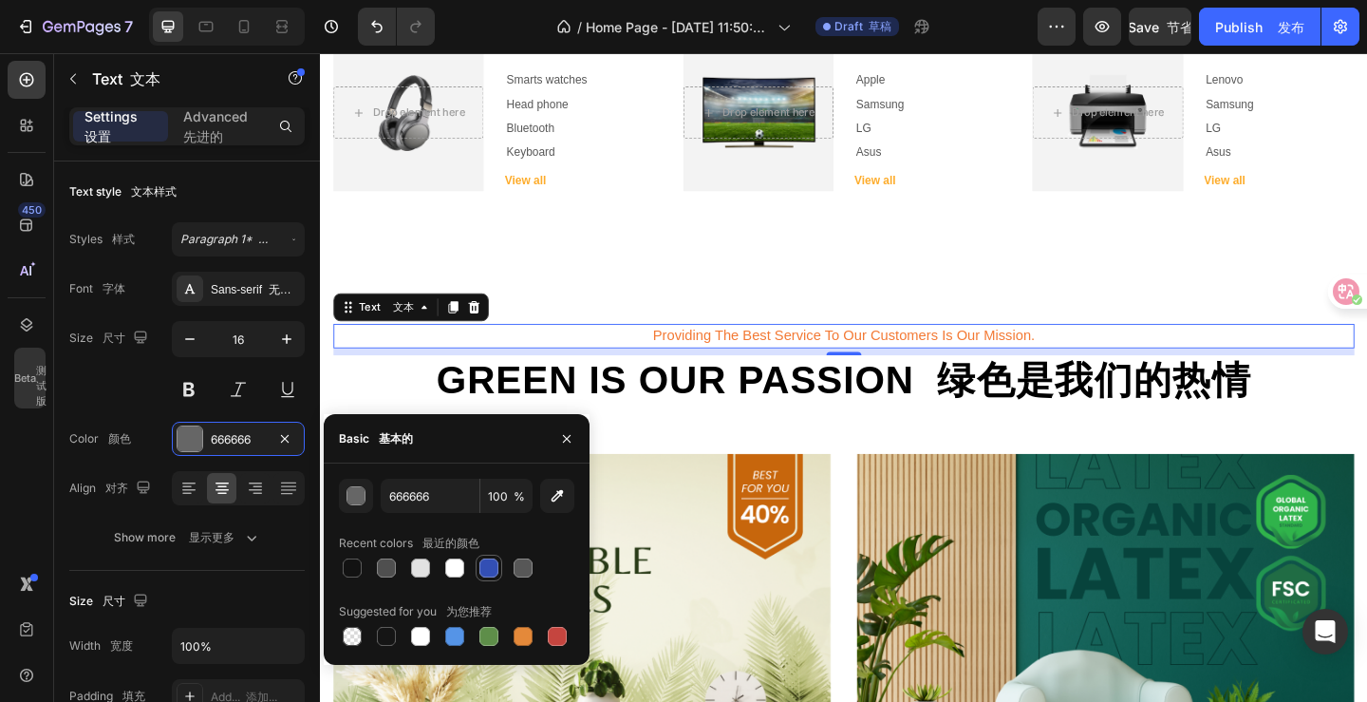
click at [492, 565] on div at bounding box center [488, 567] width 19 height 19
type input "334FB4"
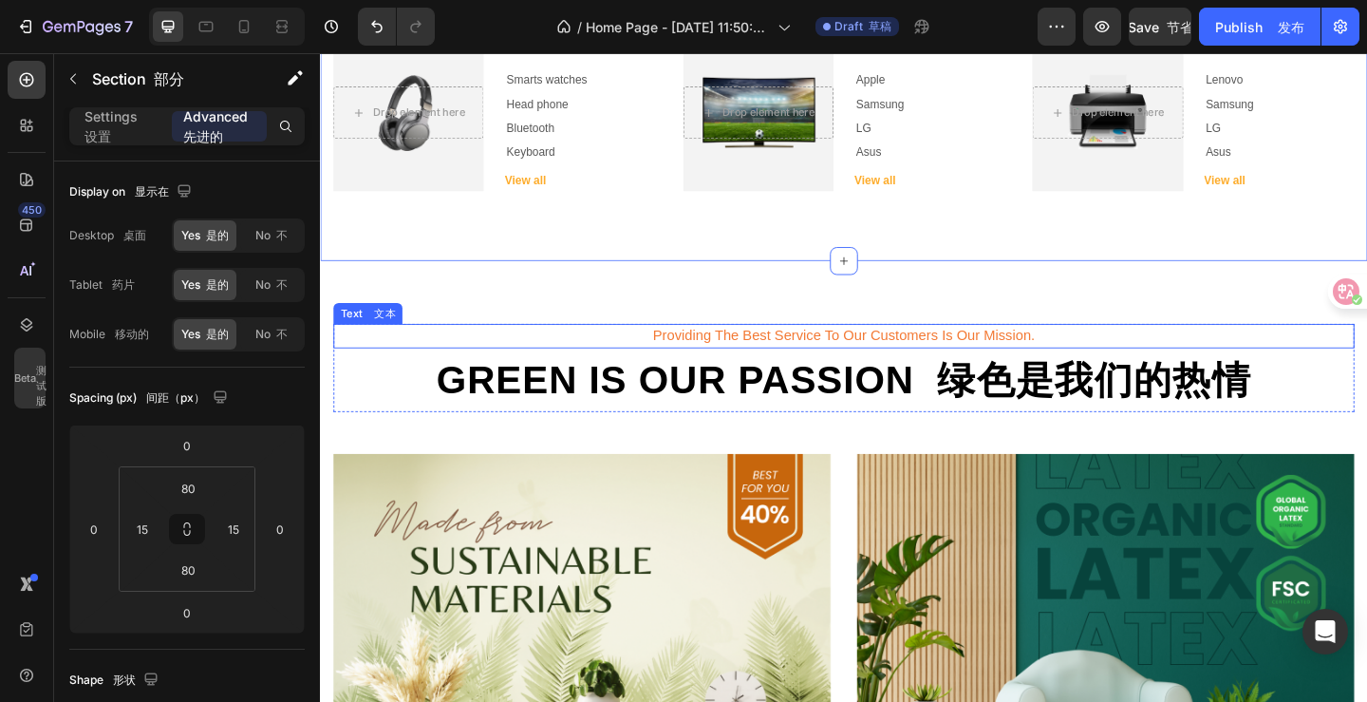
click at [716, 362] on span "Providing the best service to our customers is our mission." at bounding box center [890, 360] width 416 height 16
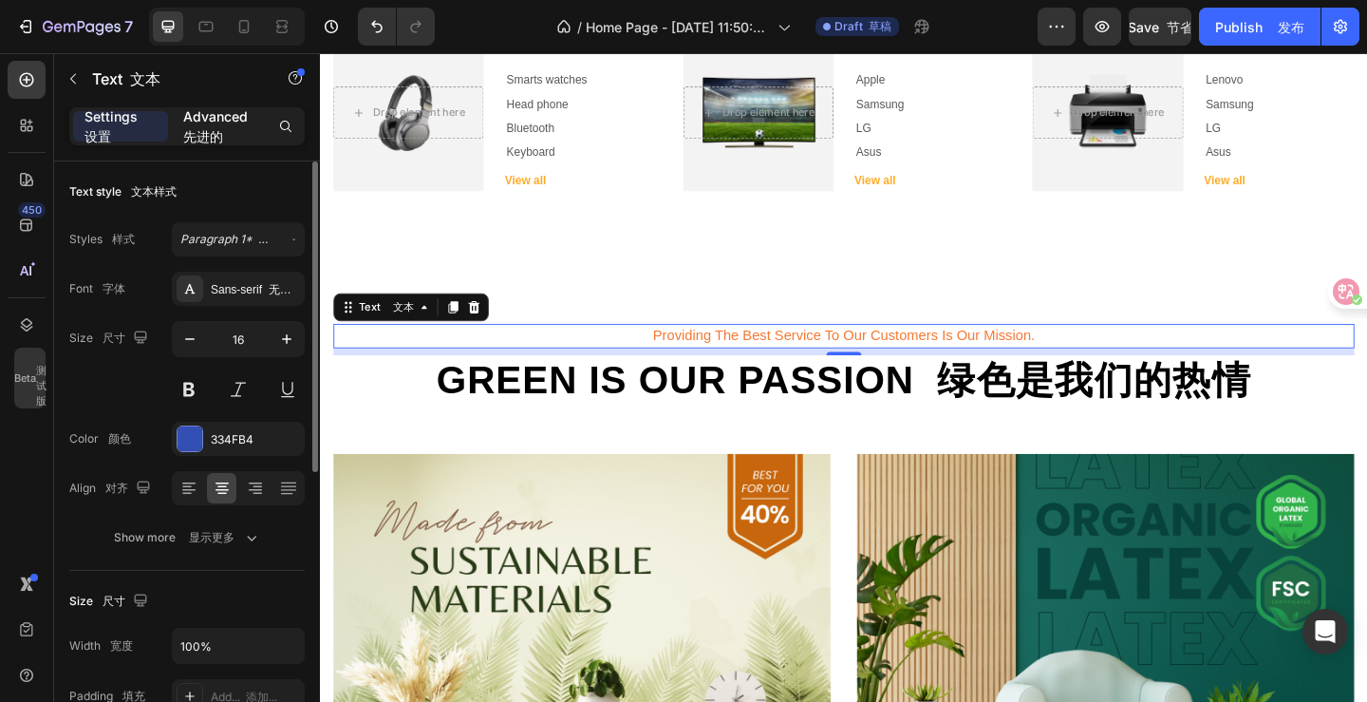
click at [207, 130] on font "先进的" at bounding box center [203, 136] width 40 height 16
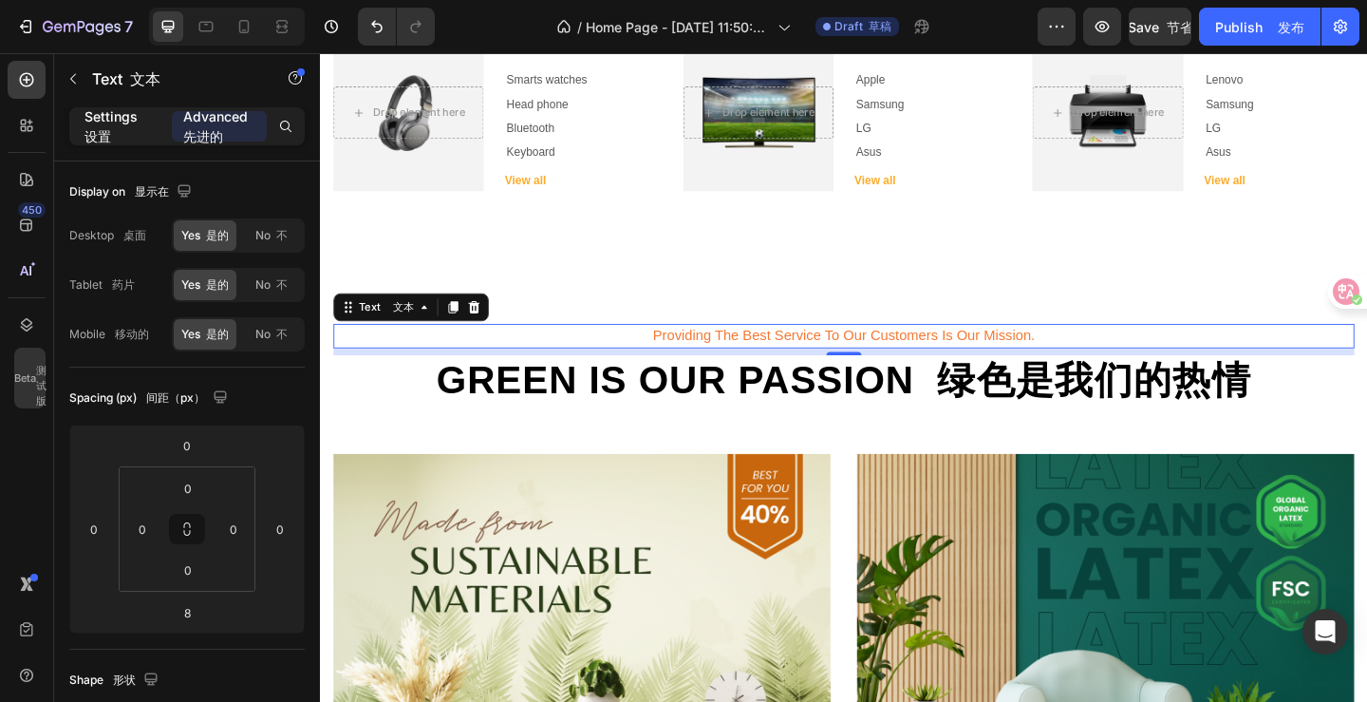
click at [96, 130] on font "设置" at bounding box center [98, 136] width 27 height 16
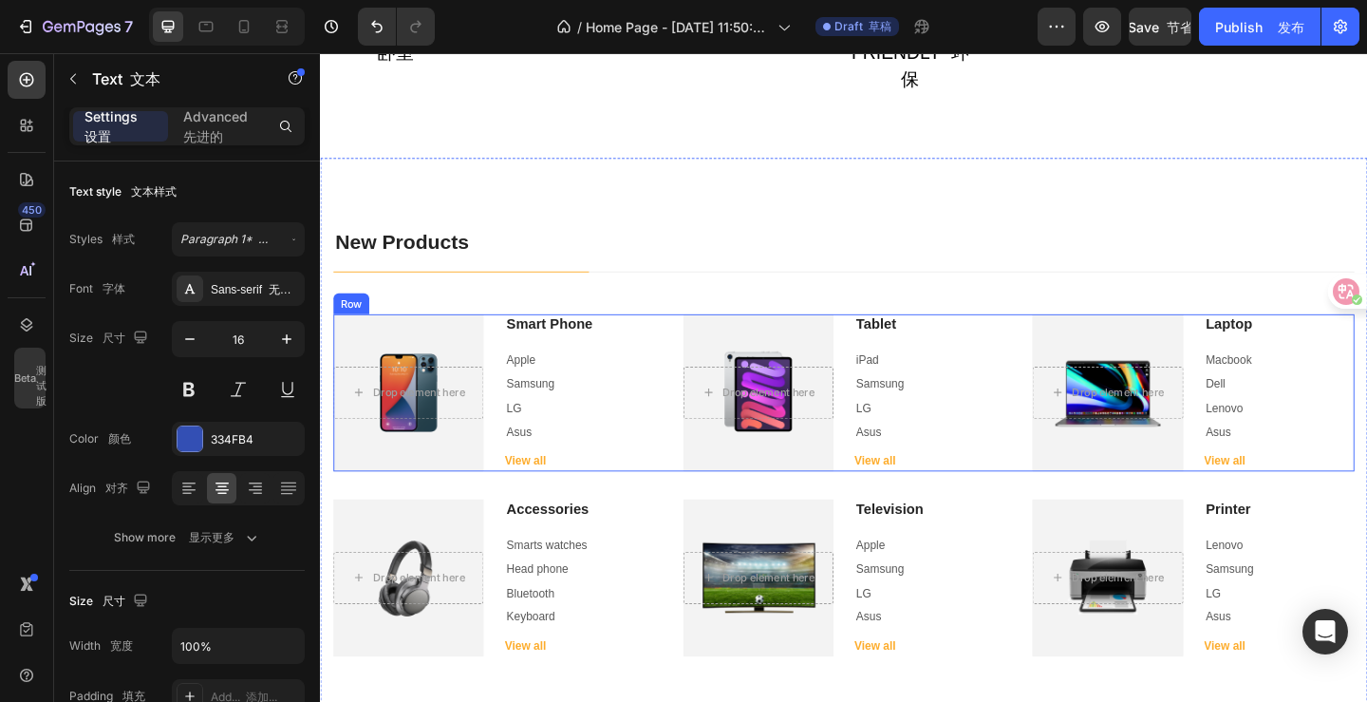
scroll to position [1139, 0]
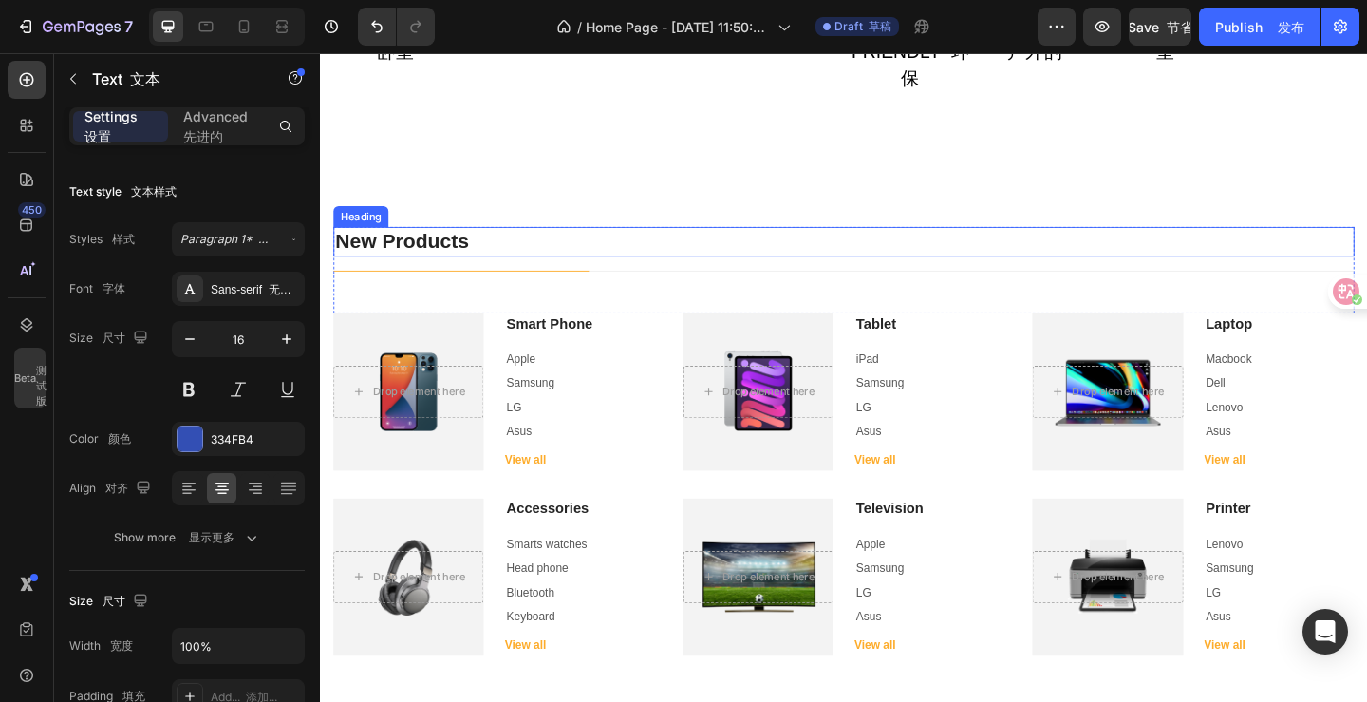
click at [486, 258] on h2 "New Products" at bounding box center [889, 258] width 1111 height 32
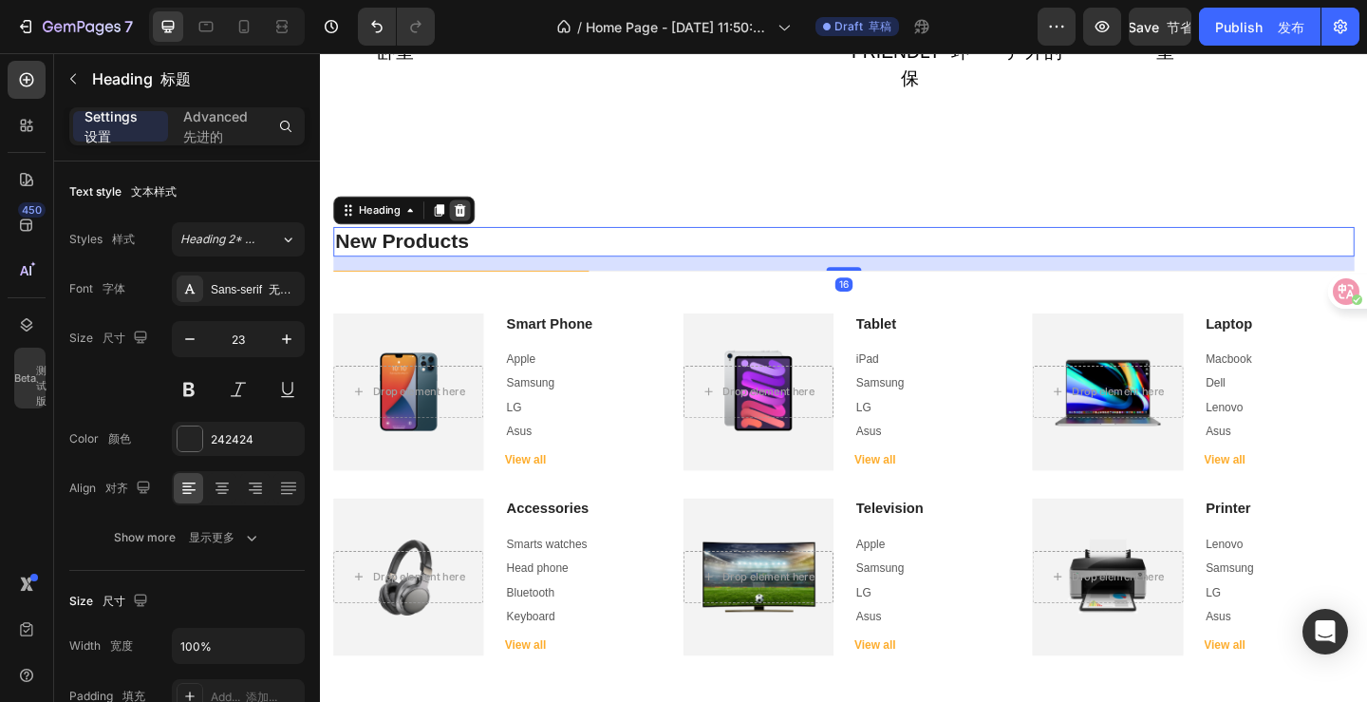
click at [471, 222] on icon at bounding box center [471, 223] width 15 height 15
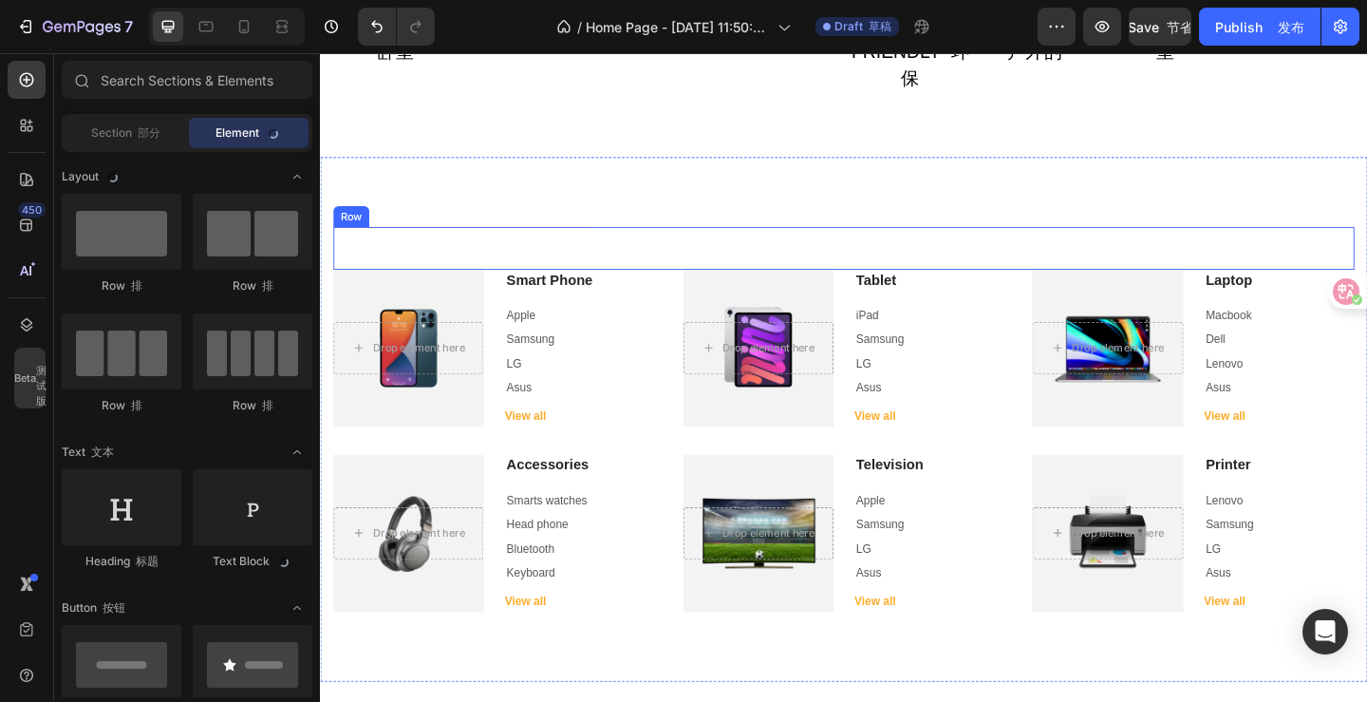
click at [494, 253] on div "Title Line Title Line Row" at bounding box center [889, 265] width 1111 height 47
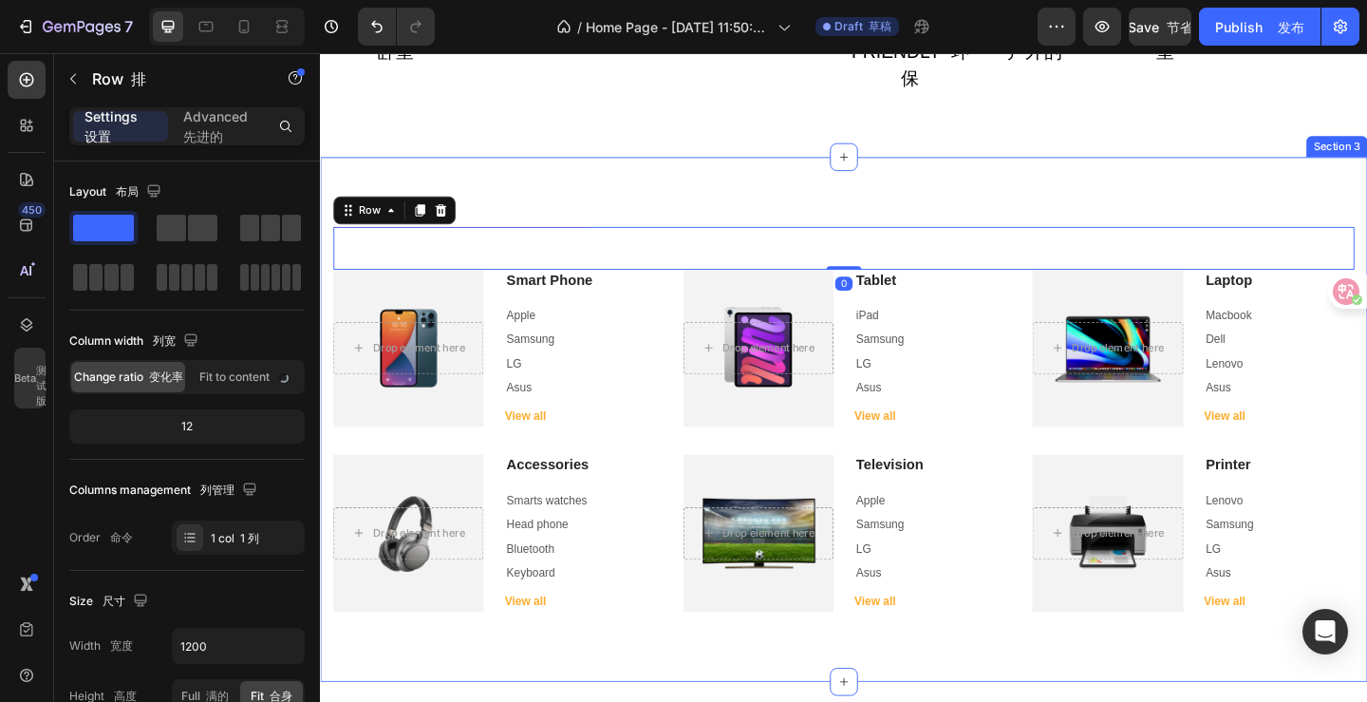
click at [527, 210] on div "Title Line Title Line Row Row 0 Drop element here Hero Banner Smart Phone Headi…" at bounding box center [889, 451] width 1139 height 571
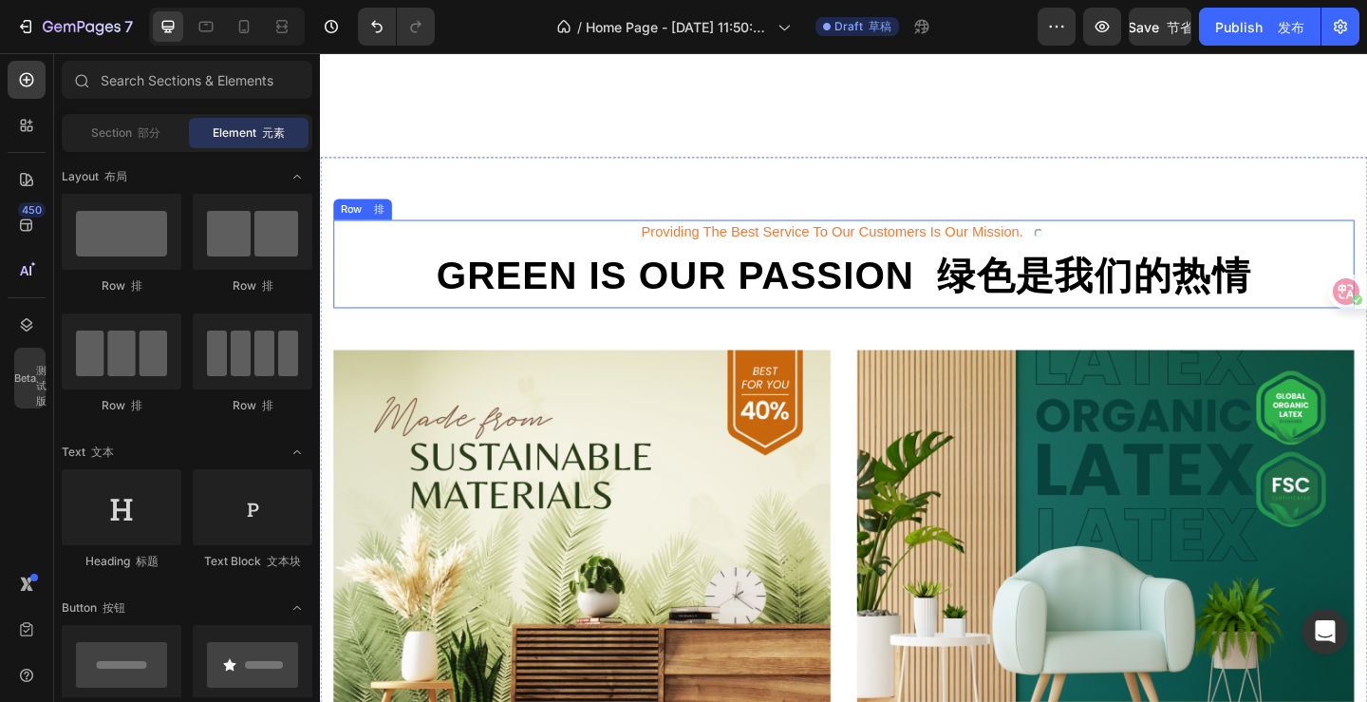
scroll to position [1234, 0]
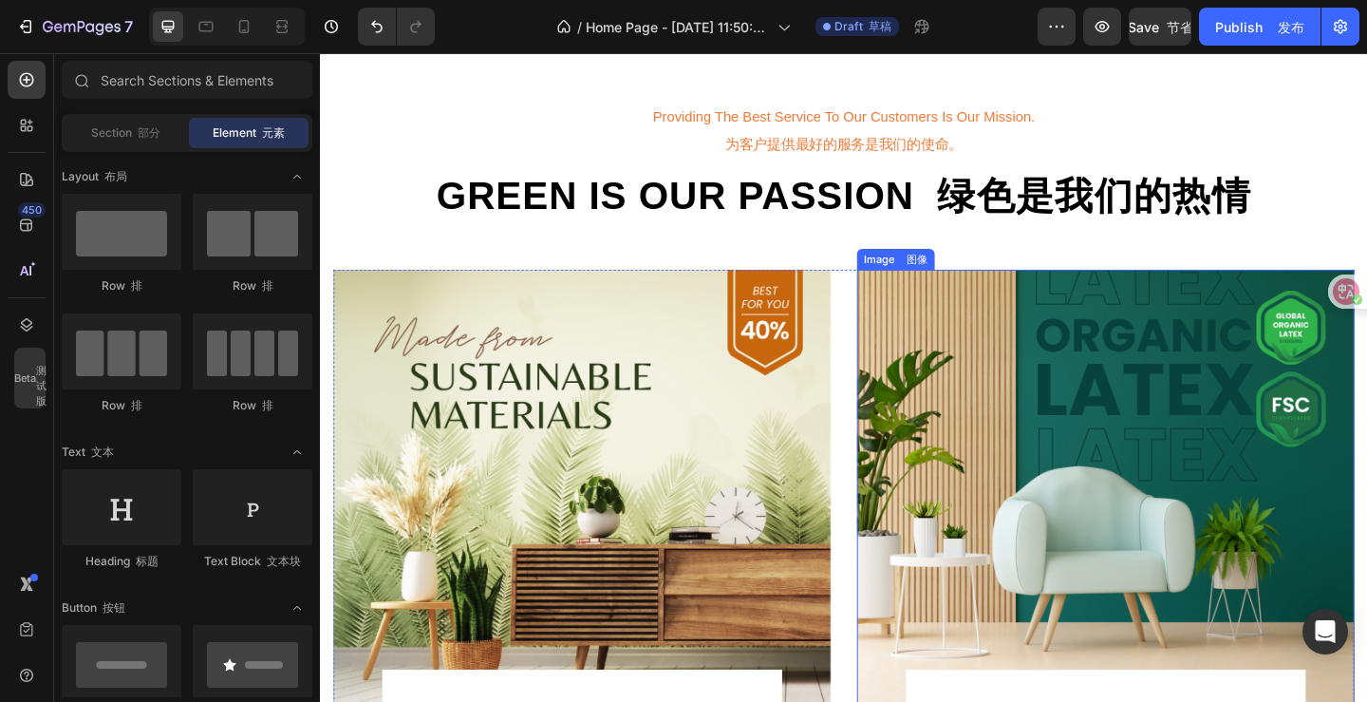
click at [852, 289] on img at bounding box center [604, 530] width 541 height 483
click at [1343, 511] on div "摘要报告 诊断 密度 外部链接 0 内部链接 0 Site Audit n/a 无" at bounding box center [683, 534] width 1367 height 46
click at [0, 551] on button at bounding box center [0, 551] width 0 height 0
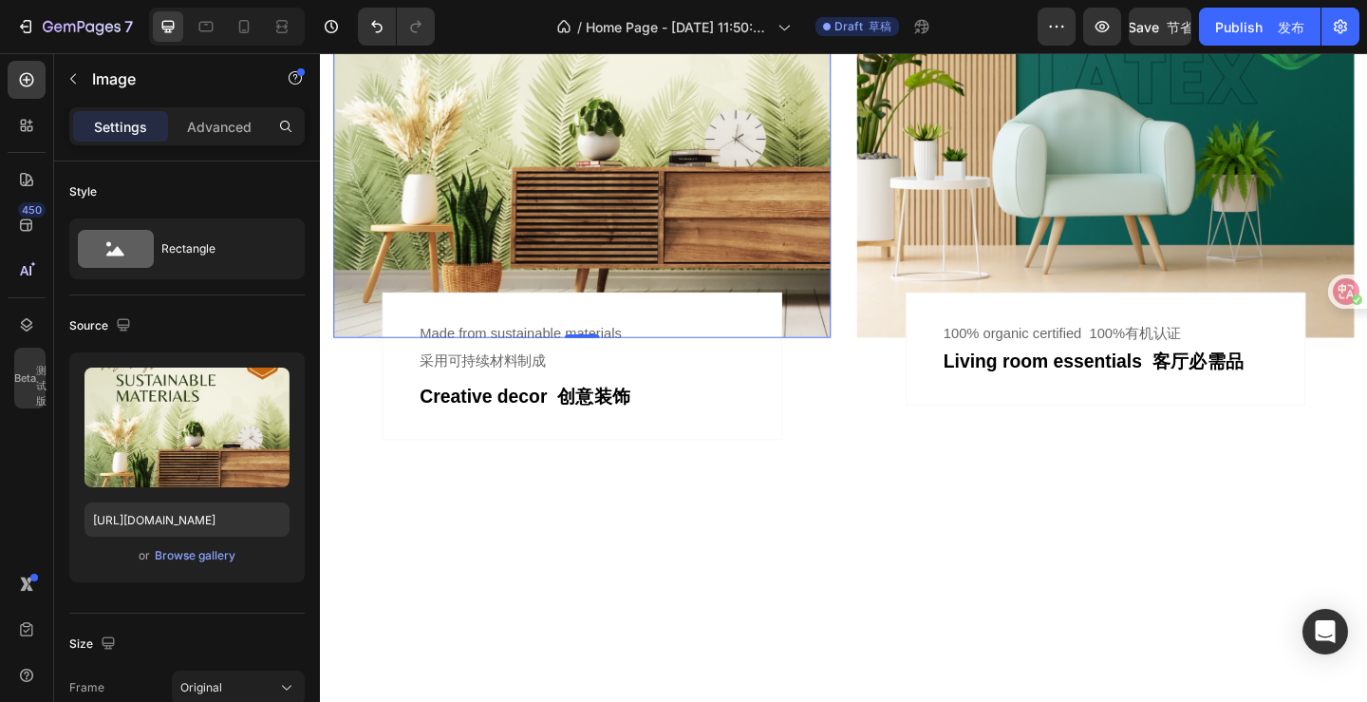
scroll to position [760, 0]
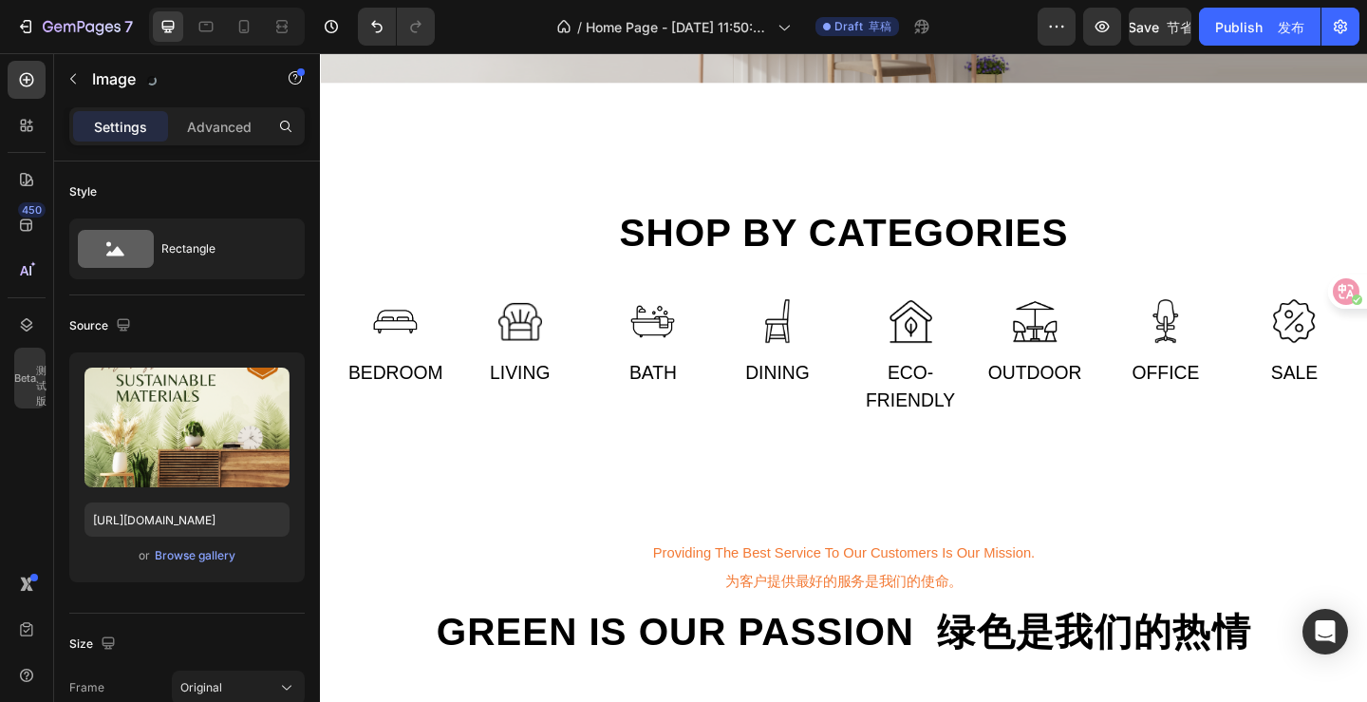
click at [76, 579] on button "针对此域名" at bounding box center [38, 590] width 76 height 23
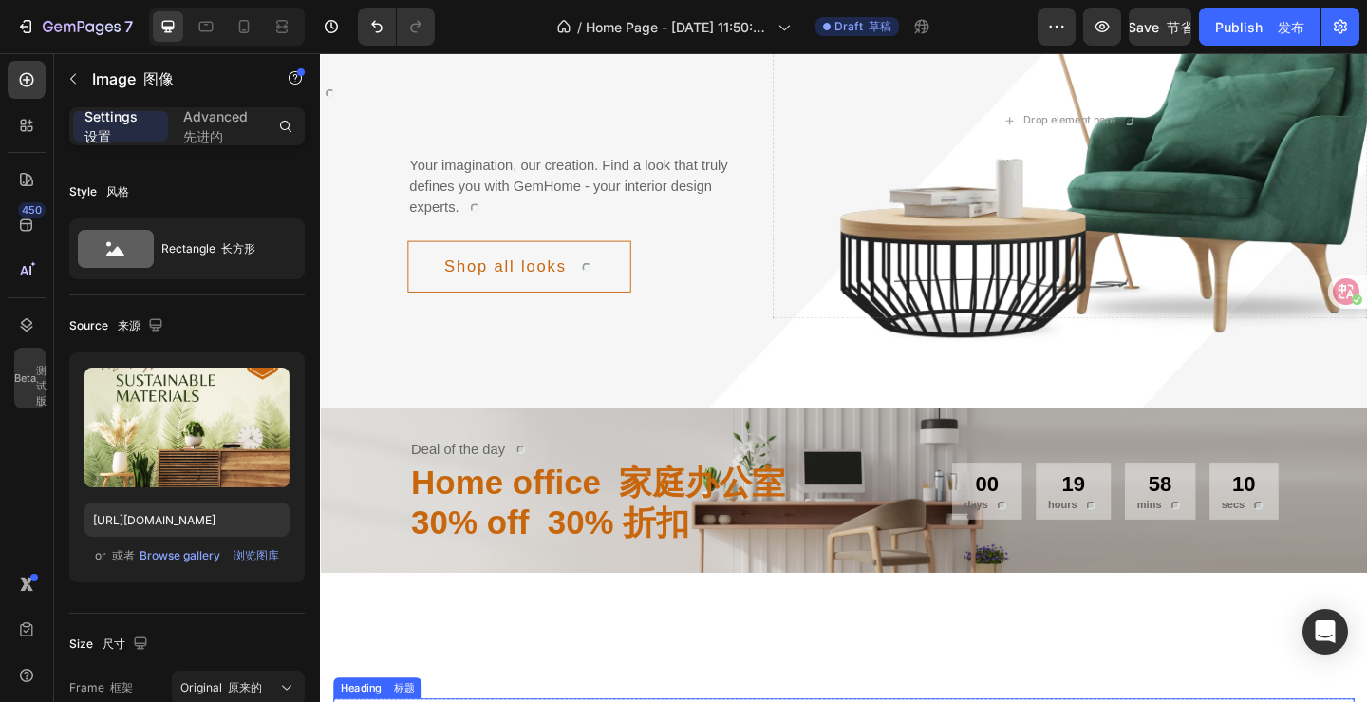
scroll to position [0, 0]
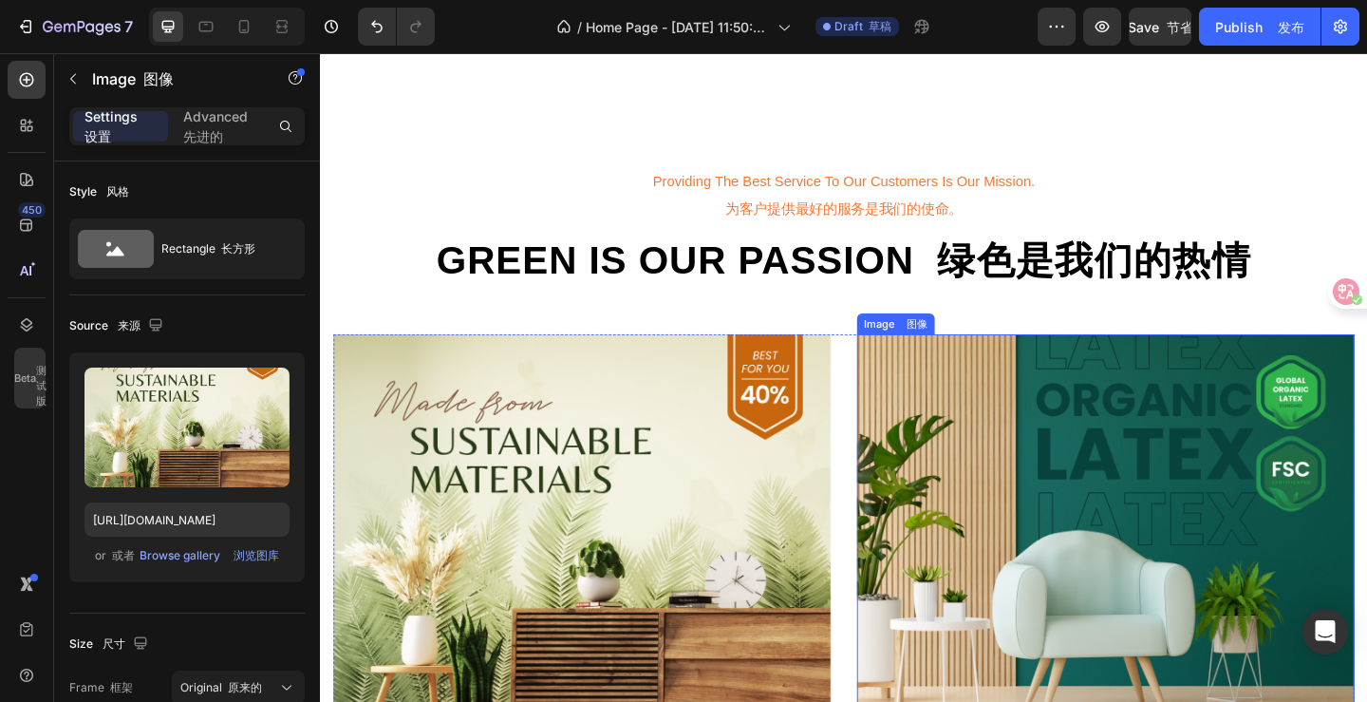
scroll to position [1689, 0]
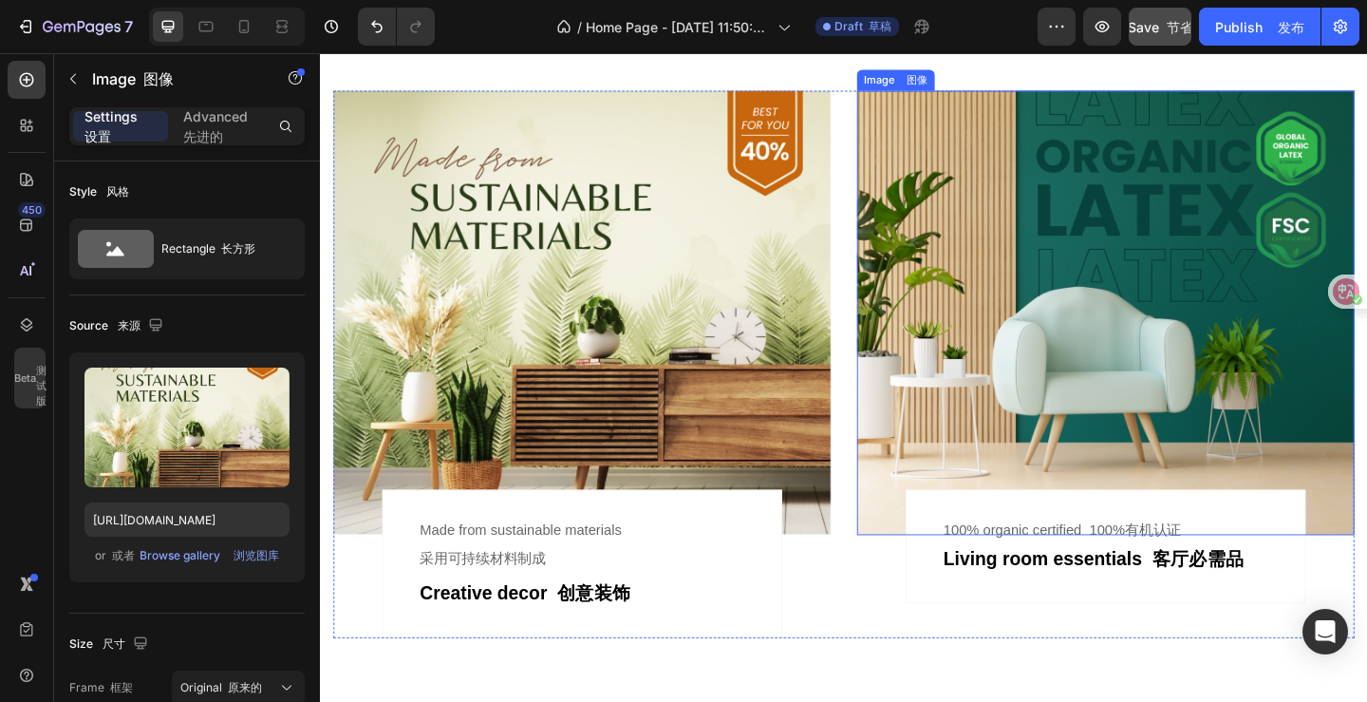
click at [1149, 31] on span "Save 节省" at bounding box center [1161, 27] width 66 height 16
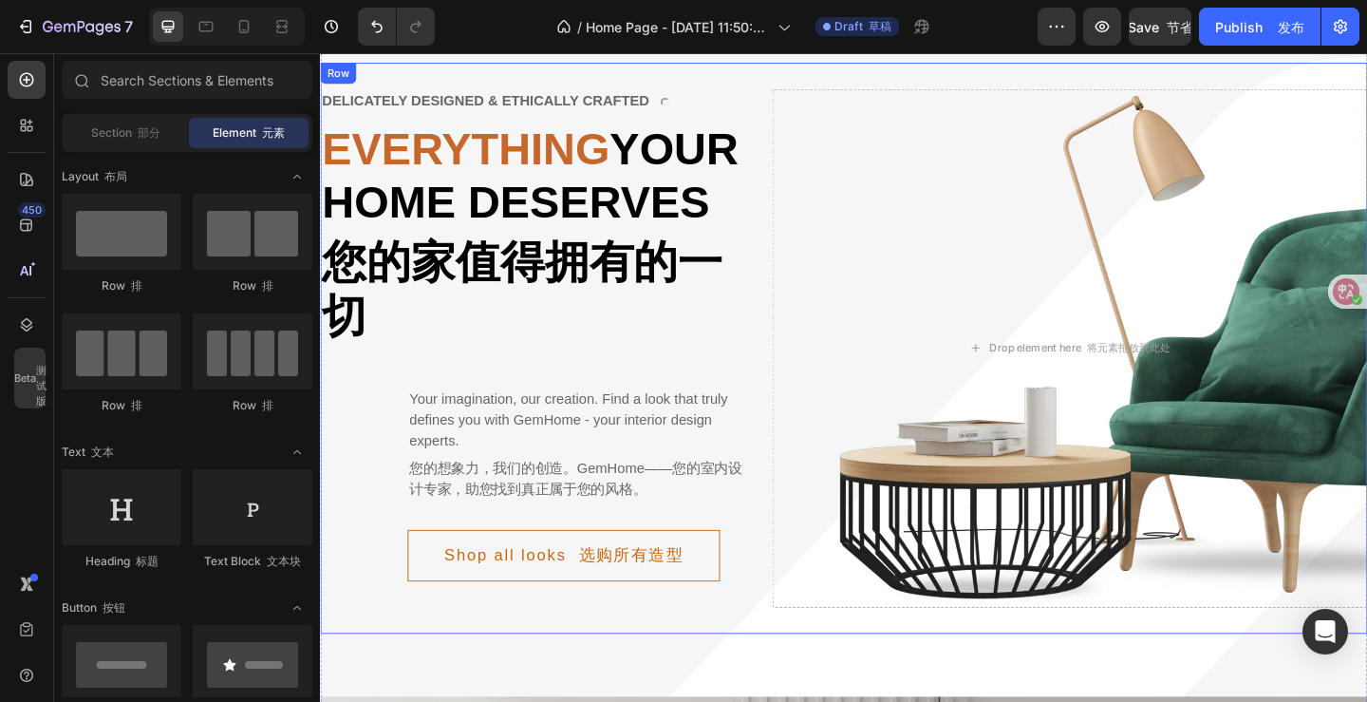
scroll to position [0, 0]
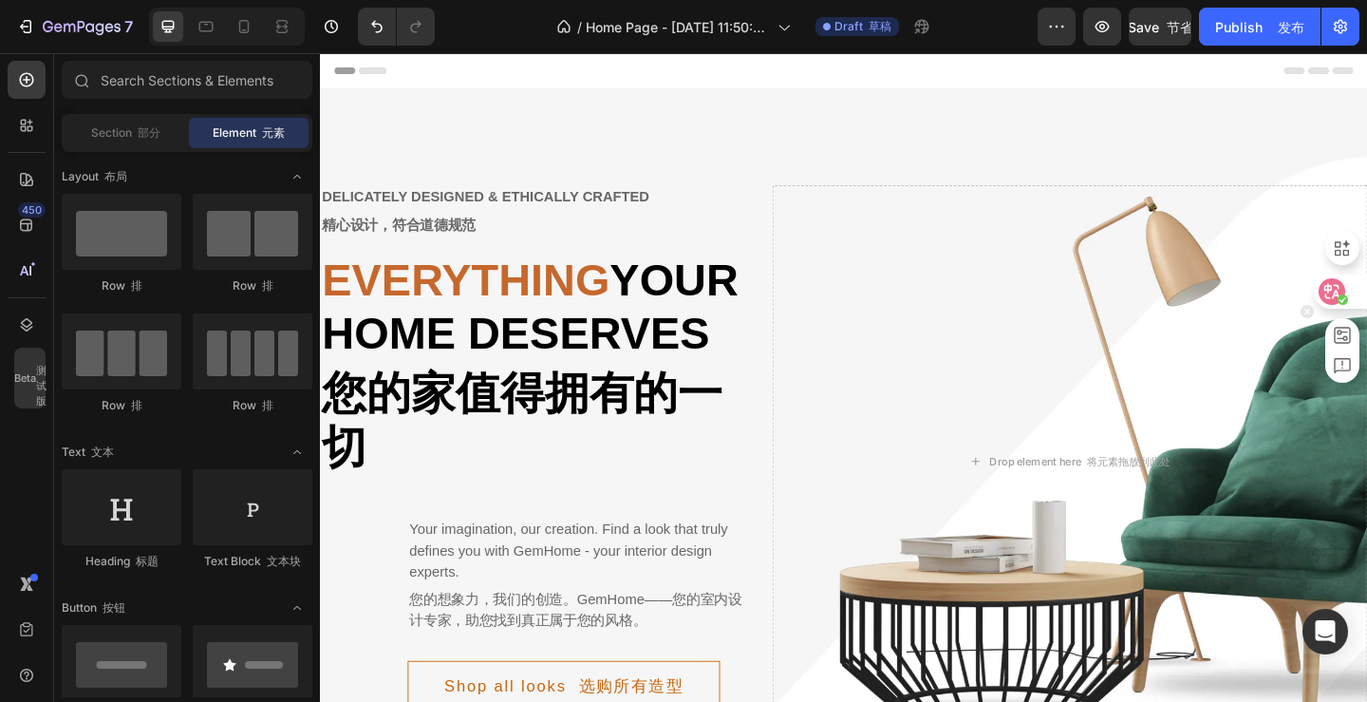
click at [1333, 296] on icon at bounding box center [1332, 291] width 16 height 15
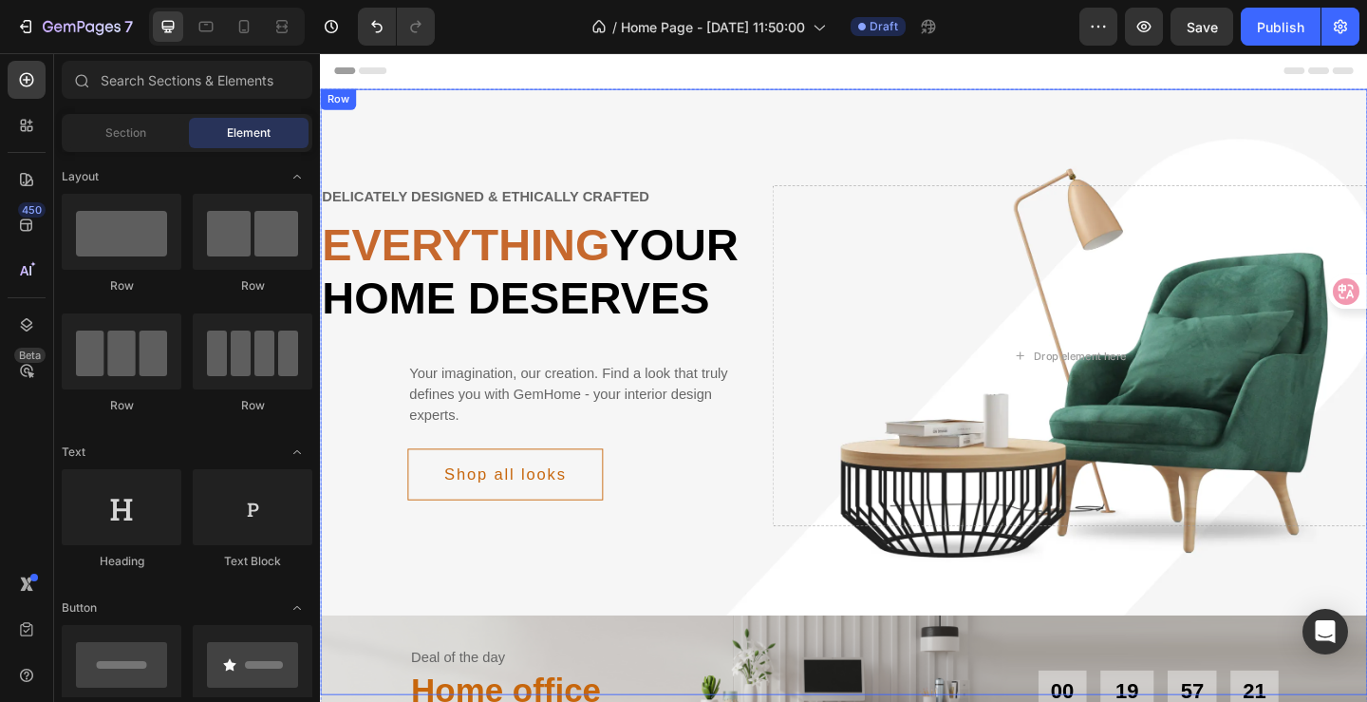
click at [774, 134] on div "Delicately designed & ethically crafted Text Everything your home deserves Head…" at bounding box center [889, 421] width 1139 height 659
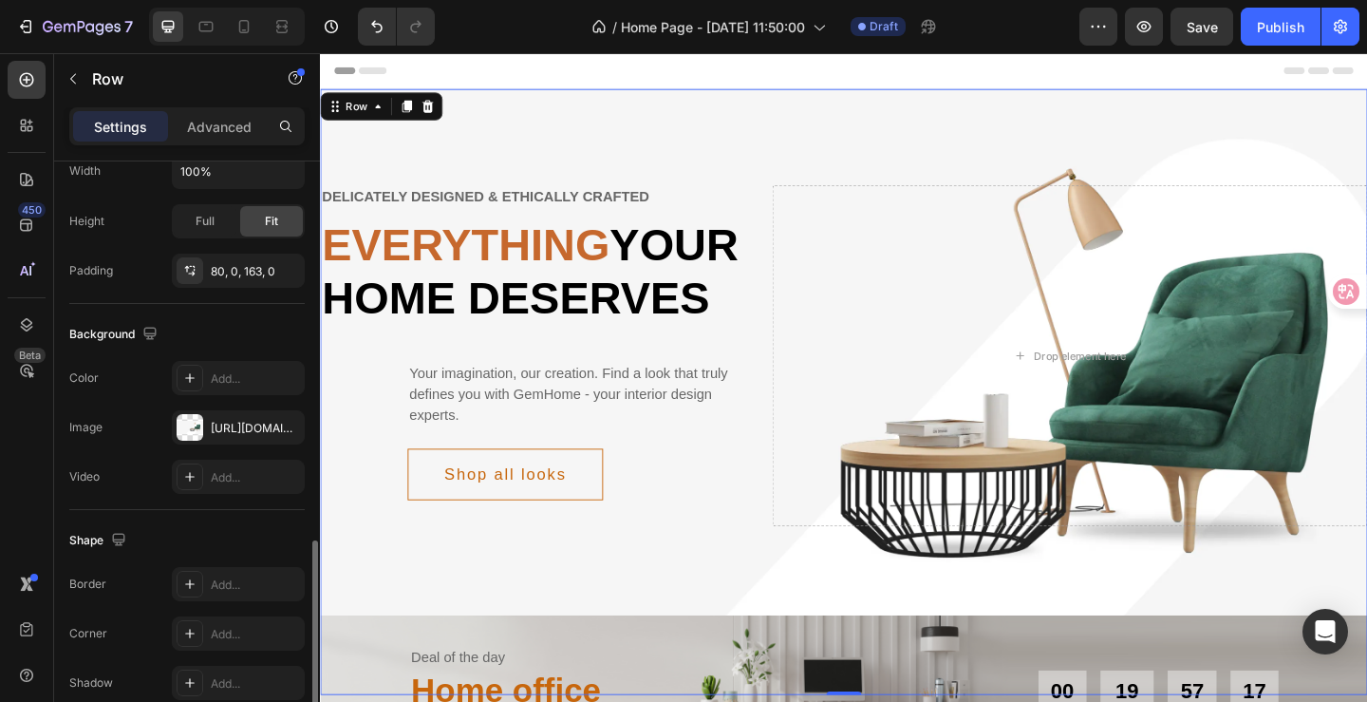
scroll to position [564, 0]
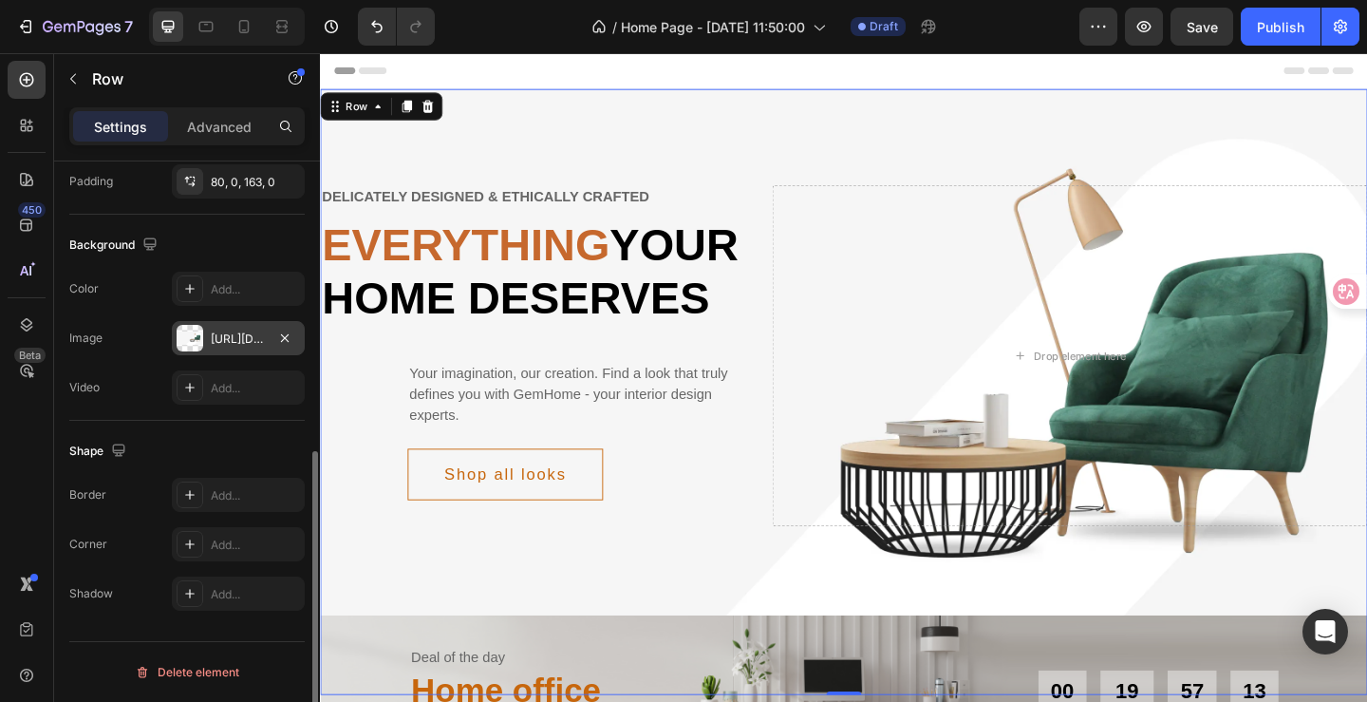
click at [234, 346] on div "[URL][DOMAIN_NAME]" at bounding box center [238, 338] width 55 height 17
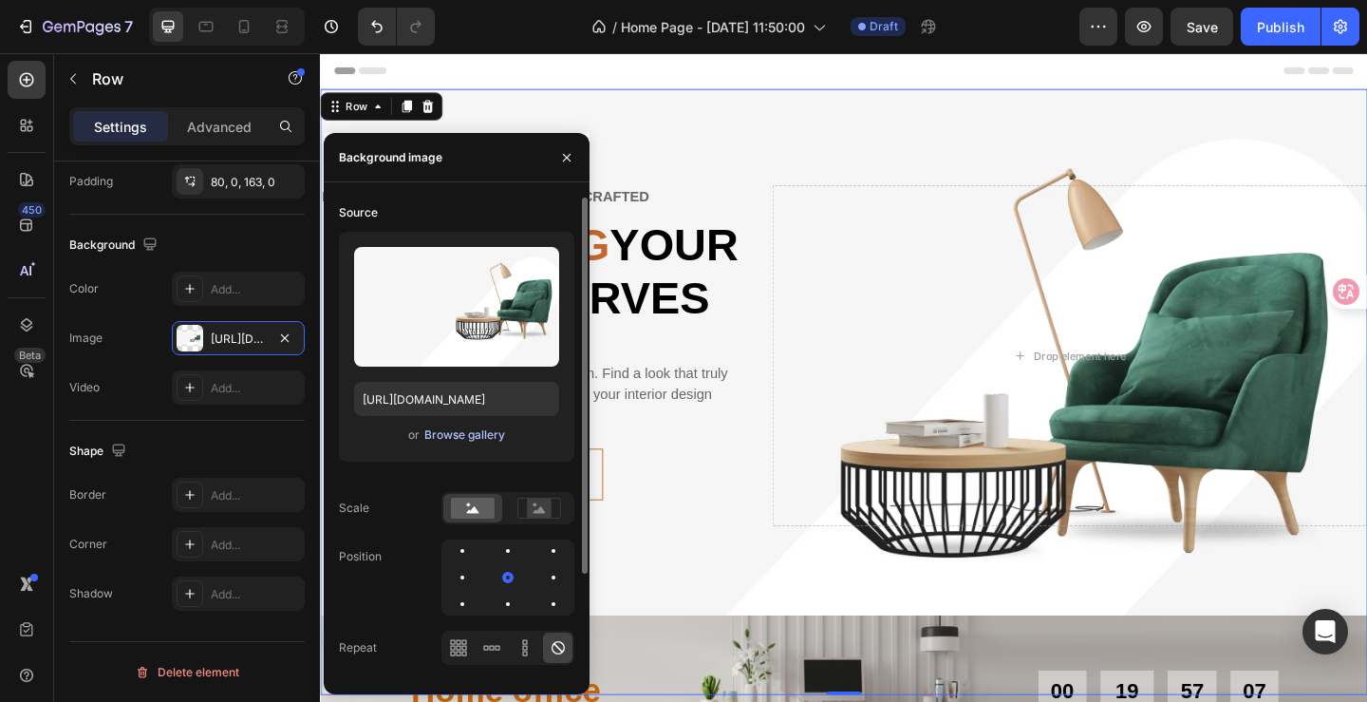
click at [472, 440] on div "Browse gallery" at bounding box center [464, 434] width 81 height 17
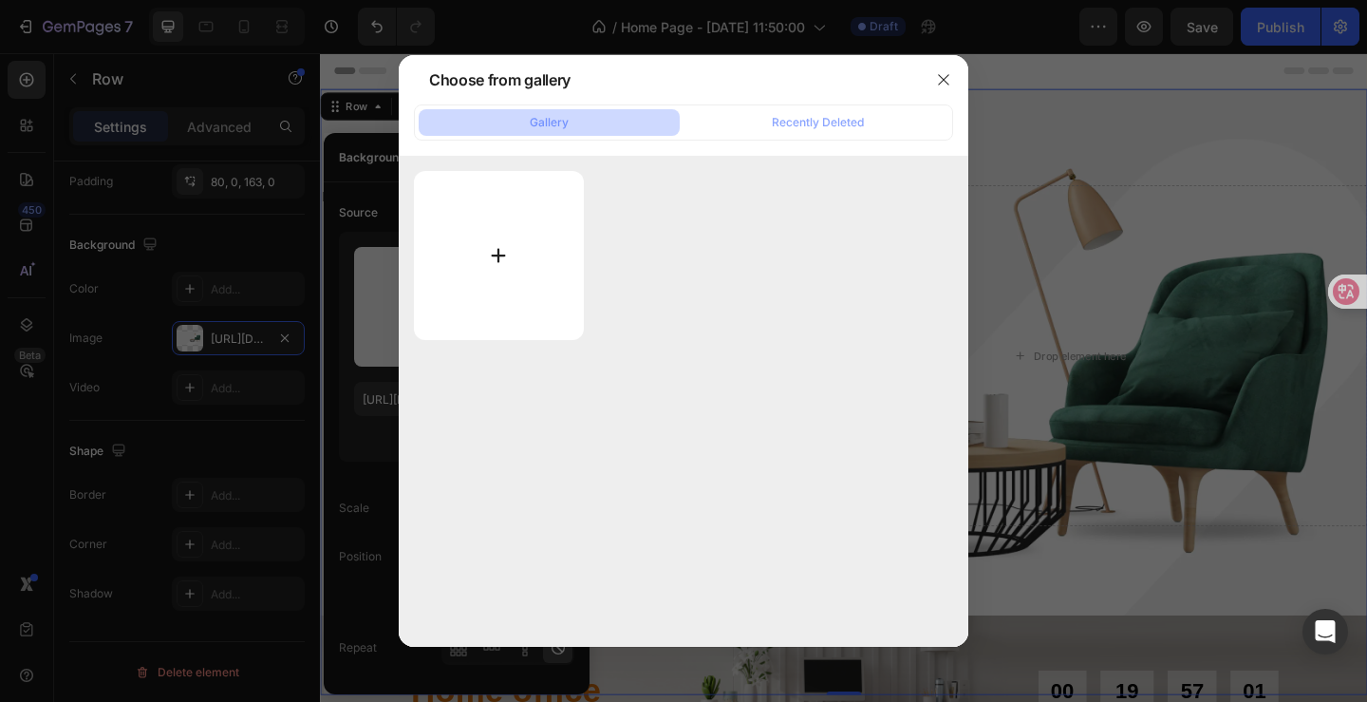
click at [521, 258] on input "file" at bounding box center [499, 255] width 170 height 169
click at [942, 74] on icon "button" at bounding box center [943, 79] width 15 height 15
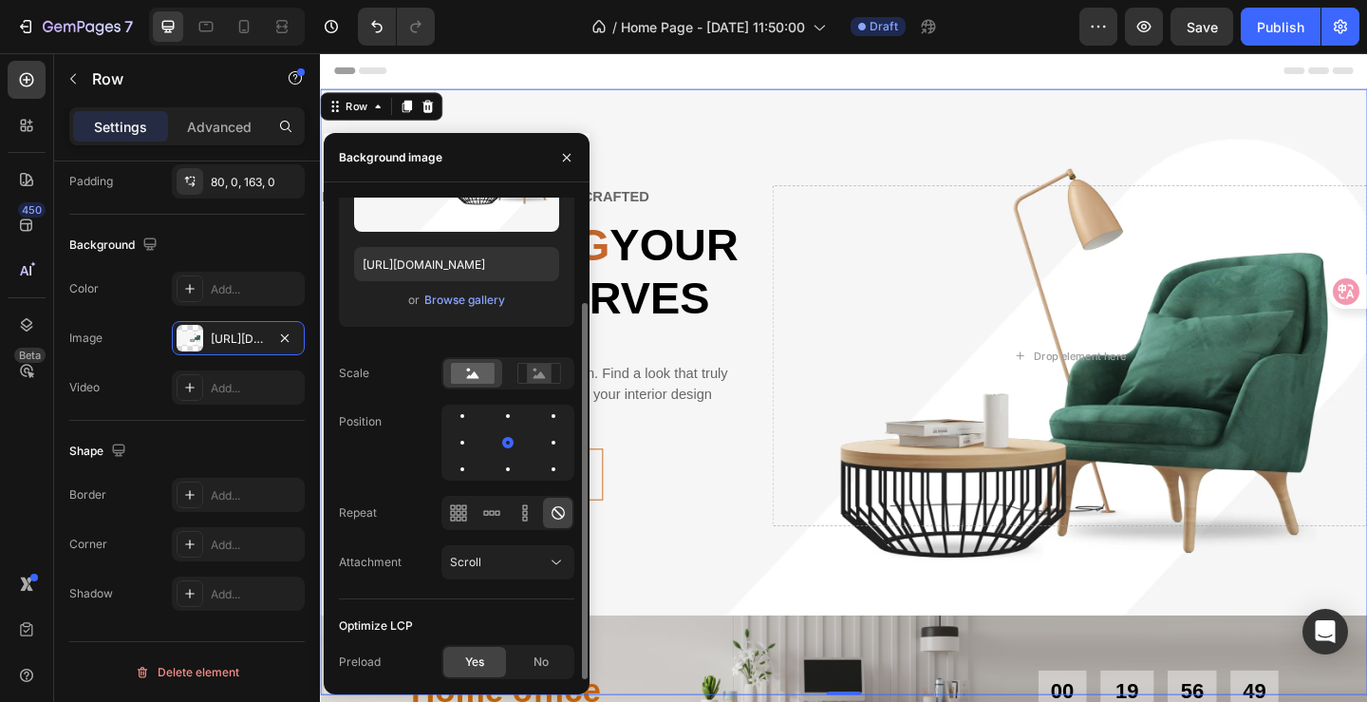
scroll to position [0, 0]
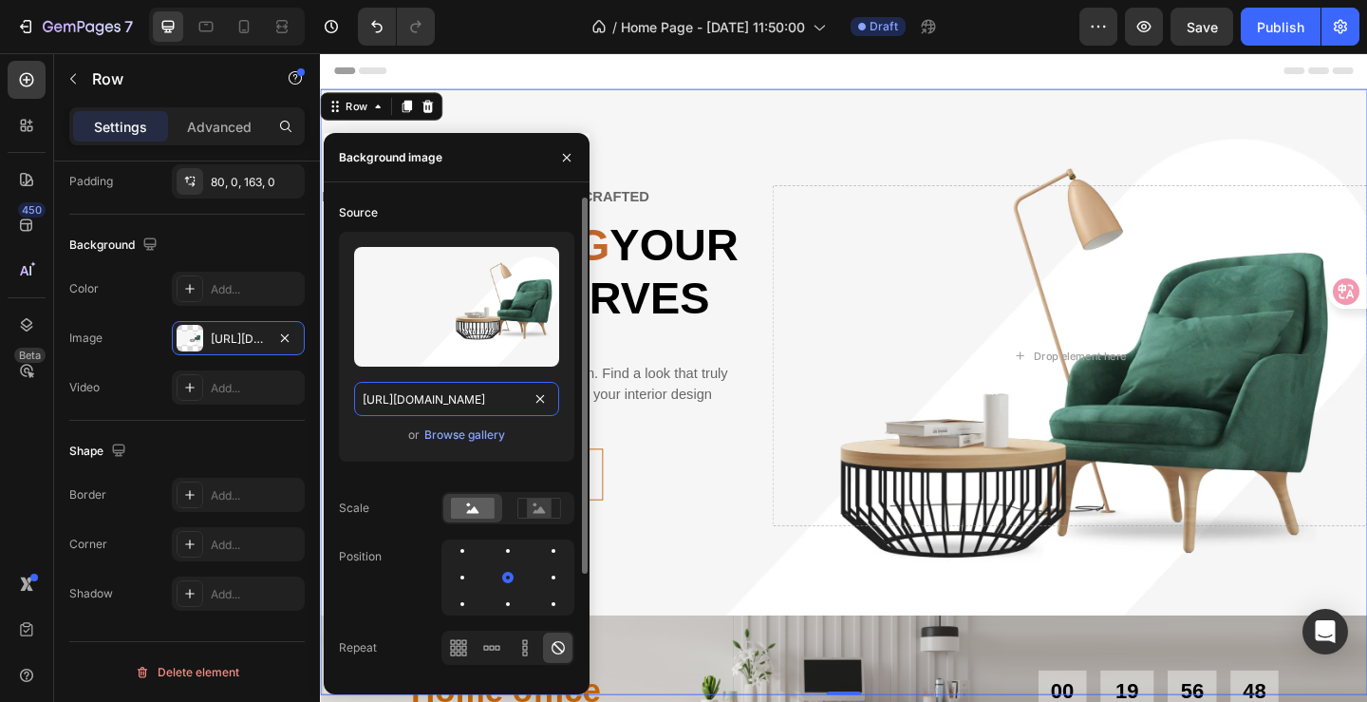
click at [489, 401] on input "[URL][DOMAIN_NAME]" at bounding box center [456, 399] width 205 height 34
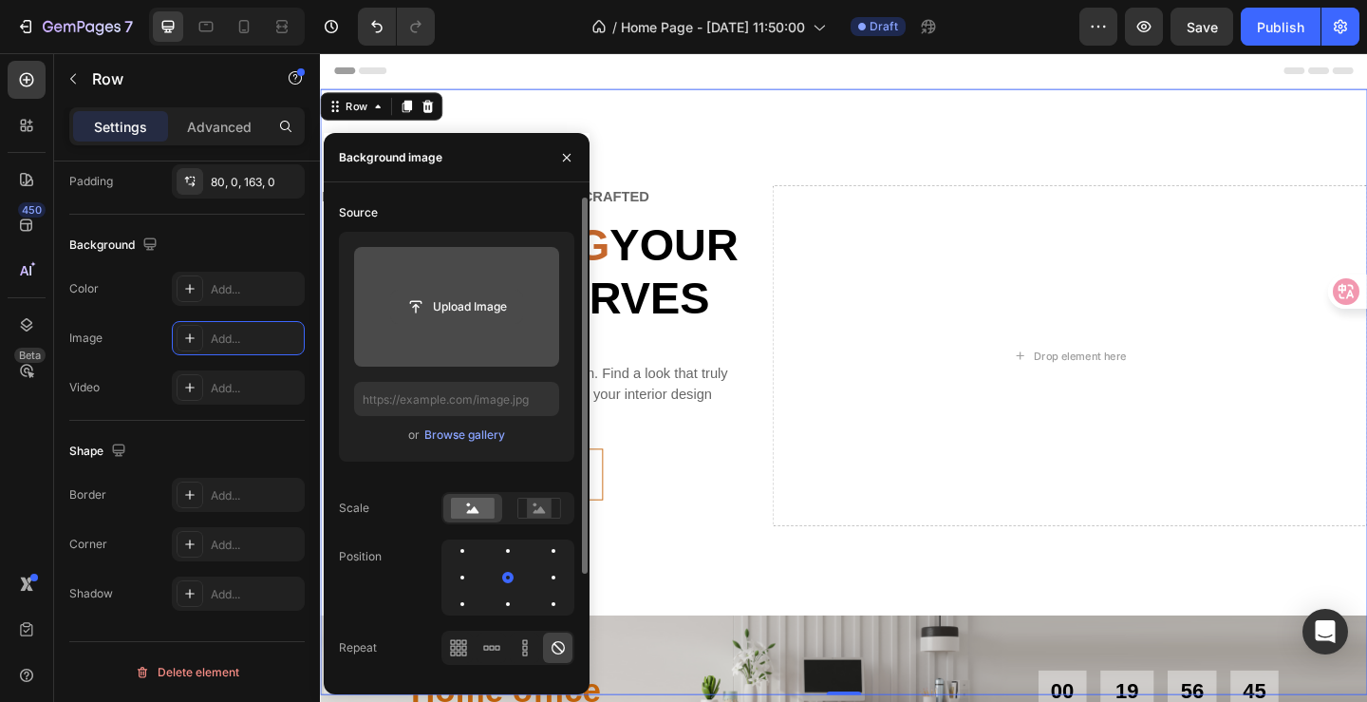
click at [462, 313] on input "file" at bounding box center [456, 307] width 131 height 32
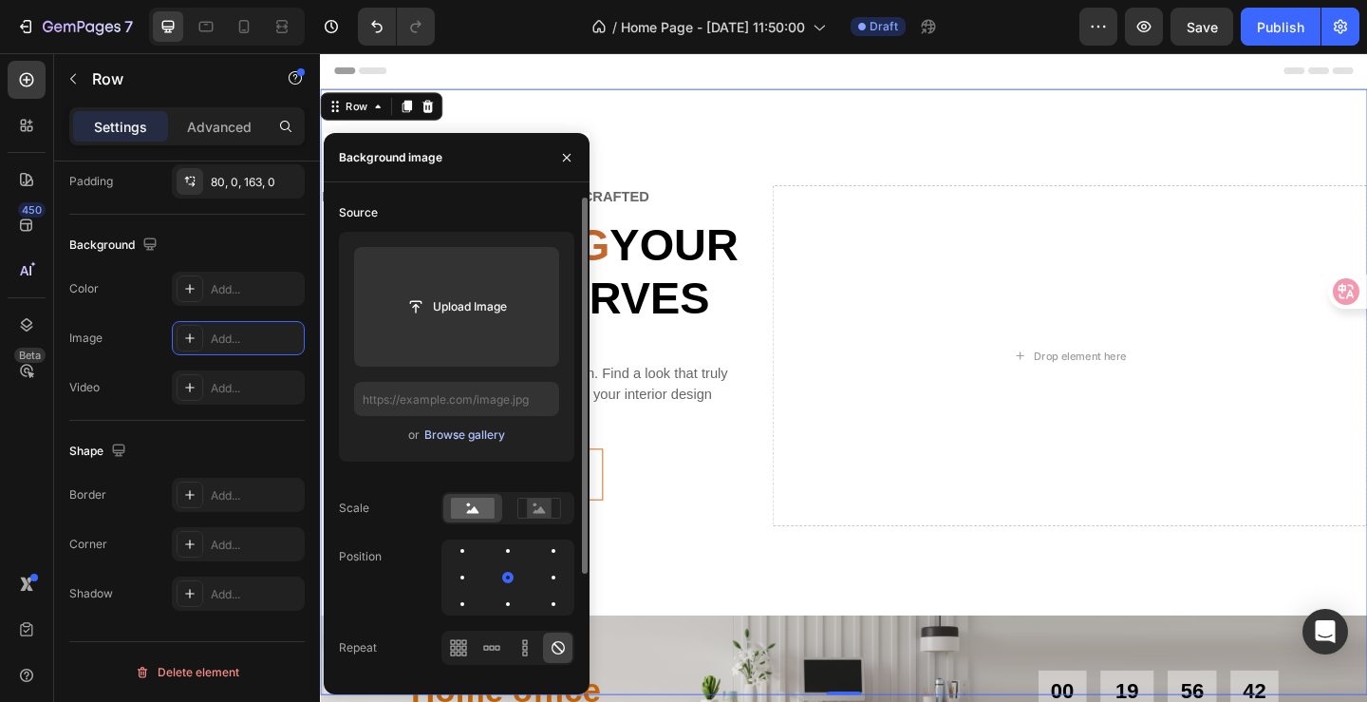
click at [478, 427] on div "Browse gallery" at bounding box center [464, 434] width 81 height 17
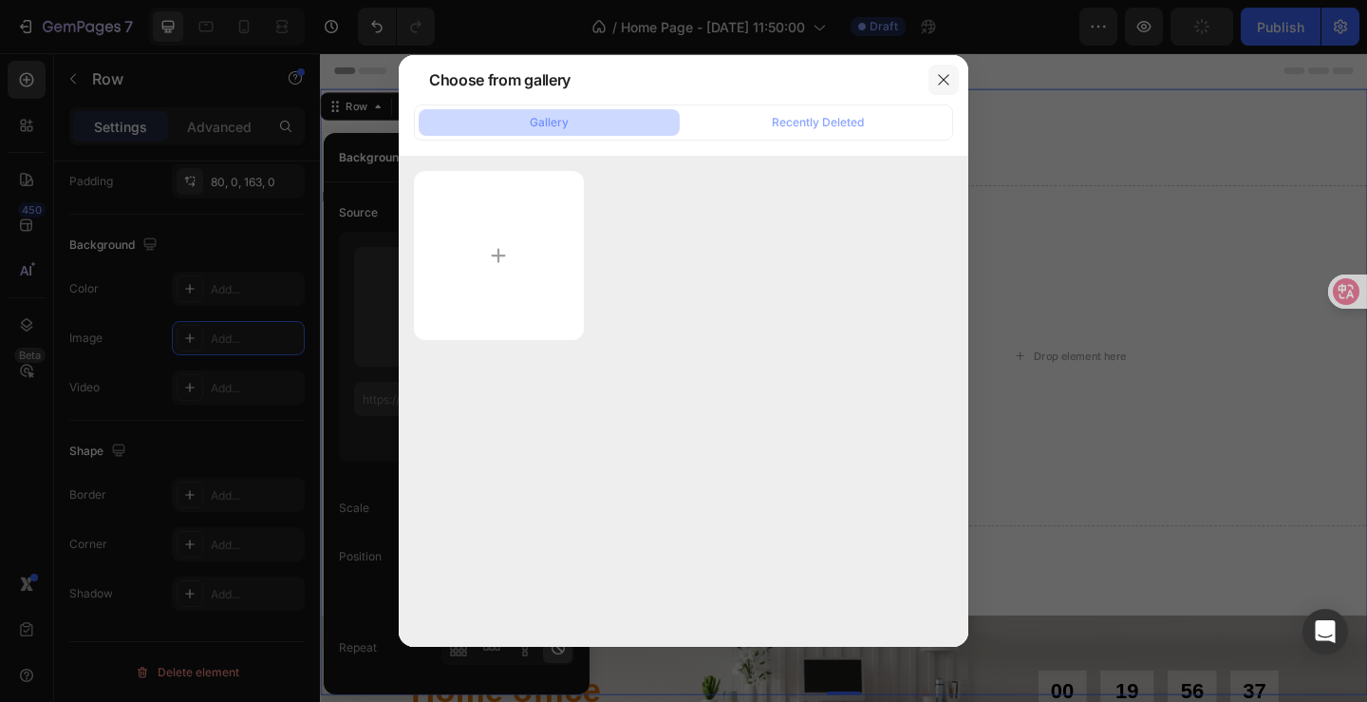
click at [943, 73] on icon "button" at bounding box center [943, 79] width 15 height 15
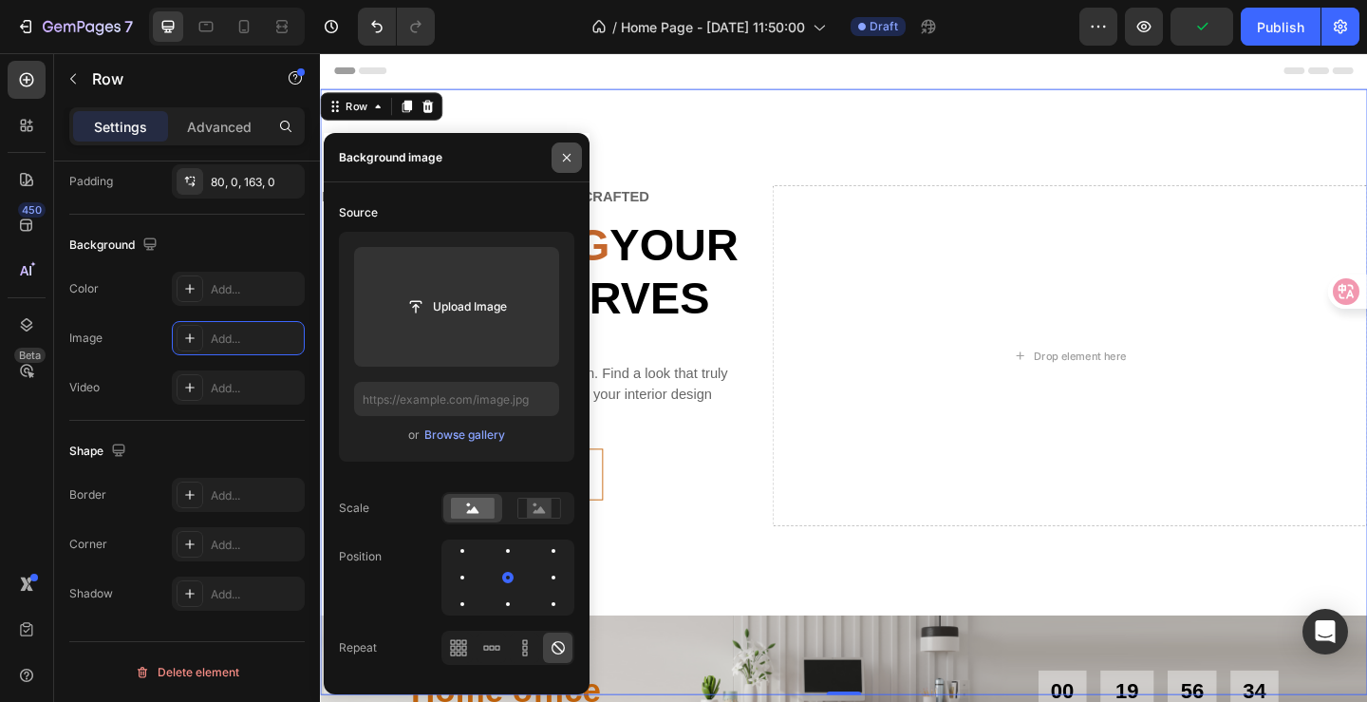
click at [565, 159] on icon "button" at bounding box center [567, 157] width 8 height 8
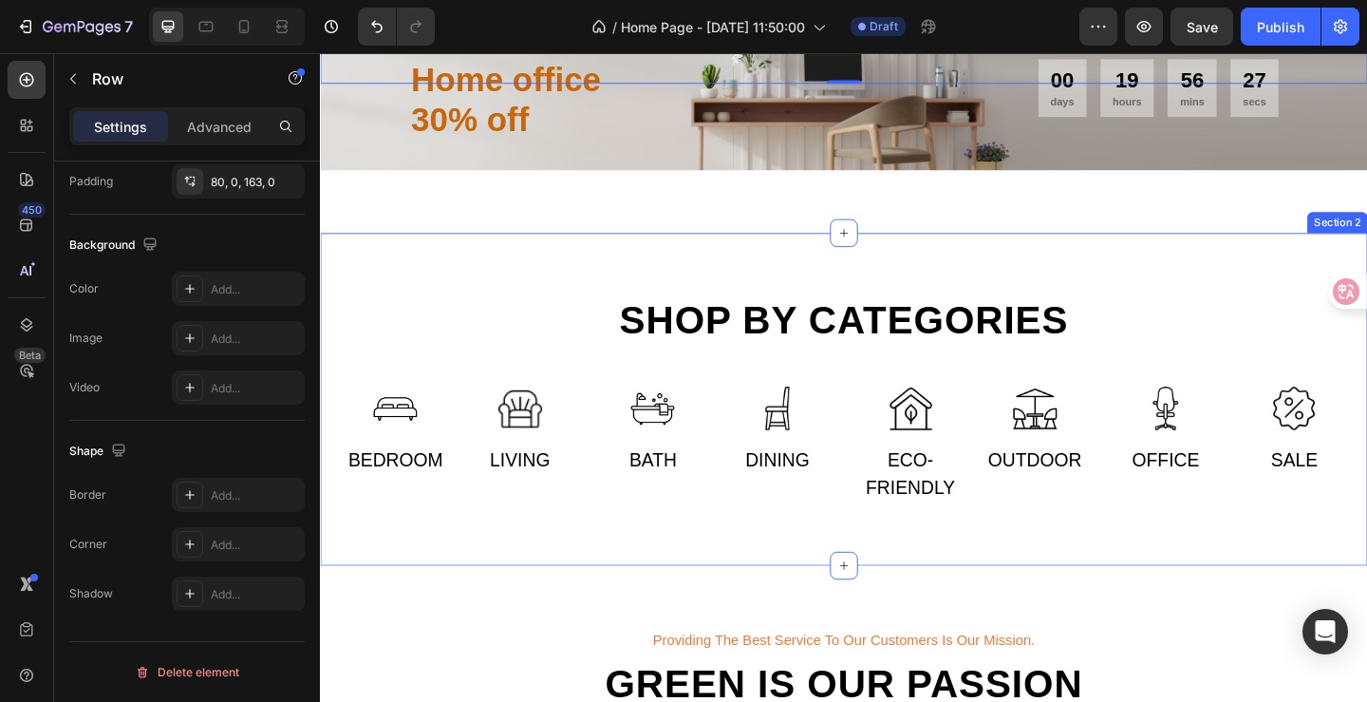
scroll to position [854, 0]
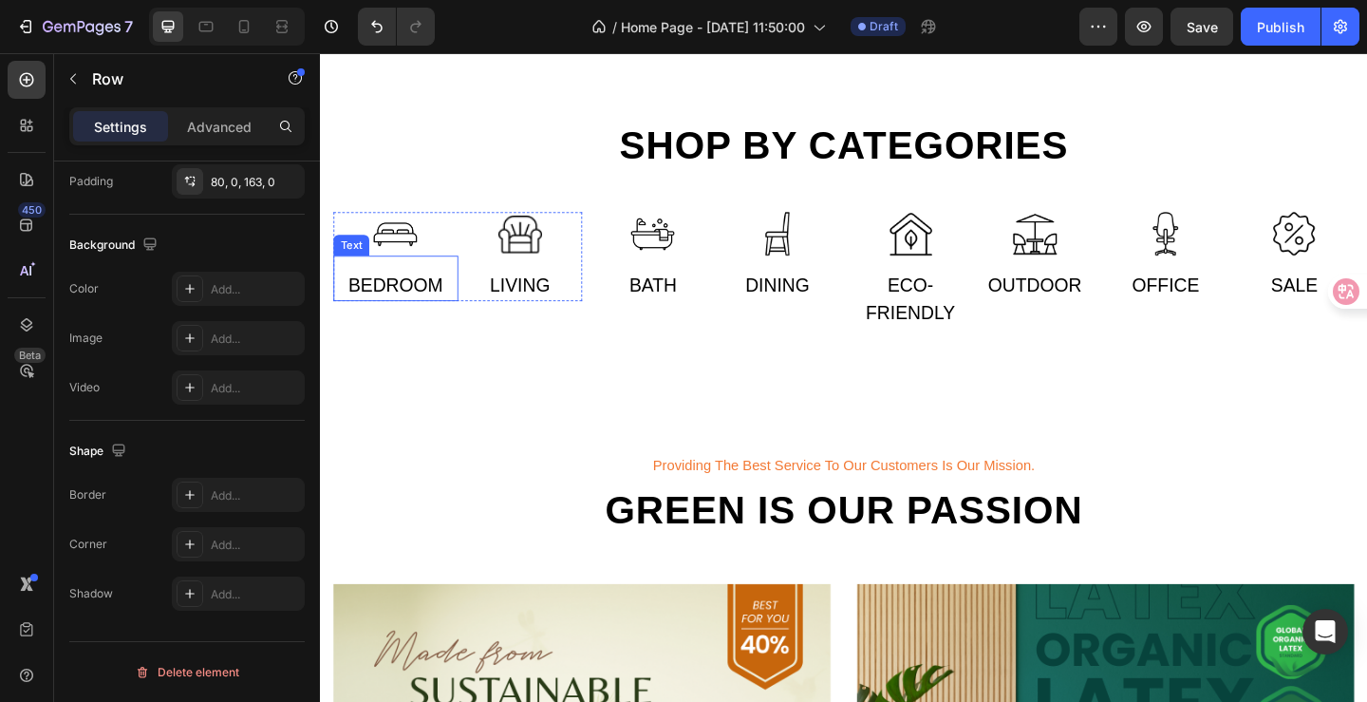
click at [415, 288] on div "Bedroom Text" at bounding box center [402, 297] width 136 height 49
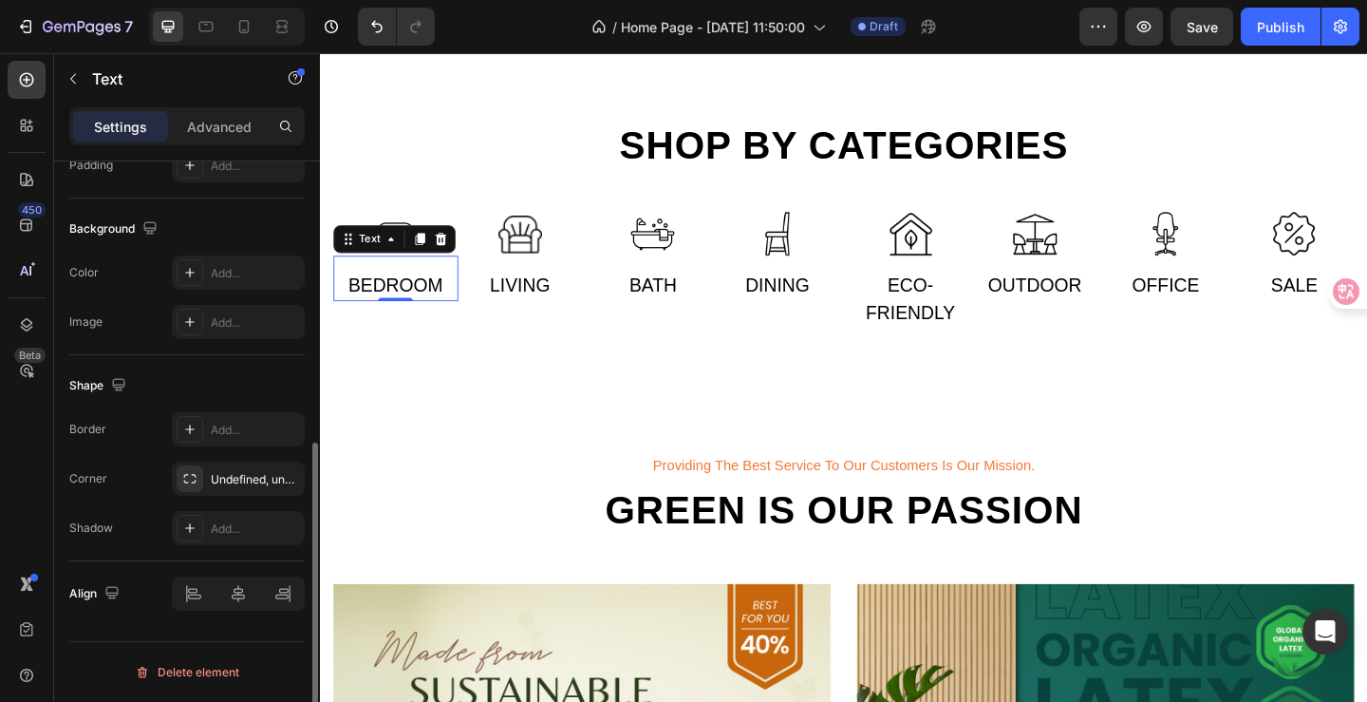
scroll to position [0, 0]
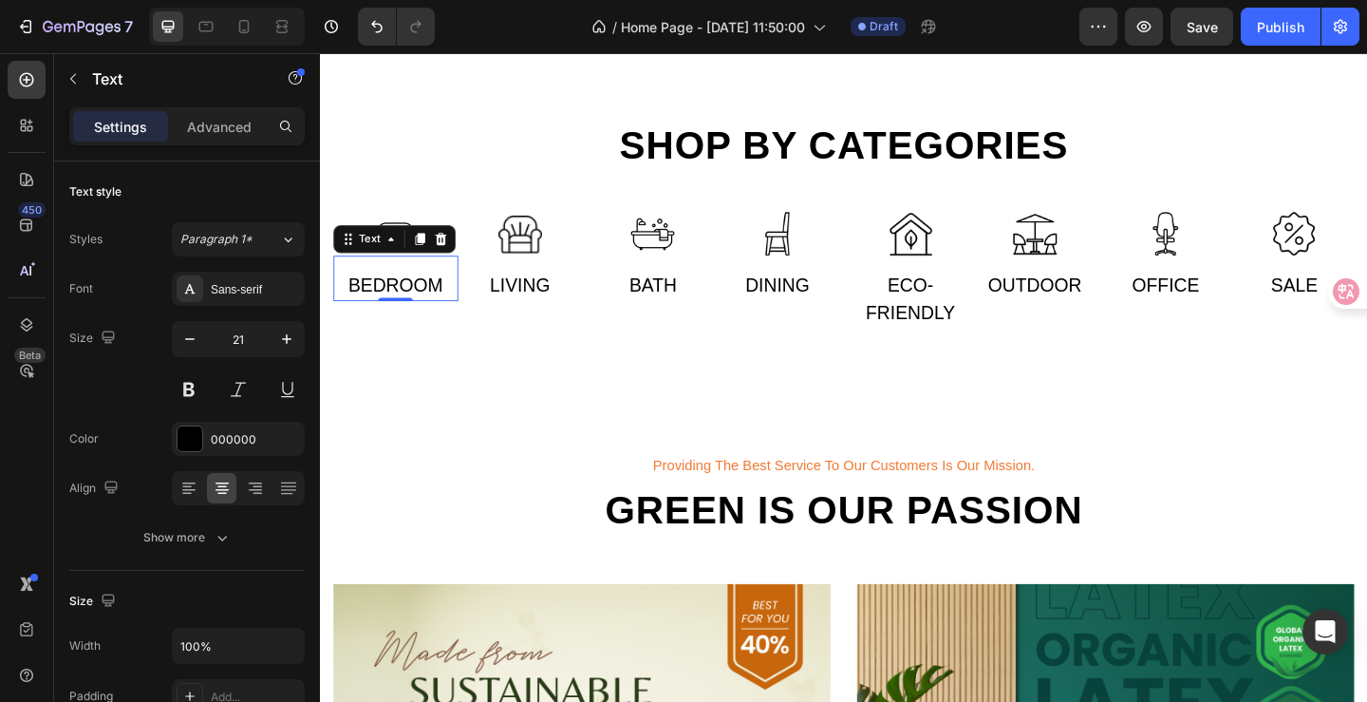
click at [442, 304] on div "Bedroom" at bounding box center [402, 306] width 136 height 34
click at [546, 311] on div "Living" at bounding box center [538, 306] width 136 height 34
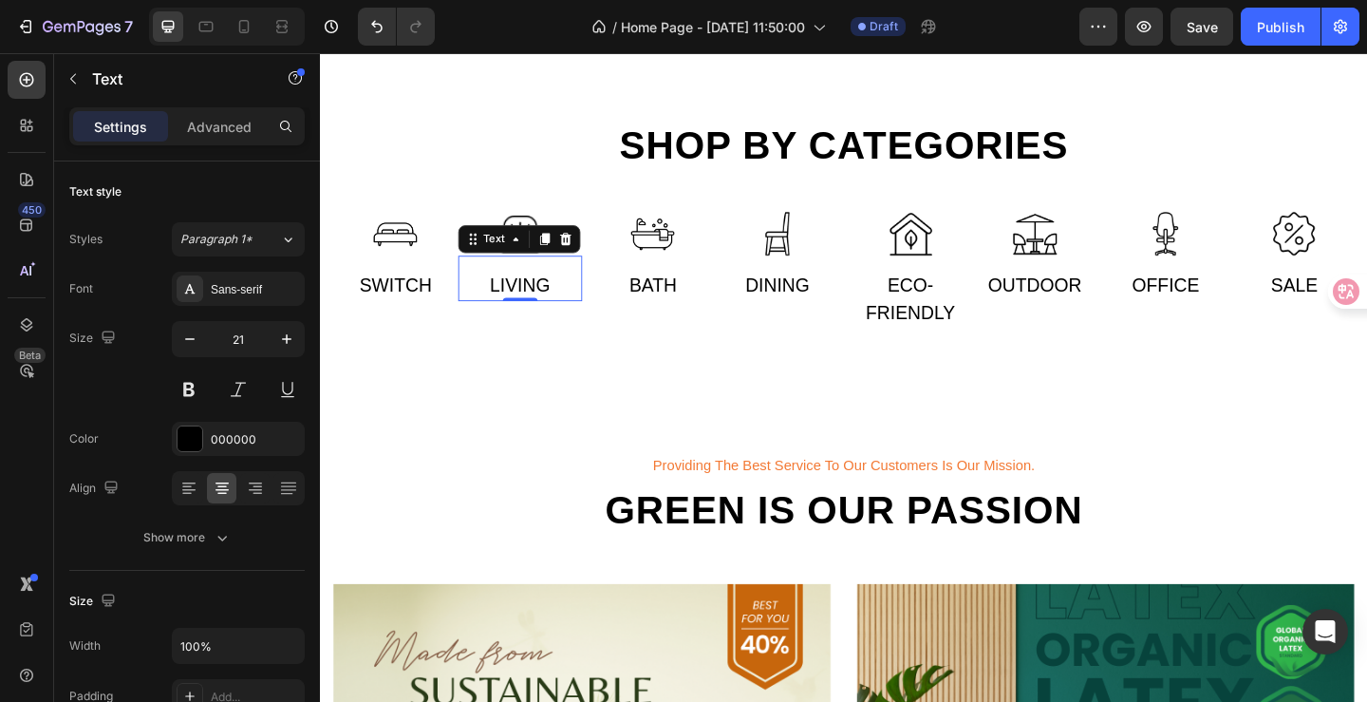
click at [568, 310] on div "Living" at bounding box center [538, 306] width 136 height 34
click at [568, 310] on p "Living" at bounding box center [538, 306] width 132 height 30
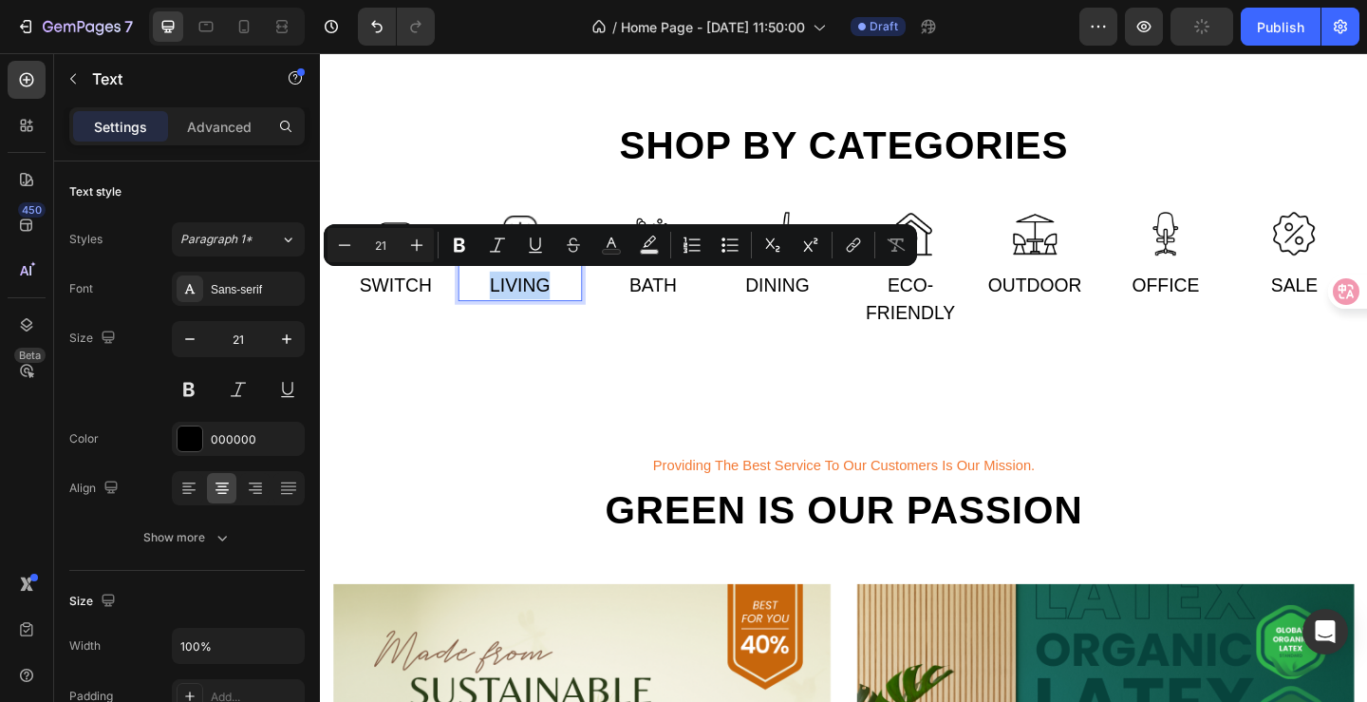
drag, startPoint x: 568, startPoint y: 307, endPoint x: 506, endPoint y: 307, distance: 61.7
click at [506, 307] on p "Living" at bounding box center [538, 306] width 132 height 30
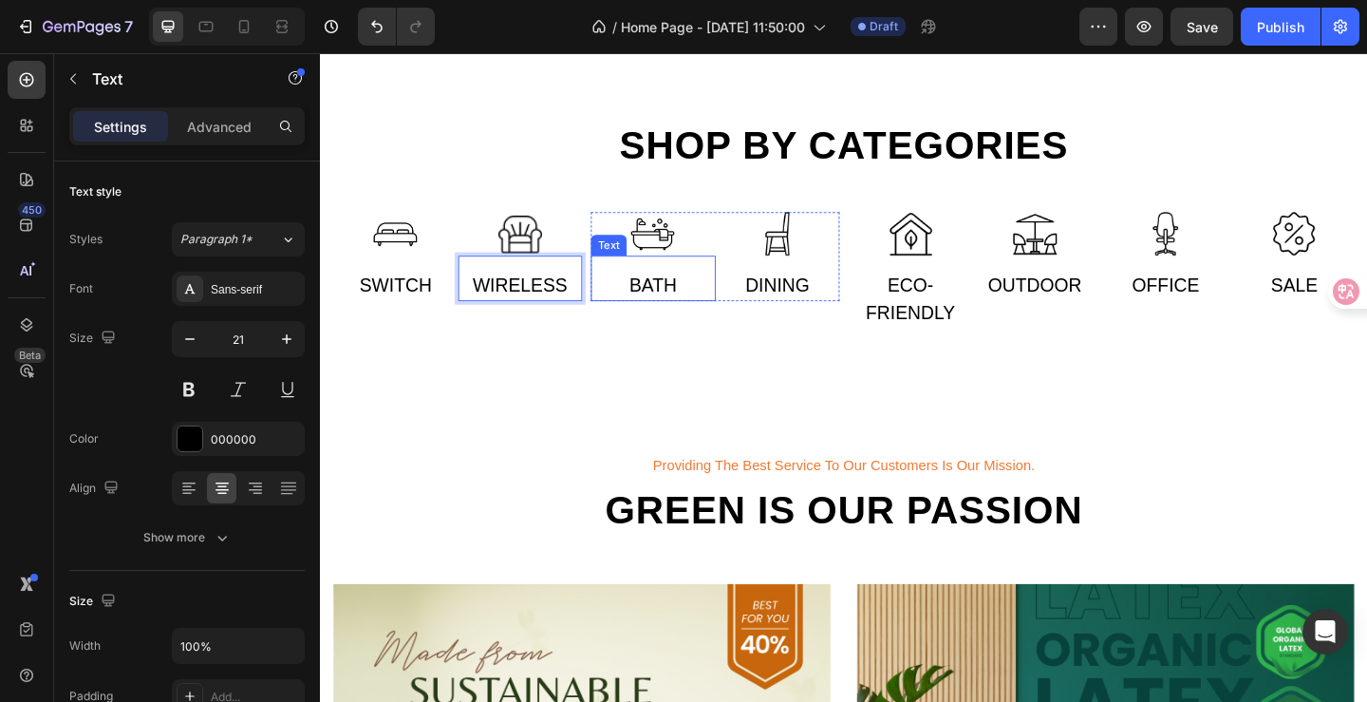
click at [681, 295] on div "Bath" at bounding box center [682, 306] width 136 height 34
click at [816, 306] on div "Dining" at bounding box center [818, 306] width 136 height 34
click at [816, 305] on div "Dining" at bounding box center [818, 306] width 136 height 34
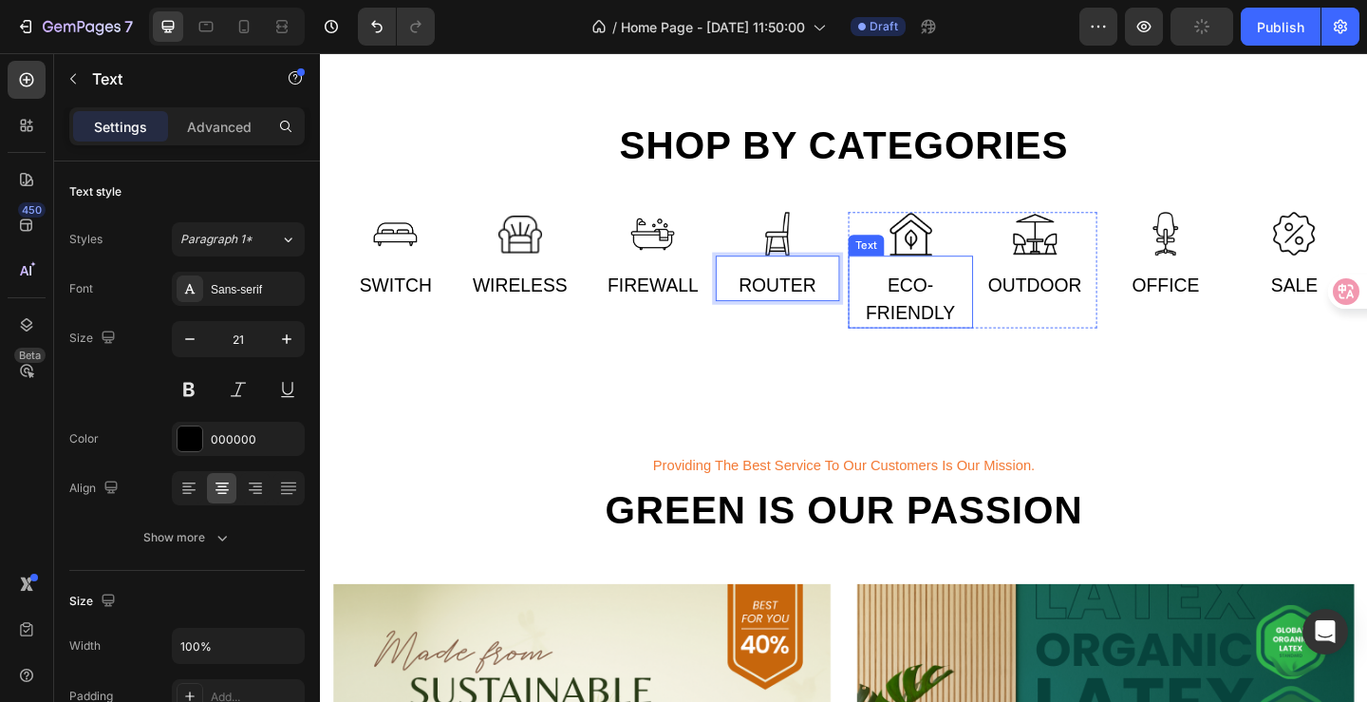
click at [953, 325] on div "Eco-friendly" at bounding box center [962, 321] width 136 height 64
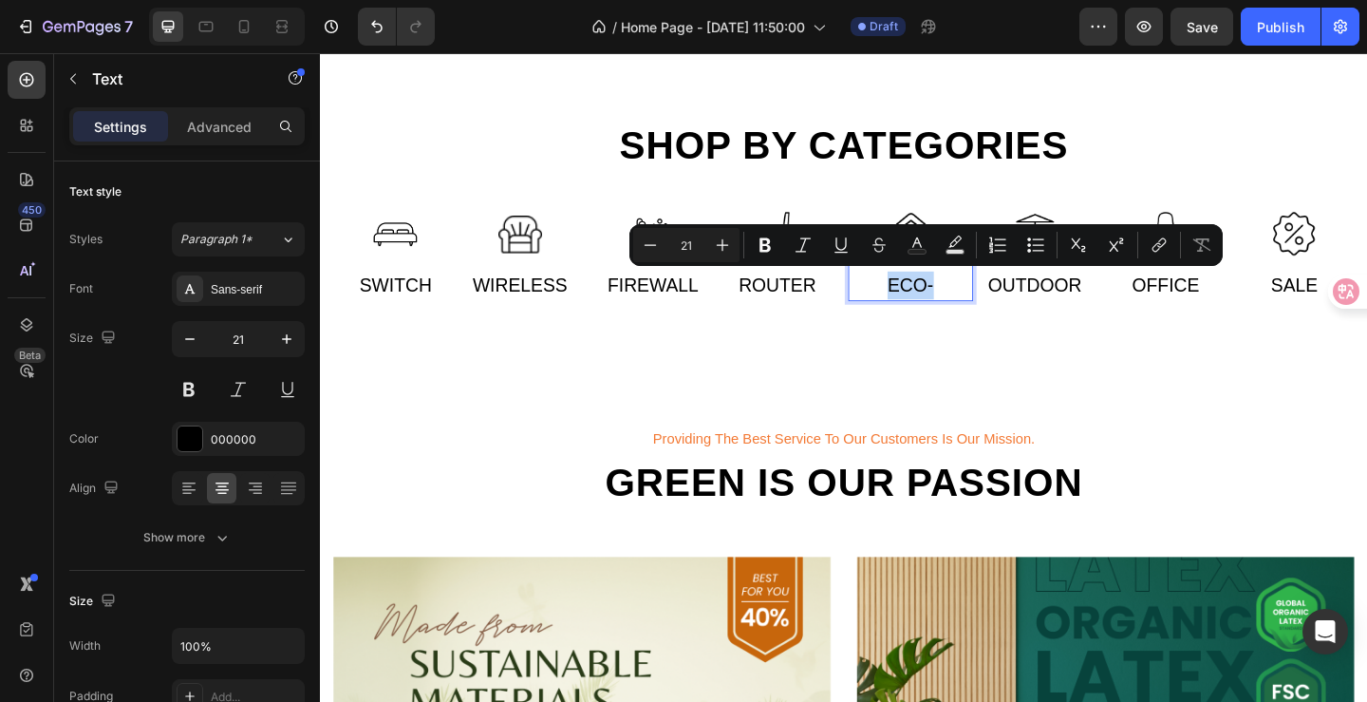
drag, startPoint x: 983, startPoint y: 304, endPoint x: 929, endPoint y: 301, distance: 54.2
click at [929, 301] on p "Eco-" at bounding box center [962, 306] width 132 height 30
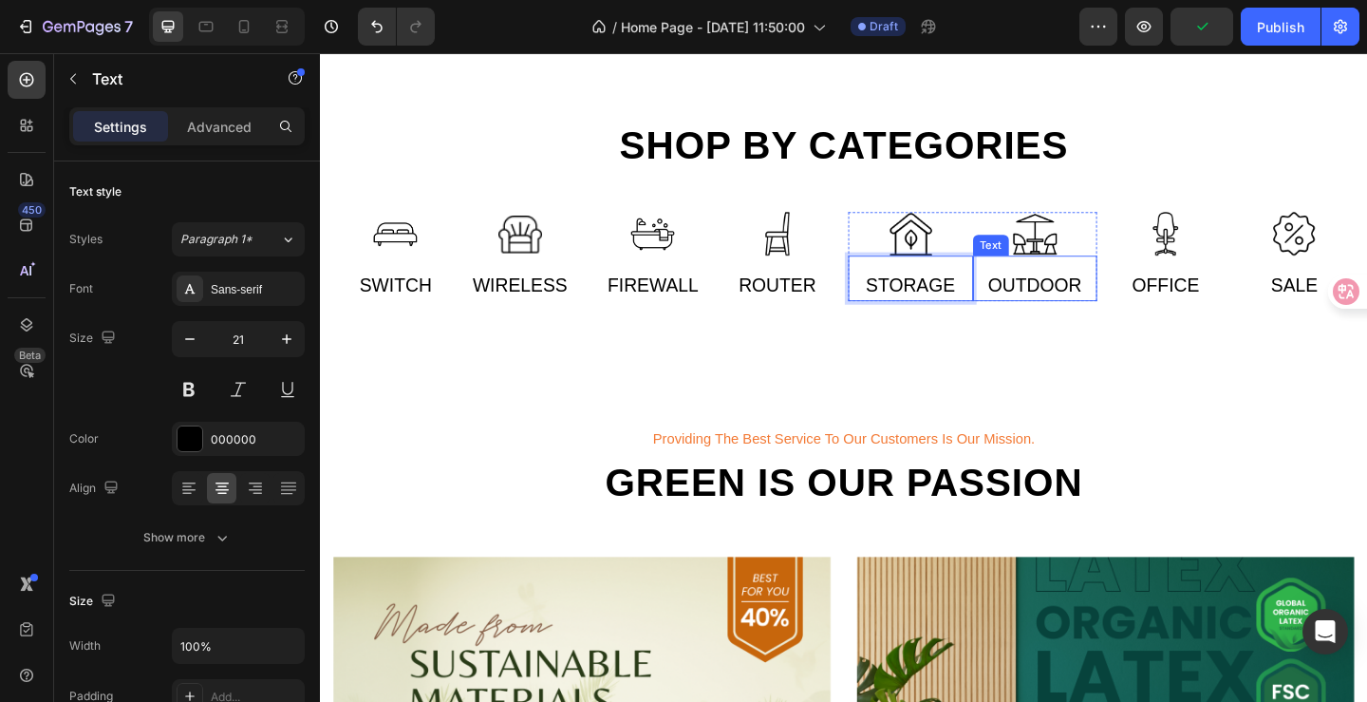
click at [1079, 318] on div "Outdoor" at bounding box center [1098, 306] width 136 height 34
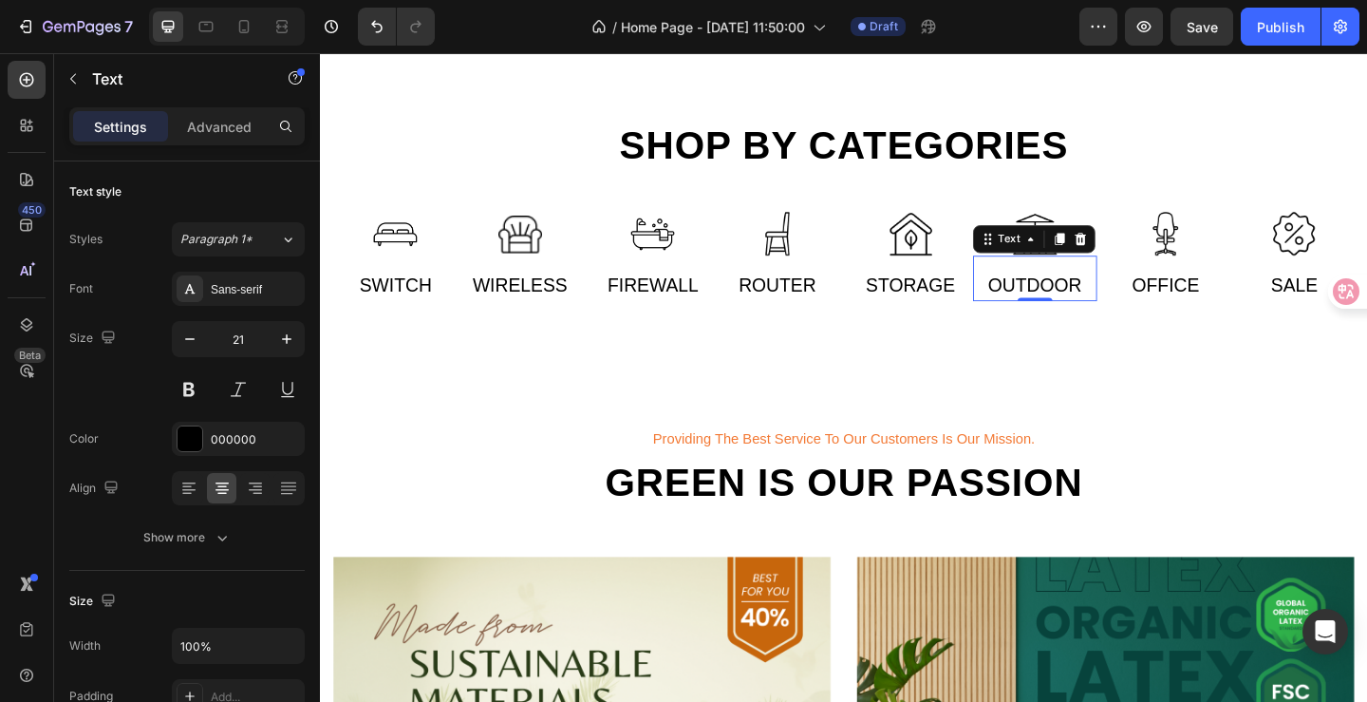
click at [1135, 308] on div "Outdoor" at bounding box center [1098, 306] width 136 height 34
click at [1135, 308] on p "Outdoor" at bounding box center [1098, 306] width 132 height 30
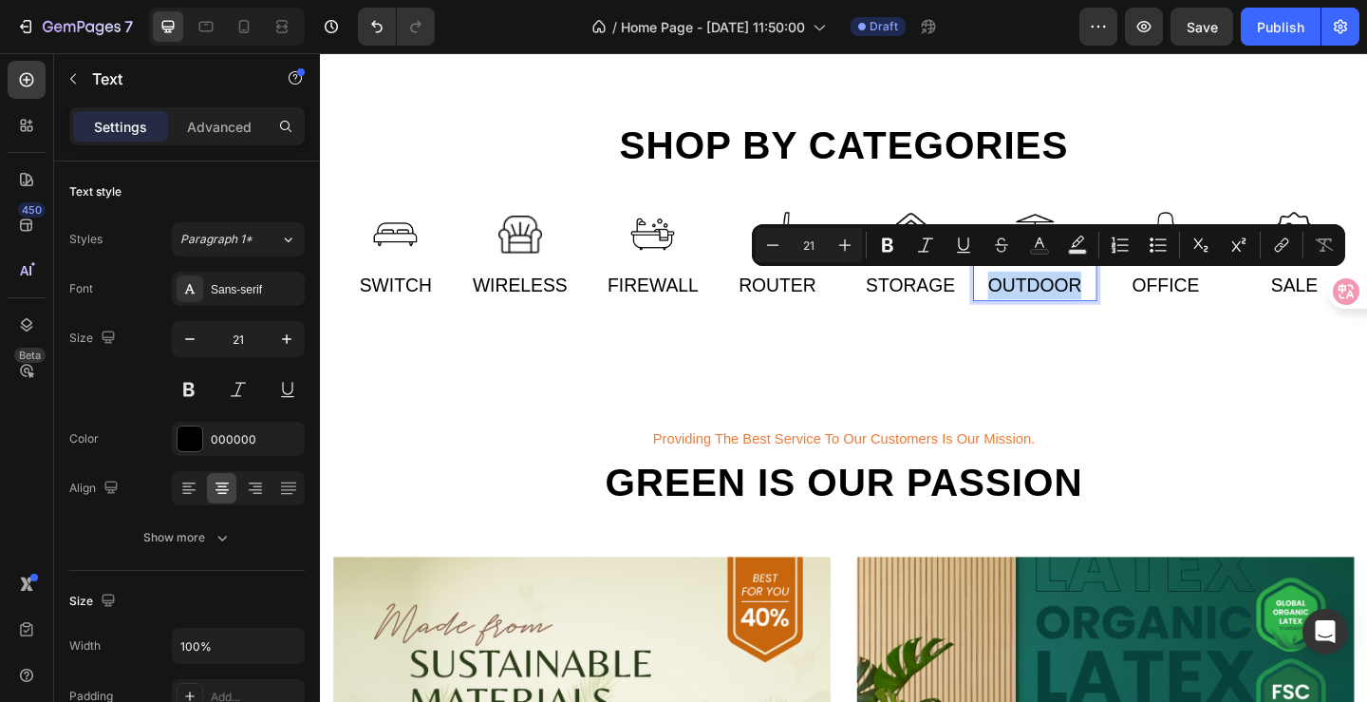
drag, startPoint x: 1109, startPoint y: 307, endPoint x: 1038, endPoint y: 303, distance: 71.3
click at [1038, 303] on p "Outdoor" at bounding box center [1098, 306] width 132 height 30
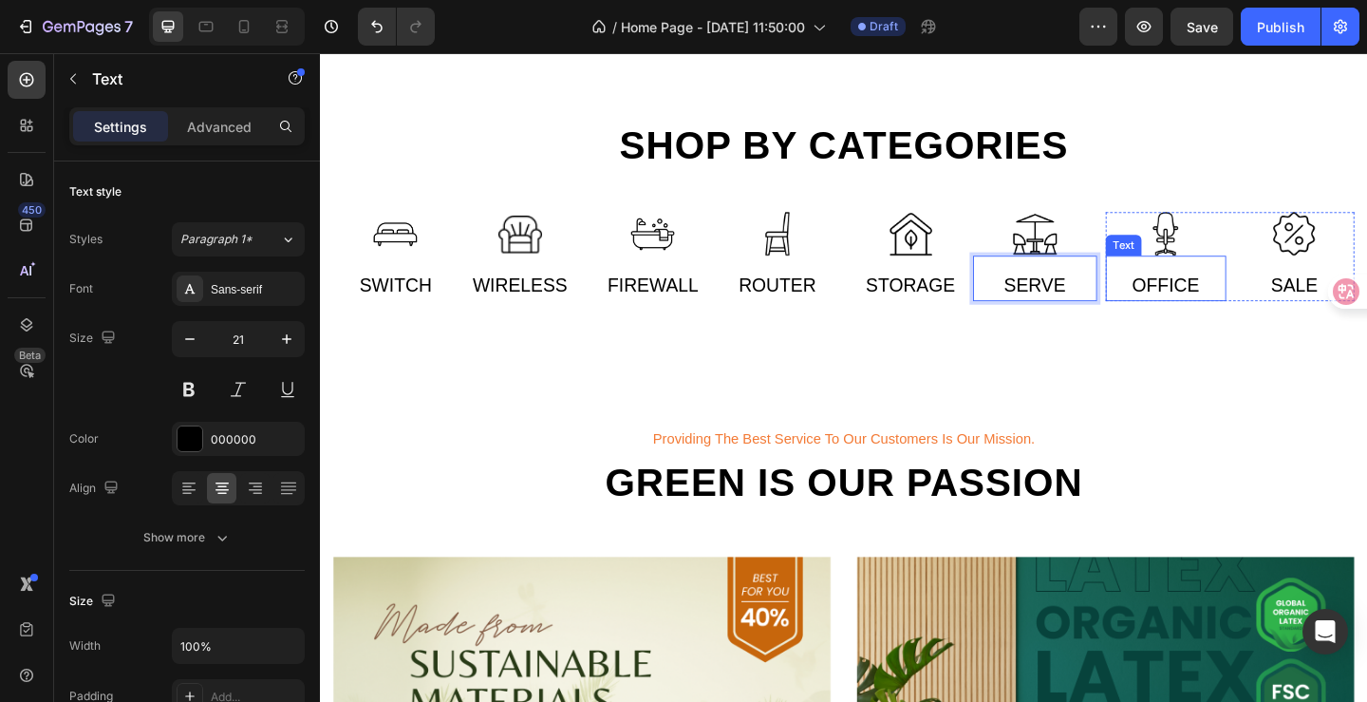
click at [1223, 307] on div "Office" at bounding box center [1239, 306] width 131 height 34
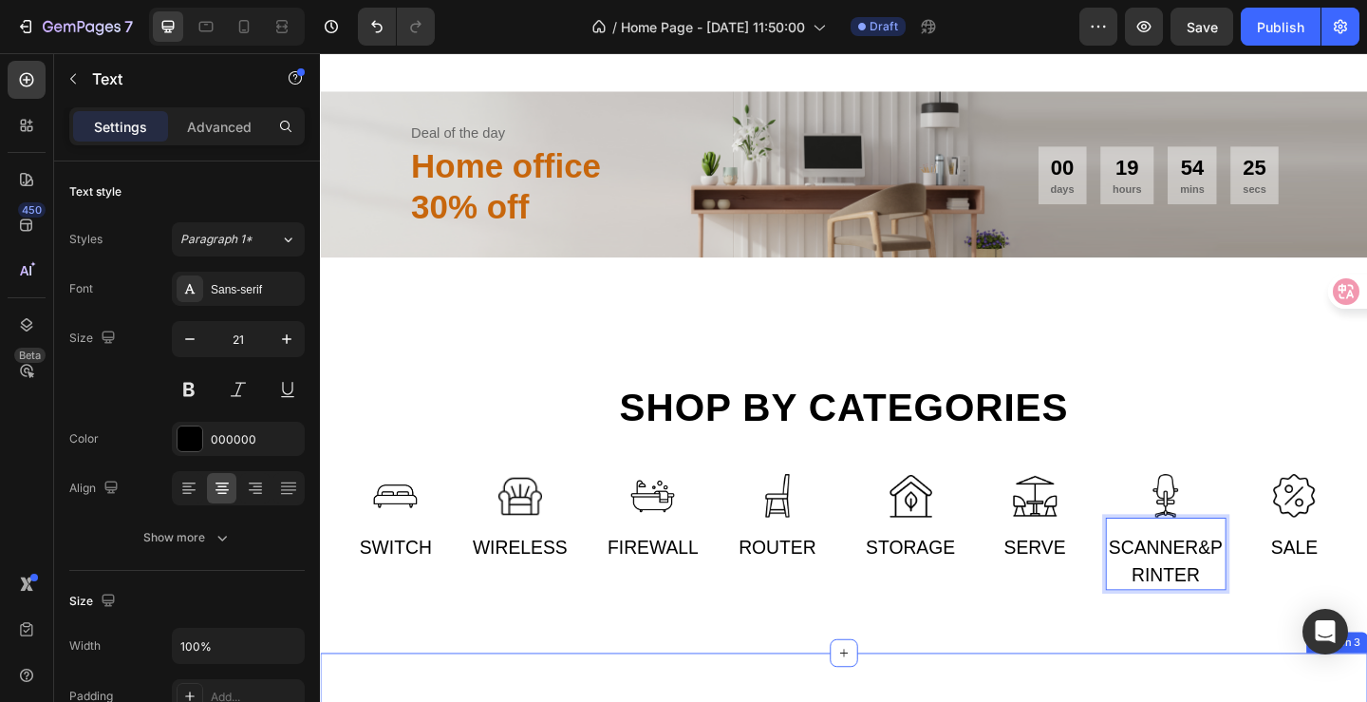
scroll to position [760, 0]
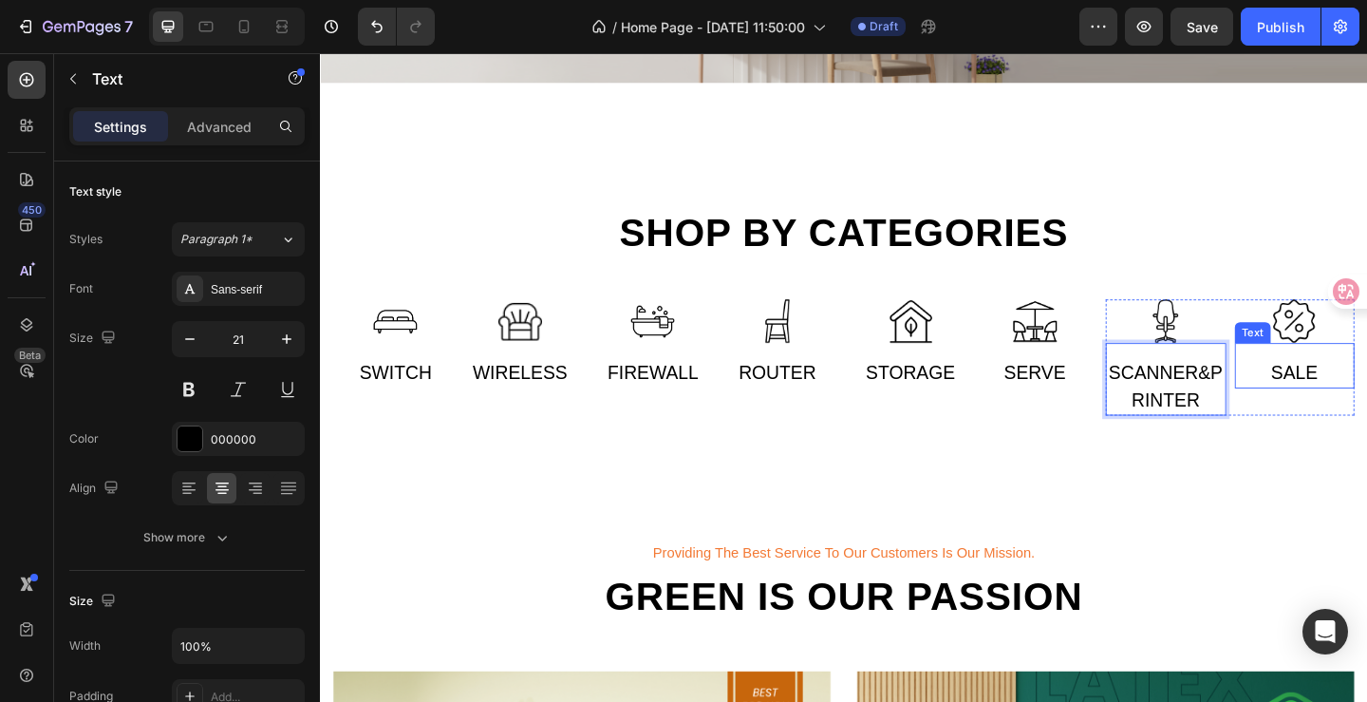
click at [1366, 396] on div "Sale" at bounding box center [1380, 401] width 131 height 34
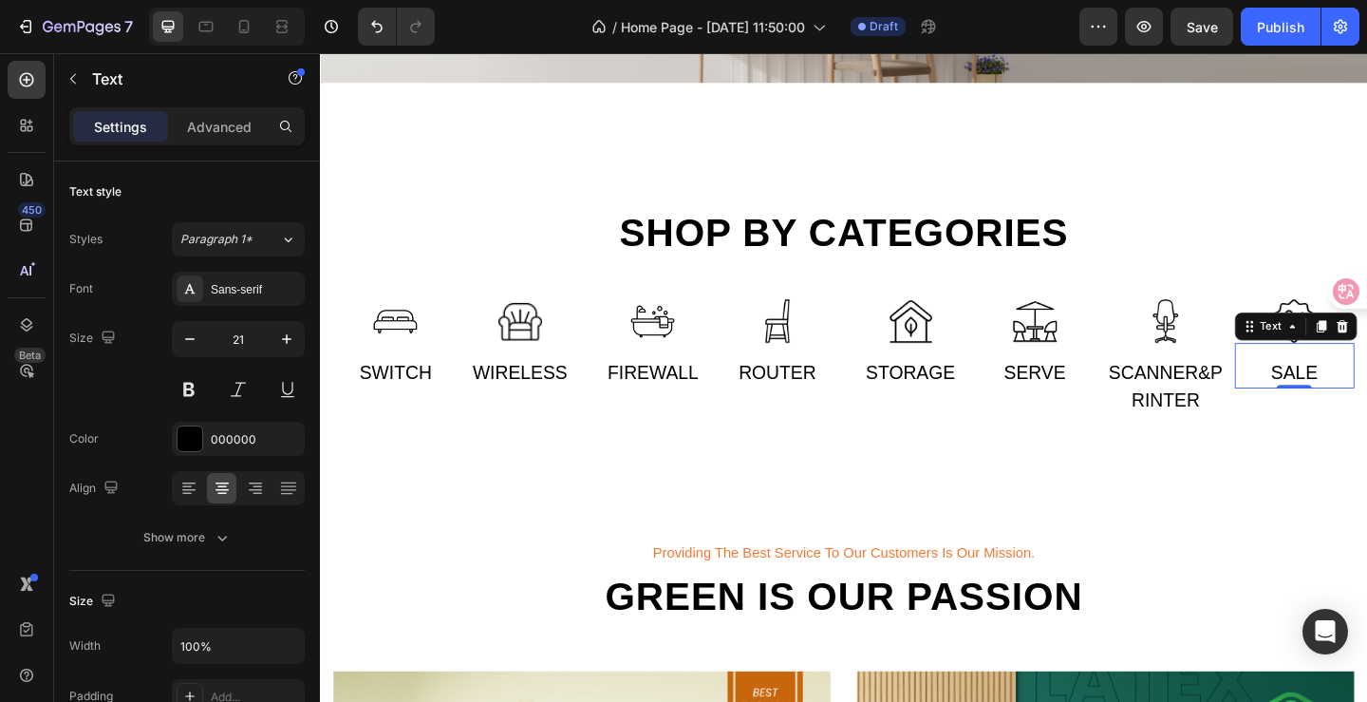
click at [1366, 396] on div "Sale" at bounding box center [1380, 401] width 131 height 34
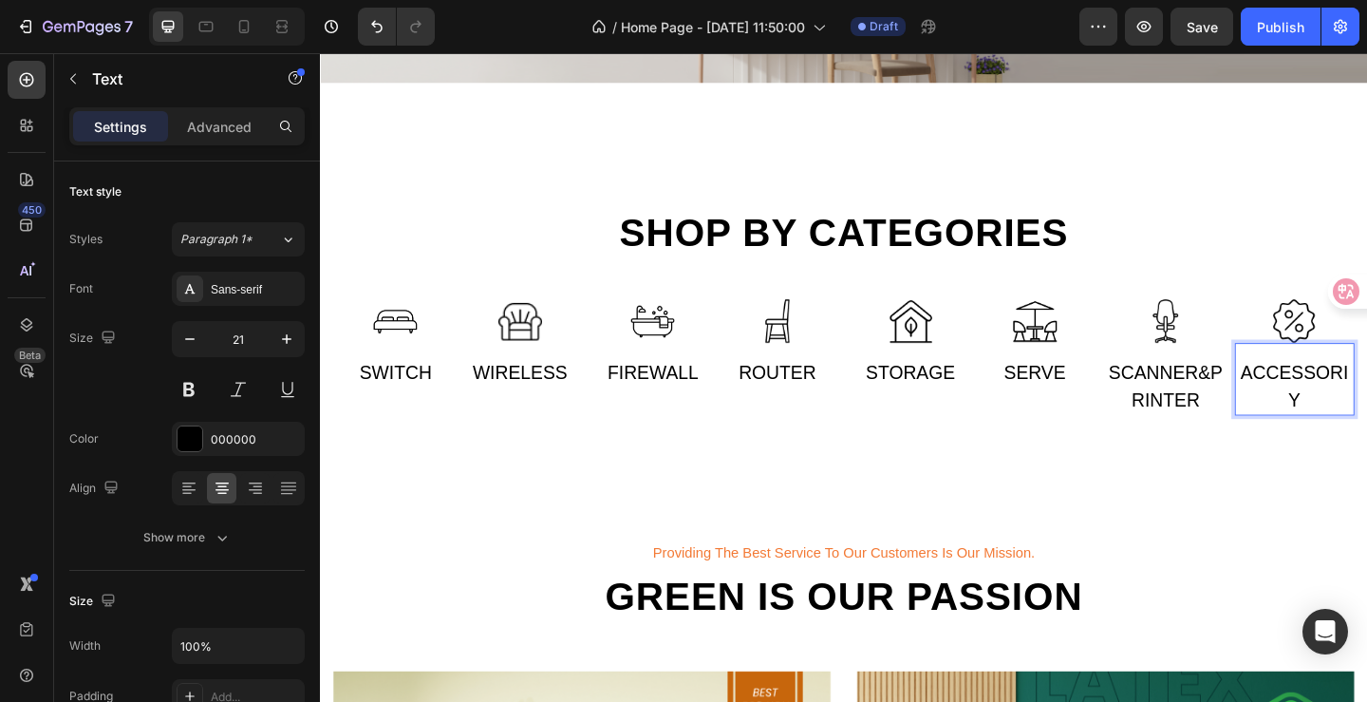
click at [1366, 400] on p "ACCESSORIY" at bounding box center [1380, 415] width 127 height 60
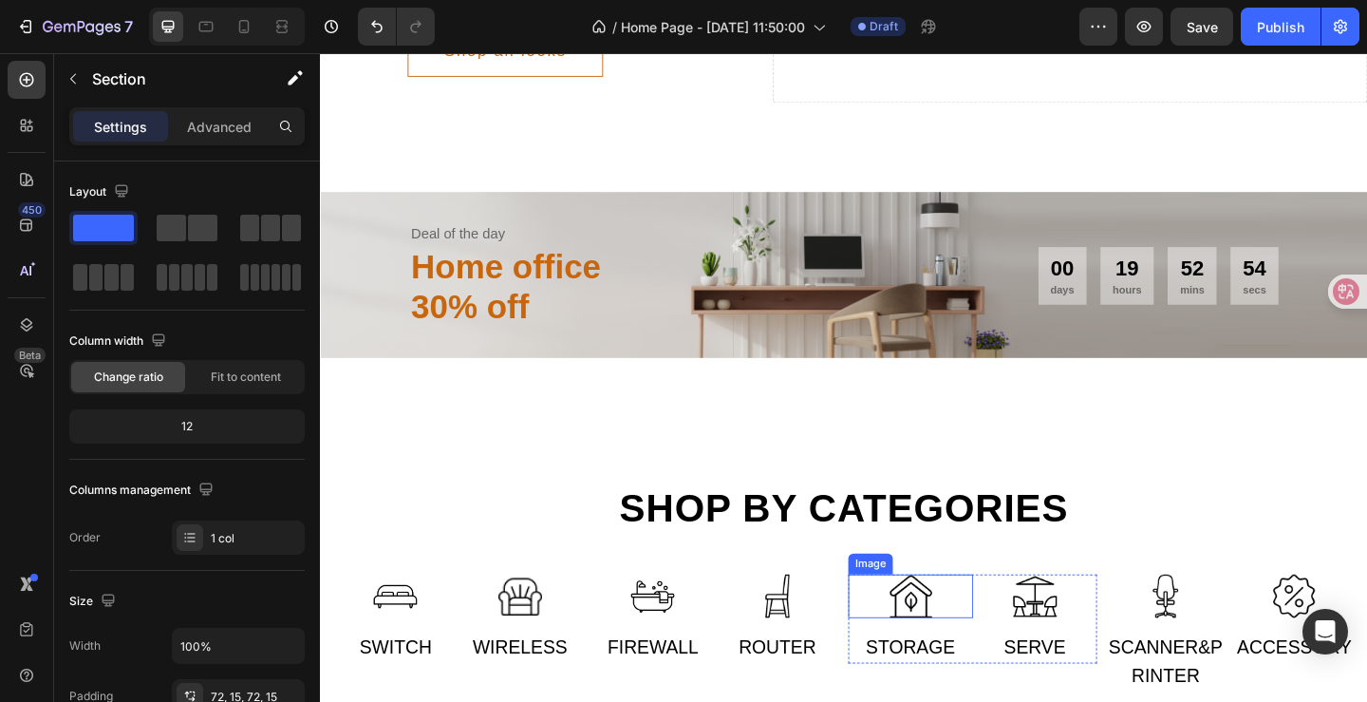
scroll to position [949, 0]
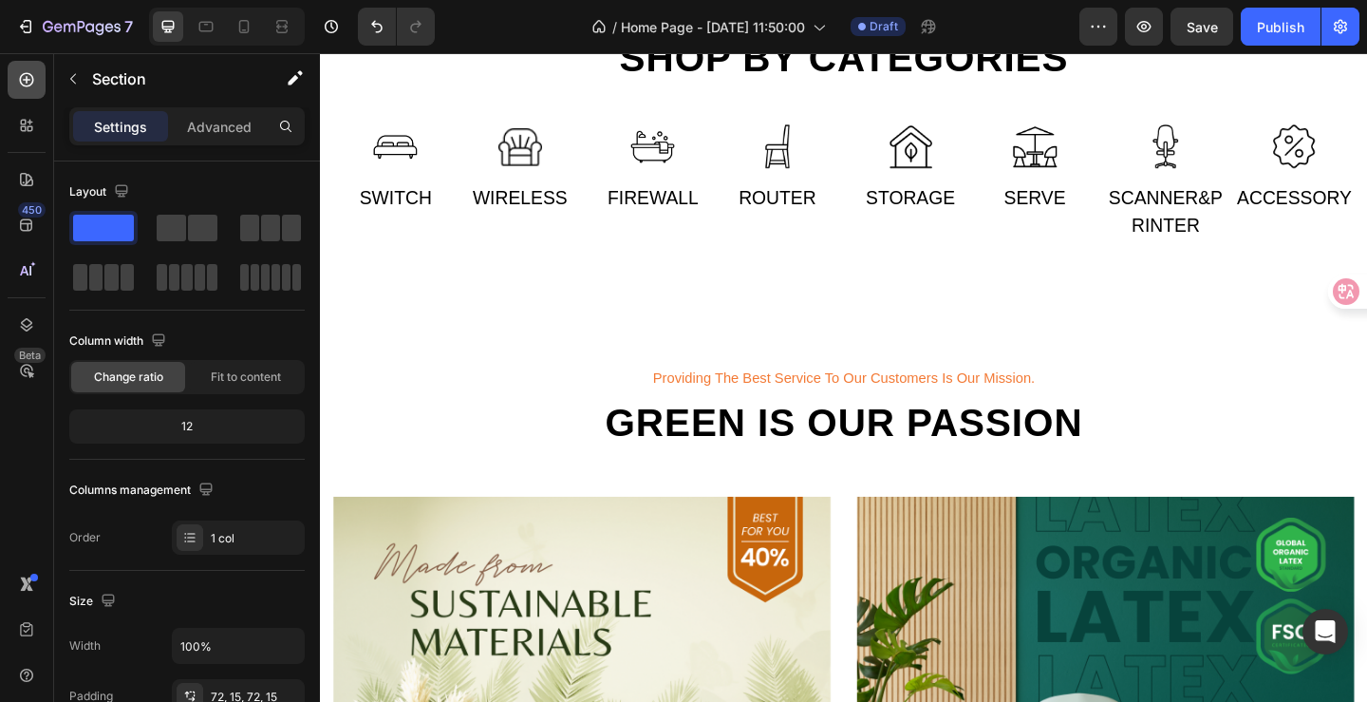
click at [24, 81] on icon at bounding box center [26, 79] width 19 height 19
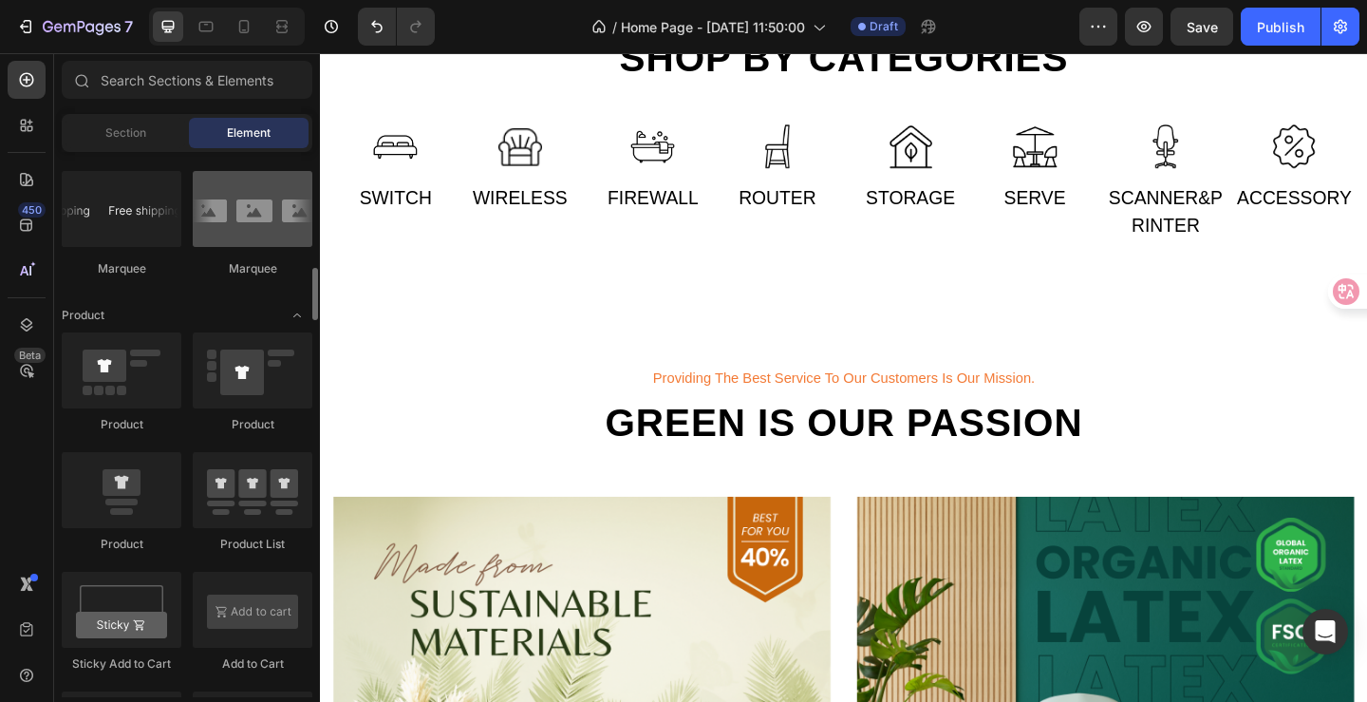
scroll to position [2089, 0]
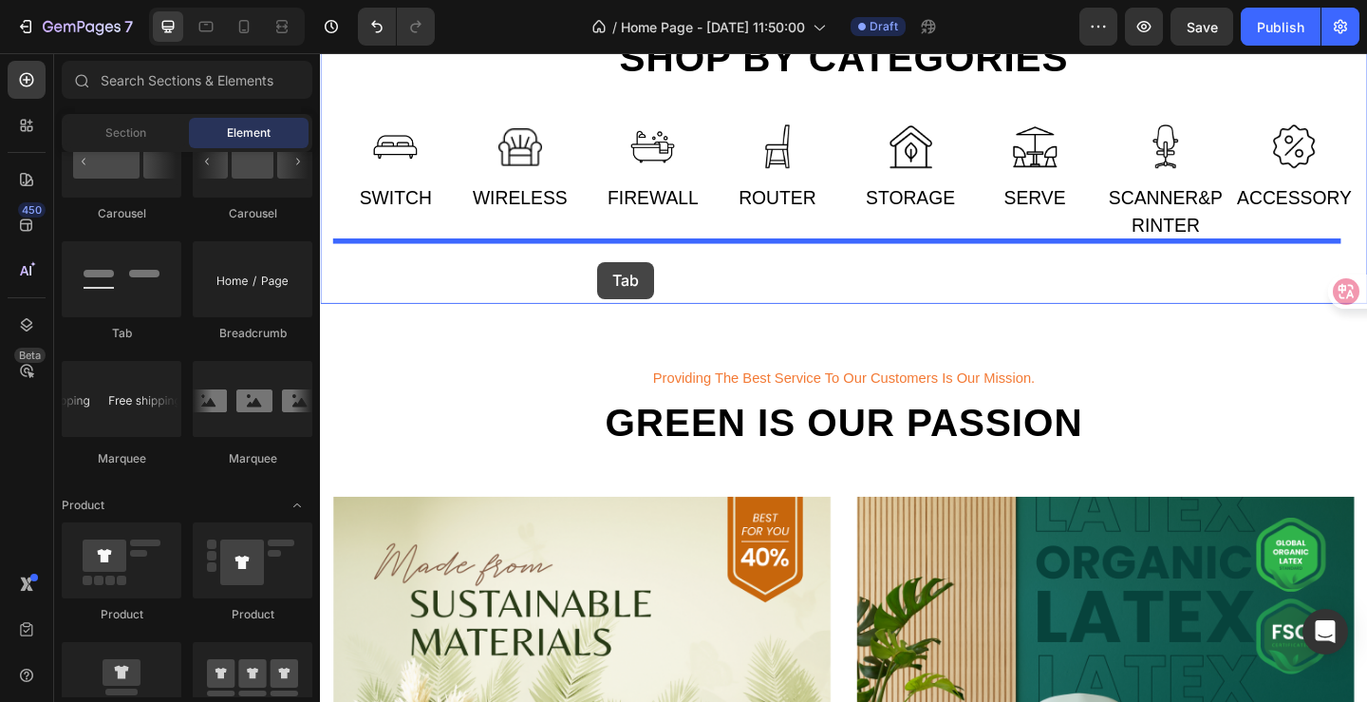
drag, startPoint x: 441, startPoint y: 341, endPoint x: 622, endPoint y: 281, distance: 190.1
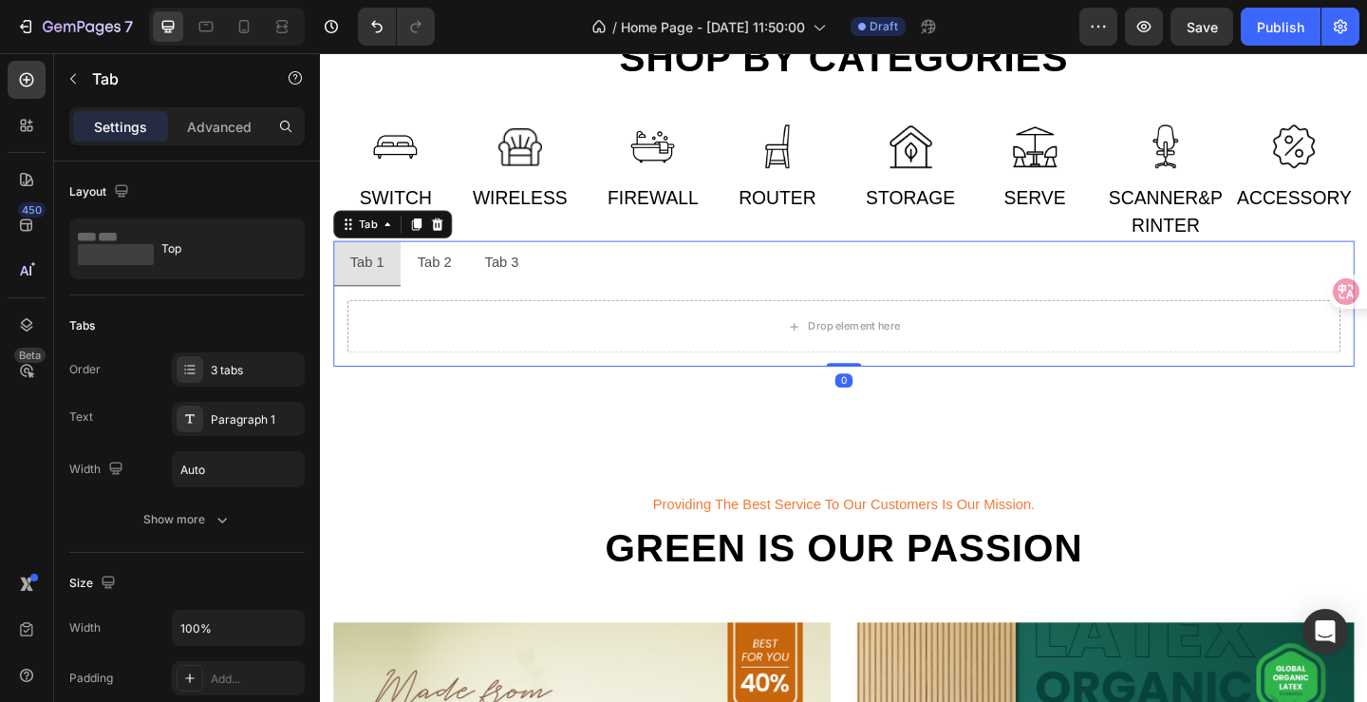
click at [441, 283] on div "Tab 2" at bounding box center [444, 281] width 43 height 33
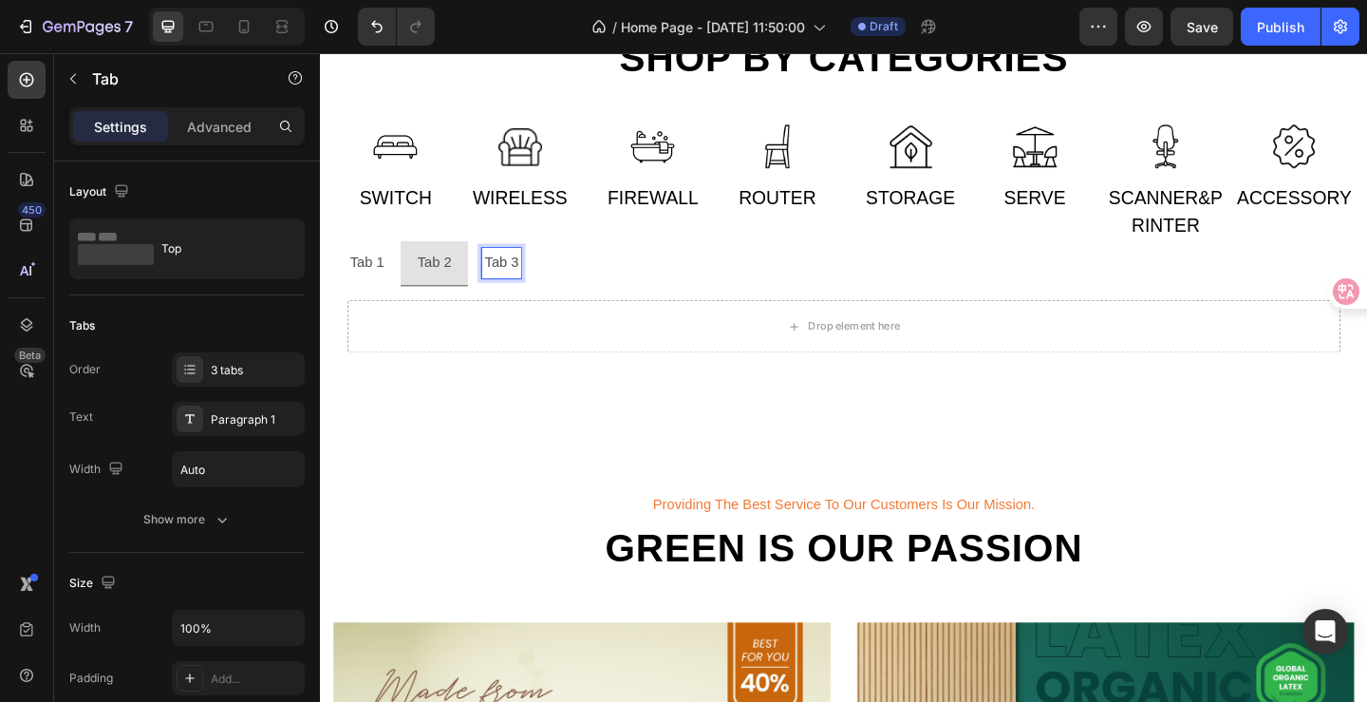
click at [517, 279] on p "Tab 3" at bounding box center [516, 282] width 37 height 28
click at [383, 283] on p "Tab 1" at bounding box center [370, 282] width 37 height 28
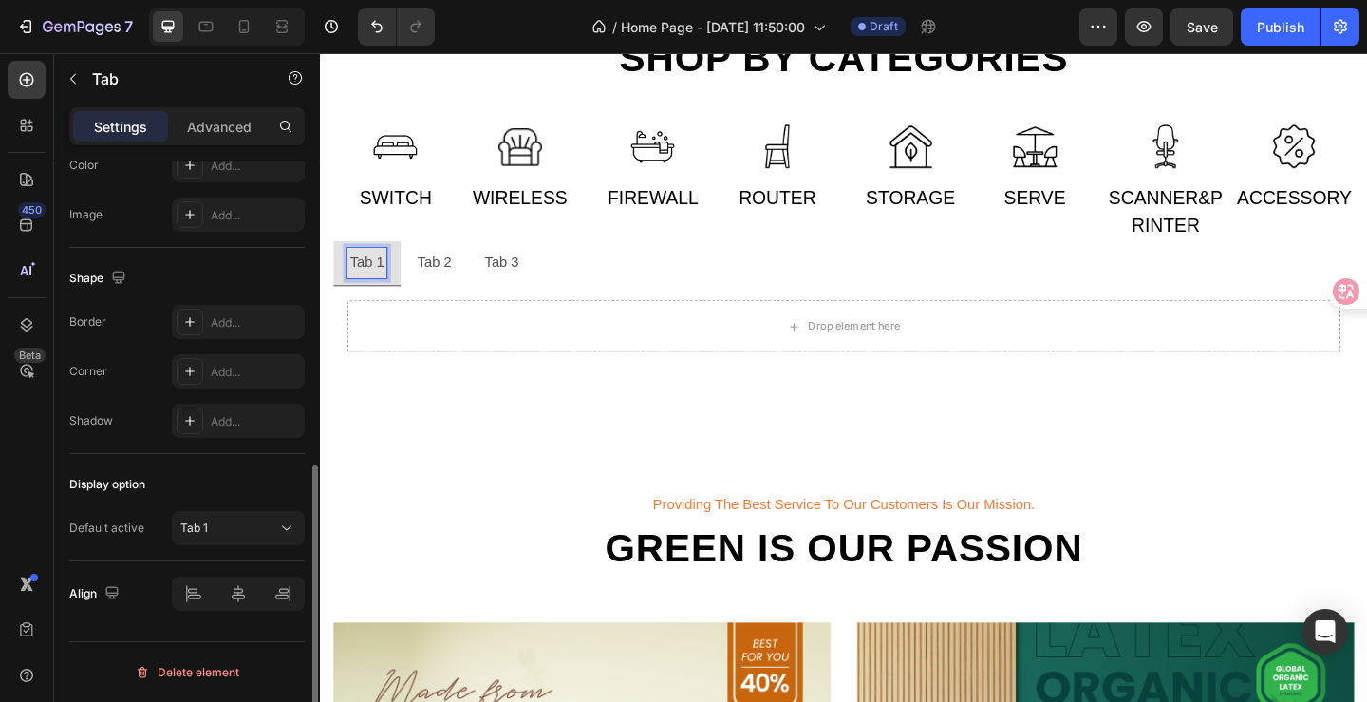
scroll to position [0, 0]
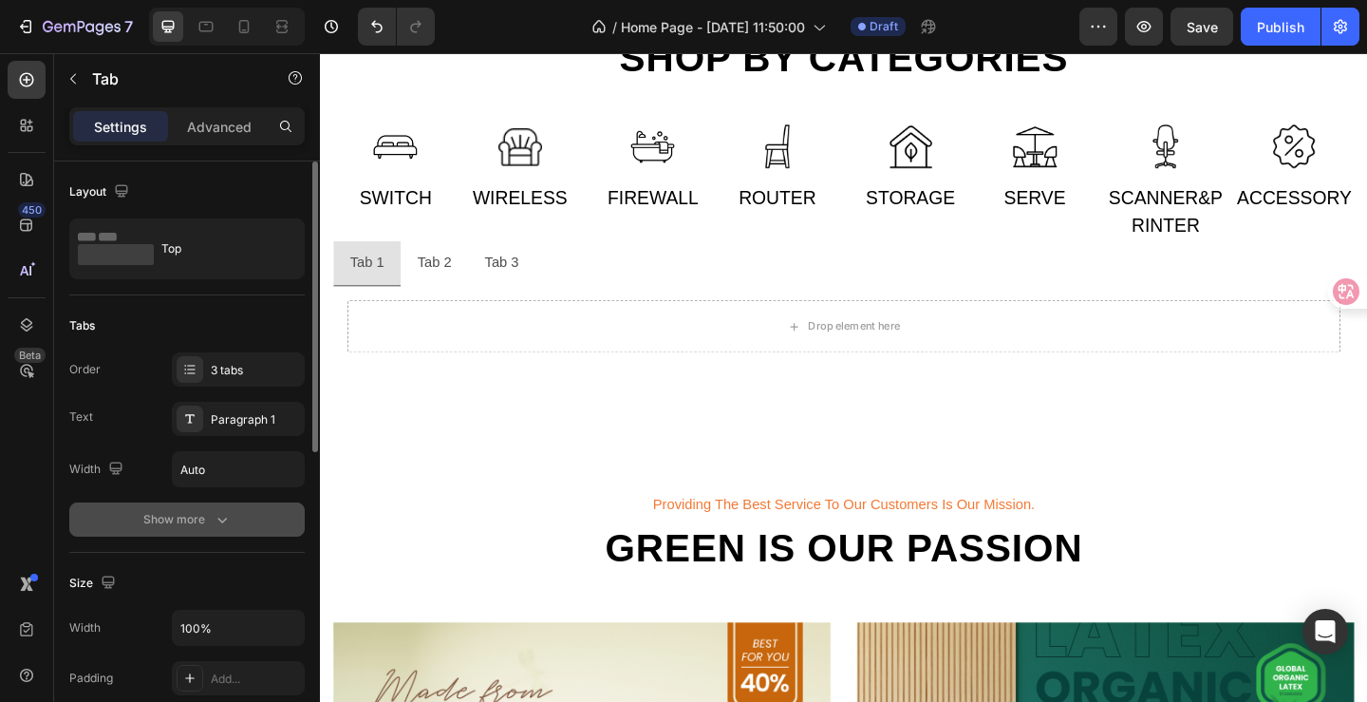
click at [221, 515] on icon "button" at bounding box center [222, 519] width 19 height 19
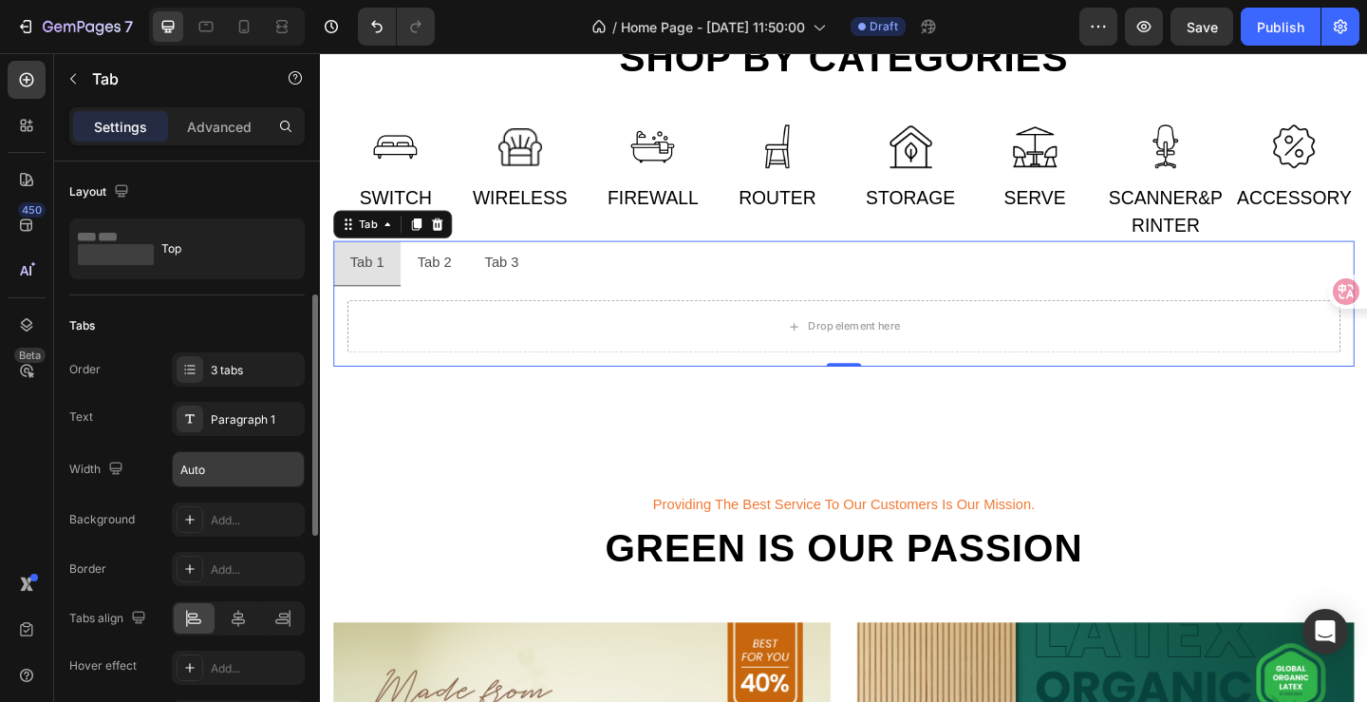
scroll to position [190, 0]
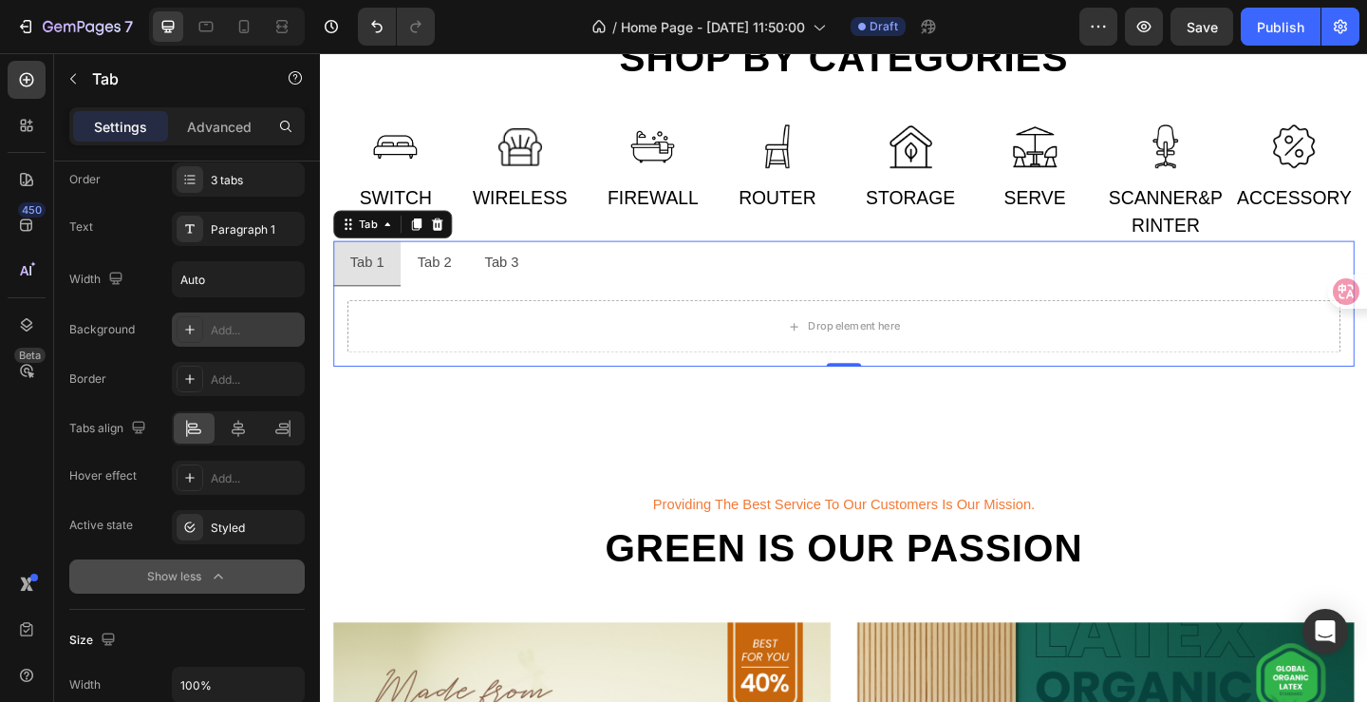
click at [206, 336] on div "Add..." at bounding box center [238, 329] width 133 height 34
click at [141, 385] on div "Border Add..." at bounding box center [186, 379] width 235 height 34
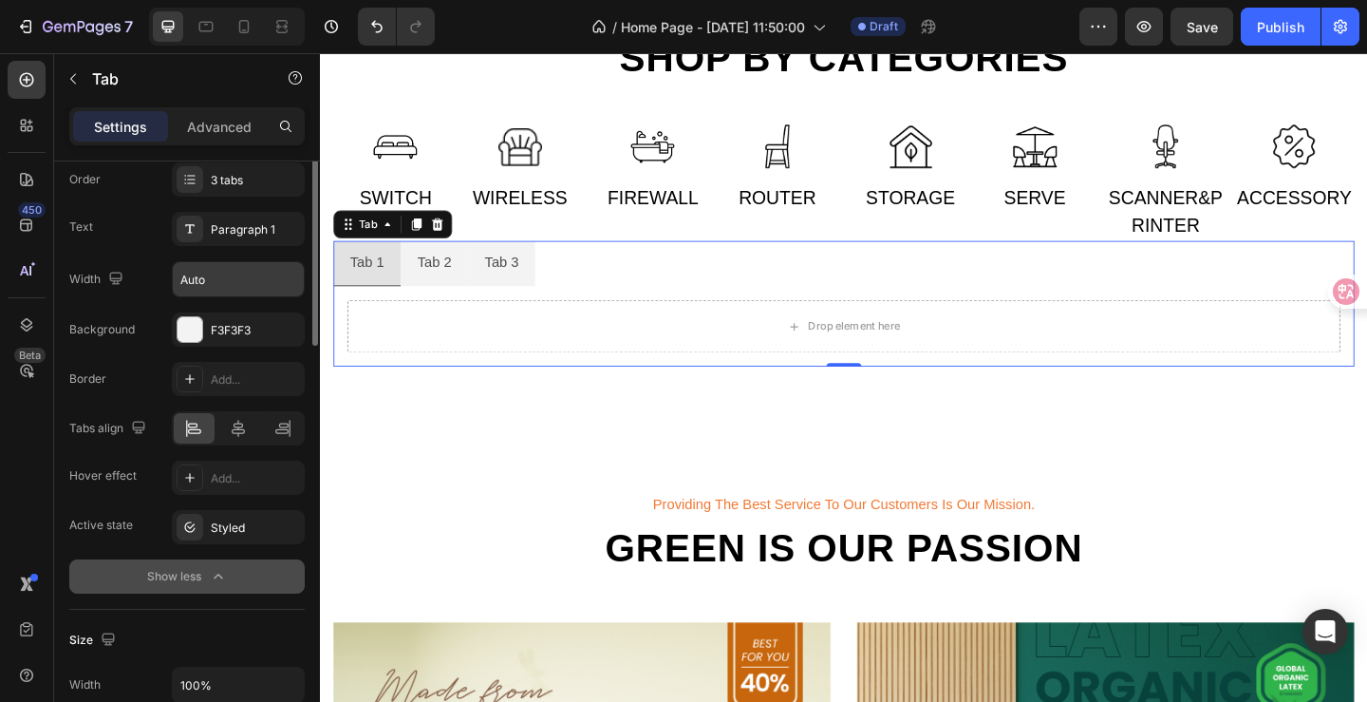
scroll to position [95, 0]
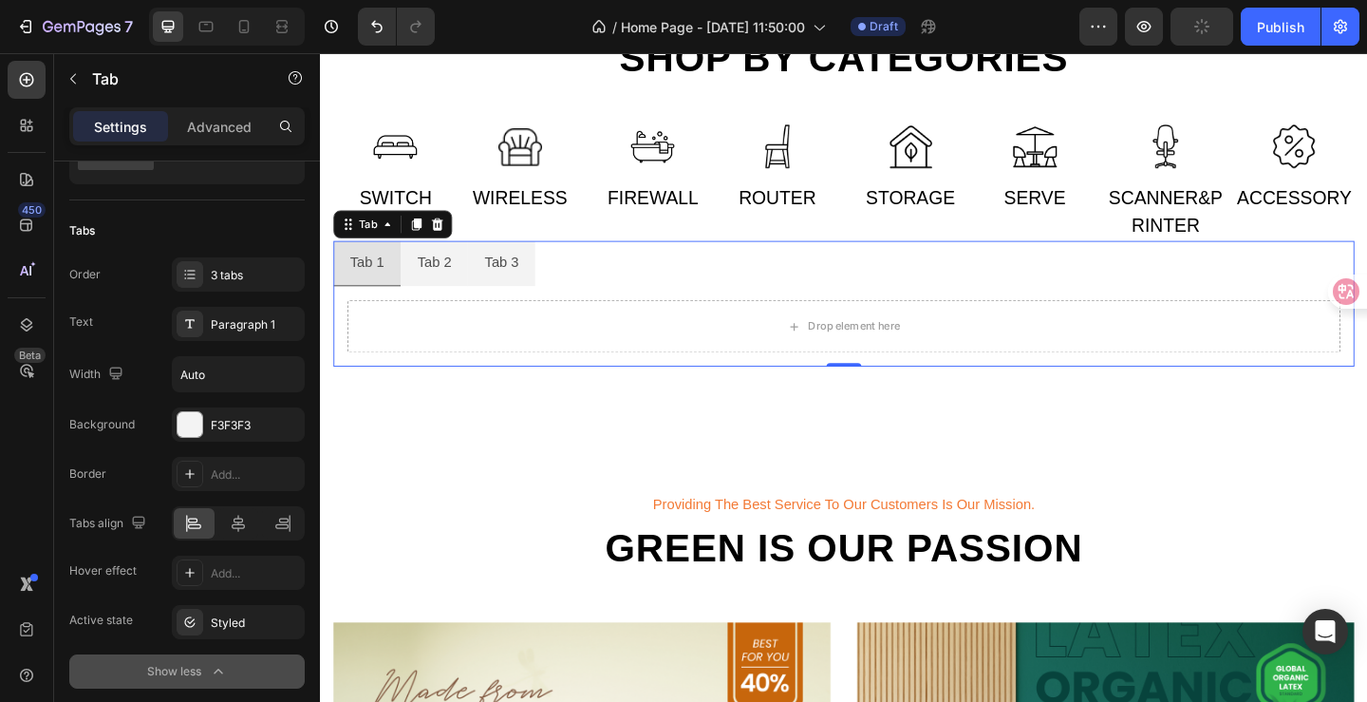
click at [593, 278] on ul "Tab 1 Tab 2 Tab 3" at bounding box center [889, 281] width 1111 height 49
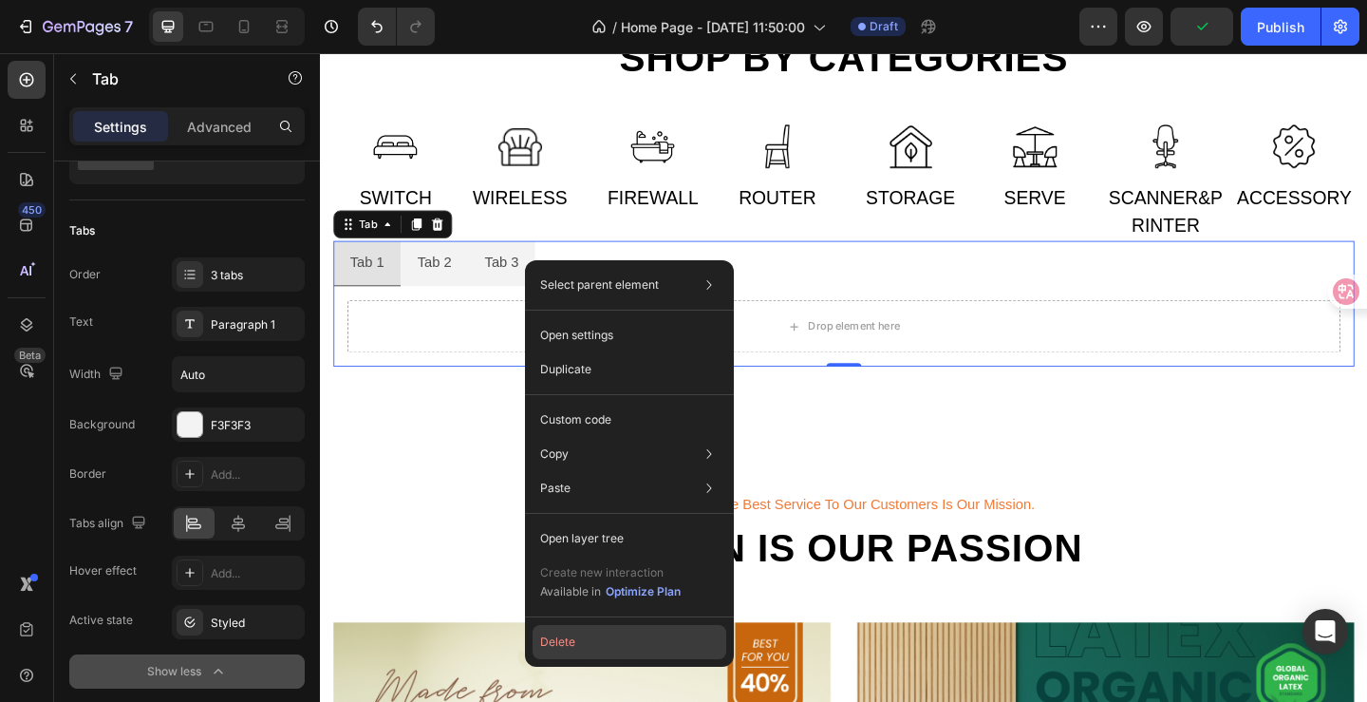
click at [586, 648] on button "Delete" at bounding box center [630, 642] width 194 height 34
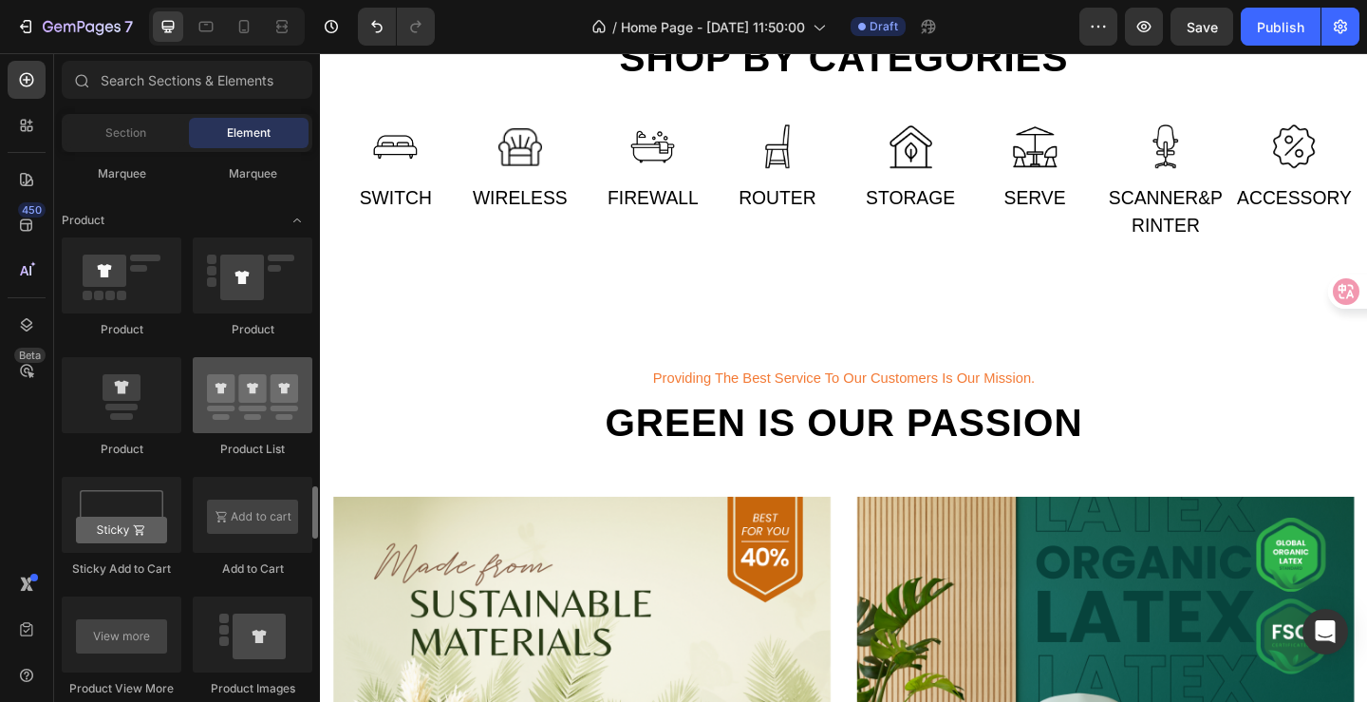
scroll to position [2469, 0]
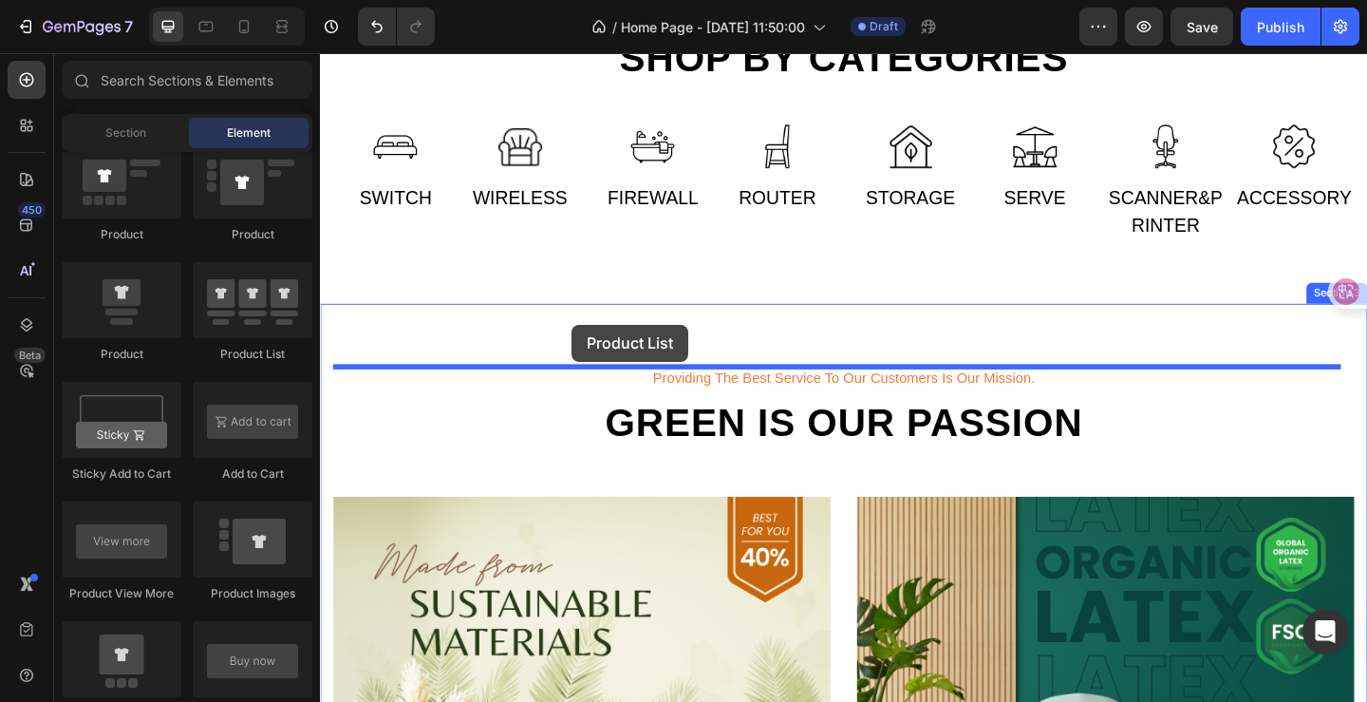
drag, startPoint x: 556, startPoint y: 360, endPoint x: 593, endPoint y: 348, distance: 38.7
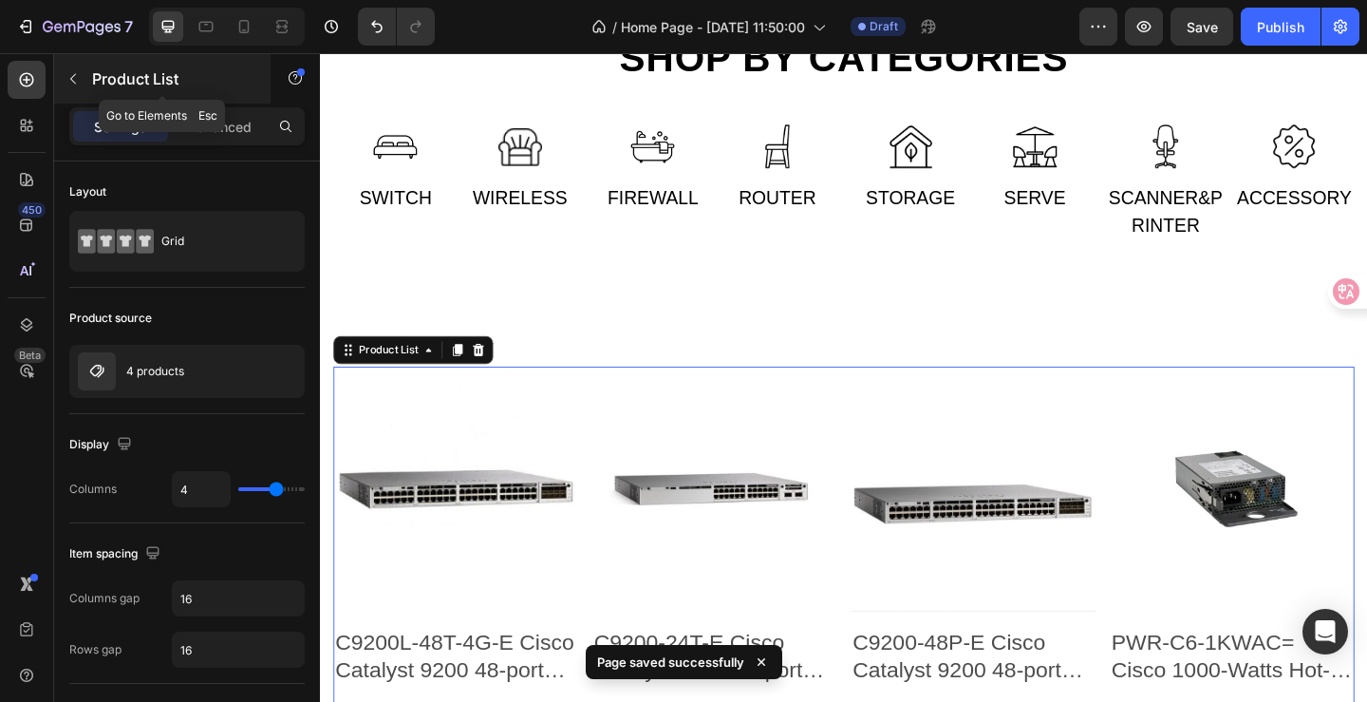
click at [77, 77] on icon "button" at bounding box center [73, 78] width 15 height 15
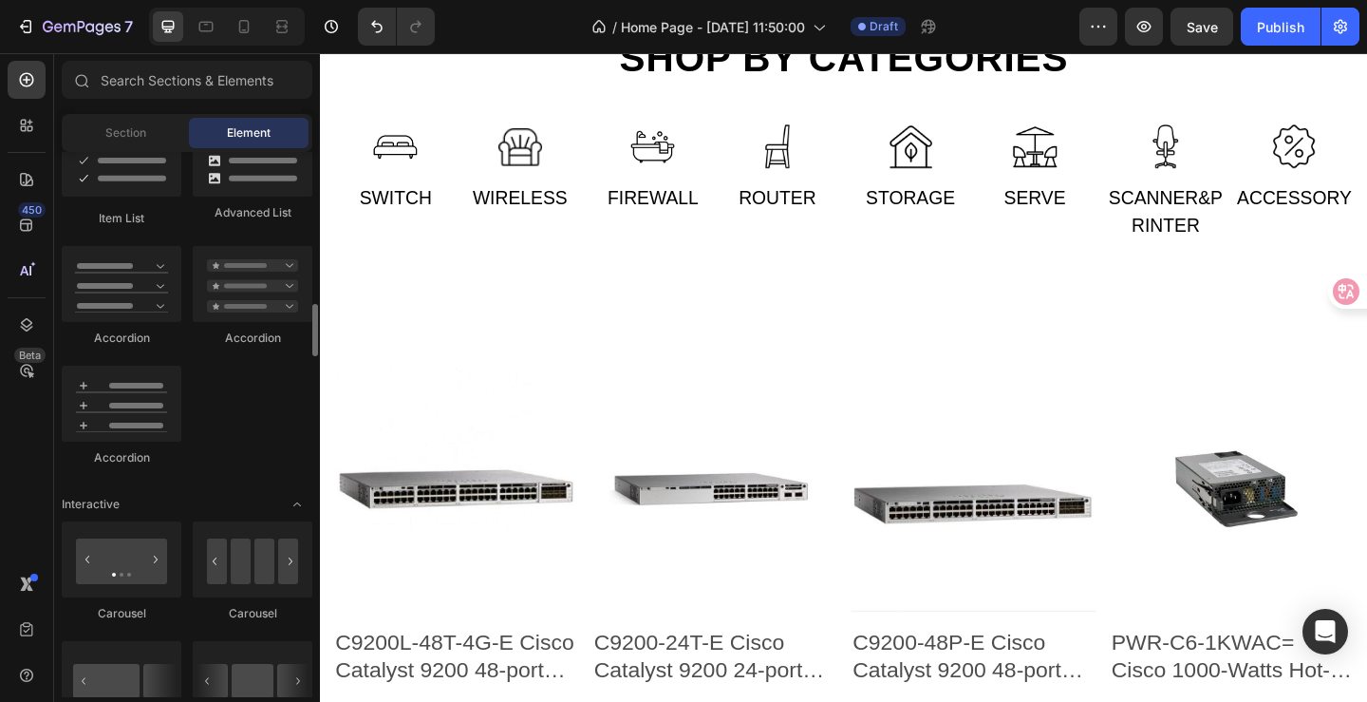
scroll to position [1095, 0]
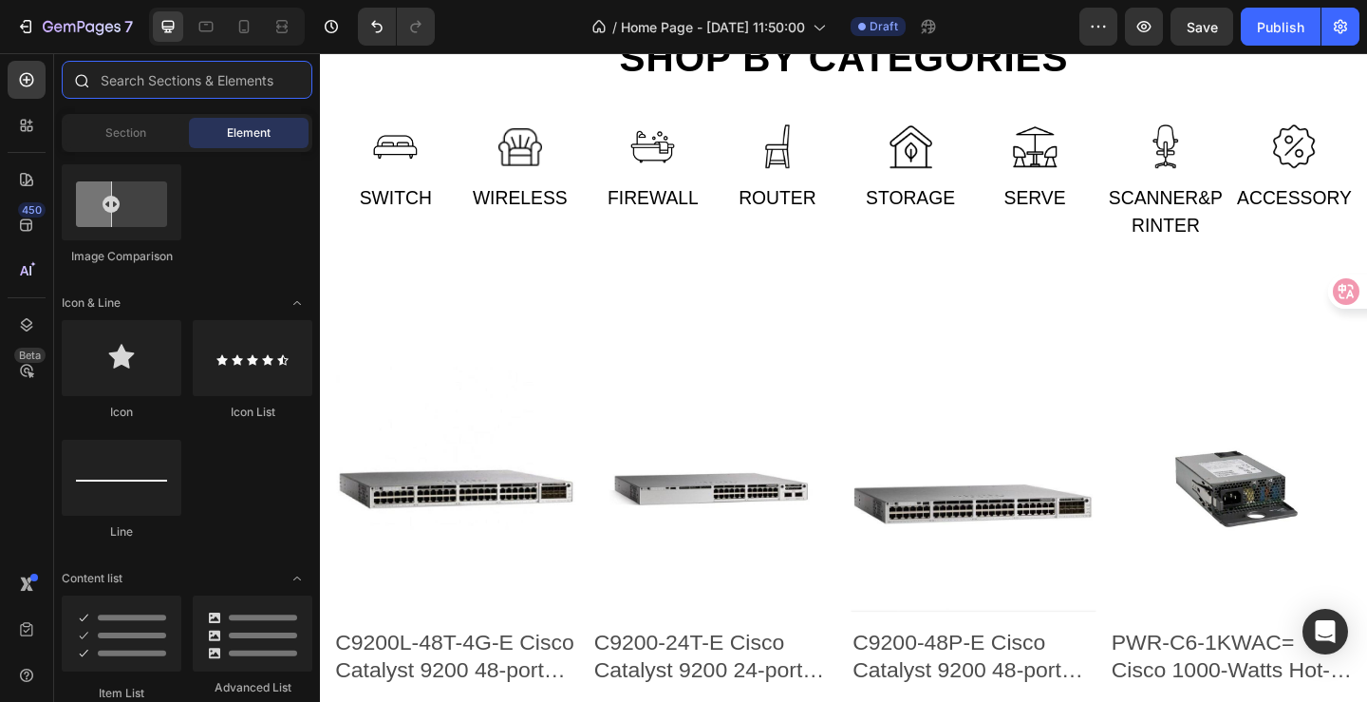
click at [162, 85] on input "text" at bounding box center [187, 80] width 251 height 38
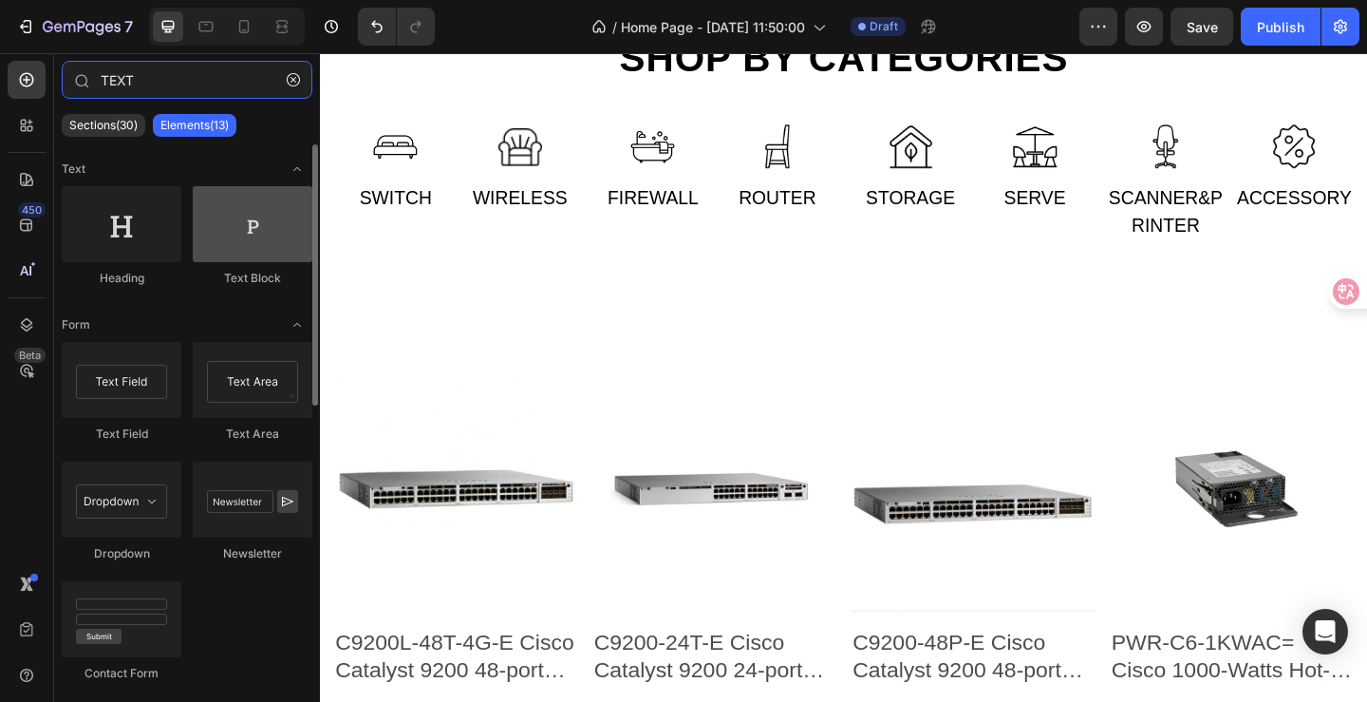
type input "TEXT"
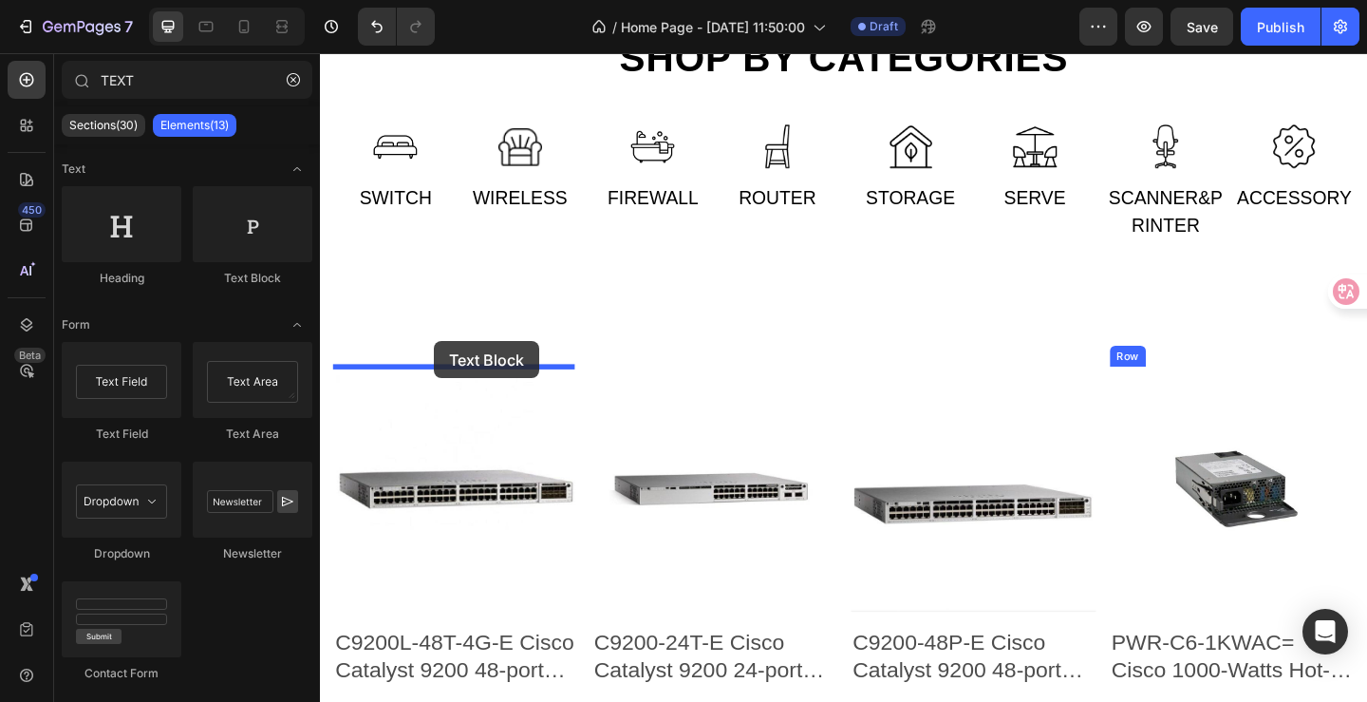
drag, startPoint x: 586, startPoint y: 295, endPoint x: 444, endPoint y: 366, distance: 158.4
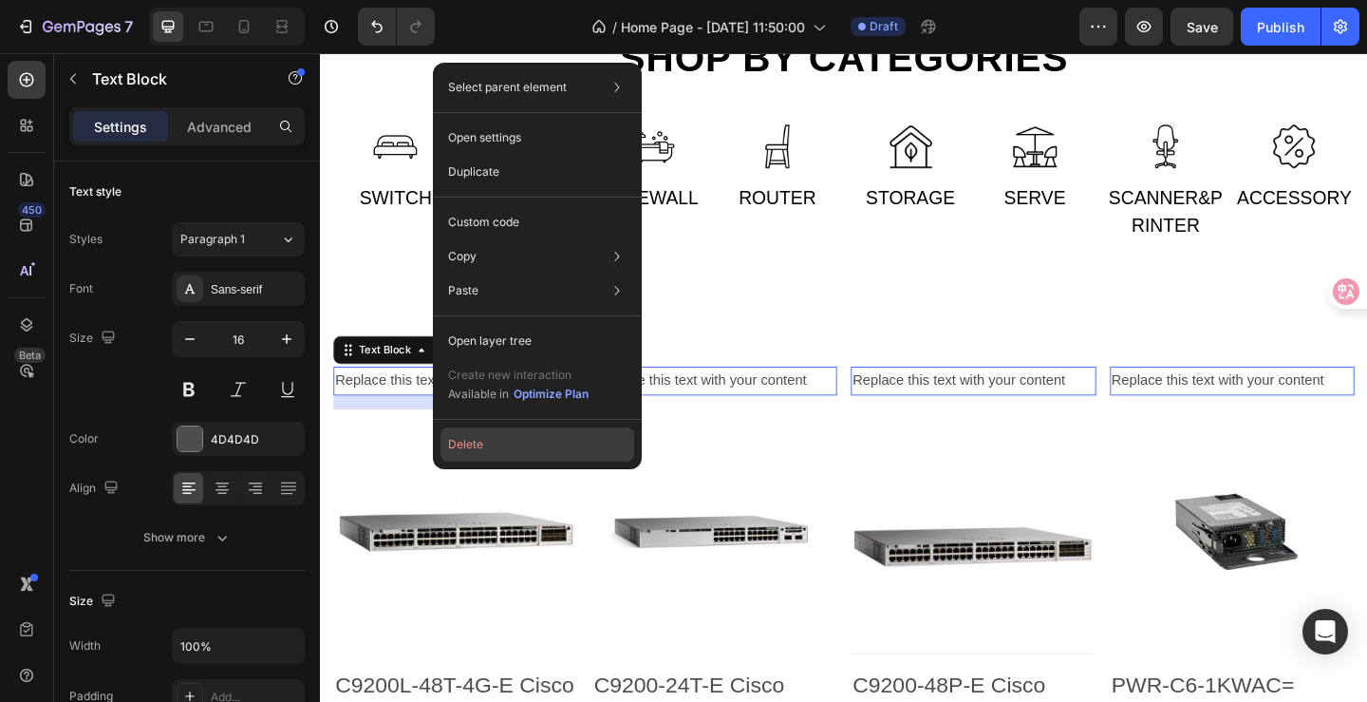
click at [489, 440] on button "Delete" at bounding box center [538, 444] width 194 height 34
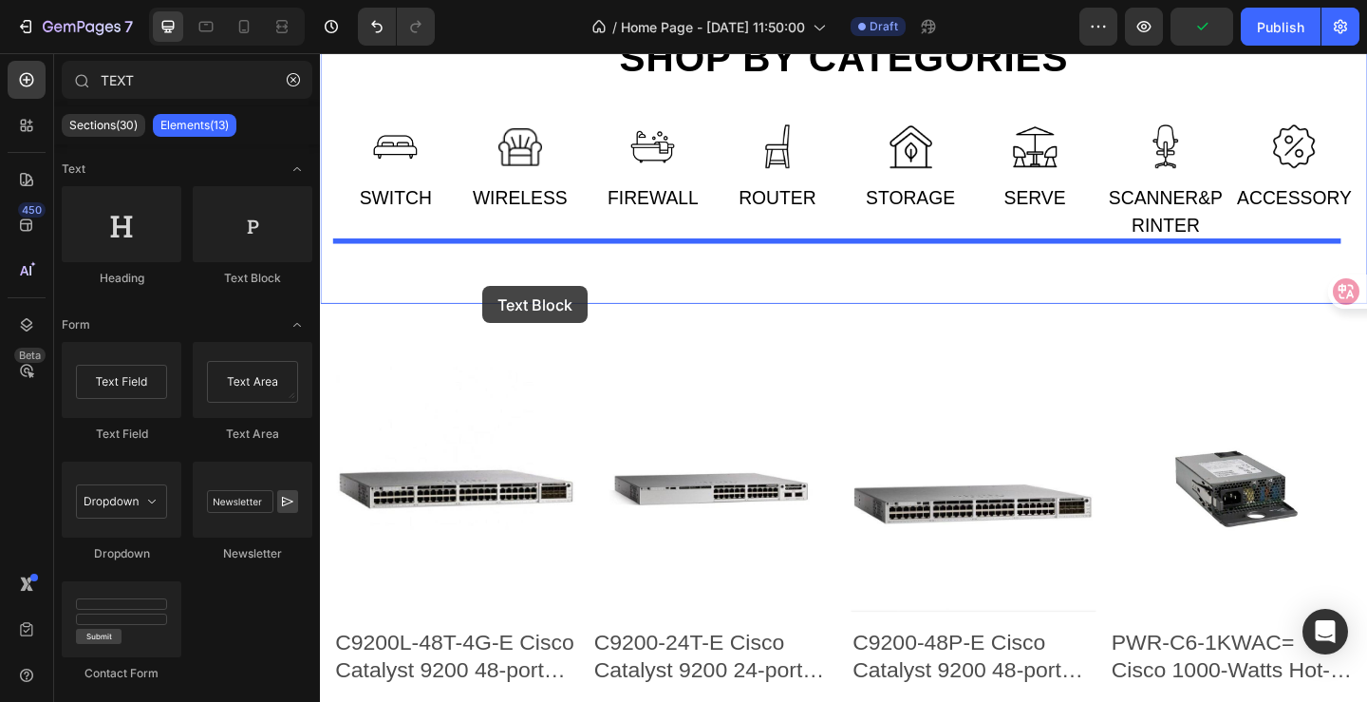
drag, startPoint x: 566, startPoint y: 290, endPoint x: 496, endPoint y: 308, distance: 72.5
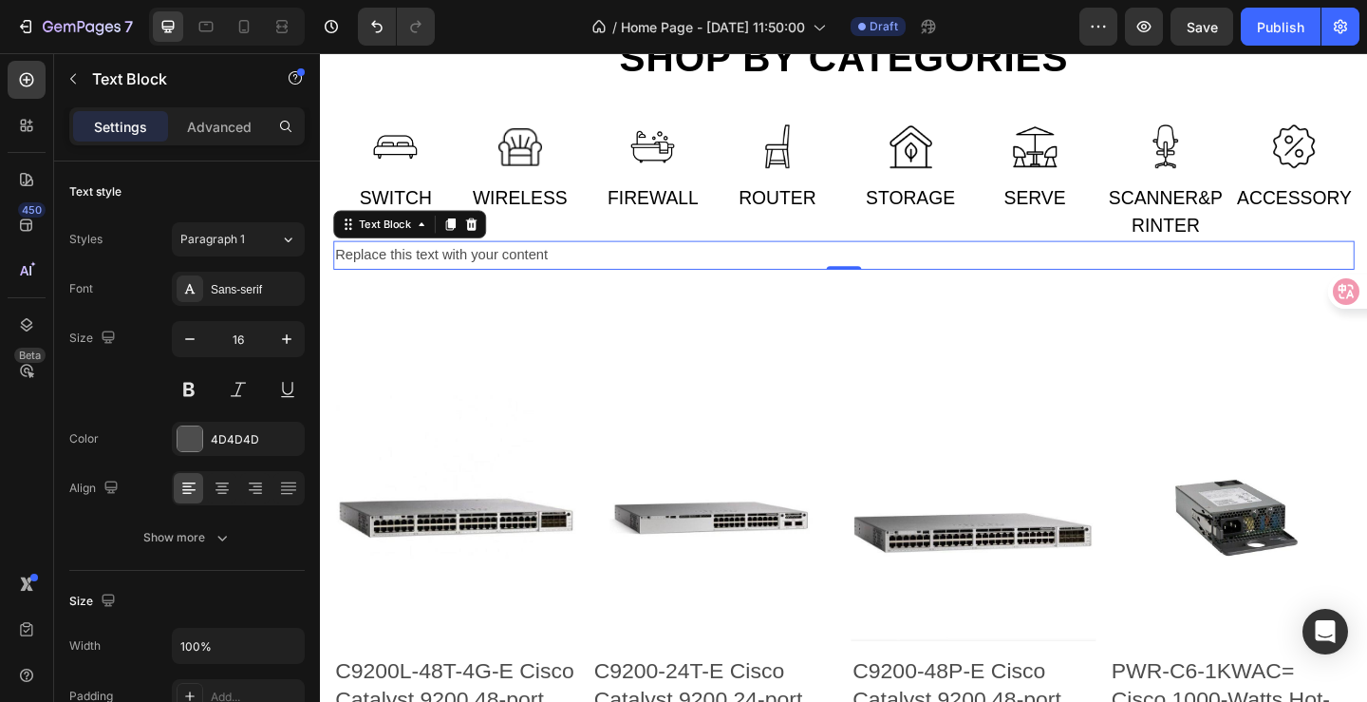
click at [695, 272] on div "Replace this text with your content" at bounding box center [889, 272] width 1111 height 31
drag, startPoint x: 611, startPoint y: 266, endPoint x: 616, endPoint y: 337, distance: 71.4
click at [616, 337] on div "Shop by categories Heading Row Image SWITCH Text Image WIRELESS Text Row Image …" at bounding box center [889, 161] width 1139 height 394
drag, startPoint x: 398, startPoint y: 265, endPoint x: 419, endPoint y: 298, distance: 39.2
click at [419, 298] on div "Shop by categories Heading Row Image SWITCH Text Image WIRELESS Text Row Image …" at bounding box center [889, 161] width 1139 height 394
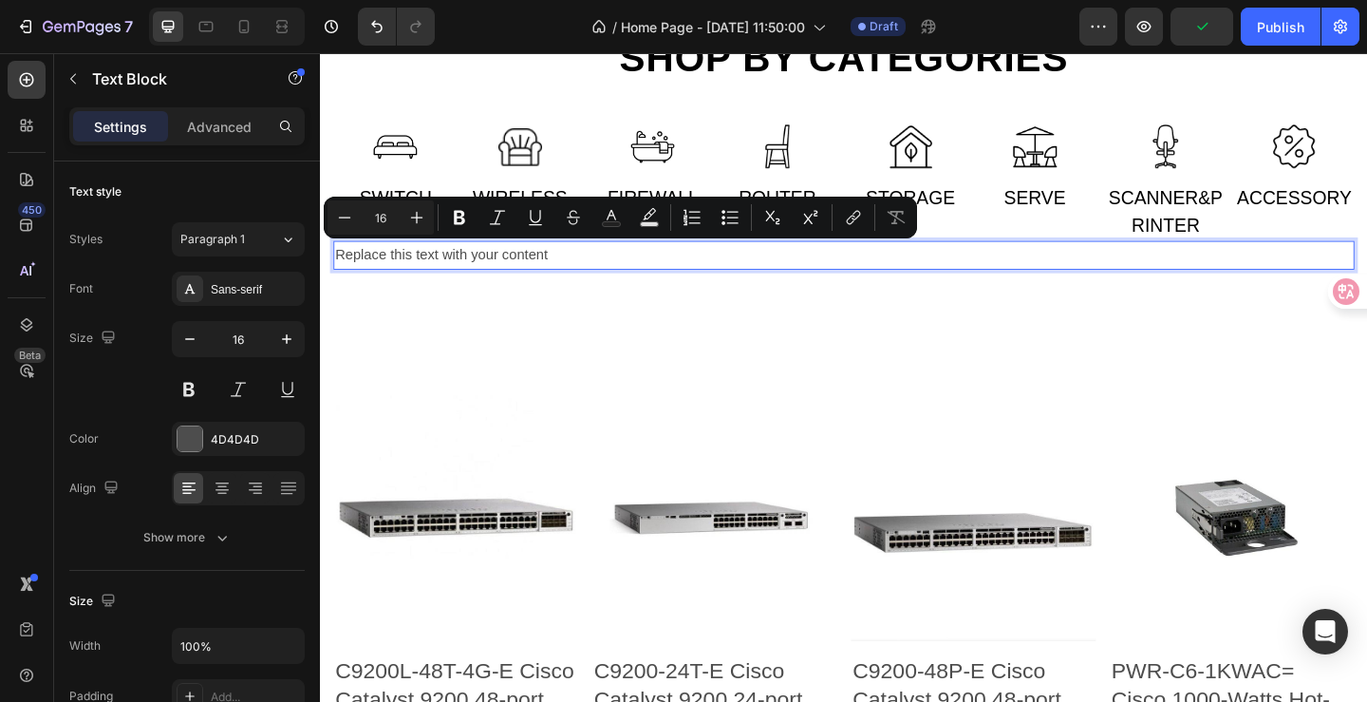
click at [617, 263] on p "Replace this text with your content" at bounding box center [889, 273] width 1107 height 28
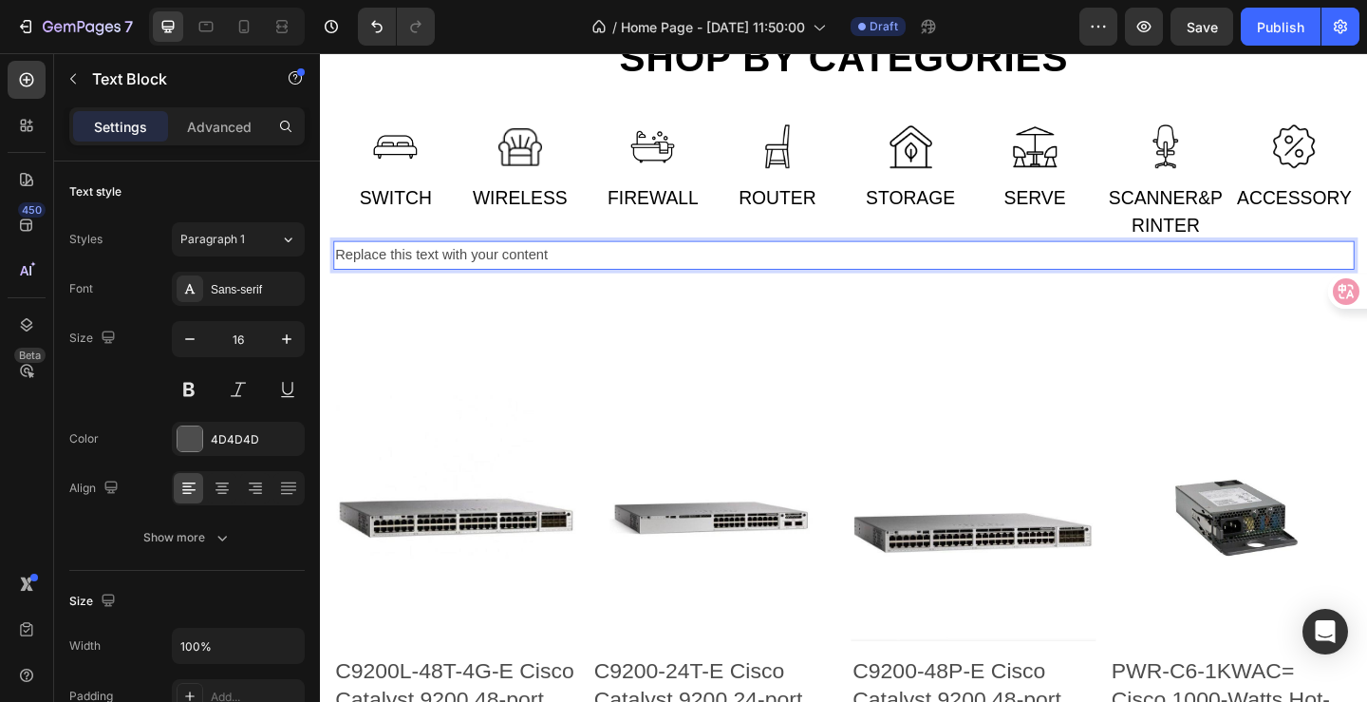
drag, startPoint x: 617, startPoint y: 271, endPoint x: 558, endPoint y: 273, distance: 58.9
click at [558, 273] on p "Replace this text with your content" at bounding box center [889, 273] width 1107 height 28
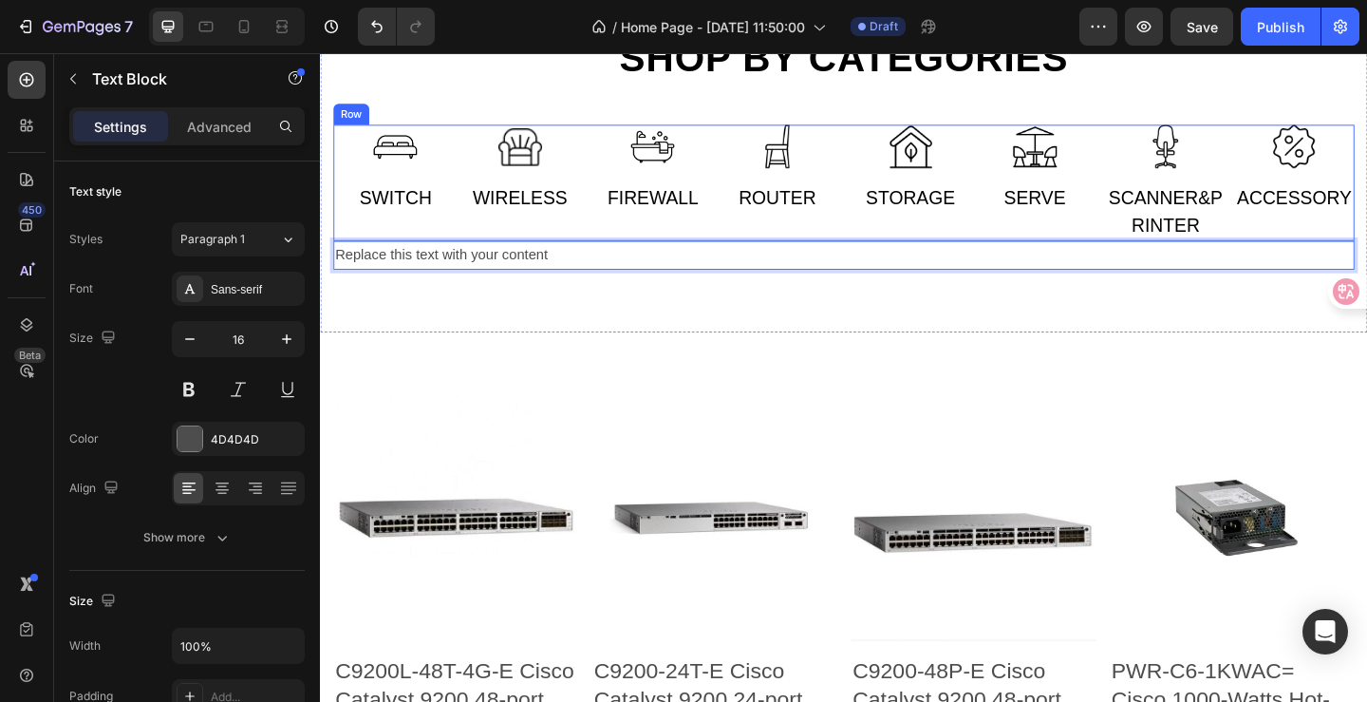
click at [544, 256] on div "Image SWITCH Text Image WIRELESS Text Row" at bounding box center [469, 194] width 271 height 126
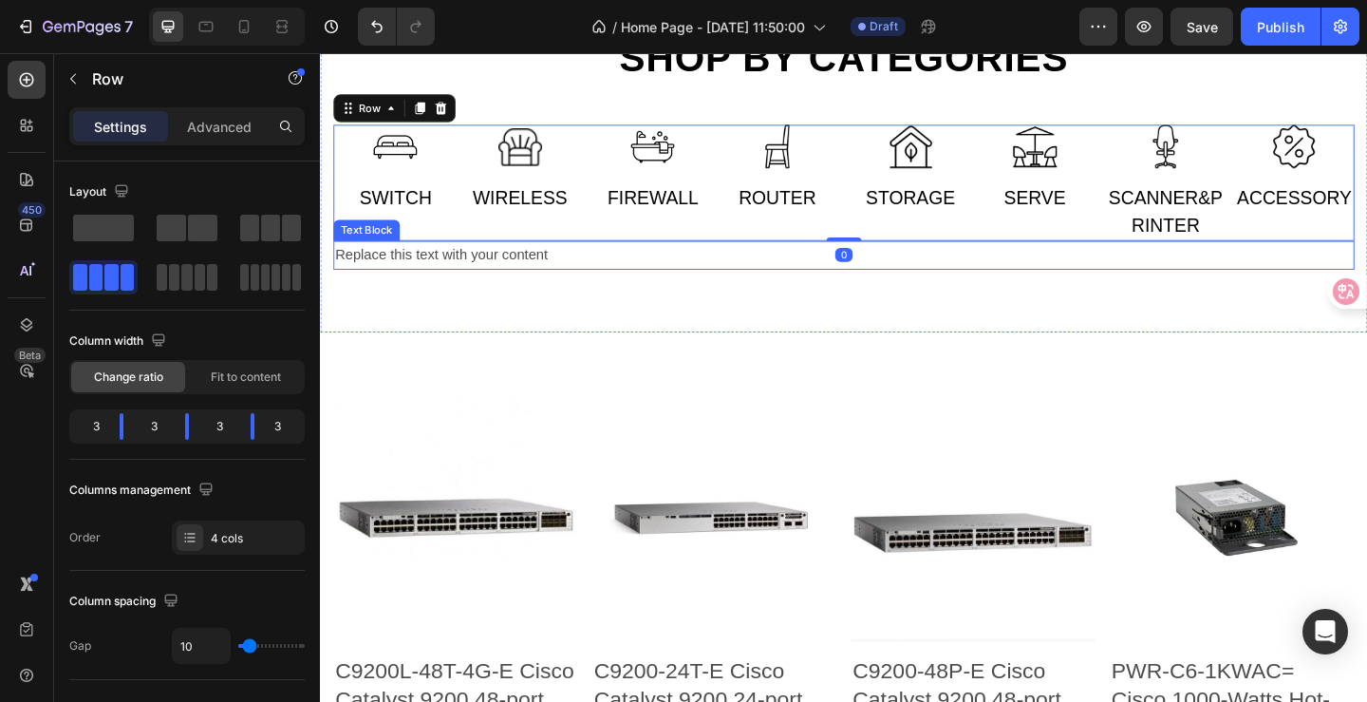
click at [548, 274] on p "Replace this text with your content" at bounding box center [889, 273] width 1107 height 28
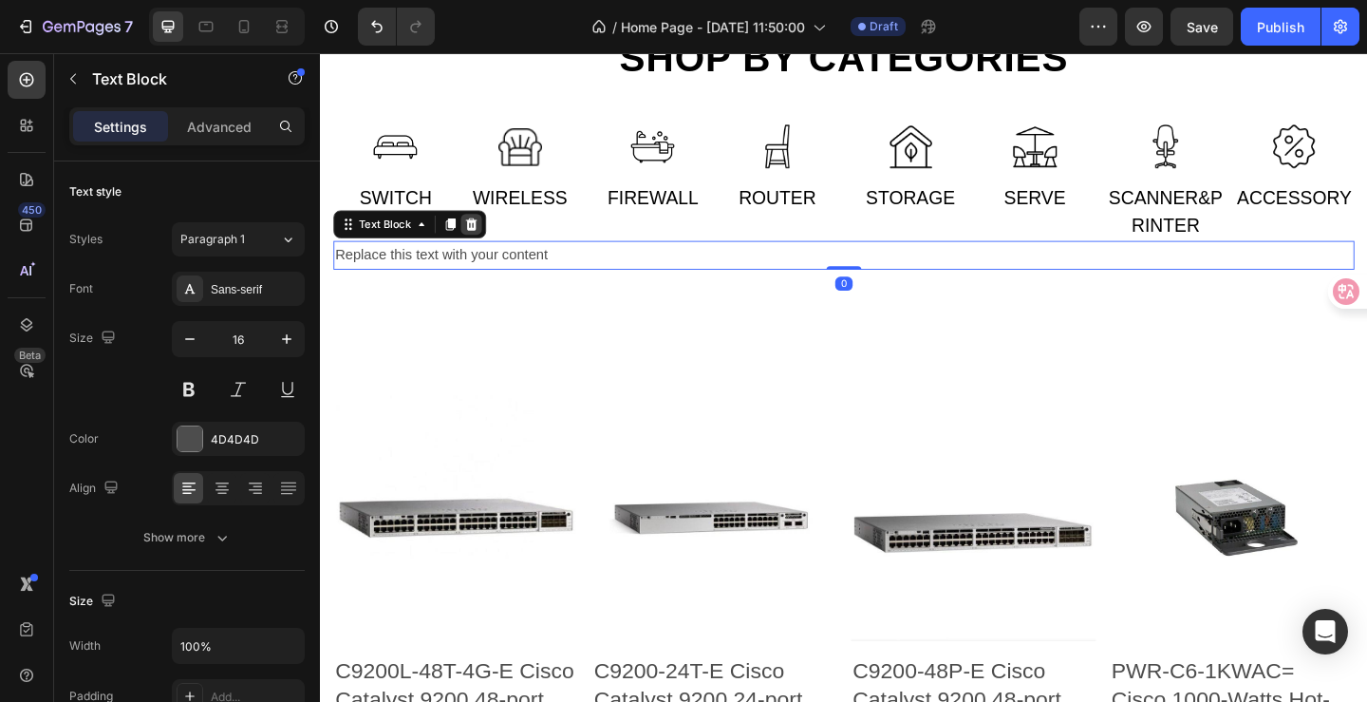
click at [486, 237] on icon at bounding box center [485, 239] width 12 height 13
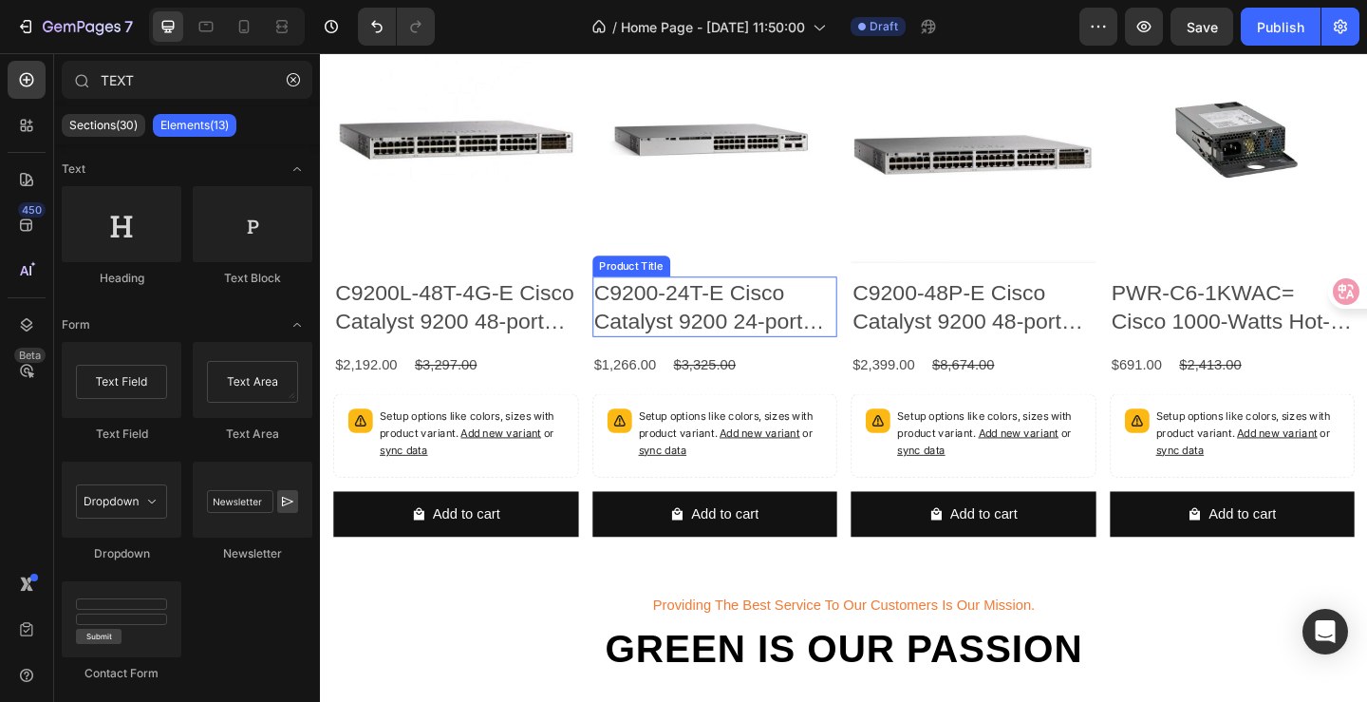
scroll to position [1709, 0]
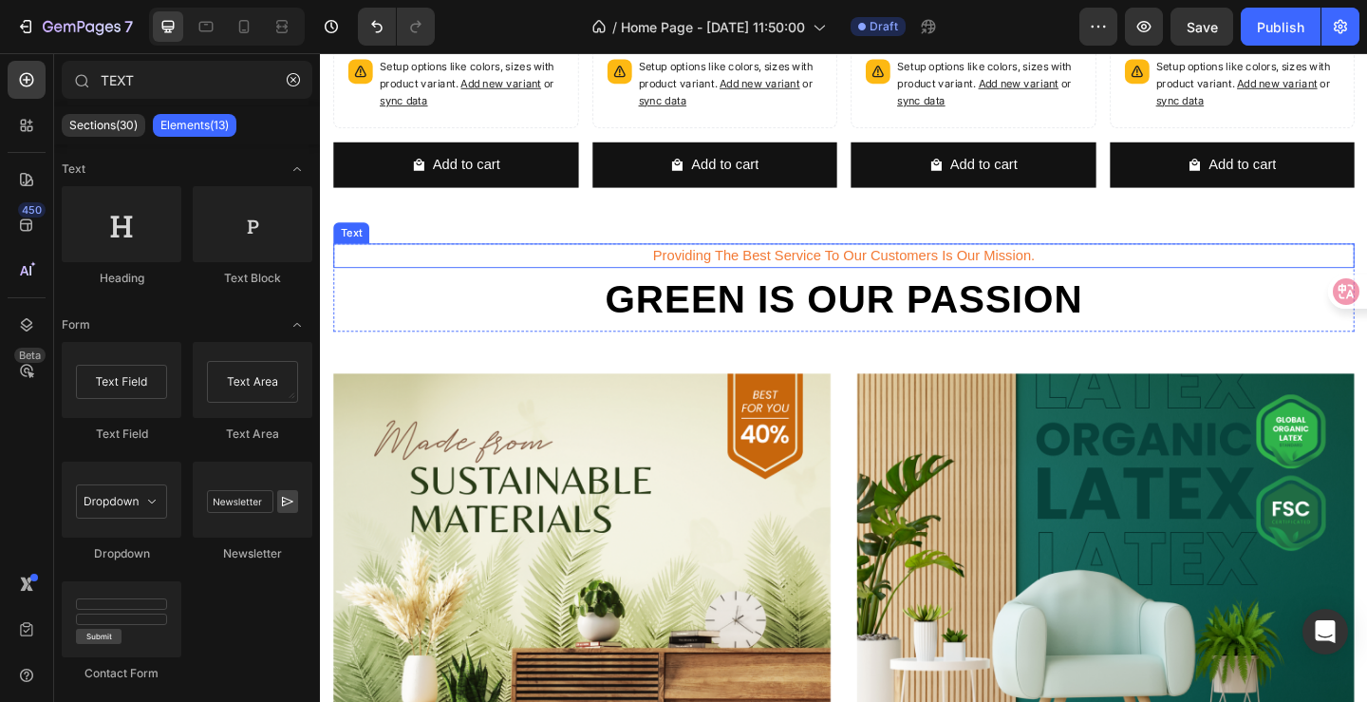
click at [557, 267] on p "providing the best service to our customers is our mission." at bounding box center [889, 273] width 1107 height 23
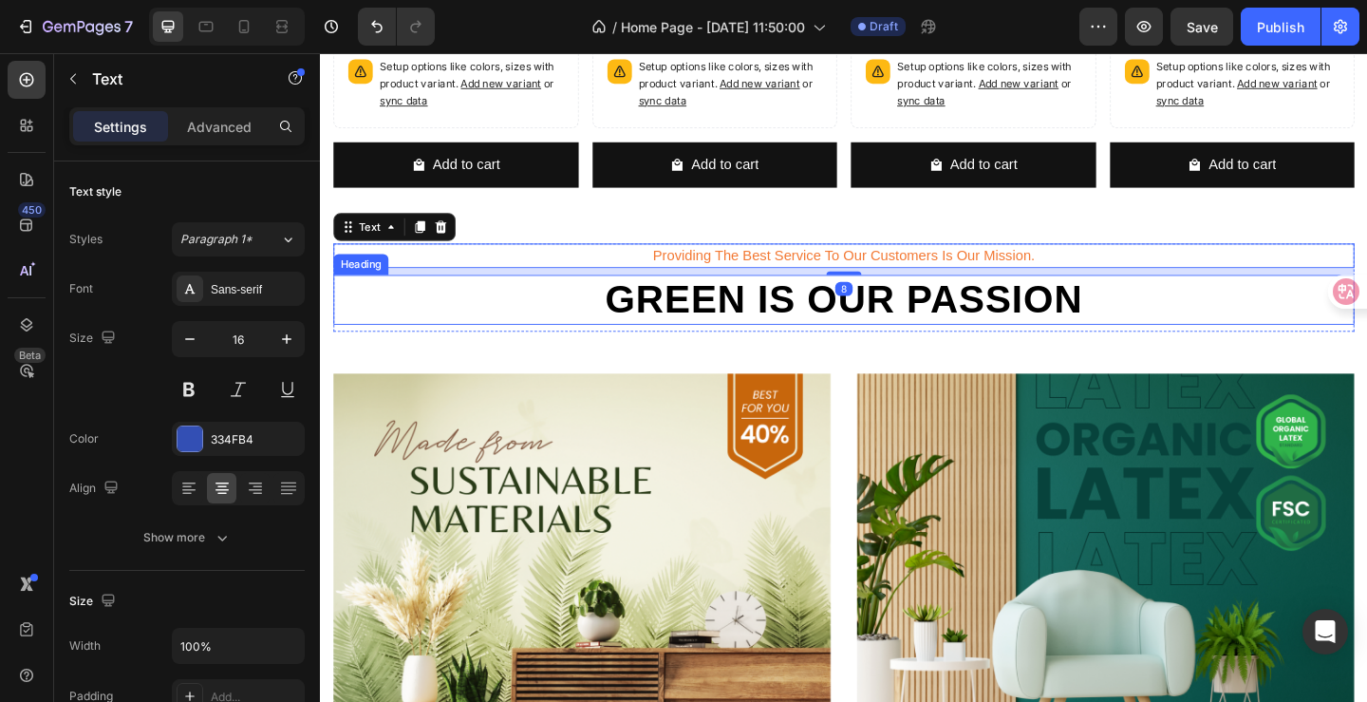
click at [551, 301] on h2 "Green is our passion" at bounding box center [889, 321] width 1111 height 54
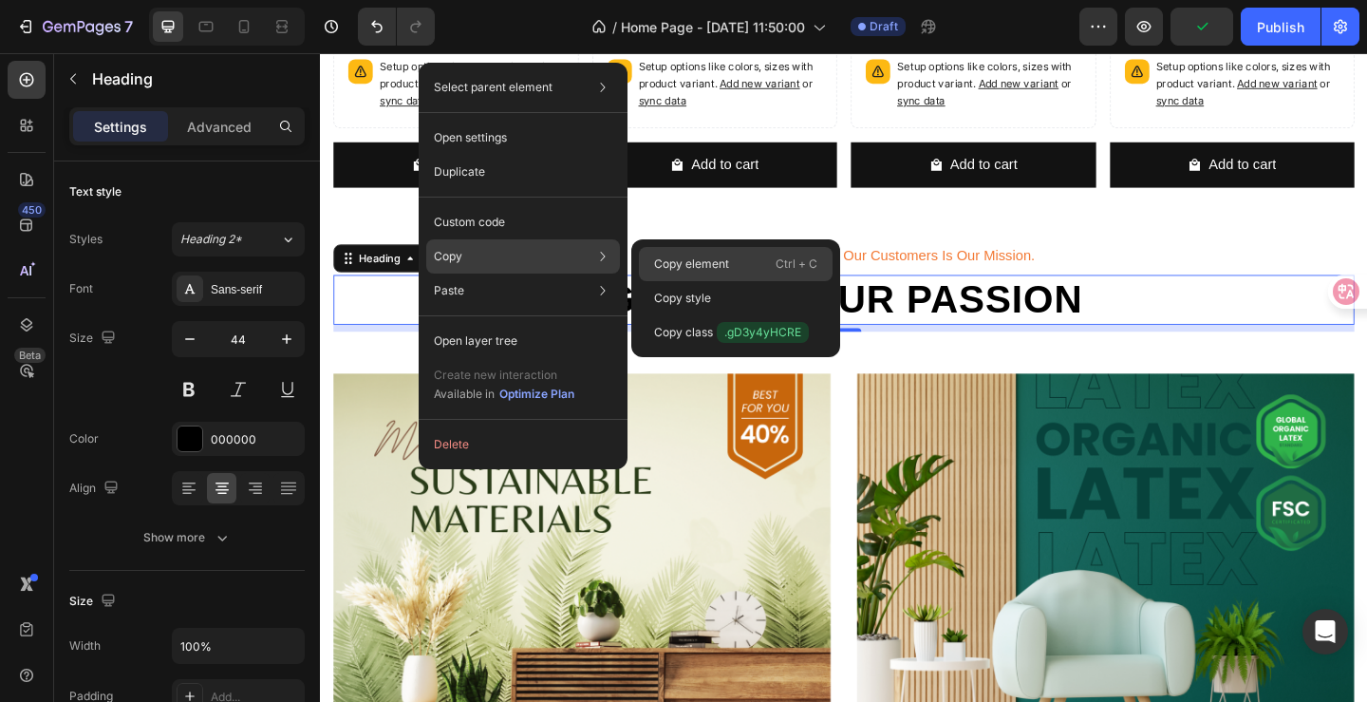
click at [701, 263] on p "Copy element" at bounding box center [691, 263] width 75 height 17
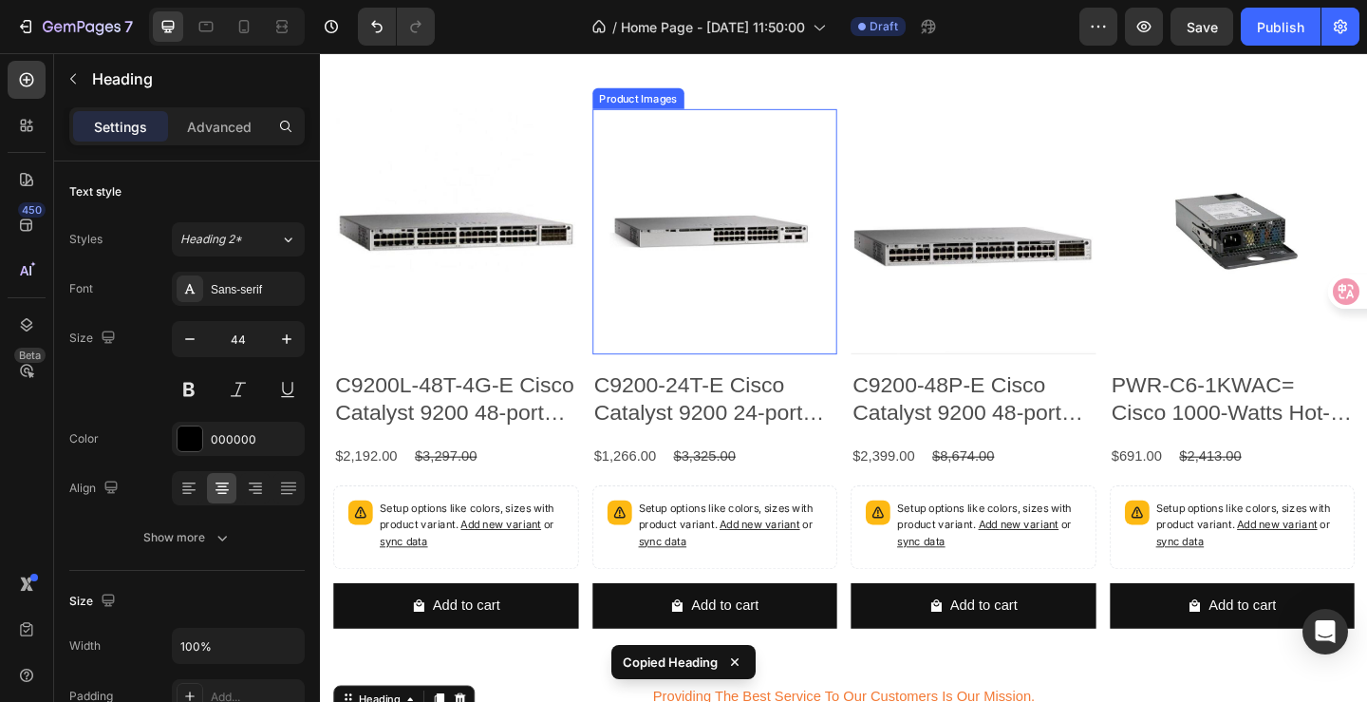
scroll to position [949, 0]
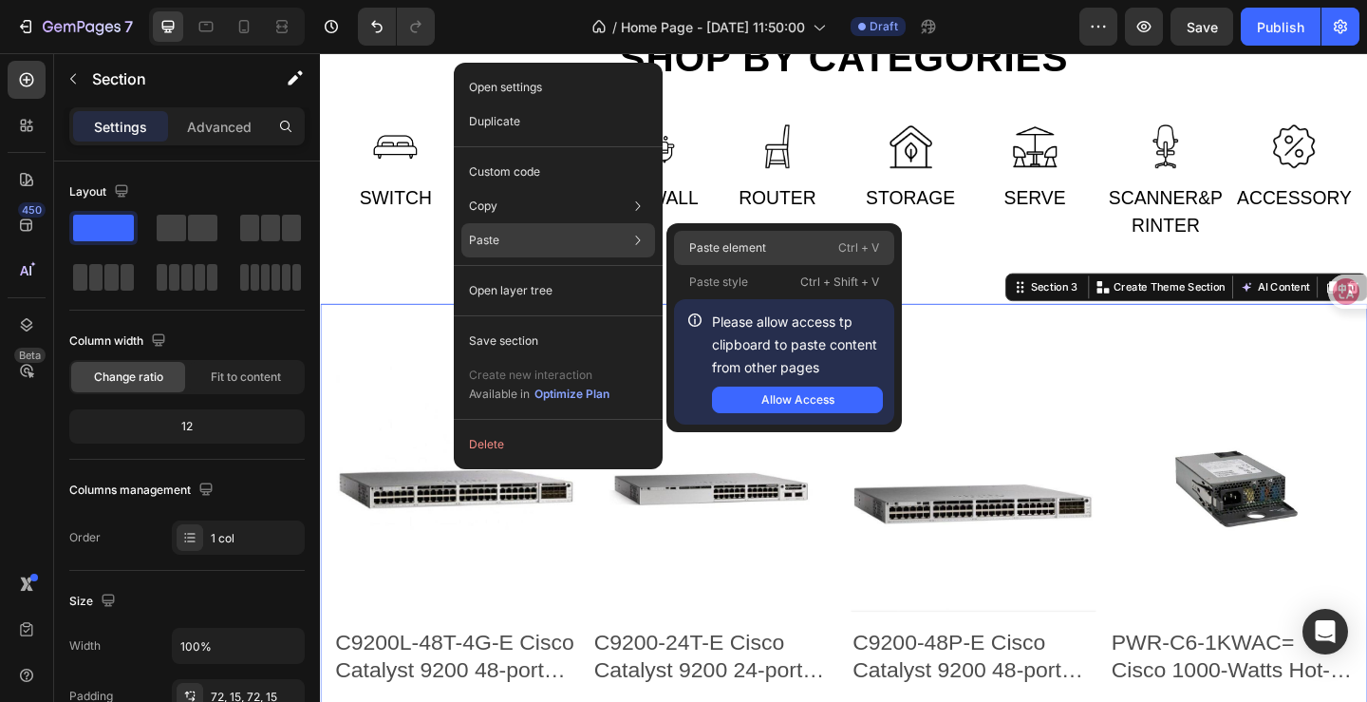
click at [729, 247] on p "Paste element" at bounding box center [727, 247] width 77 height 17
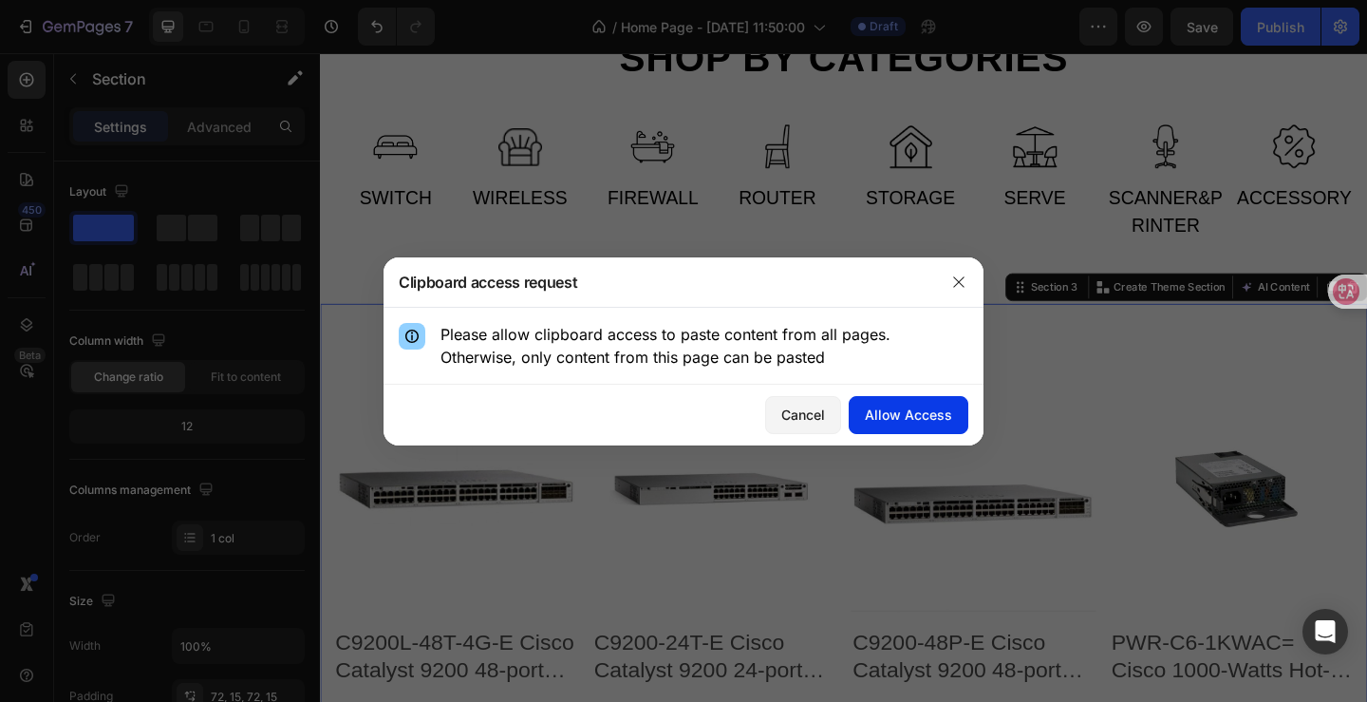
click at [901, 414] on div "Allow Access" at bounding box center [908, 414] width 87 height 20
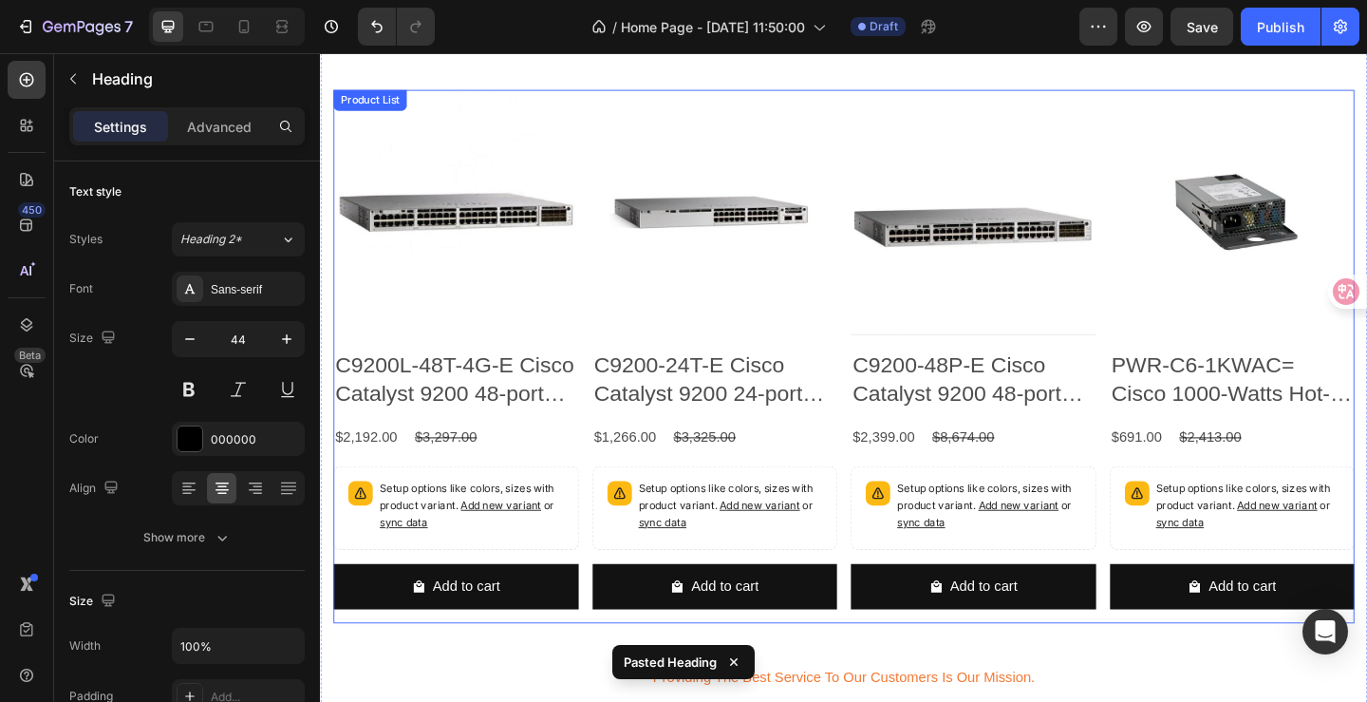
scroll to position [1852, 0]
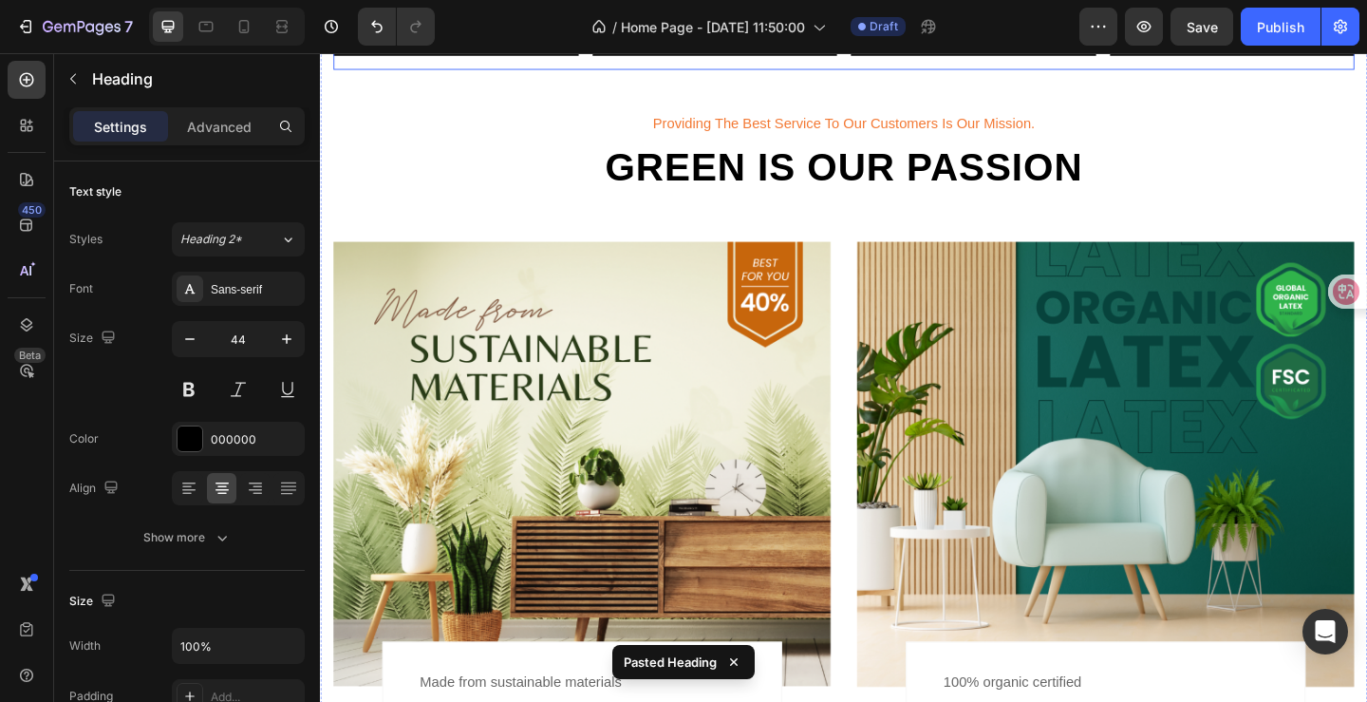
click at [351, 437] on div "Image Made from sustainable materials Text Creative decor Text Row Row" at bounding box center [604, 536] width 541 height 557
click at [734, 656] on icon at bounding box center [733, 661] width 19 height 19
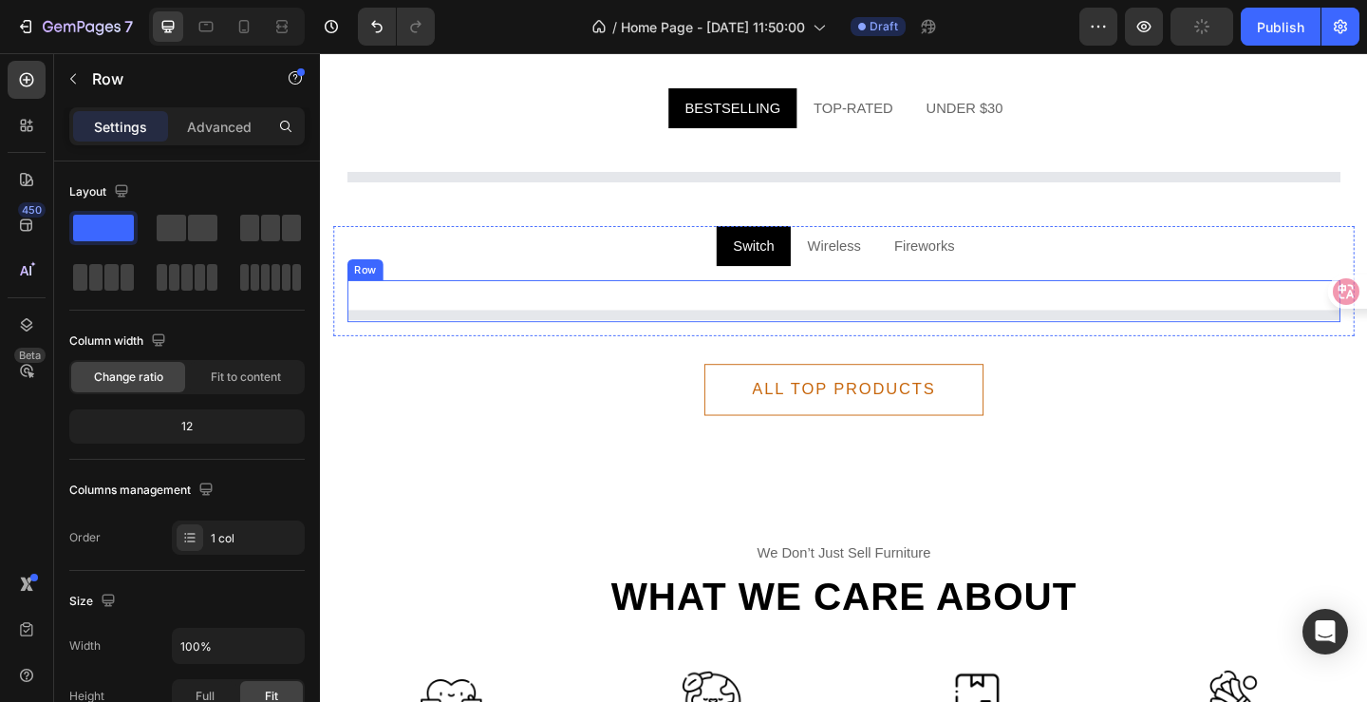
scroll to position [2072, 0]
